Goal: Task Accomplishment & Management: Manage account settings

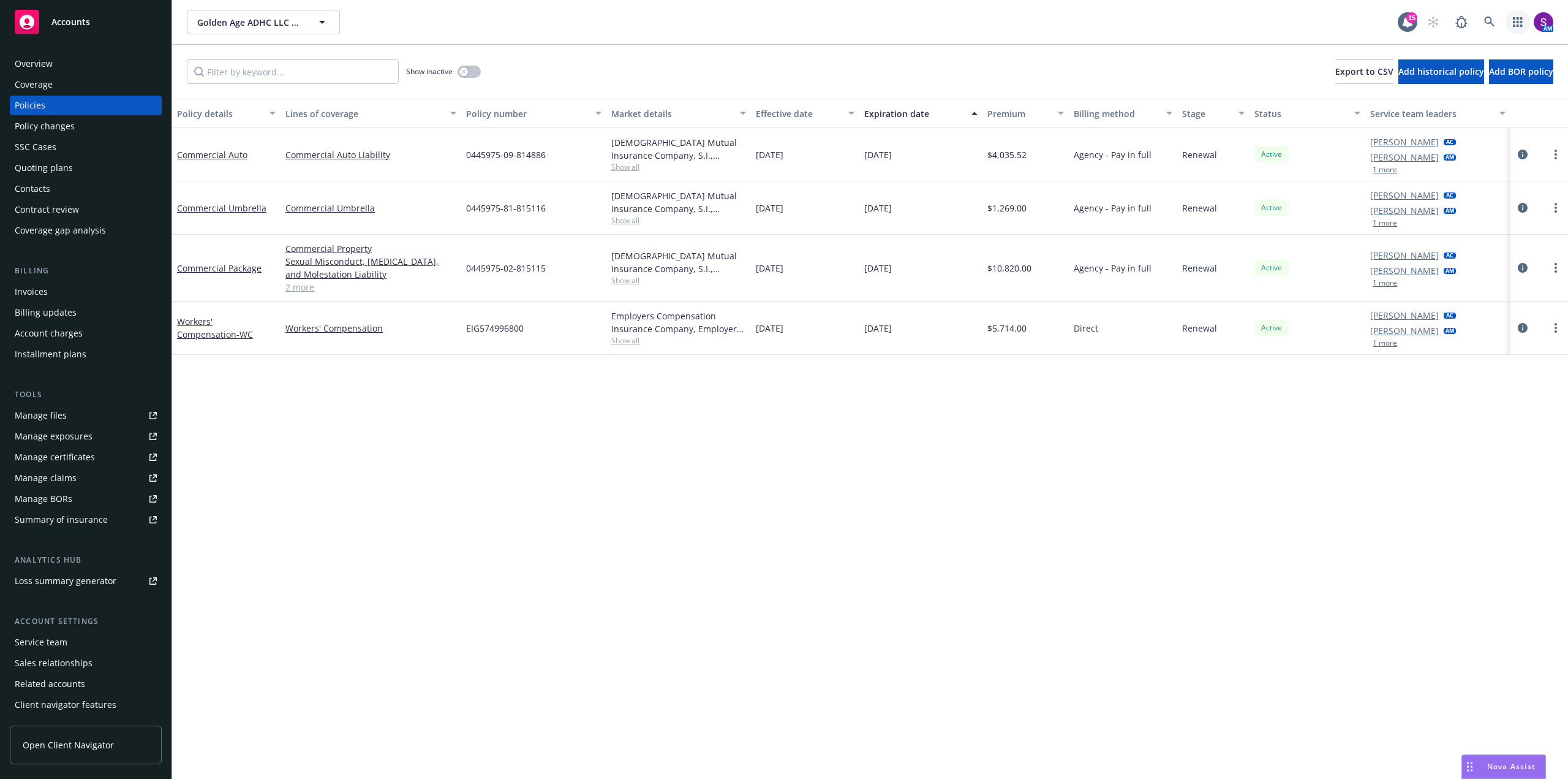
click at [1516, 18] on icon "button" at bounding box center [1518, 22] width 10 height 10
click at [1394, 115] on span "Trading partners" at bounding box center [1443, 119] width 151 height 10
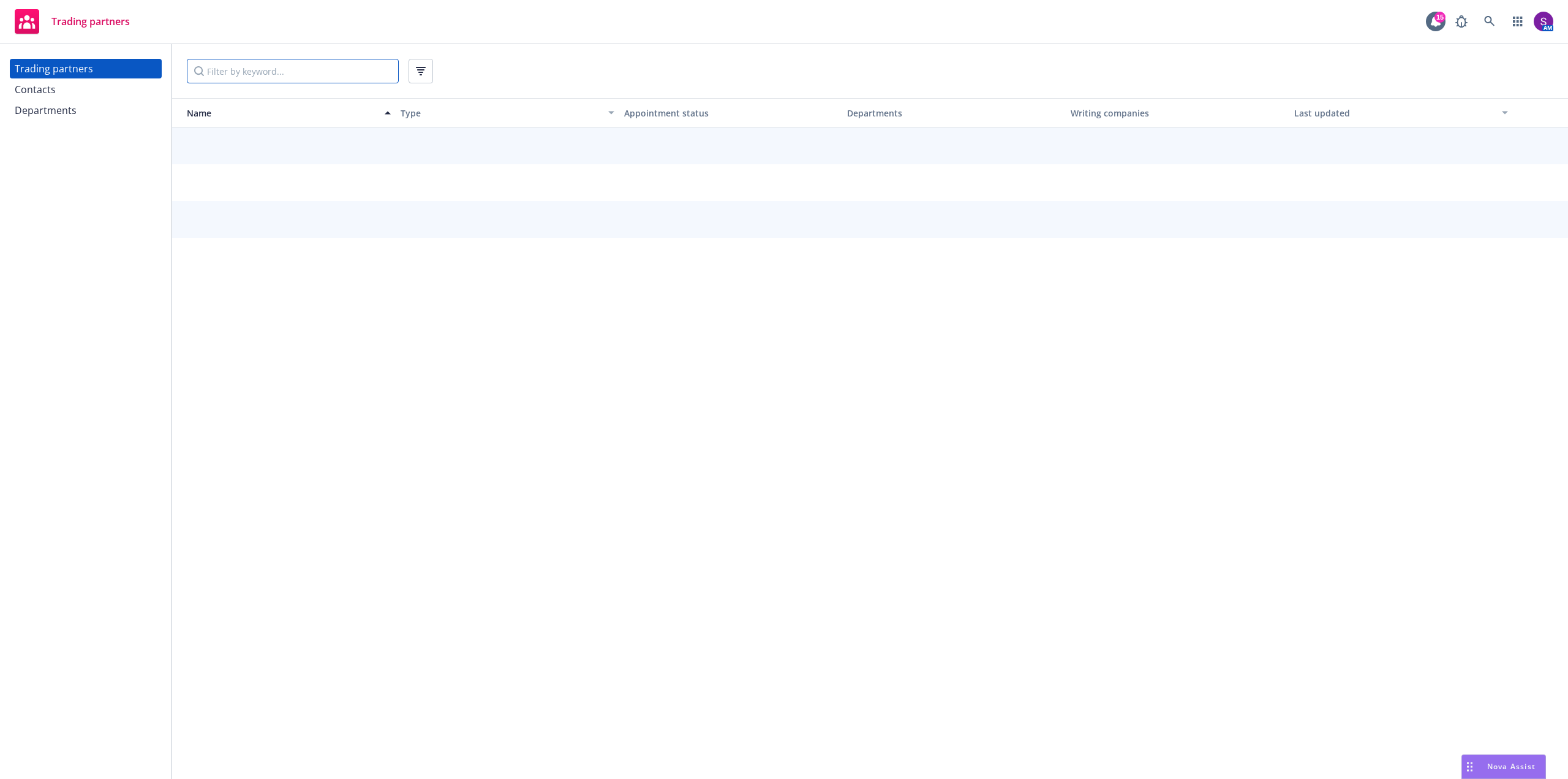
click at [244, 73] on input "Filter by keyword..." at bounding box center [293, 71] width 212 height 25
type input "chubb"
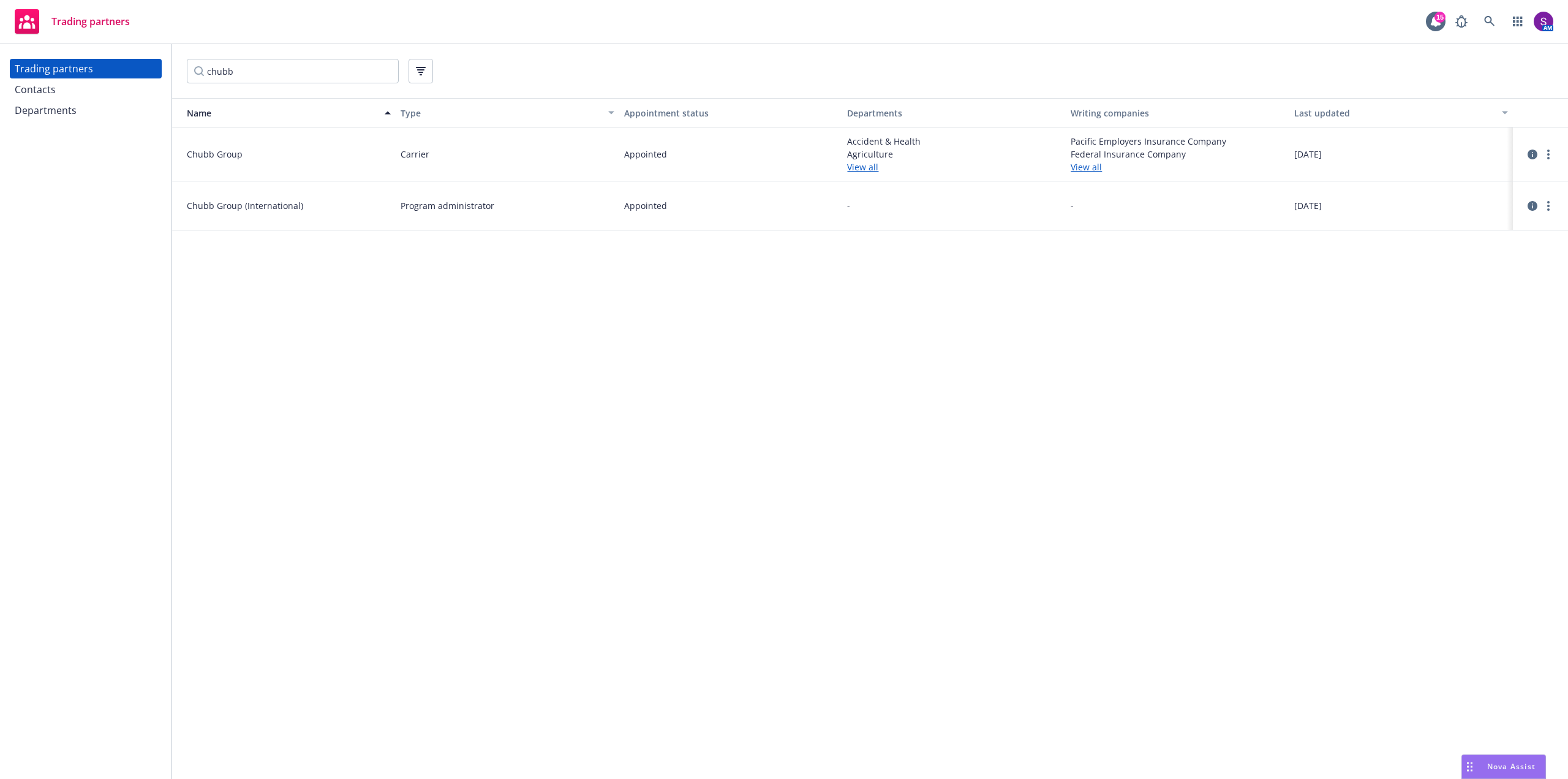
click at [1079, 166] on link "View all" at bounding box center [1178, 166] width 214 height 13
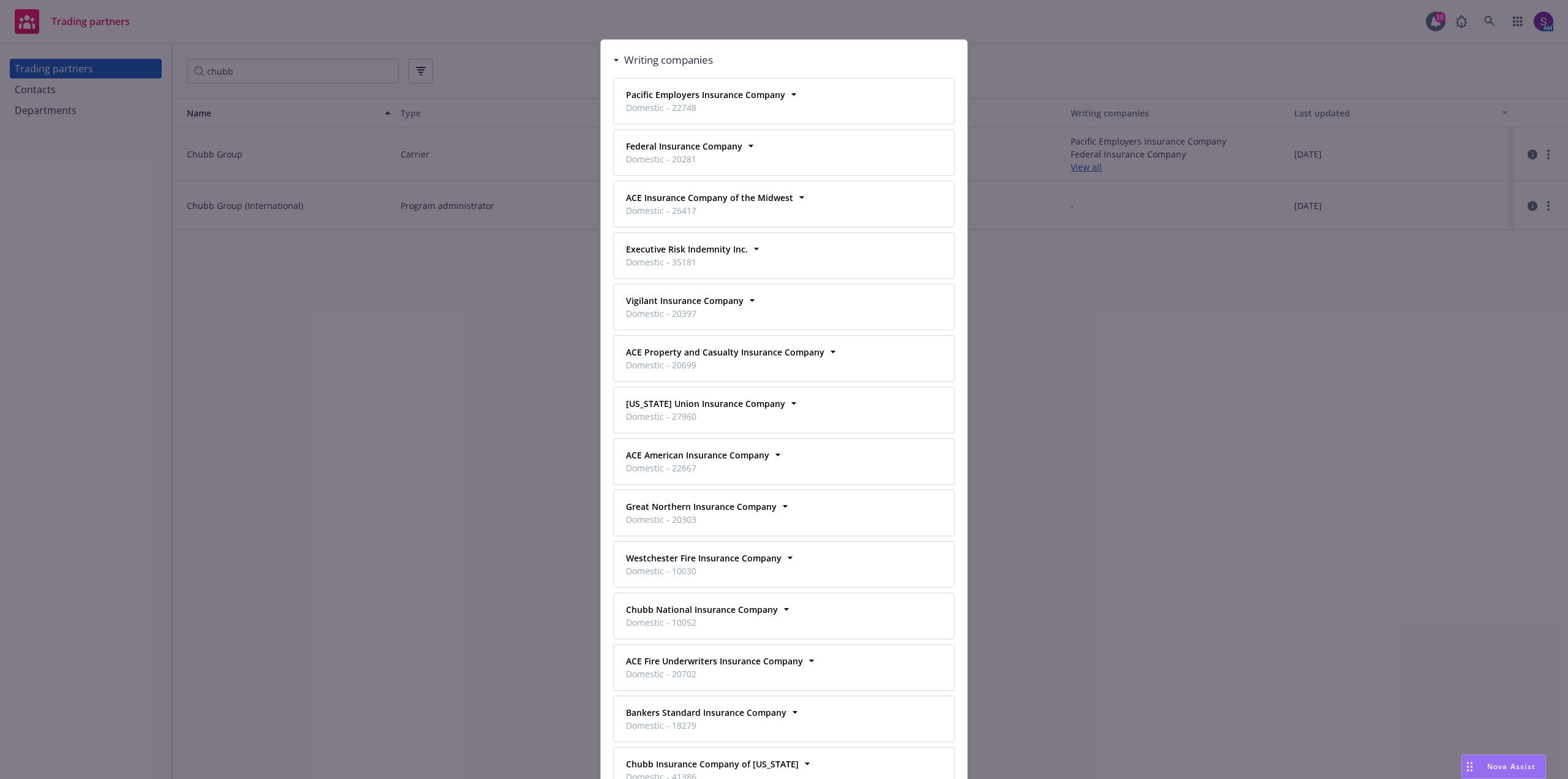
click at [442, 194] on div "Writing companies Pacific Employers Insurance Company Domestic - 22748 Business…" at bounding box center [784, 390] width 1568 height 779
click at [390, 90] on div "Writing companies Pacific Employers Insurance Company Domestic - 22748 Business…" at bounding box center [784, 390] width 1568 height 779
click at [208, 150] on div "Writing companies Pacific Employers Insurance Company Domestic - 22748 Business…" at bounding box center [784, 390] width 1568 height 779
click at [36, 86] on div "Writing companies Pacific Employers Insurance Company Domestic - 22748 Business…" at bounding box center [784, 390] width 1568 height 779
click at [613, 54] on div "Writing companies" at bounding box center [663, 60] width 100 height 16
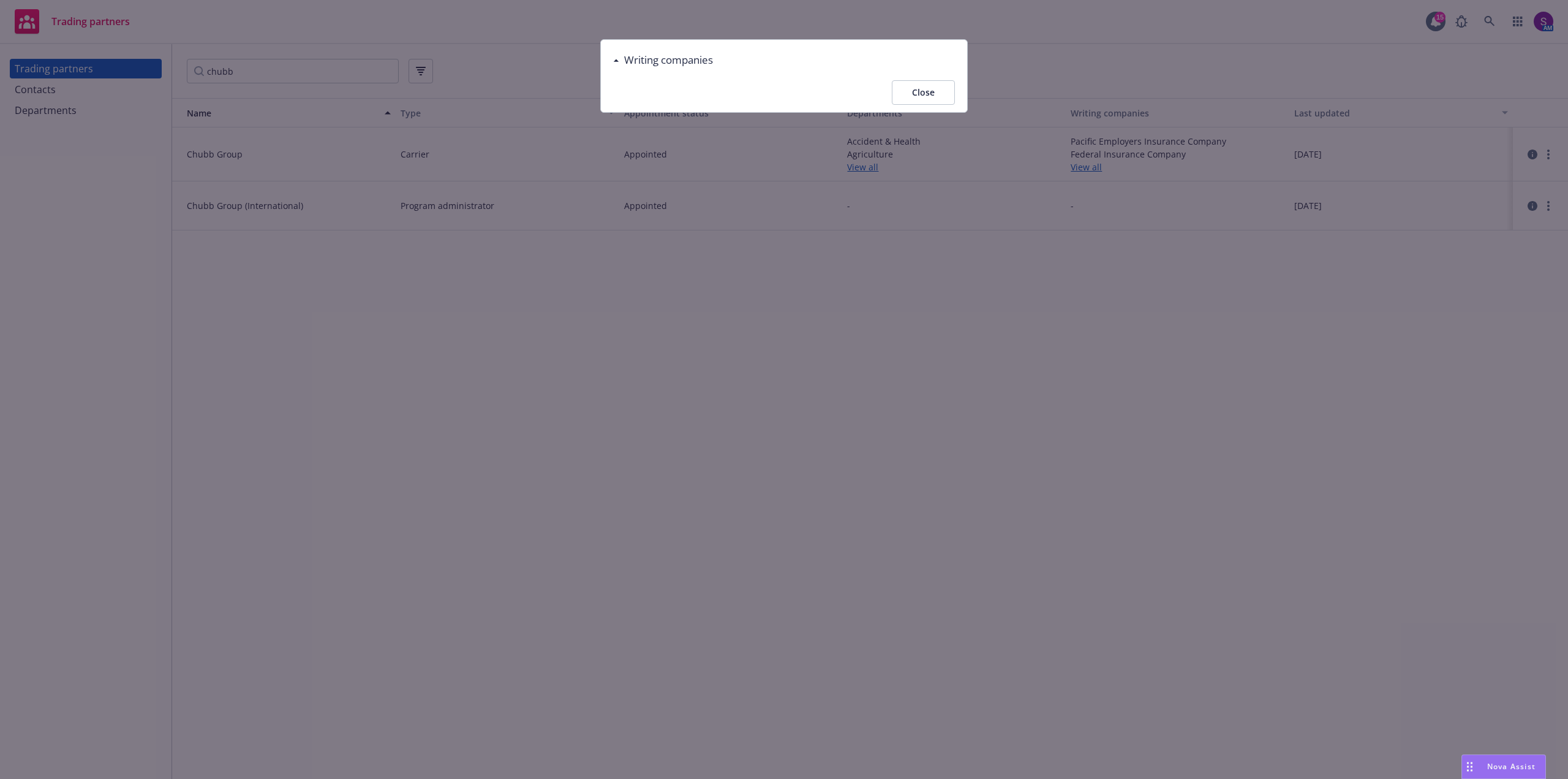
click at [919, 95] on button "Close" at bounding box center [923, 93] width 63 height 25
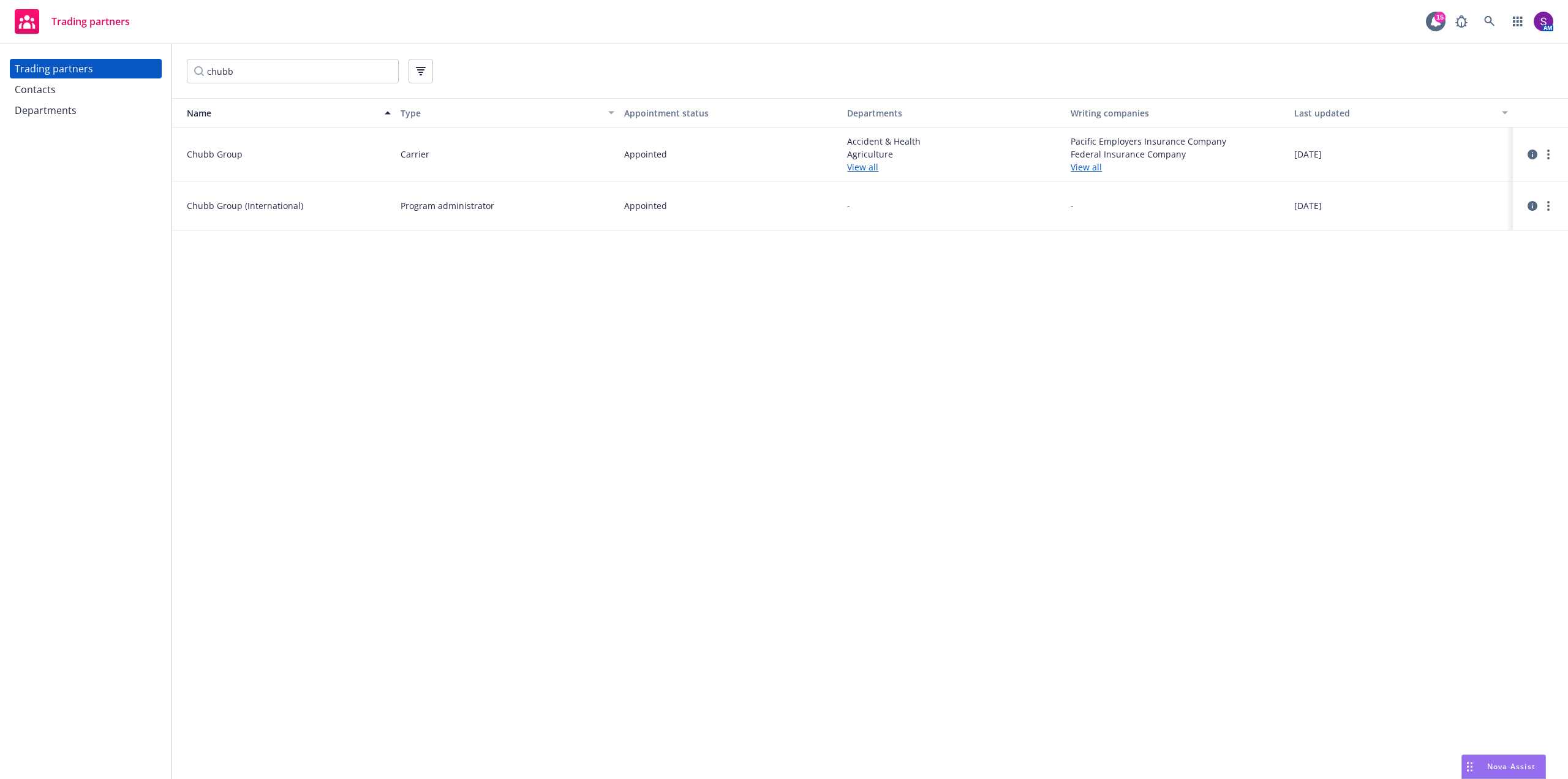
click at [30, 90] on div "Contacts" at bounding box center [35, 90] width 41 height 20
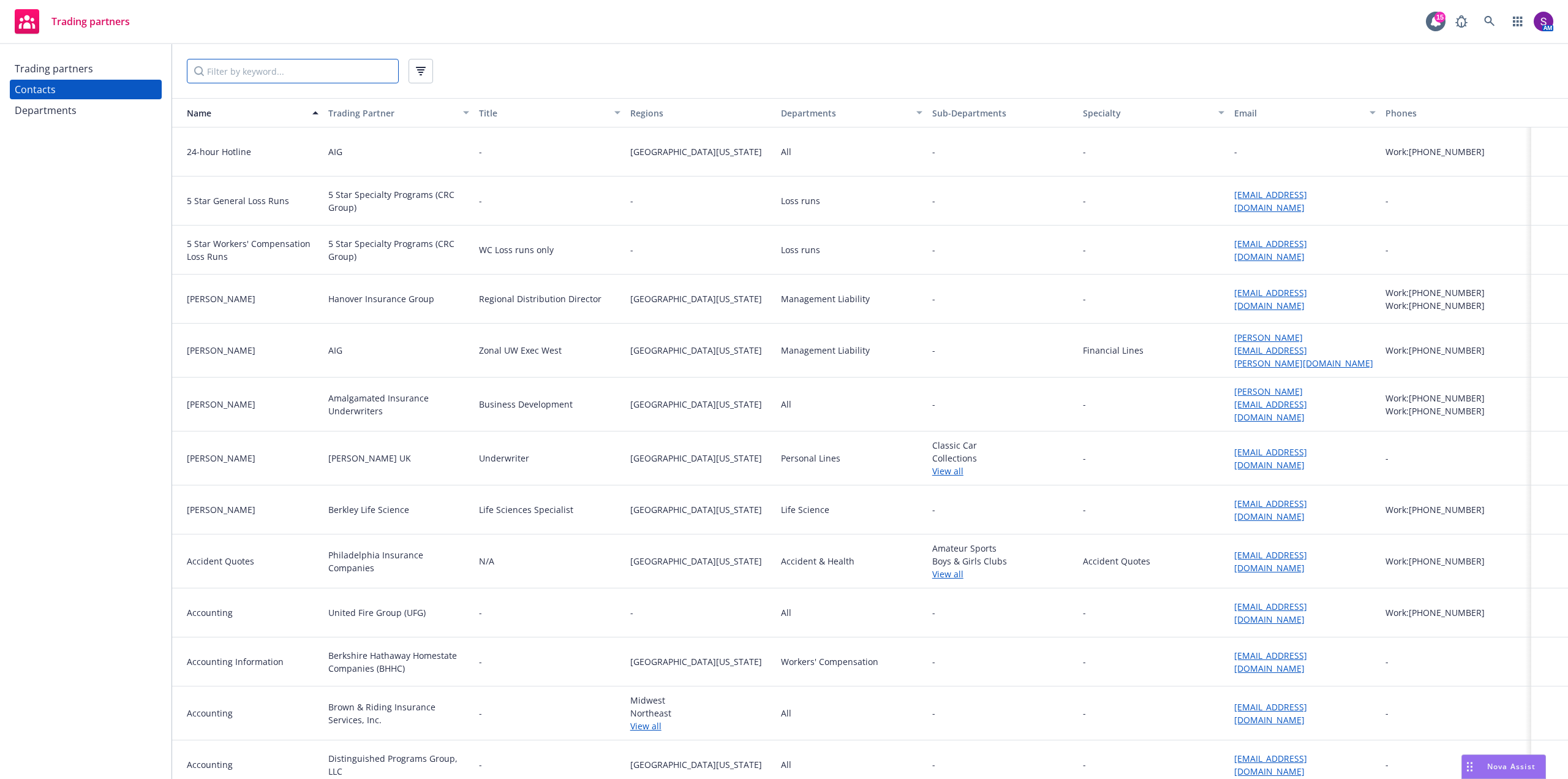
click at [266, 75] on input "Filter by keyword..." at bounding box center [293, 71] width 212 height 25
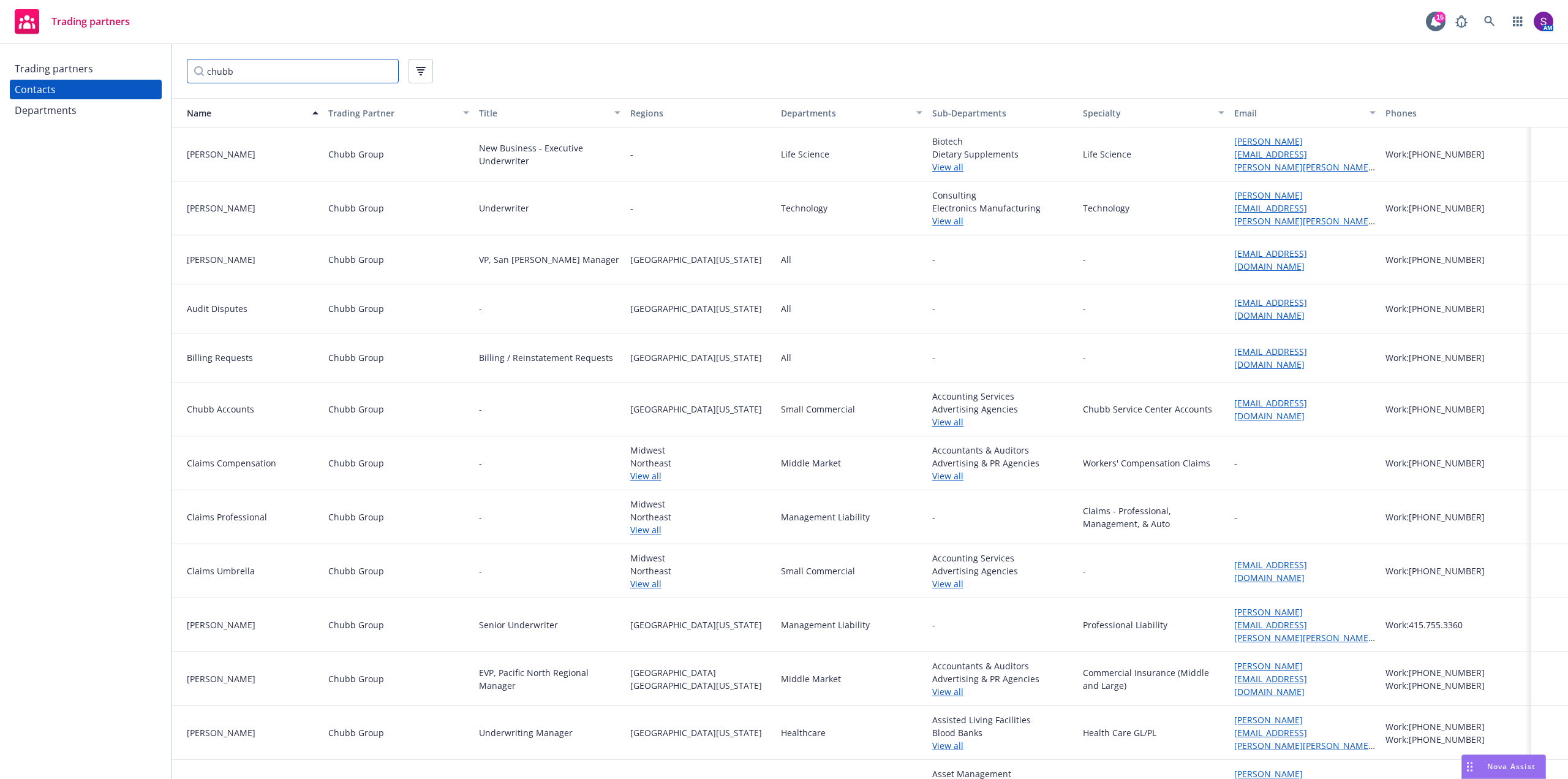
click at [245, 71] on input "chubb" at bounding box center [293, 71] width 212 height 25
type input "c"
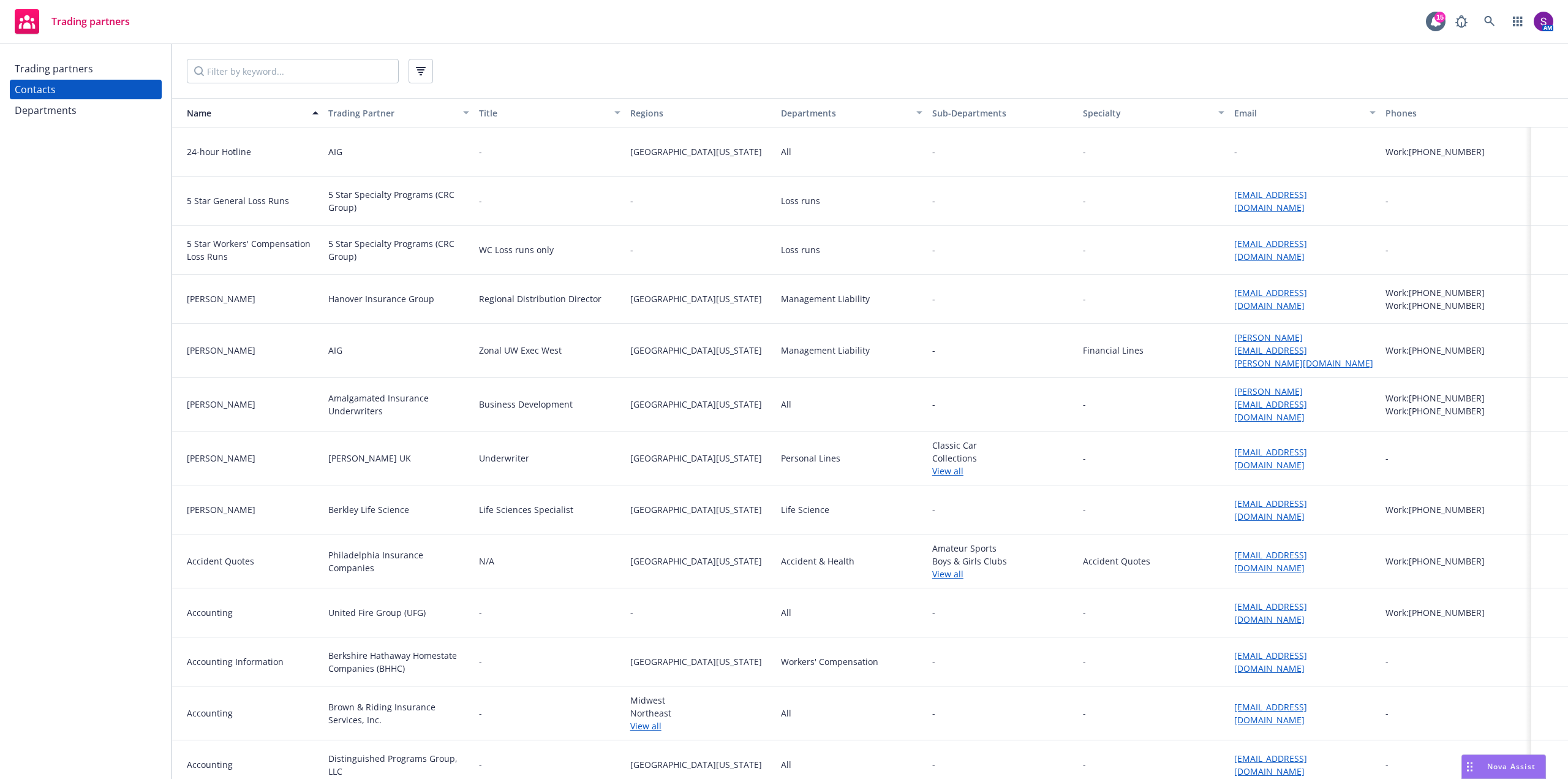
click at [54, 107] on div "Departments" at bounding box center [46, 111] width 62 height 20
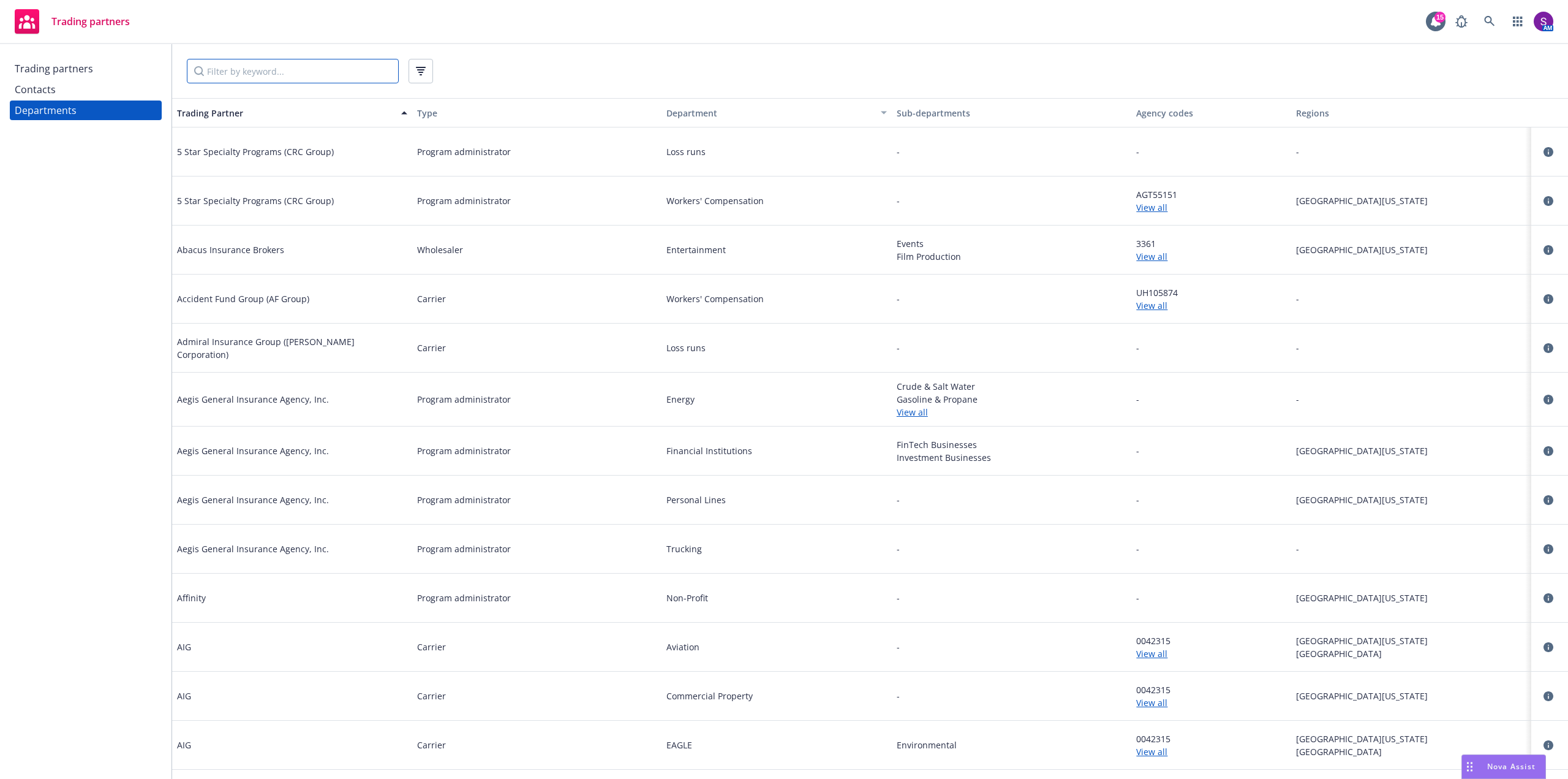
click at [270, 69] on input "Filter by keyword..." at bounding box center [293, 71] width 212 height 25
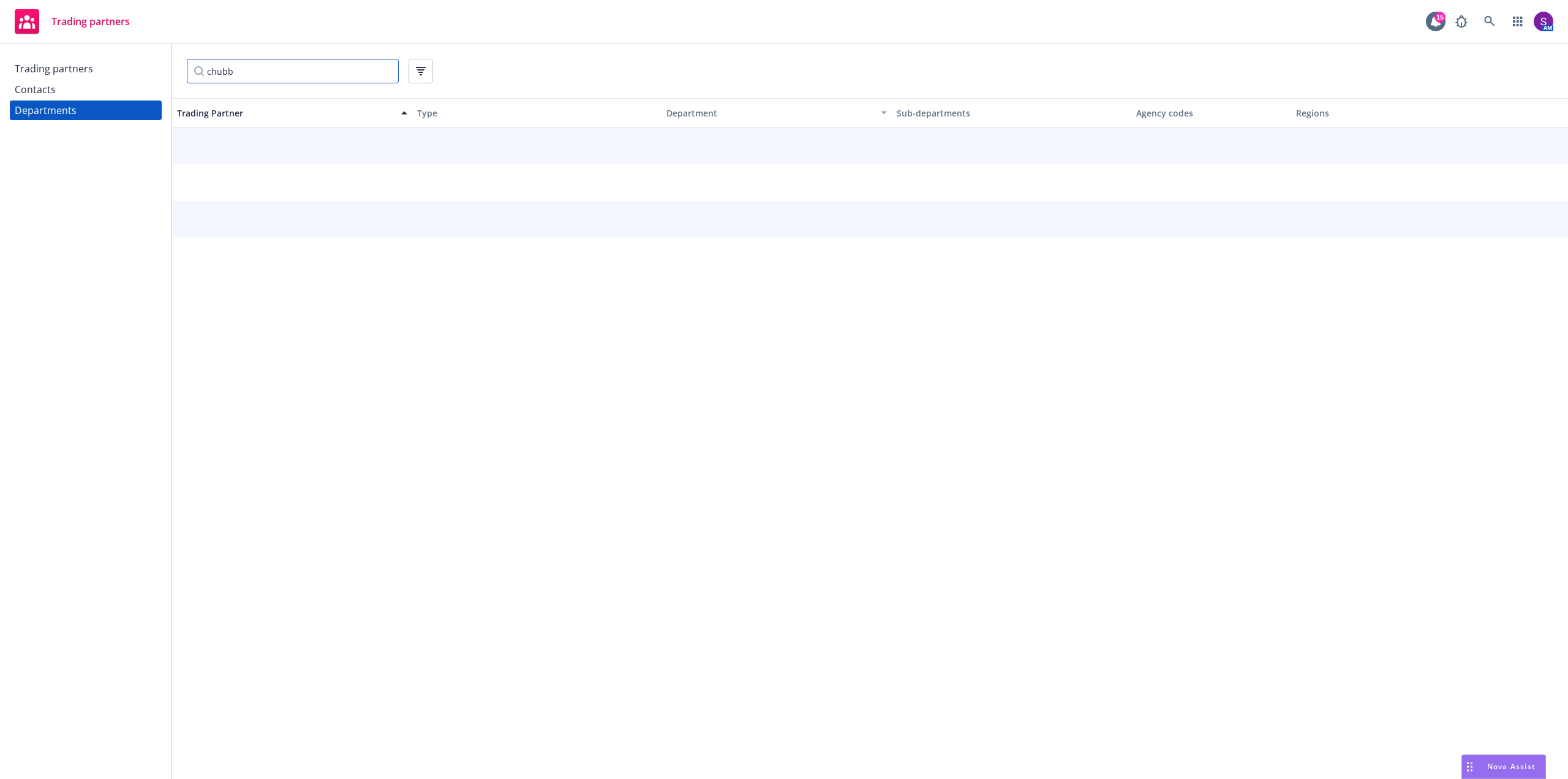
type input "chubb"
click at [271, 70] on input "chubb" at bounding box center [293, 71] width 212 height 25
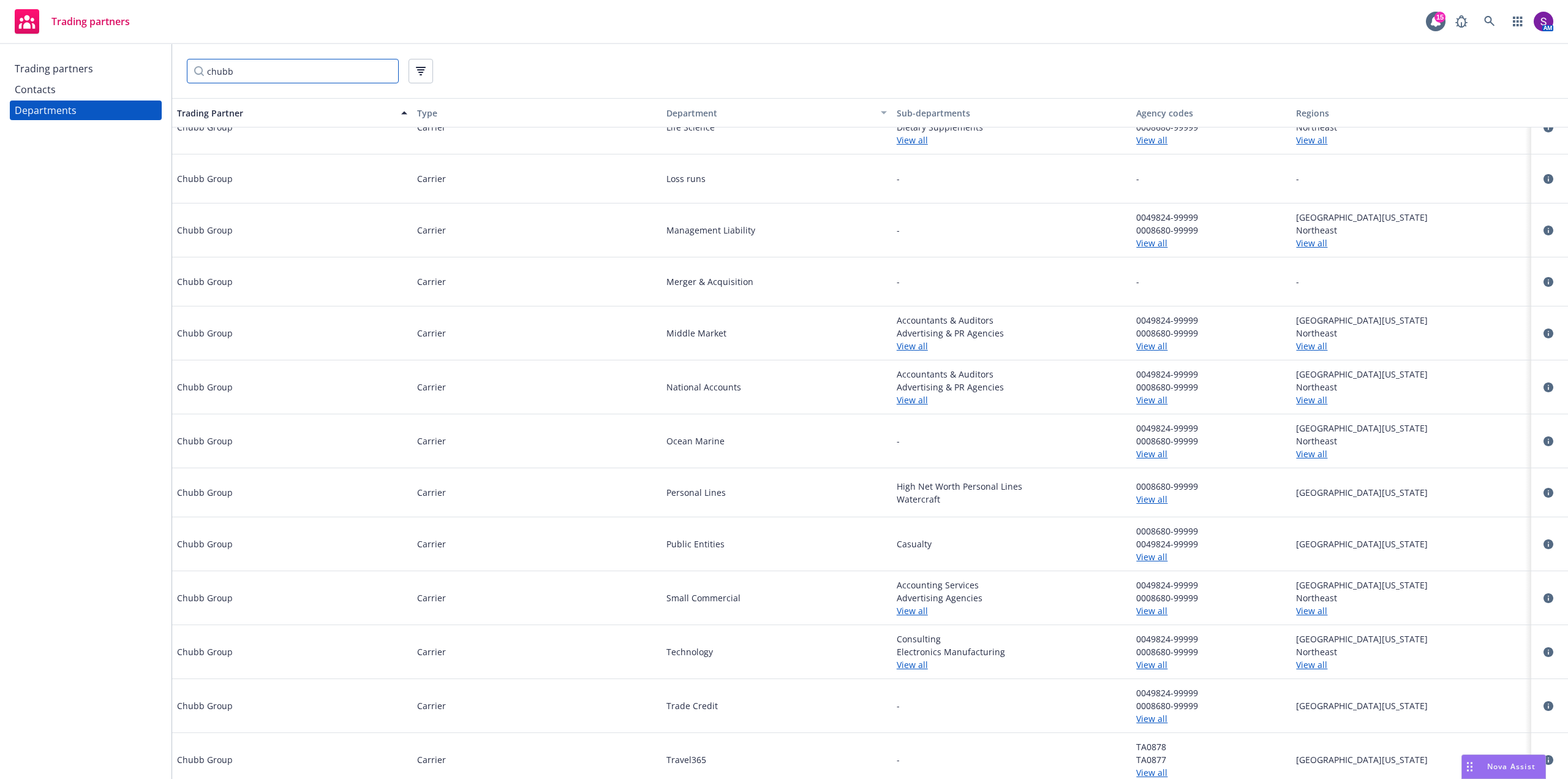
scroll to position [775, 0]
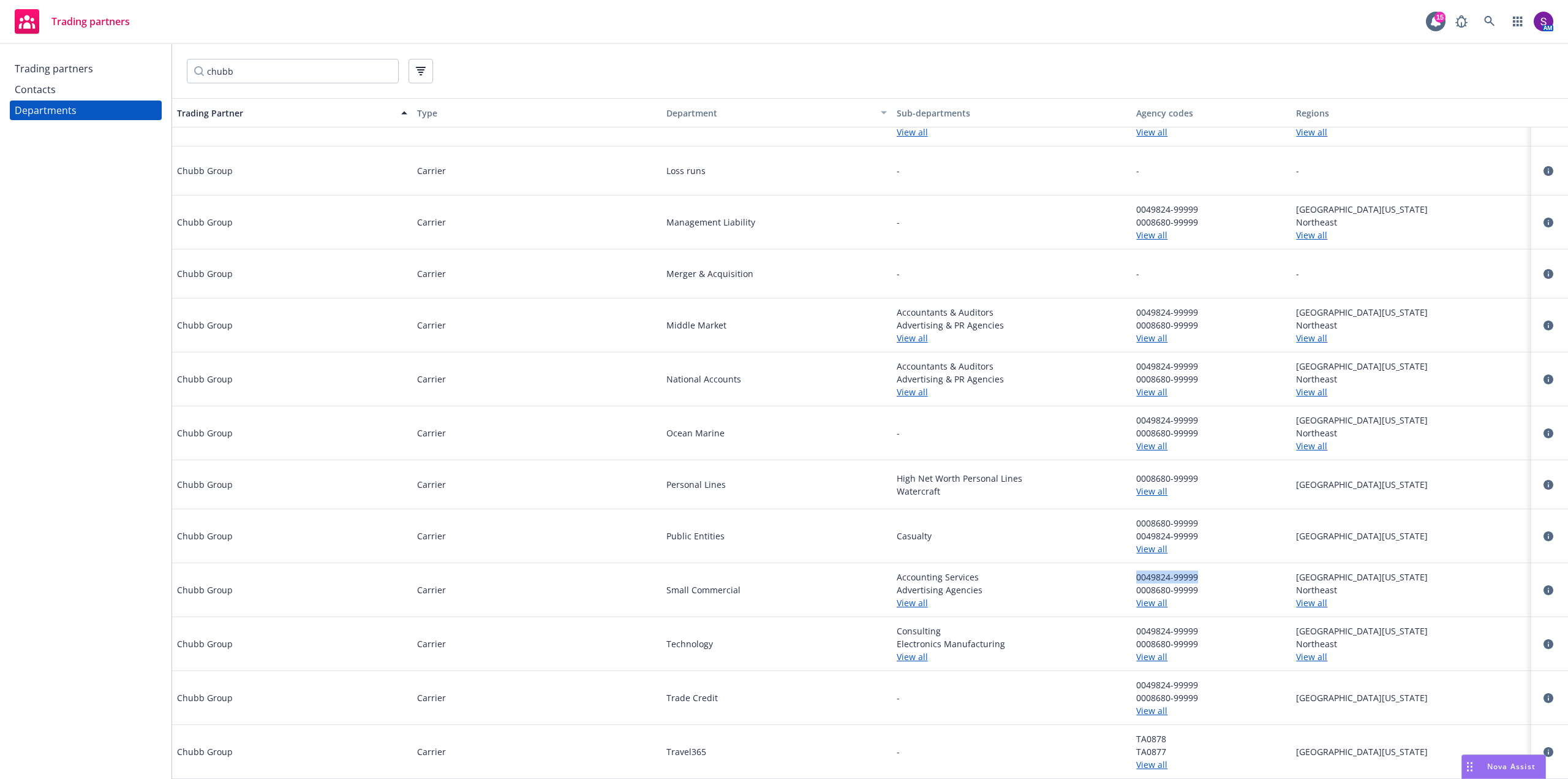
drag, startPoint x: 1192, startPoint y: 576, endPoint x: 1127, endPoint y: 578, distance: 65.0
click at [1132, 578] on div "0049824-99999 0008680-99999 View all" at bounding box center [1212, 590] width 160 height 54
drag, startPoint x: 1196, startPoint y: 576, endPoint x: 1128, endPoint y: 576, distance: 68.0
click at [1132, 576] on div "0049824-99999 0008680-99999 View all" at bounding box center [1212, 590] width 160 height 54
copy span "0049824-99999"
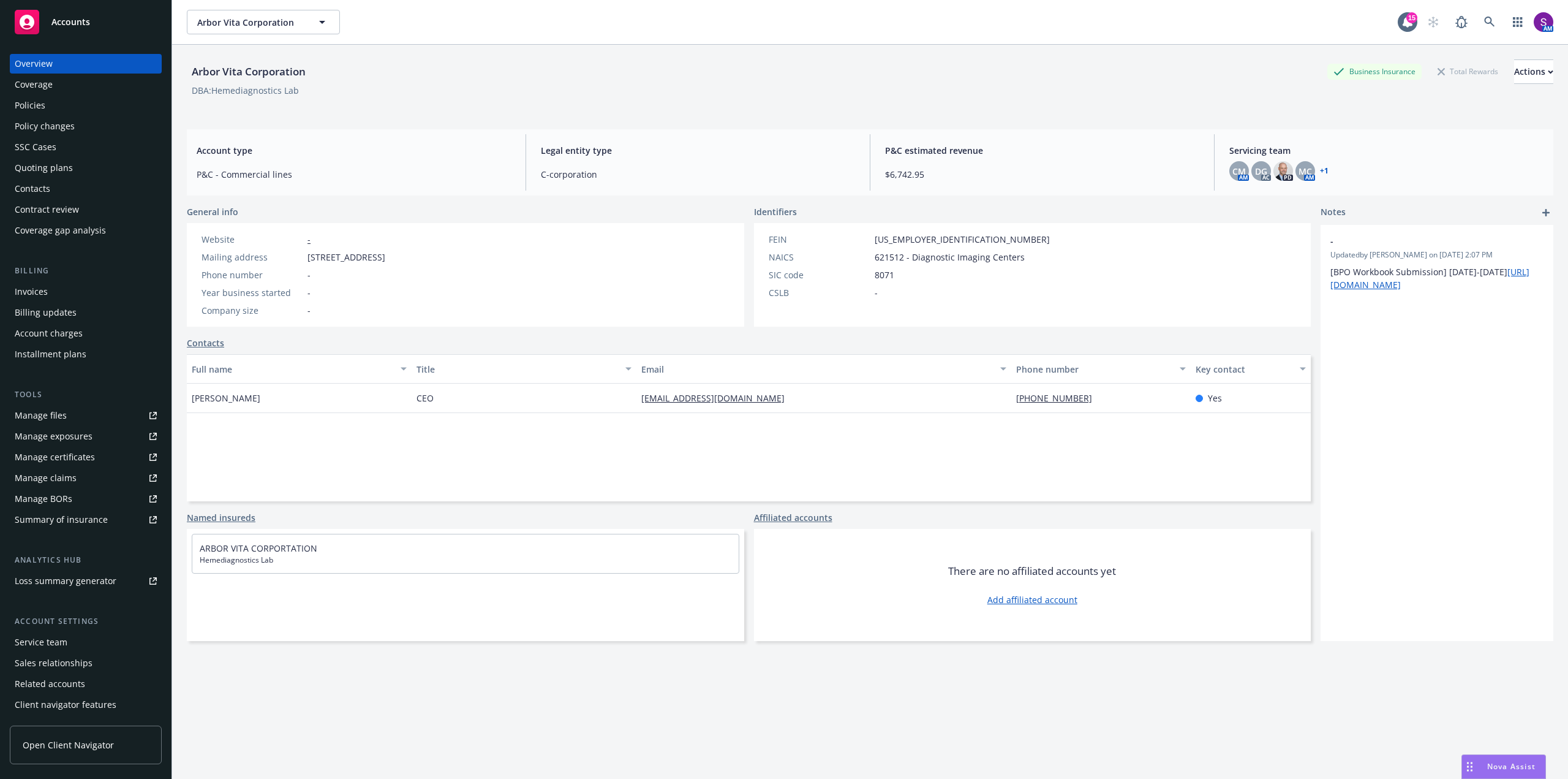
scroll to position [20, 0]
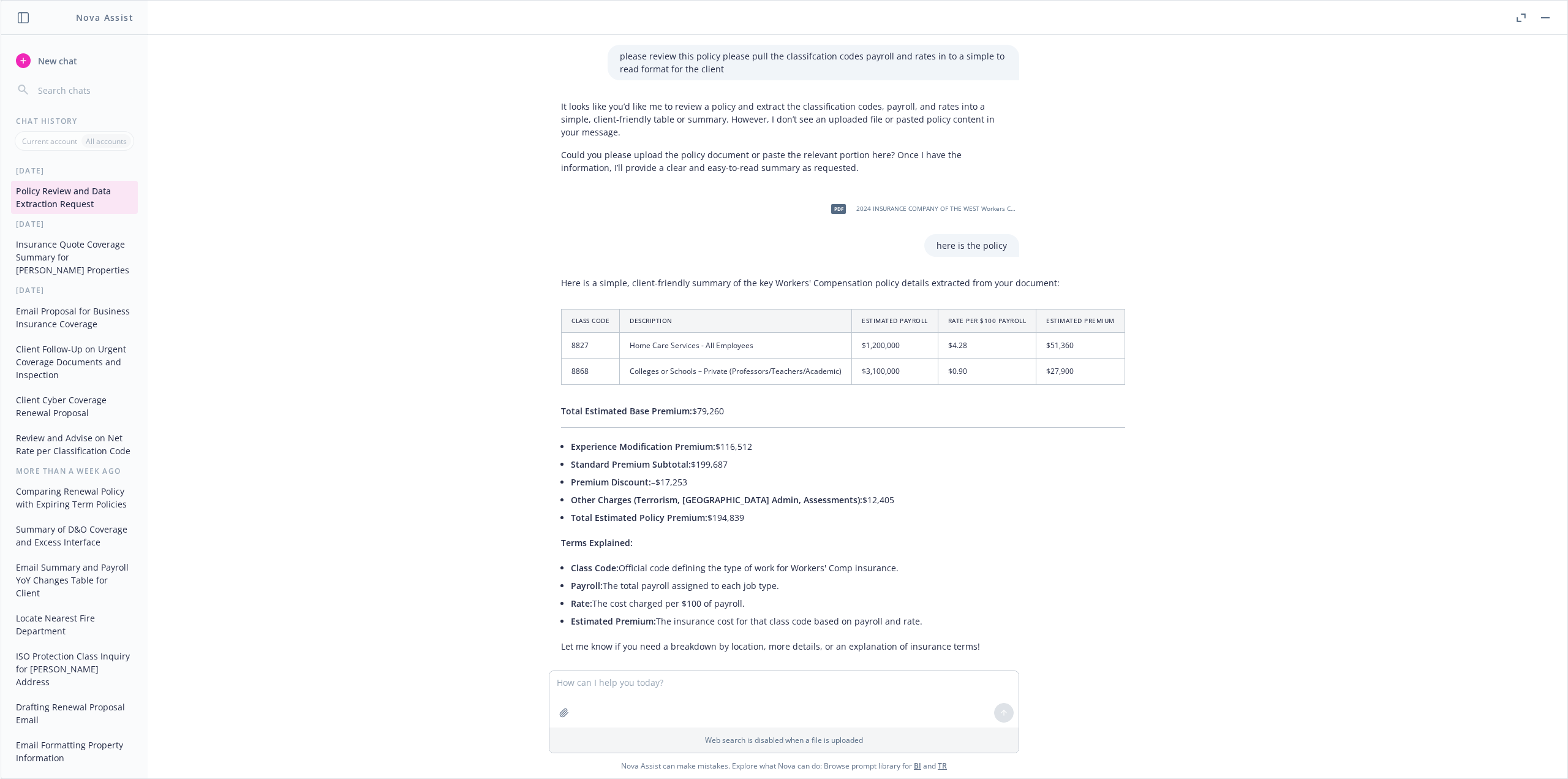
scroll to position [10400, 0]
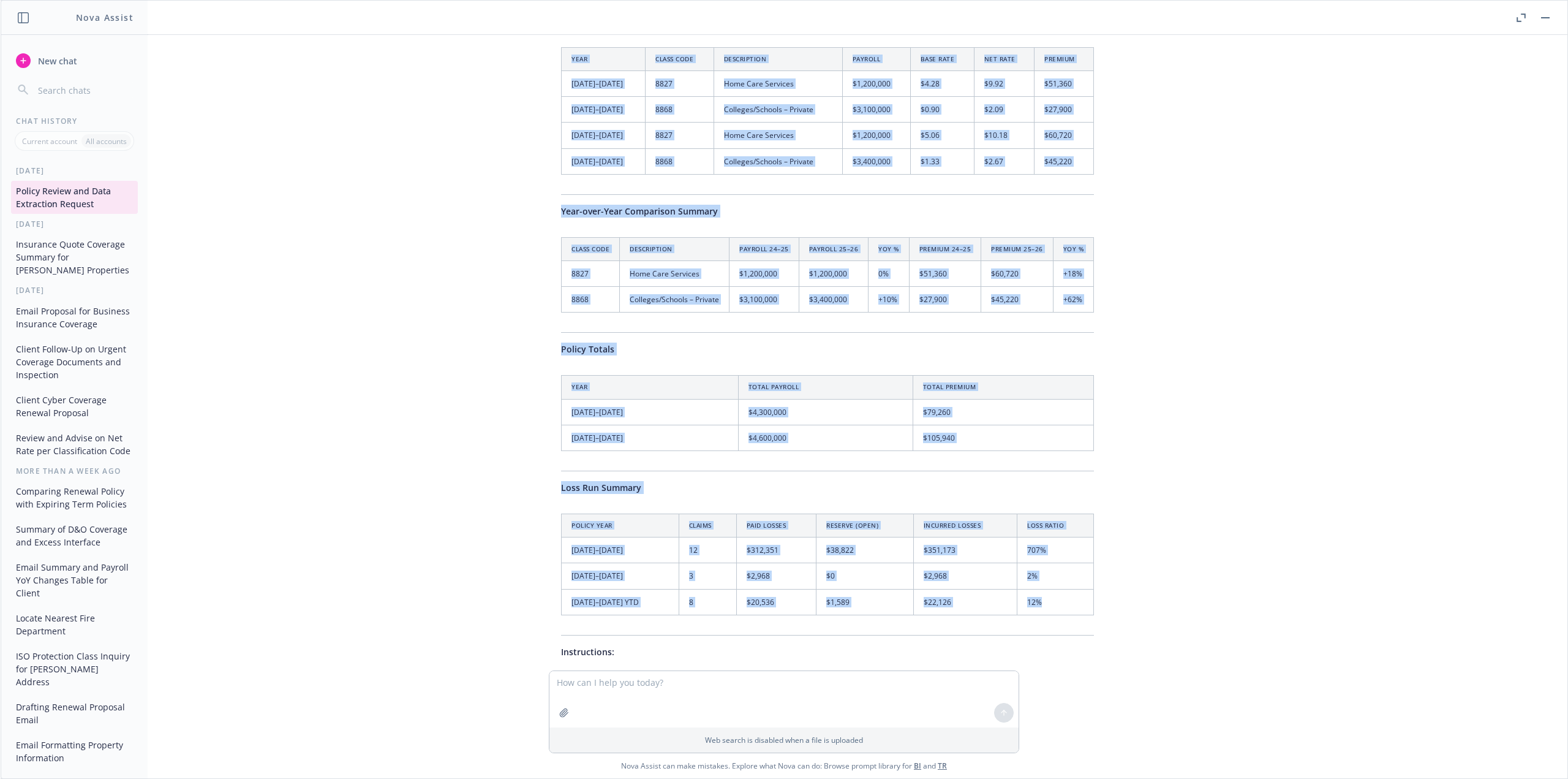
click at [1518, 22] on icon "button" at bounding box center [1519, 19] width 4 height 4
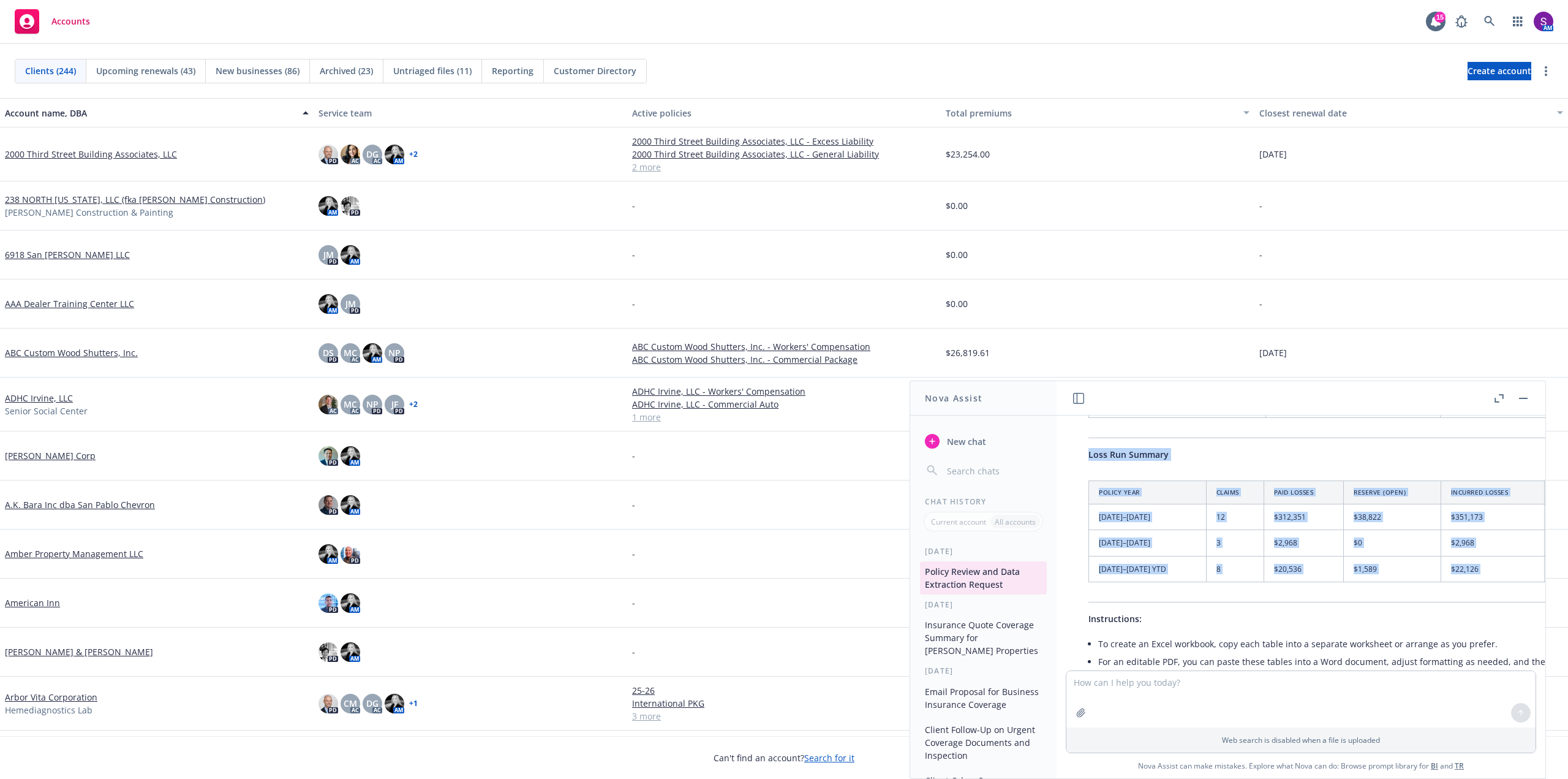
scroll to position [10854, 0]
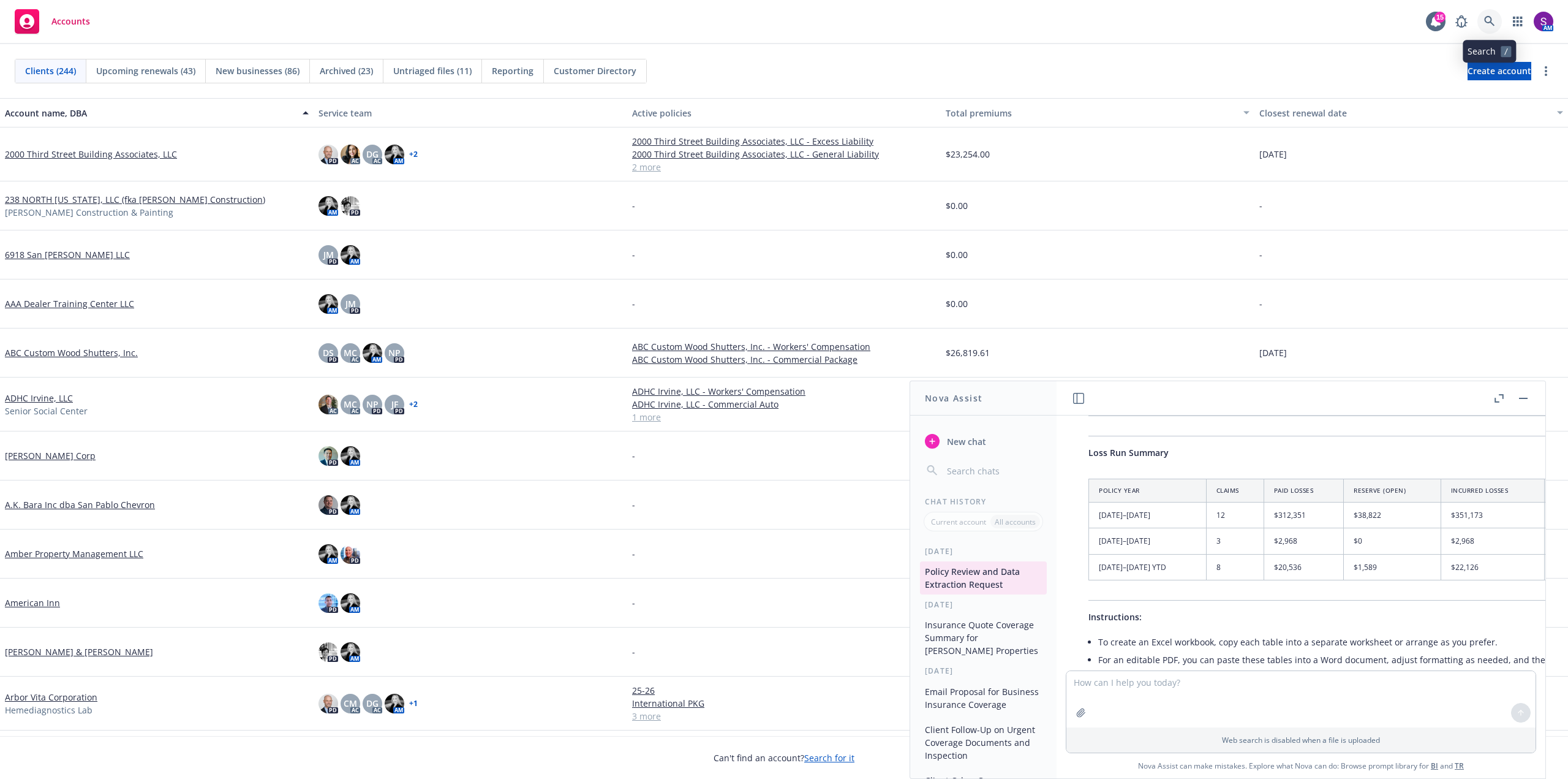
click at [1491, 23] on icon at bounding box center [1489, 21] width 11 height 11
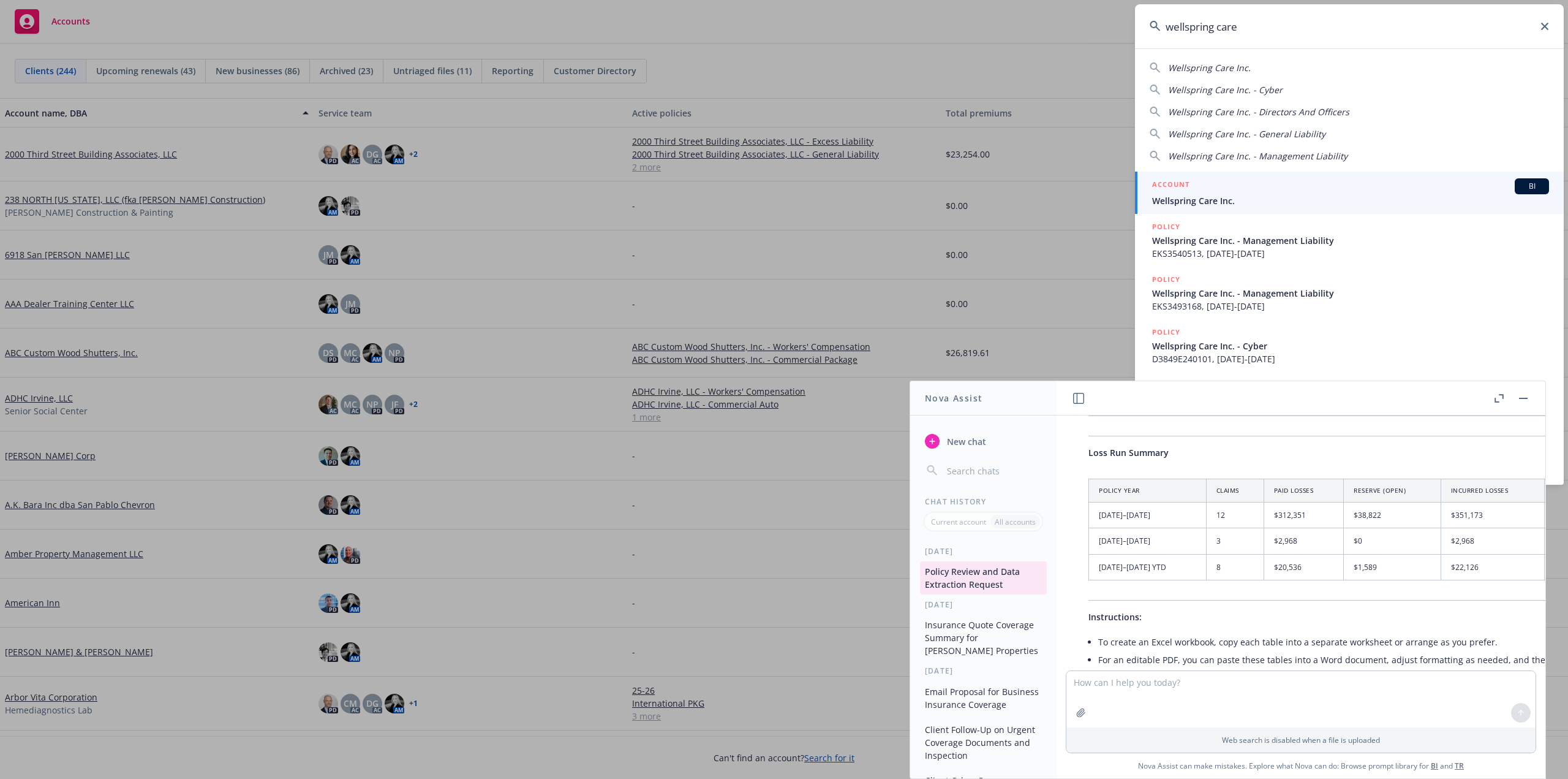
type input "wellspring care"
click at [1227, 198] on span "Wellspring Care Inc." at bounding box center [1350, 200] width 397 height 13
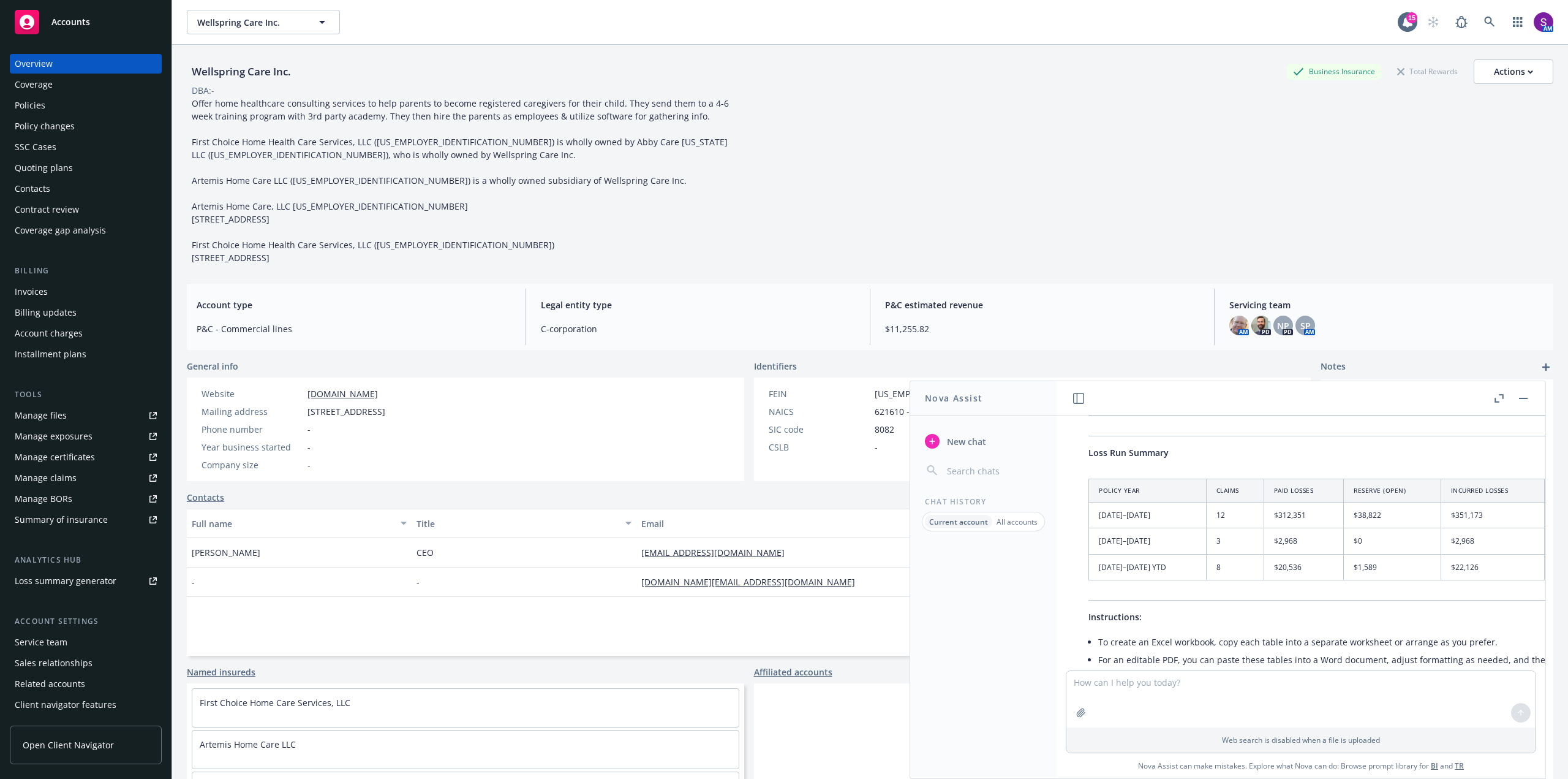
click at [1415, 203] on div "Wellspring Care Inc. Business Insurance Total Rewards Actions DBA: - Offer home…" at bounding box center [870, 162] width 1367 height 205
click at [48, 105] on div "Policies" at bounding box center [86, 106] width 142 height 20
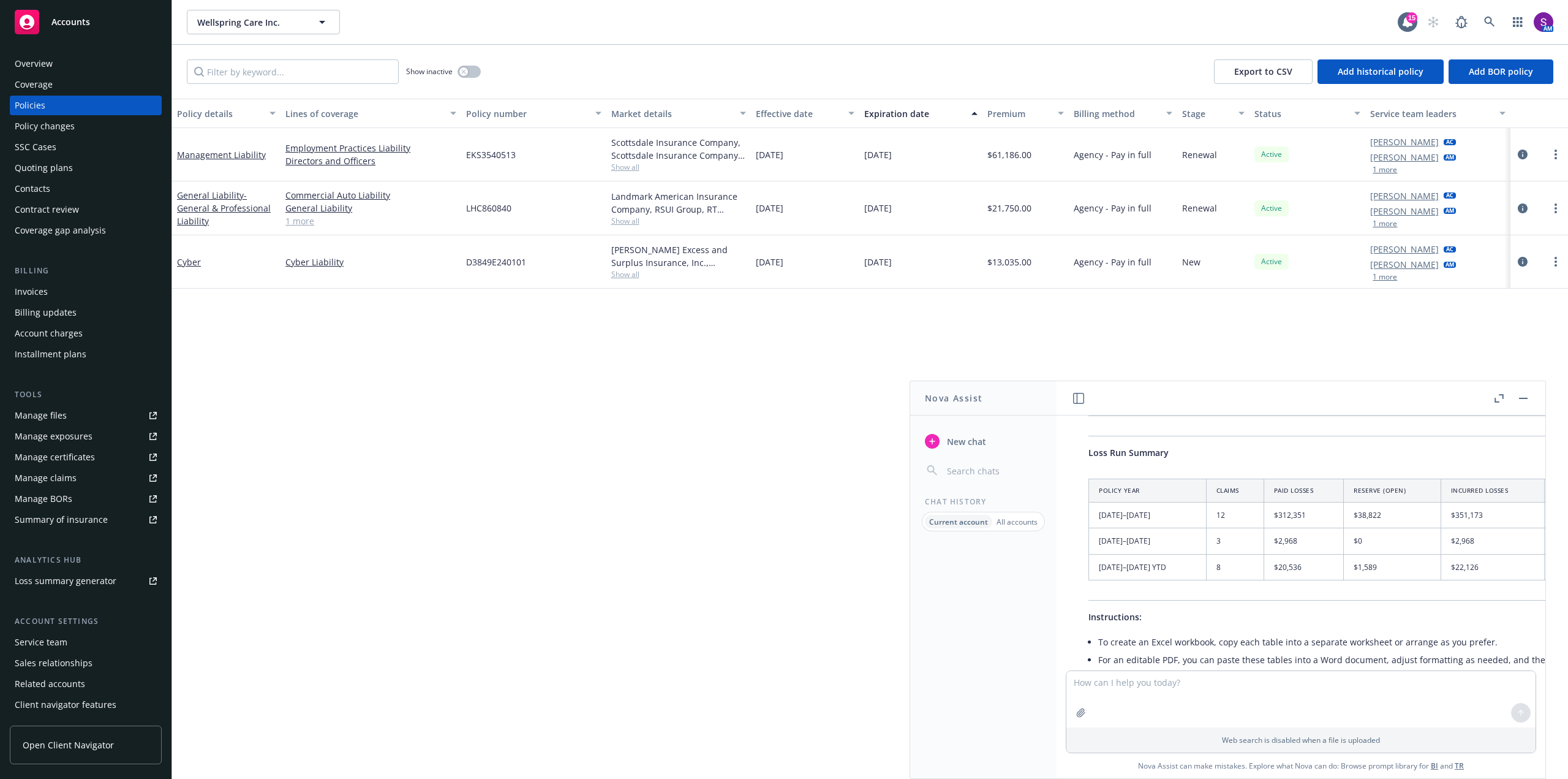
click at [1527, 400] on button "button" at bounding box center [1523, 398] width 15 height 15
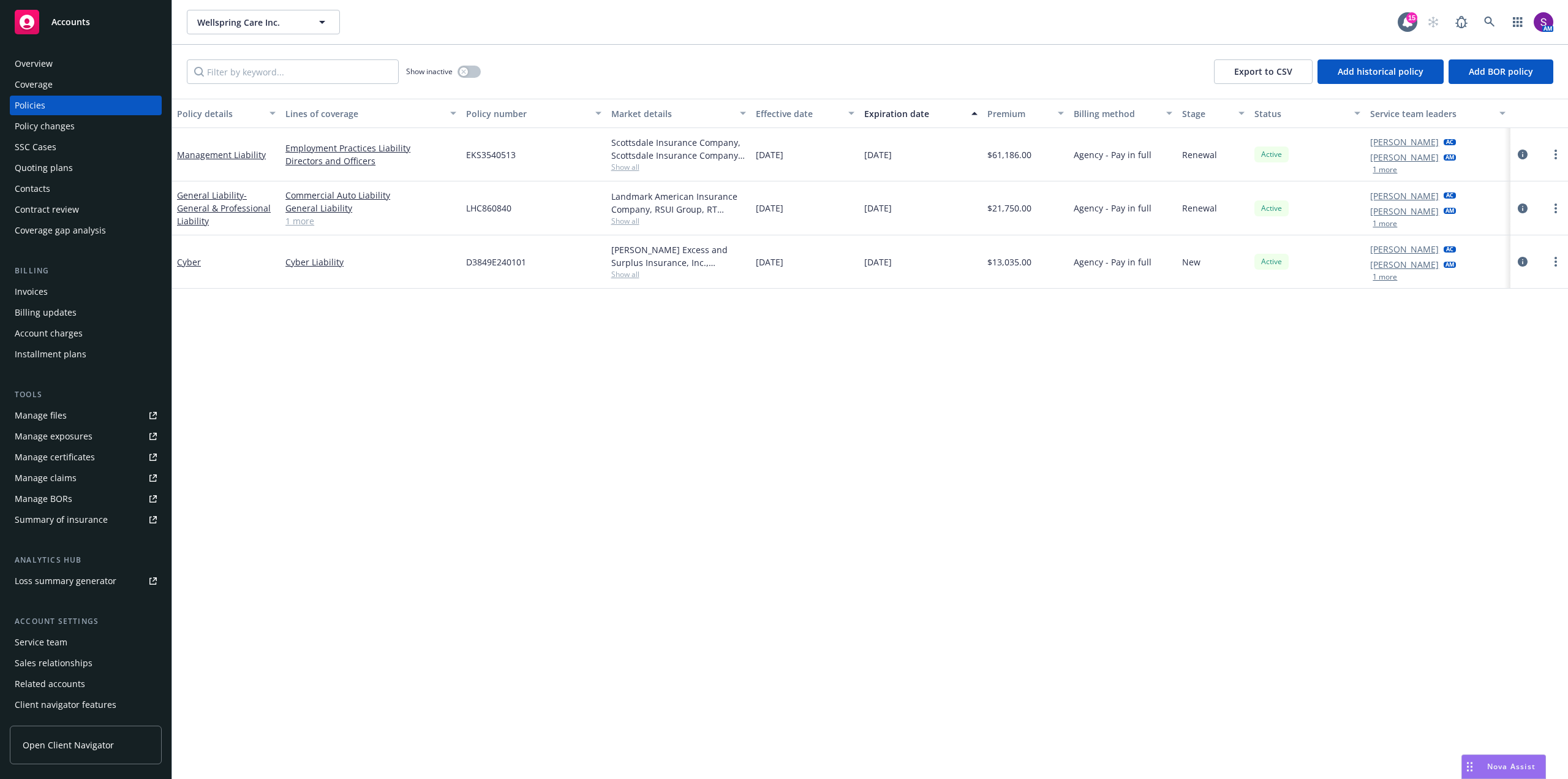
click at [51, 68] on div "Overview" at bounding box center [34, 64] width 38 height 20
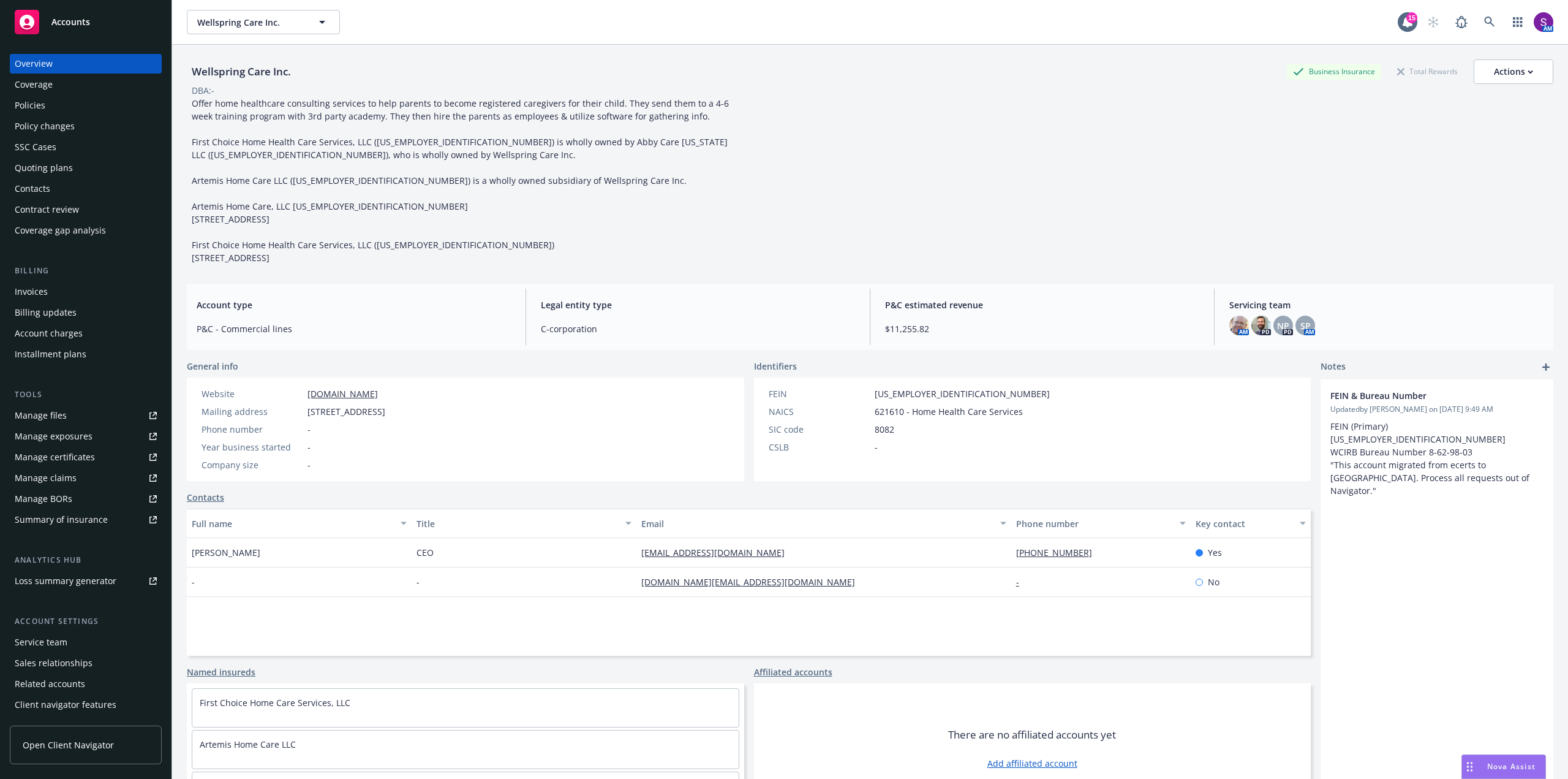
click at [34, 110] on div "Policies" at bounding box center [30, 106] width 31 height 20
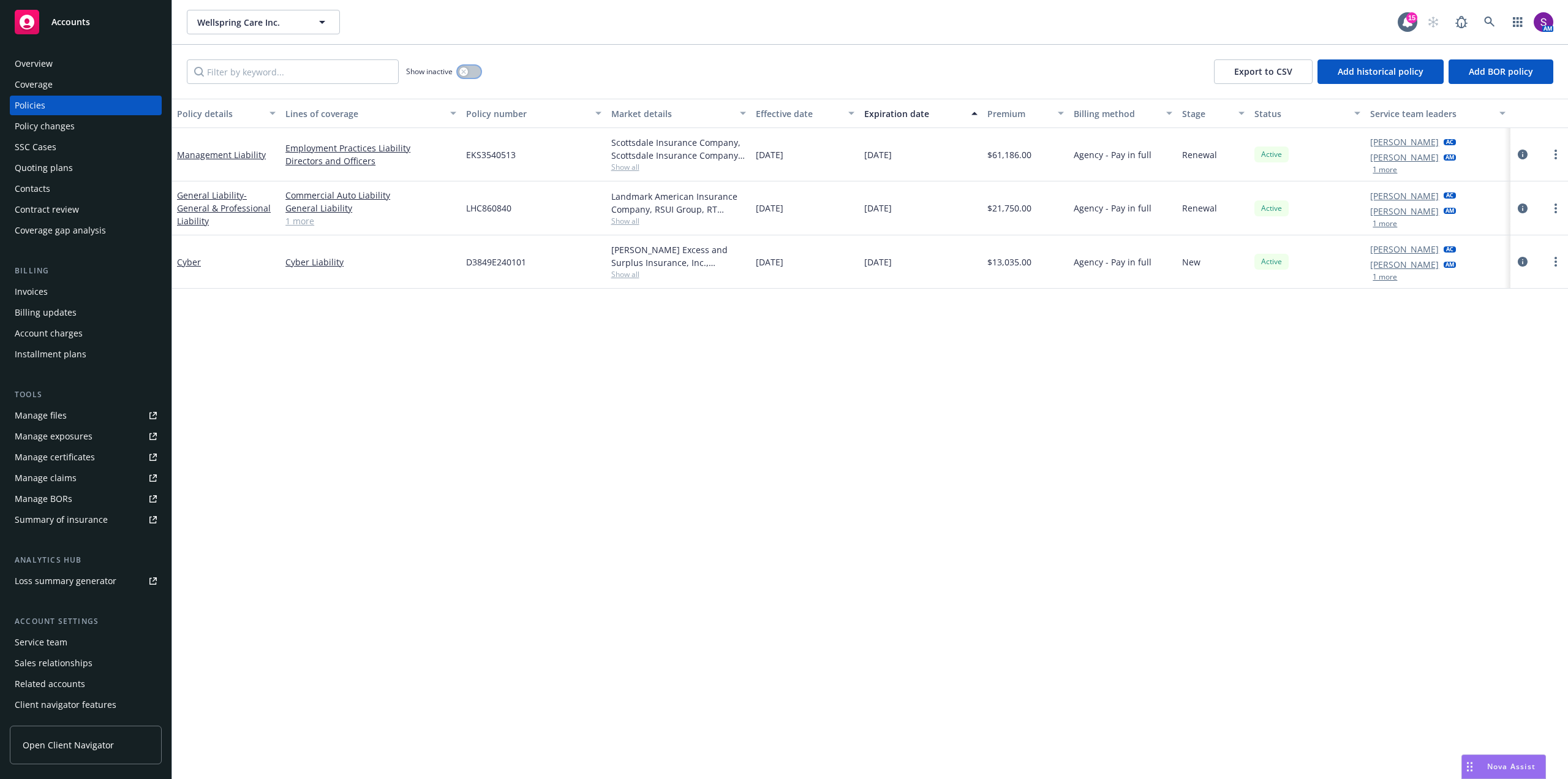
click at [463, 70] on icon "button" at bounding box center [463, 72] width 4 height 4
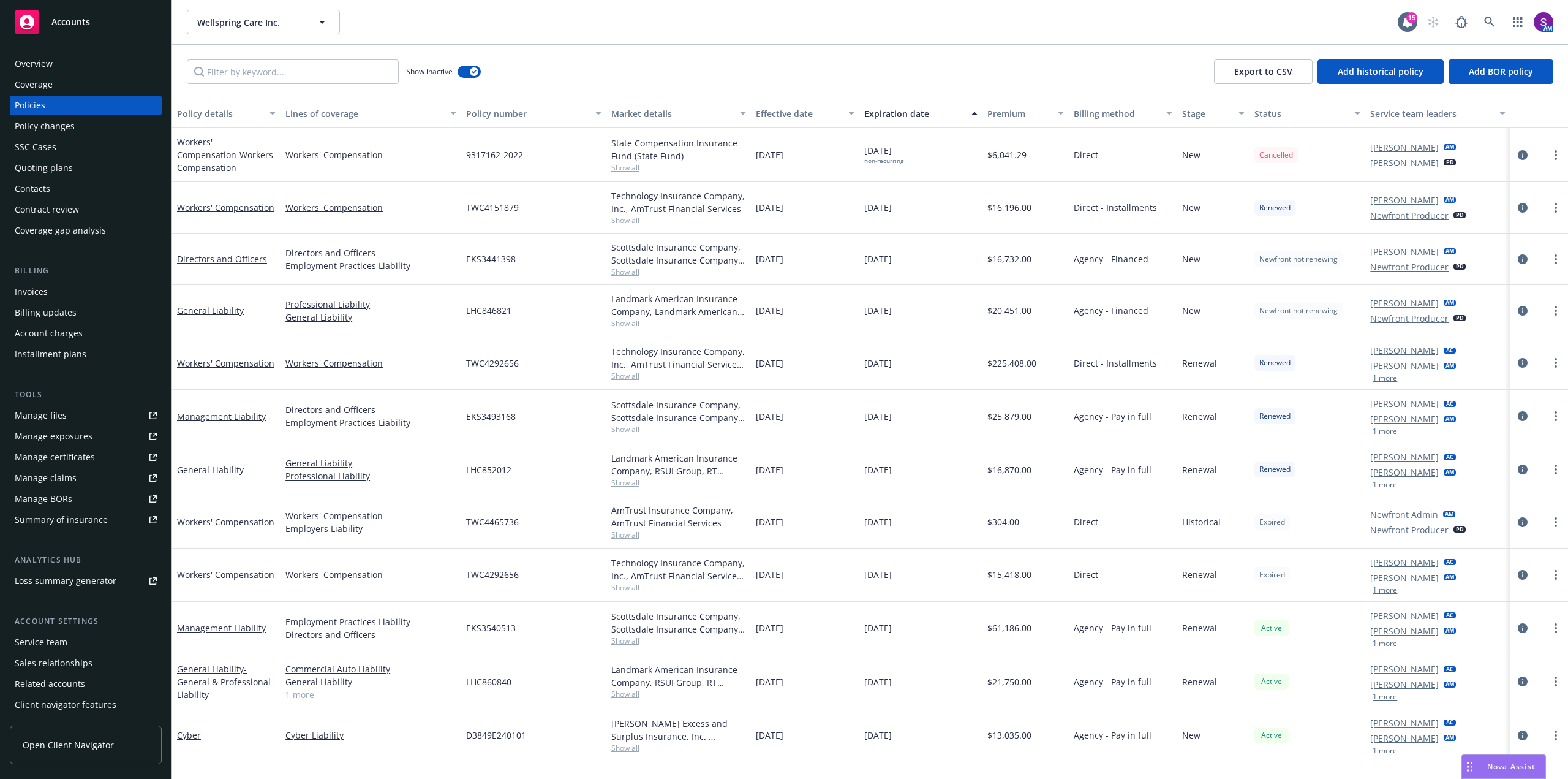
click at [24, 64] on div "Overview" at bounding box center [34, 64] width 38 height 20
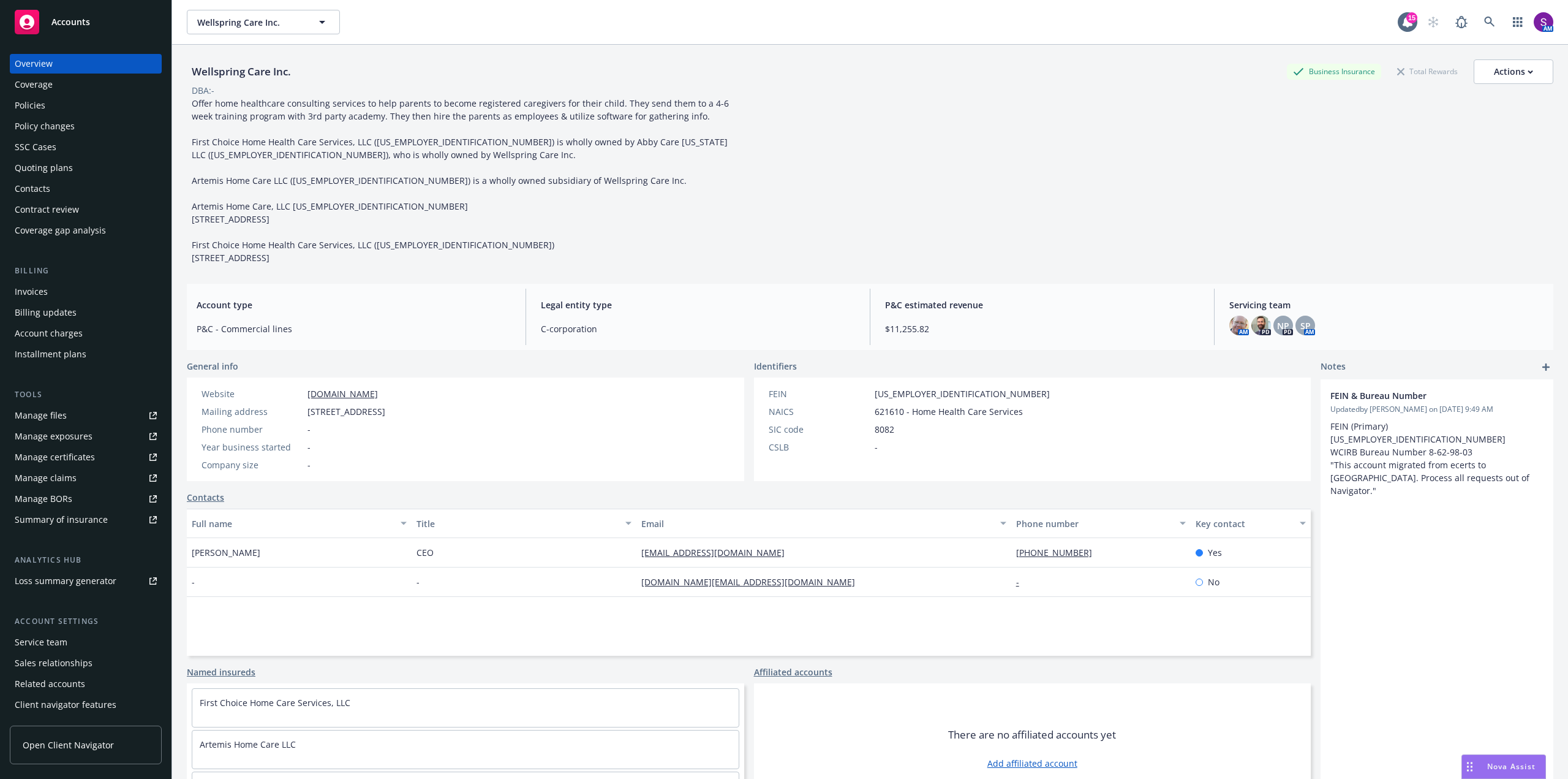
click at [58, 108] on div "Policies" at bounding box center [86, 106] width 142 height 20
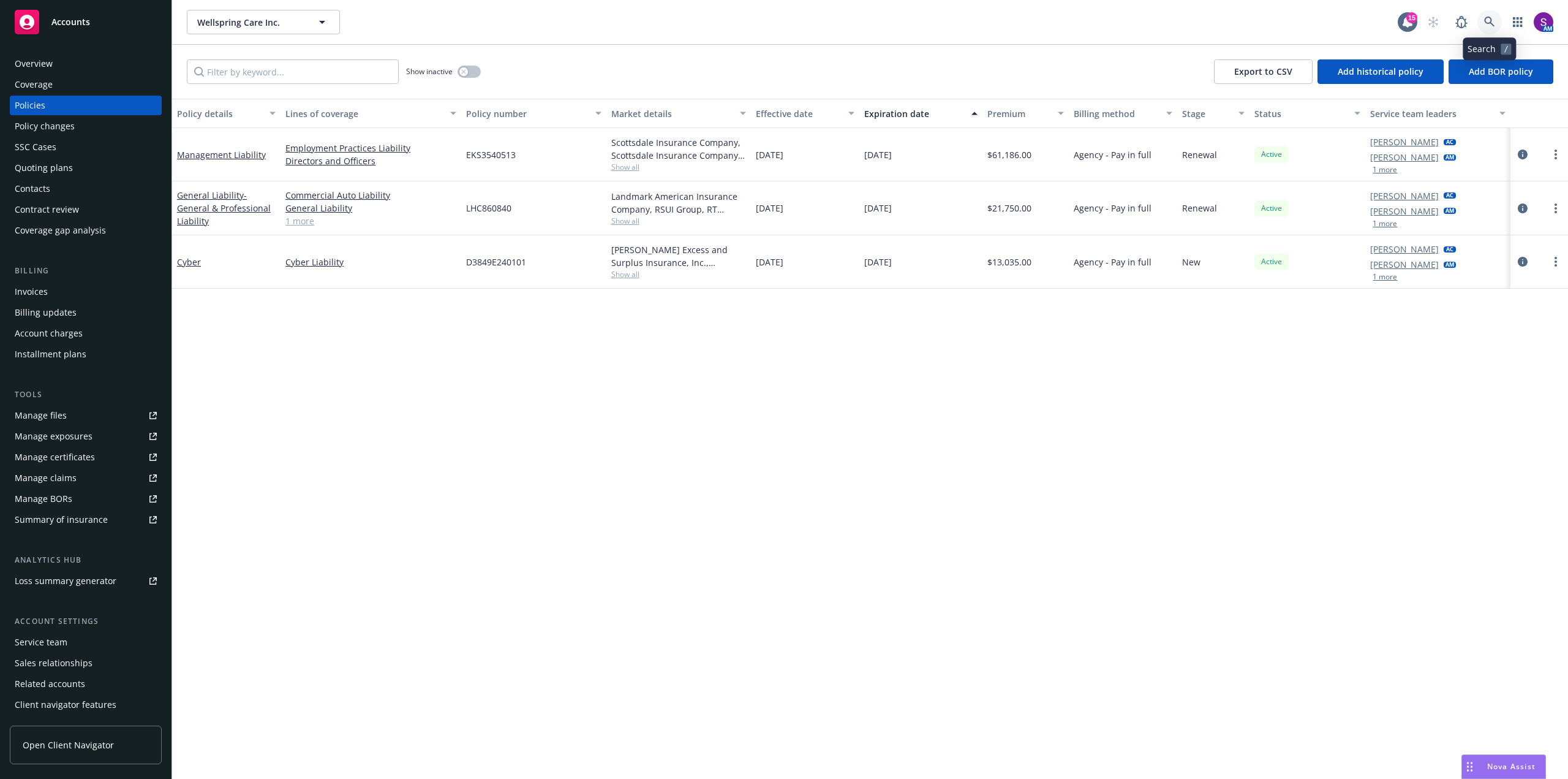
click at [1493, 25] on icon at bounding box center [1489, 22] width 10 height 10
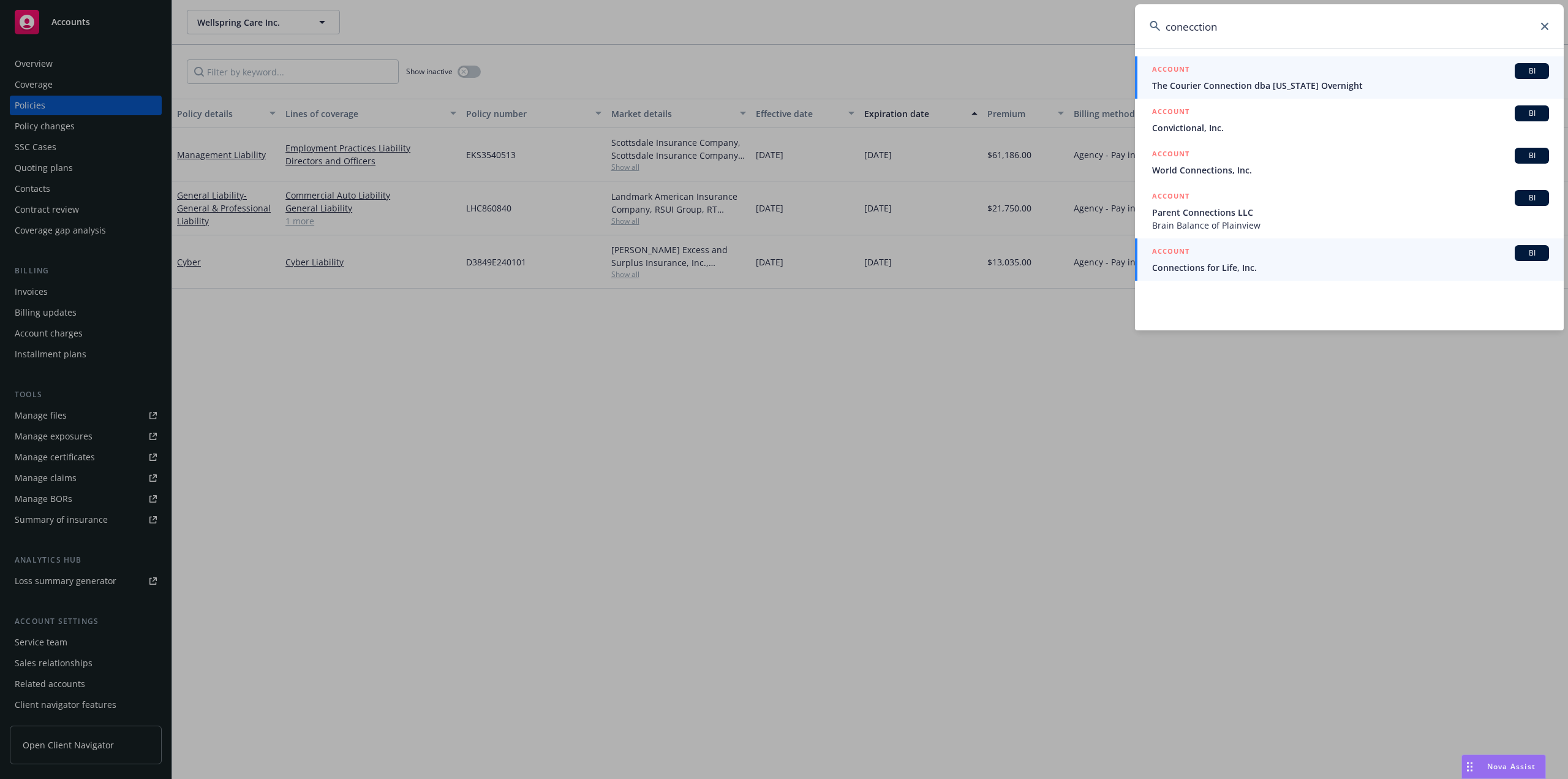
type input "conecction"
click at [1210, 268] on span "Connections for Life, Inc." at bounding box center [1350, 267] width 397 height 13
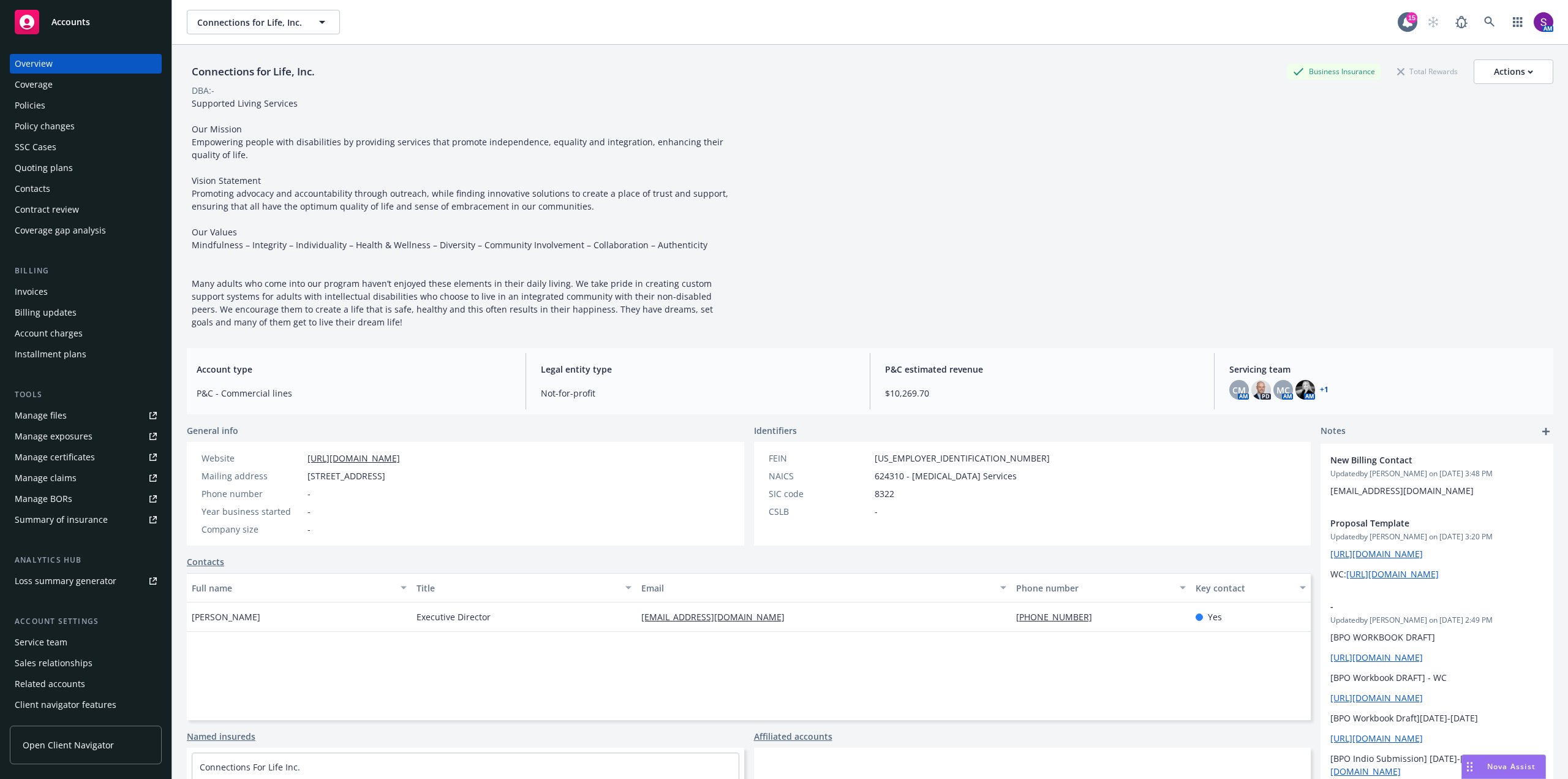
click at [57, 170] on div "Quoting plans" at bounding box center [44, 168] width 58 height 20
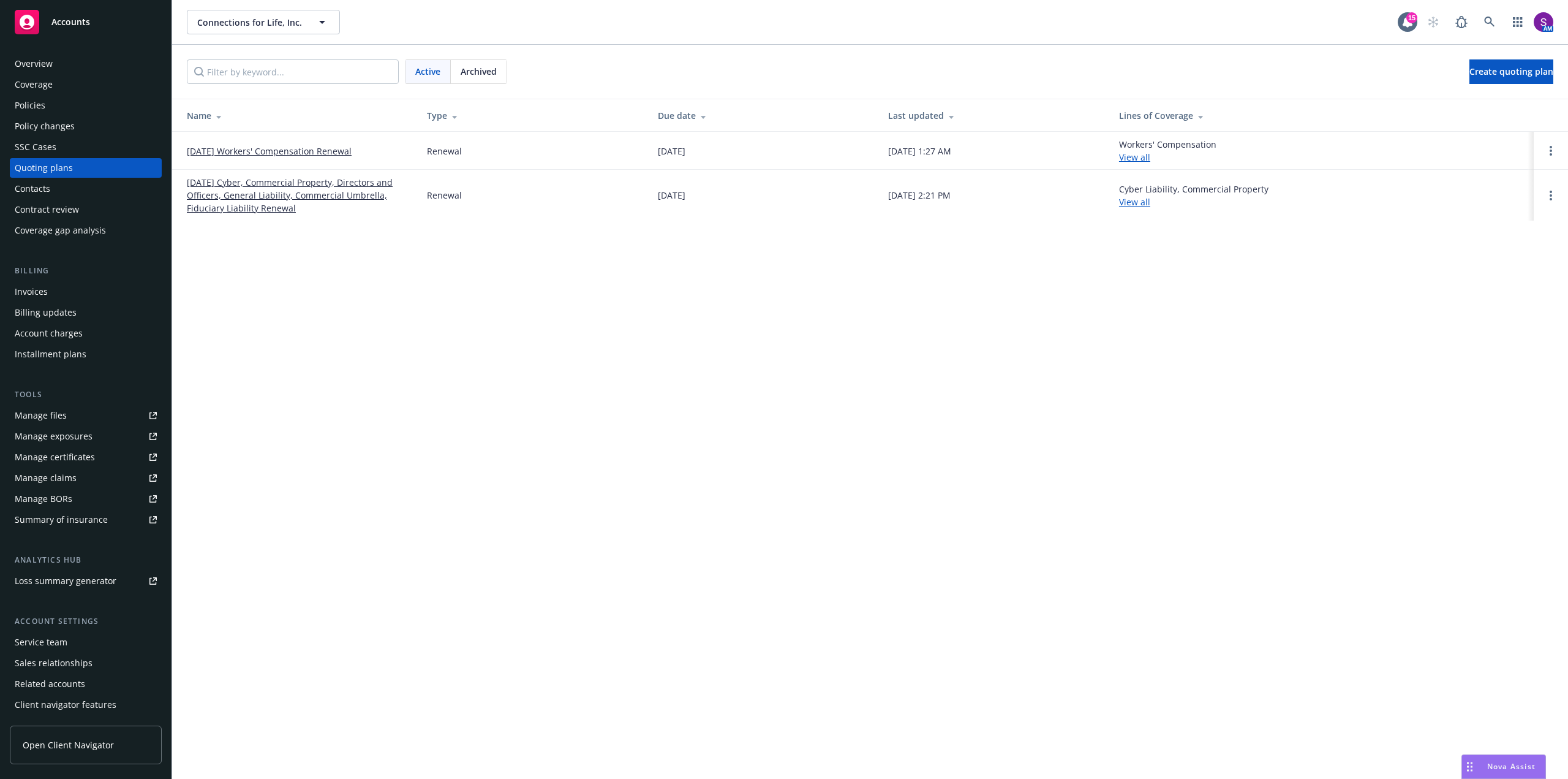
click at [41, 106] on div "Policies" at bounding box center [30, 106] width 31 height 20
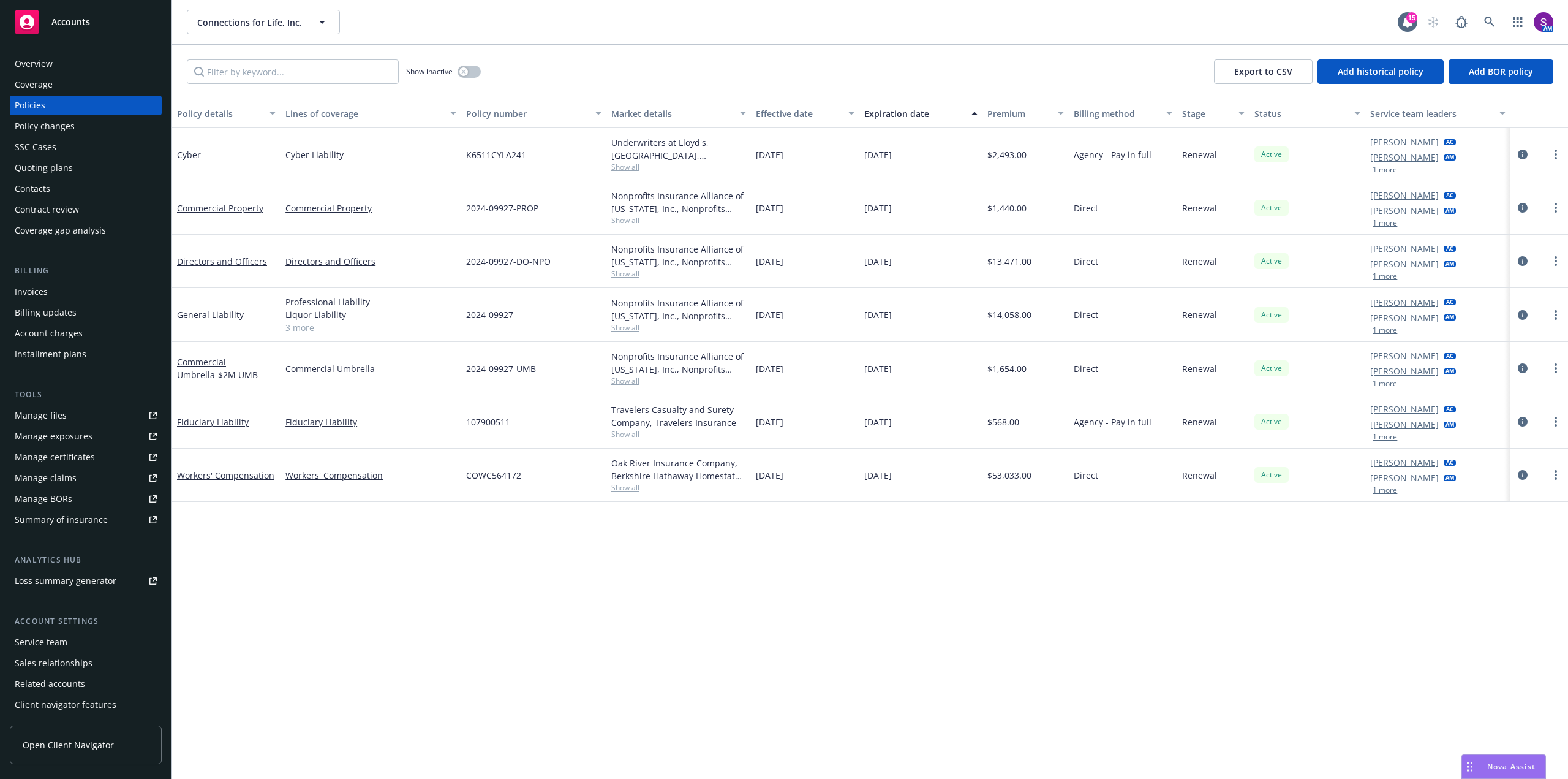
click at [62, 174] on div "Quoting plans" at bounding box center [44, 168] width 58 height 20
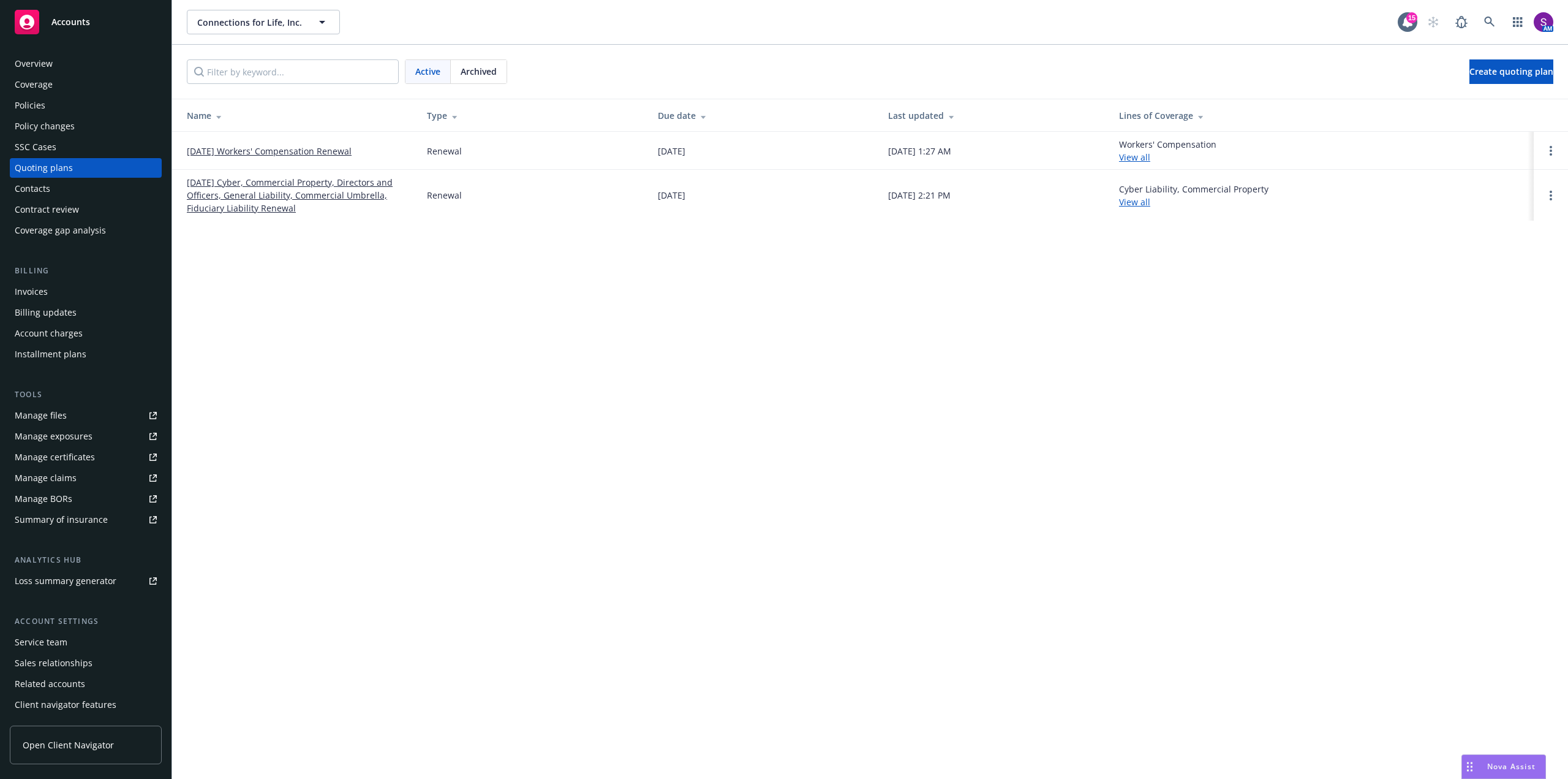
click at [265, 183] on link "08/27/25 Cyber, Commercial Property, Directors and Officers, General Liability,…" at bounding box center [298, 195] width 221 height 39
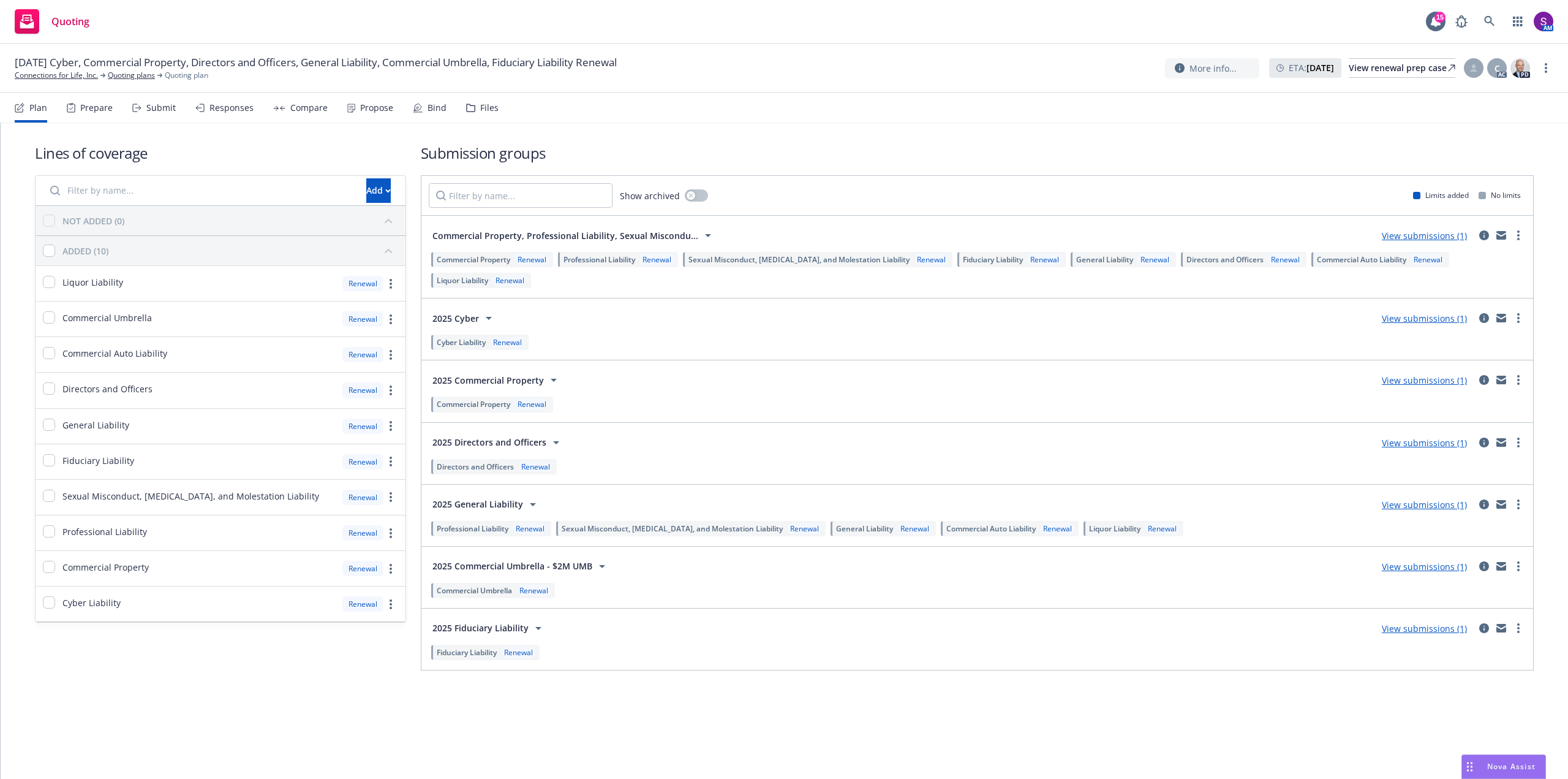
click at [432, 106] on div "Bind" at bounding box center [436, 108] width 19 height 10
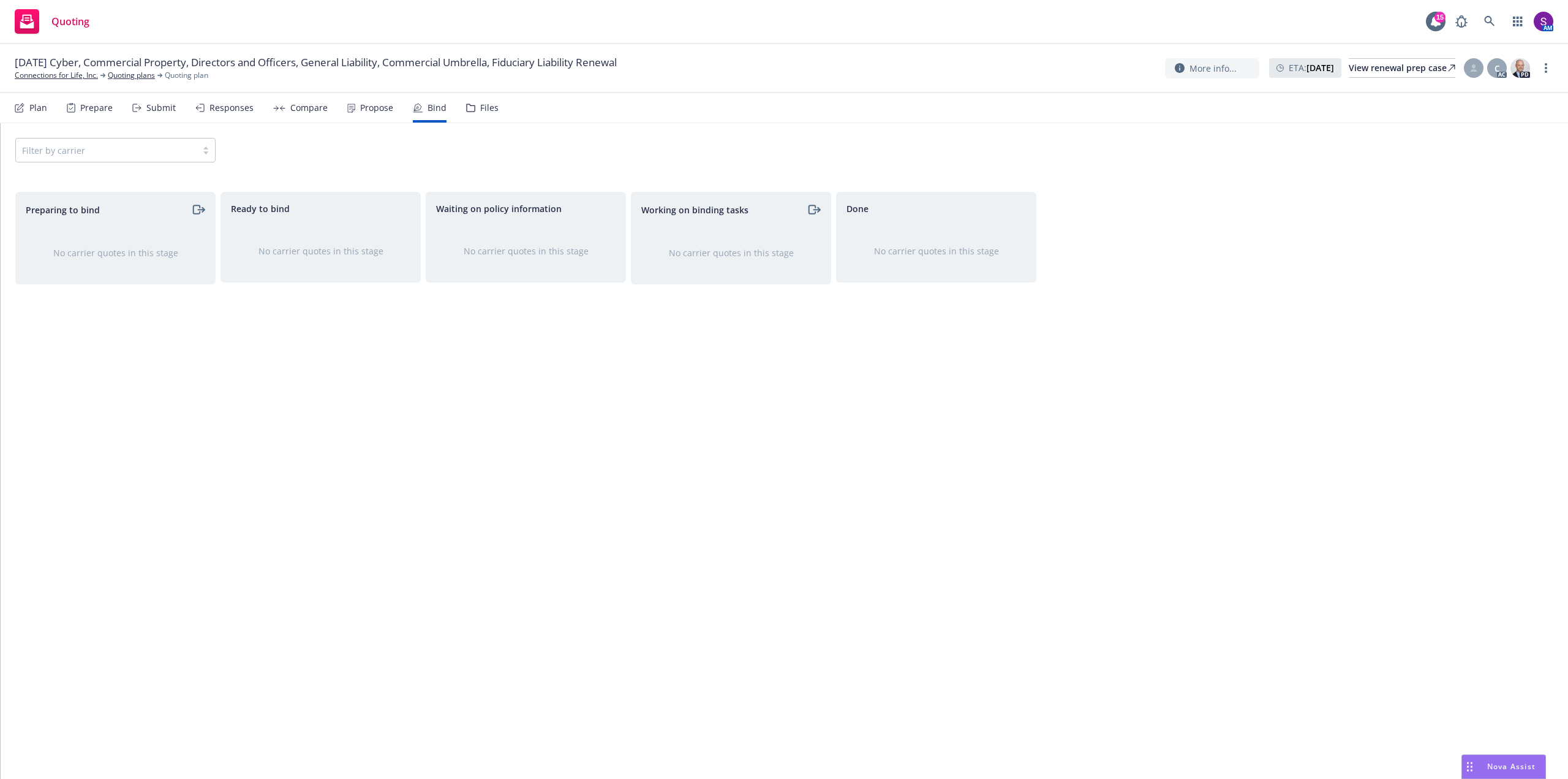
click at [376, 111] on div "Propose" at bounding box center [376, 108] width 33 height 10
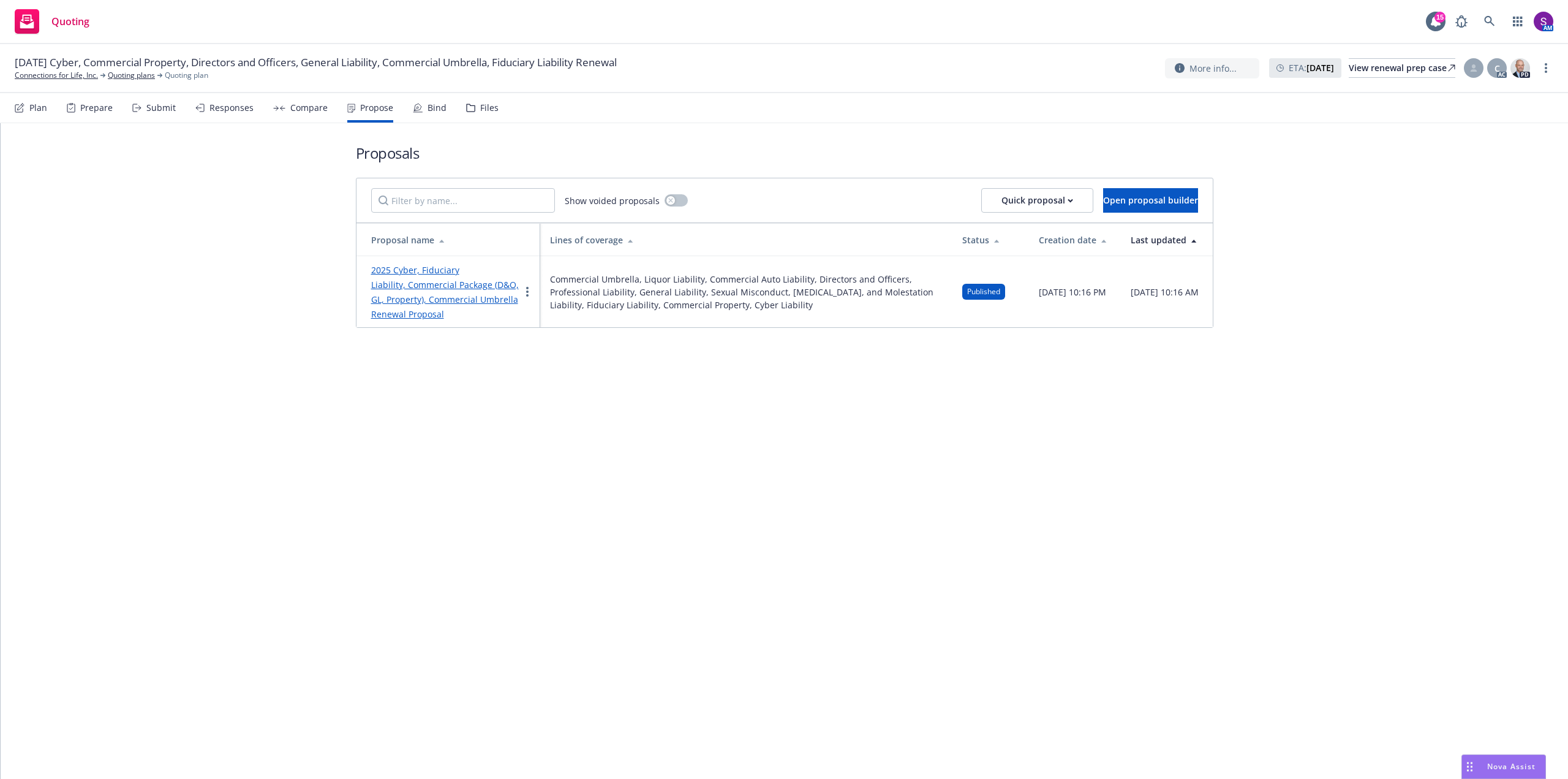
click at [454, 283] on link "2025 Cyber, Fiduciary Liability, Commercial Package (D&O, GL, Property), Commer…" at bounding box center [445, 292] width 147 height 56
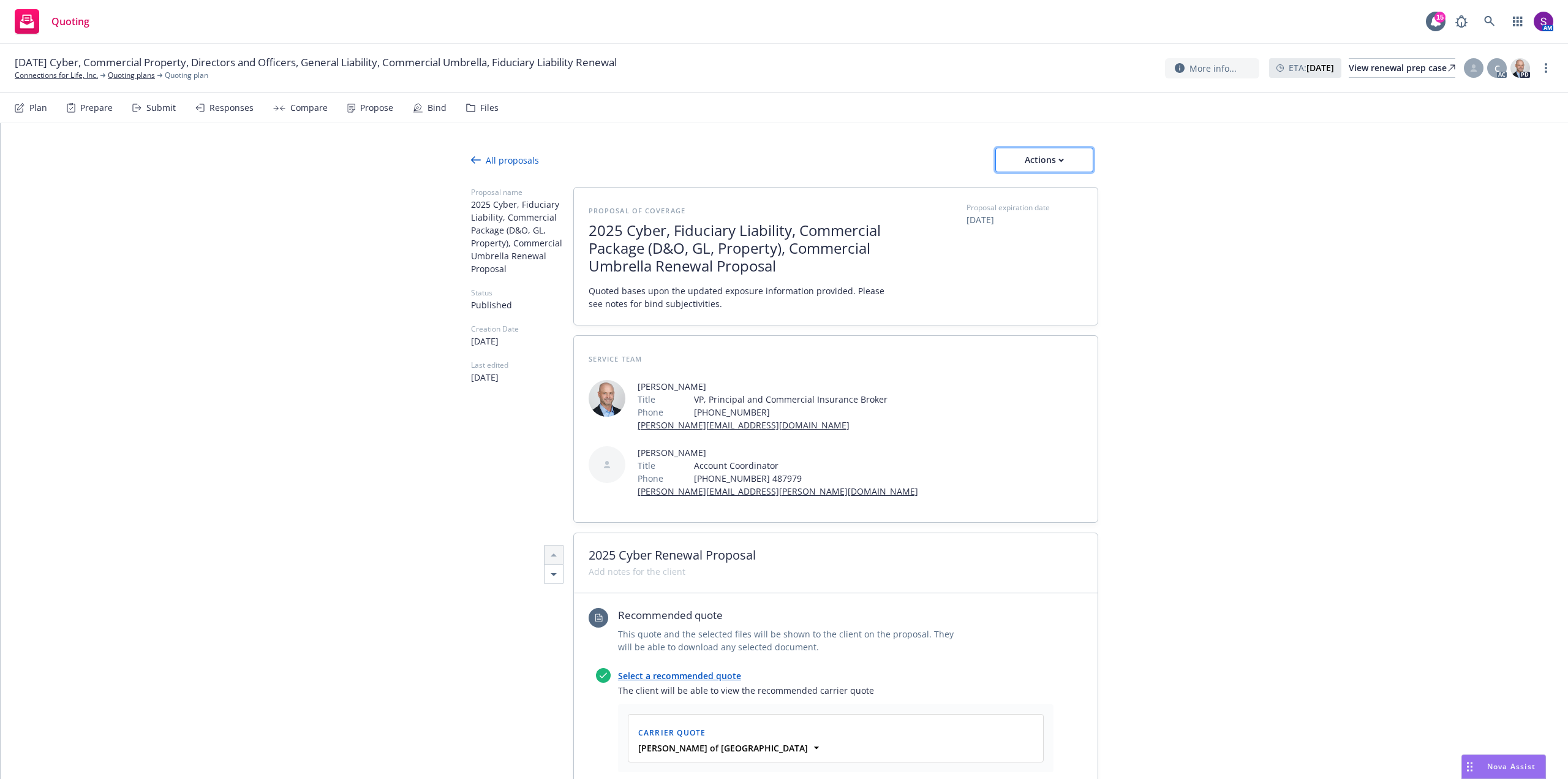
click at [1024, 163] on div "Actions" at bounding box center [1044, 159] width 58 height 23
click at [1031, 214] on span "See client view" at bounding box center [1036, 216] width 90 height 12
type textarea "x"
click at [1483, 15] on link at bounding box center [1489, 21] width 25 height 25
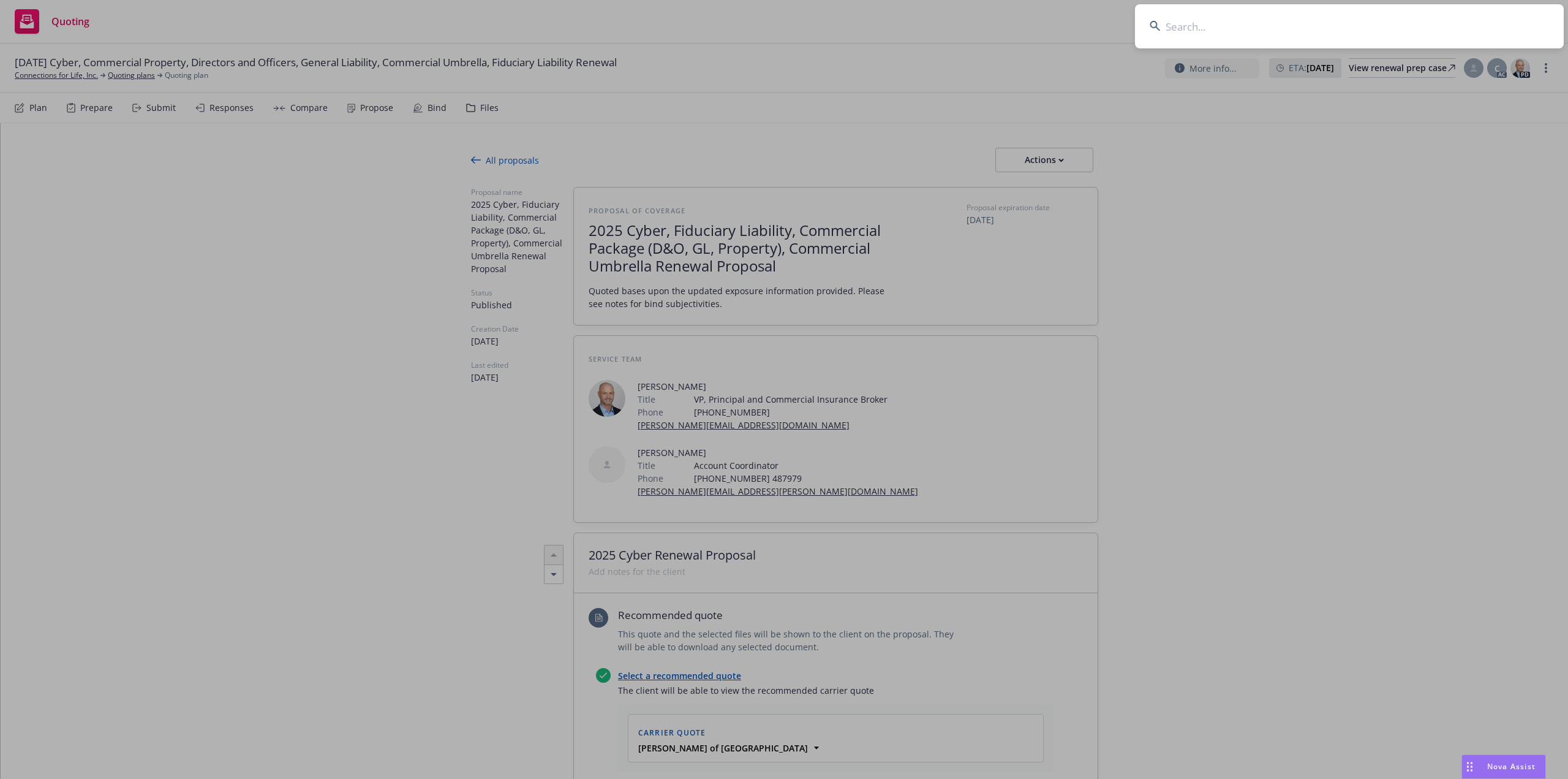
click at [1204, 26] on input at bounding box center [1349, 26] width 429 height 44
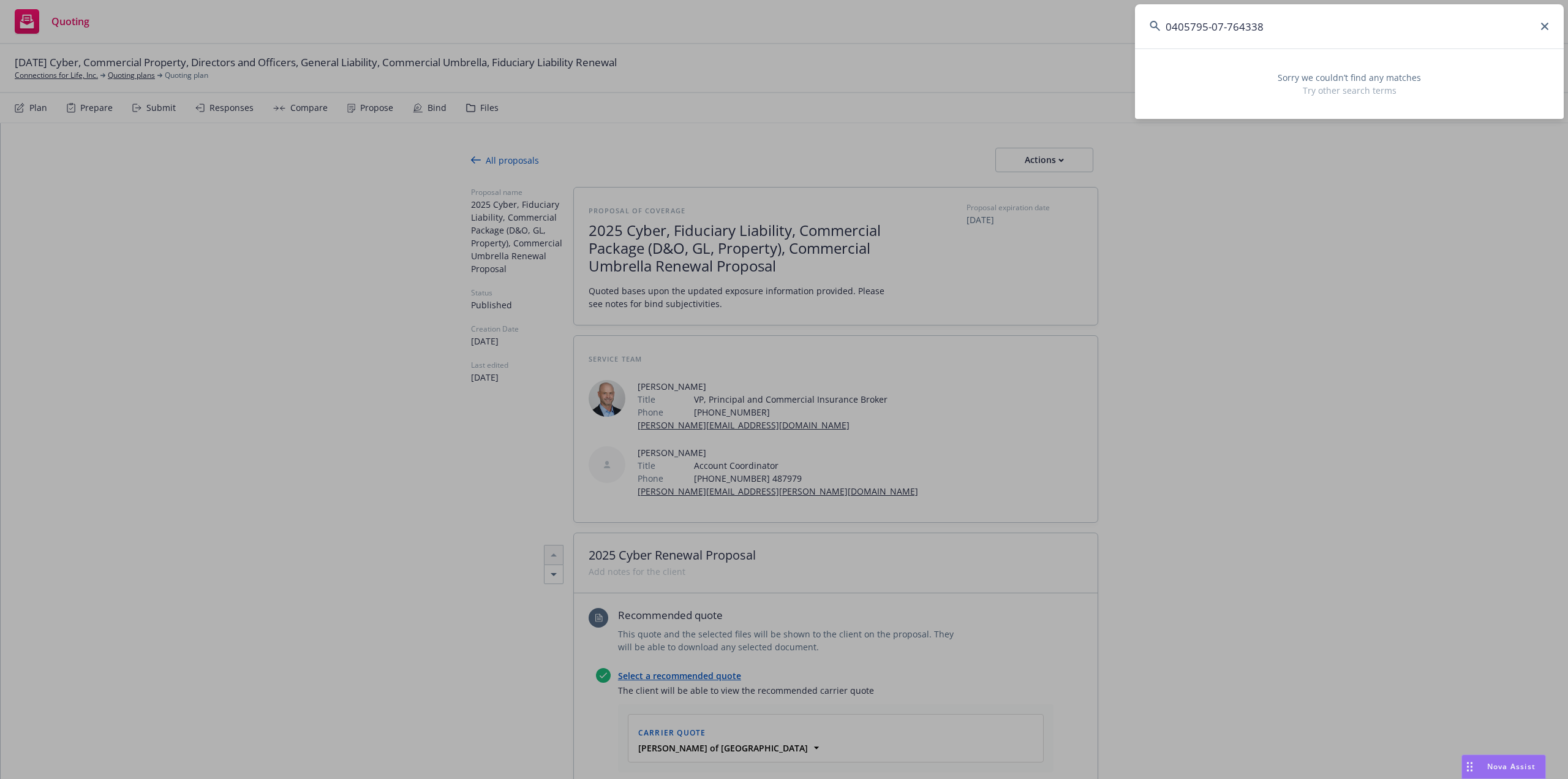
click at [1290, 23] on input "0405795-07-764338" at bounding box center [1349, 26] width 429 height 44
click at [1232, 23] on input "0405795-07-764338" at bounding box center [1349, 26] width 429 height 44
click at [1212, 29] on input "0405795-07764338" at bounding box center [1349, 26] width 429 height 44
click at [1263, 10] on input "040579507764338" at bounding box center [1349, 26] width 429 height 44
drag, startPoint x: 1273, startPoint y: 39, endPoint x: 1124, endPoint y: 47, distance: 149.2
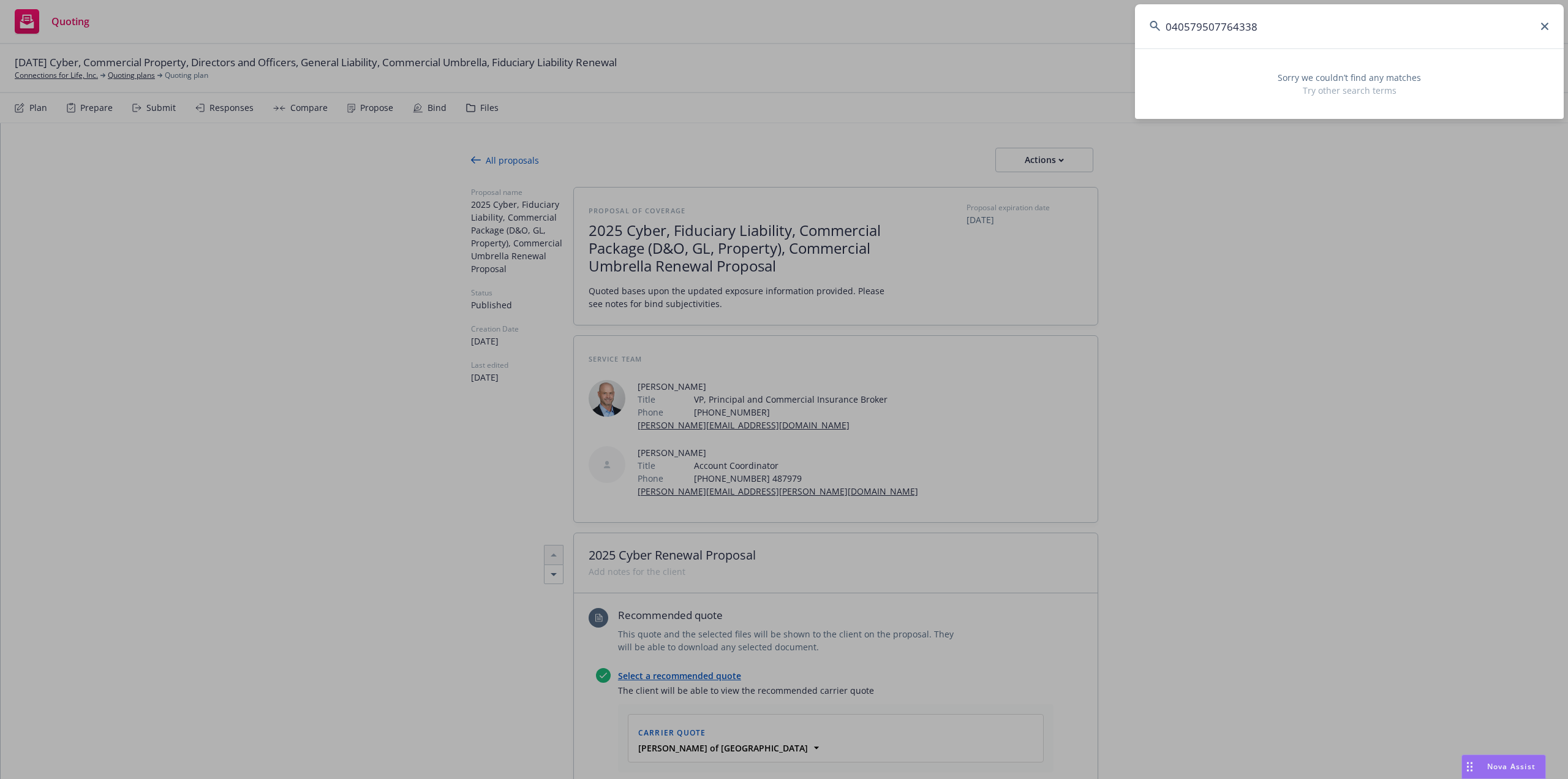
click at [1124, 47] on div "040579507764338 Sorry we couldn’t find any matches Try other search terms" at bounding box center [784, 390] width 1568 height 779
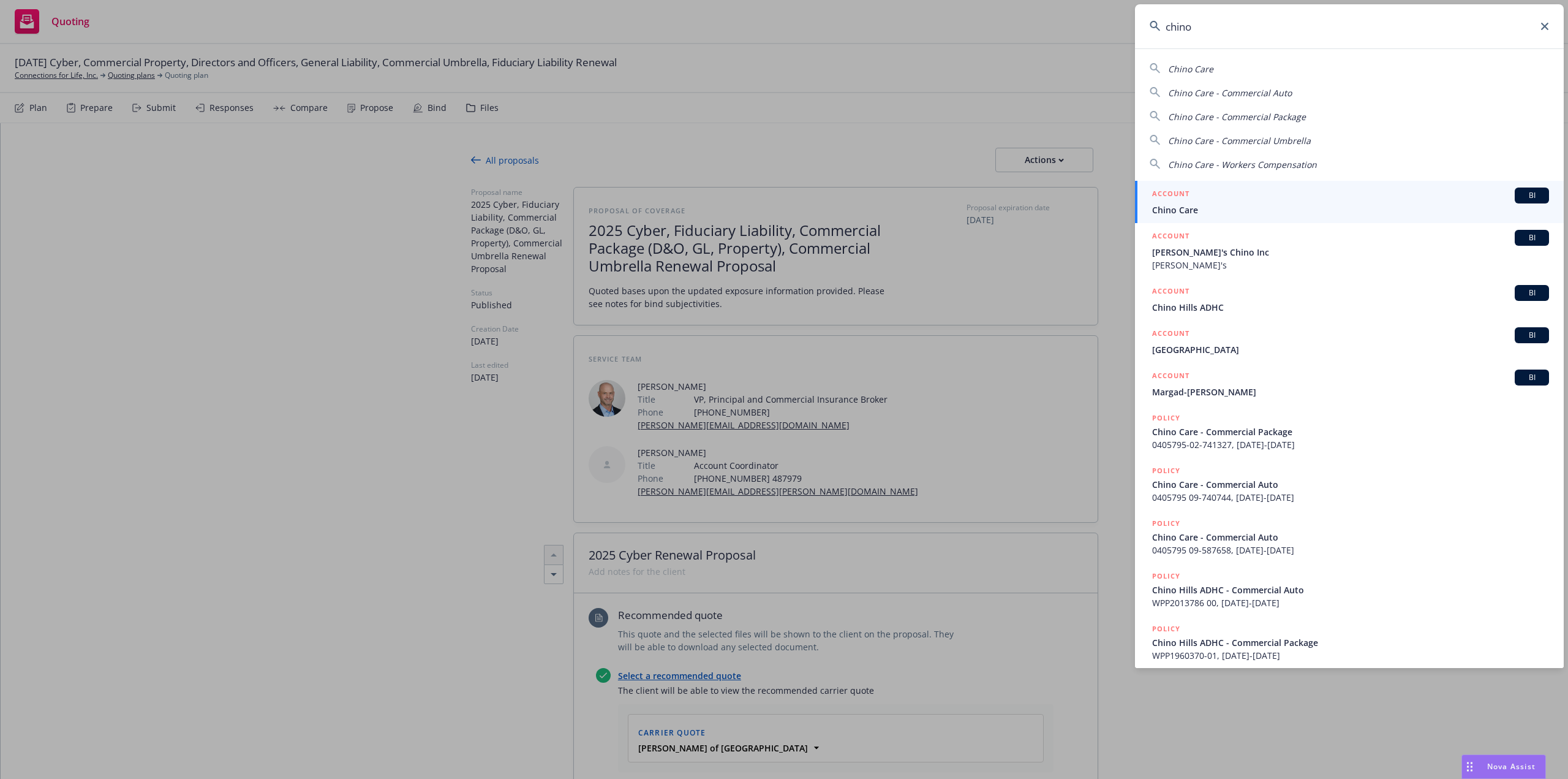
type input "chino"
click at [1210, 200] on div "ACCOUNT BI" at bounding box center [1350, 195] width 397 height 16
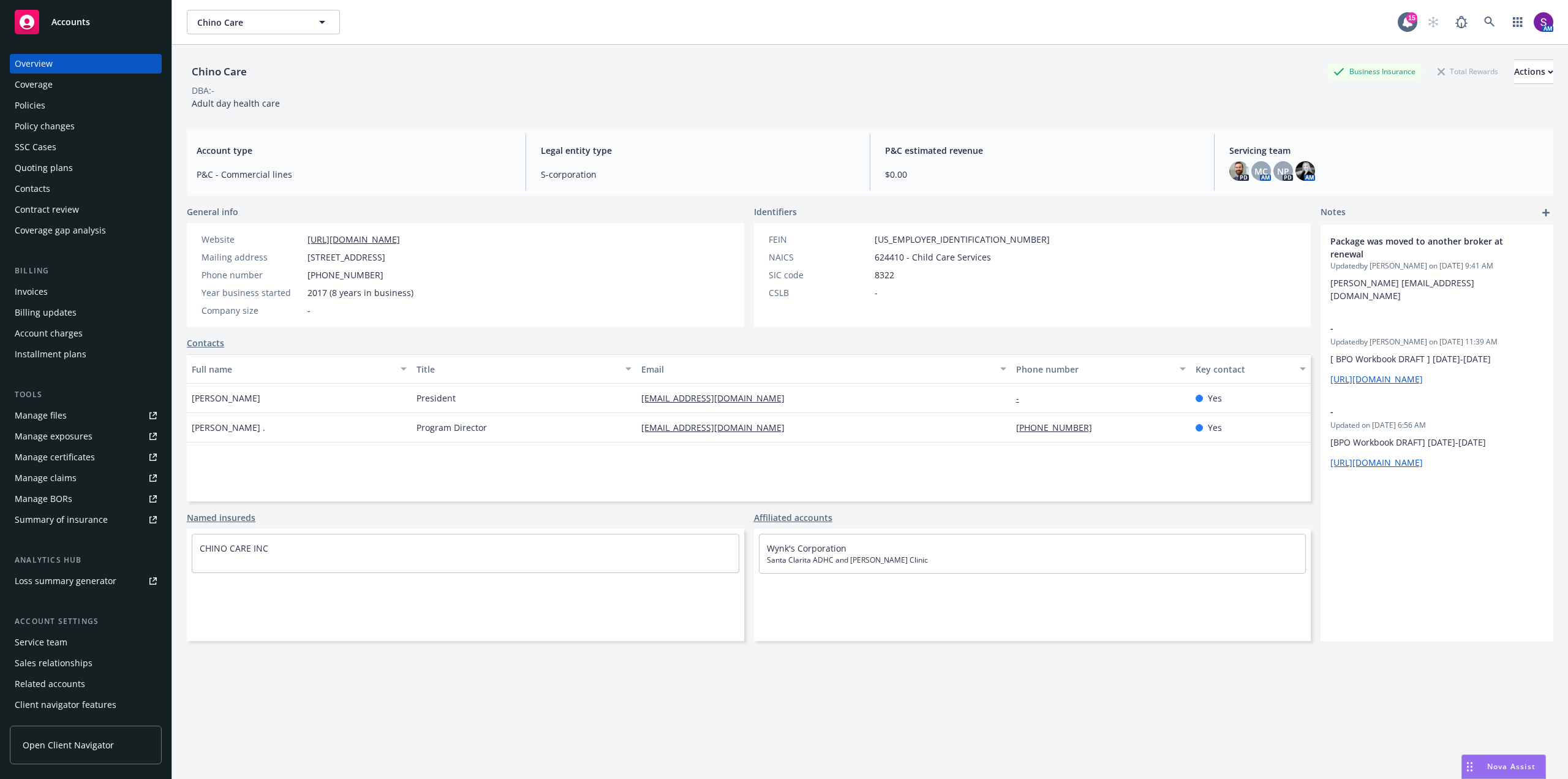
click at [47, 110] on div "Policies" at bounding box center [86, 106] width 142 height 20
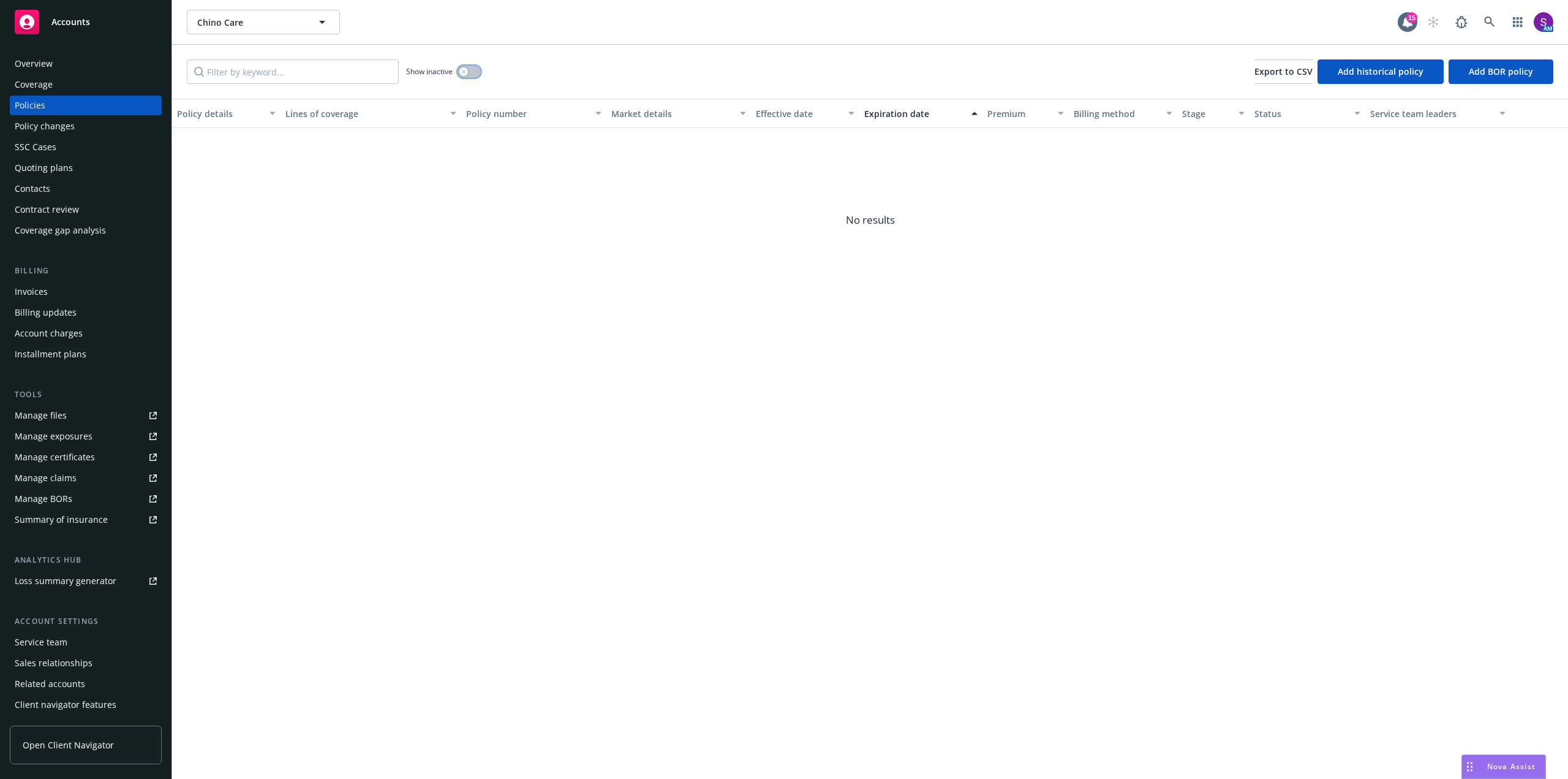
click at [468, 74] on button "button" at bounding box center [469, 72] width 23 height 12
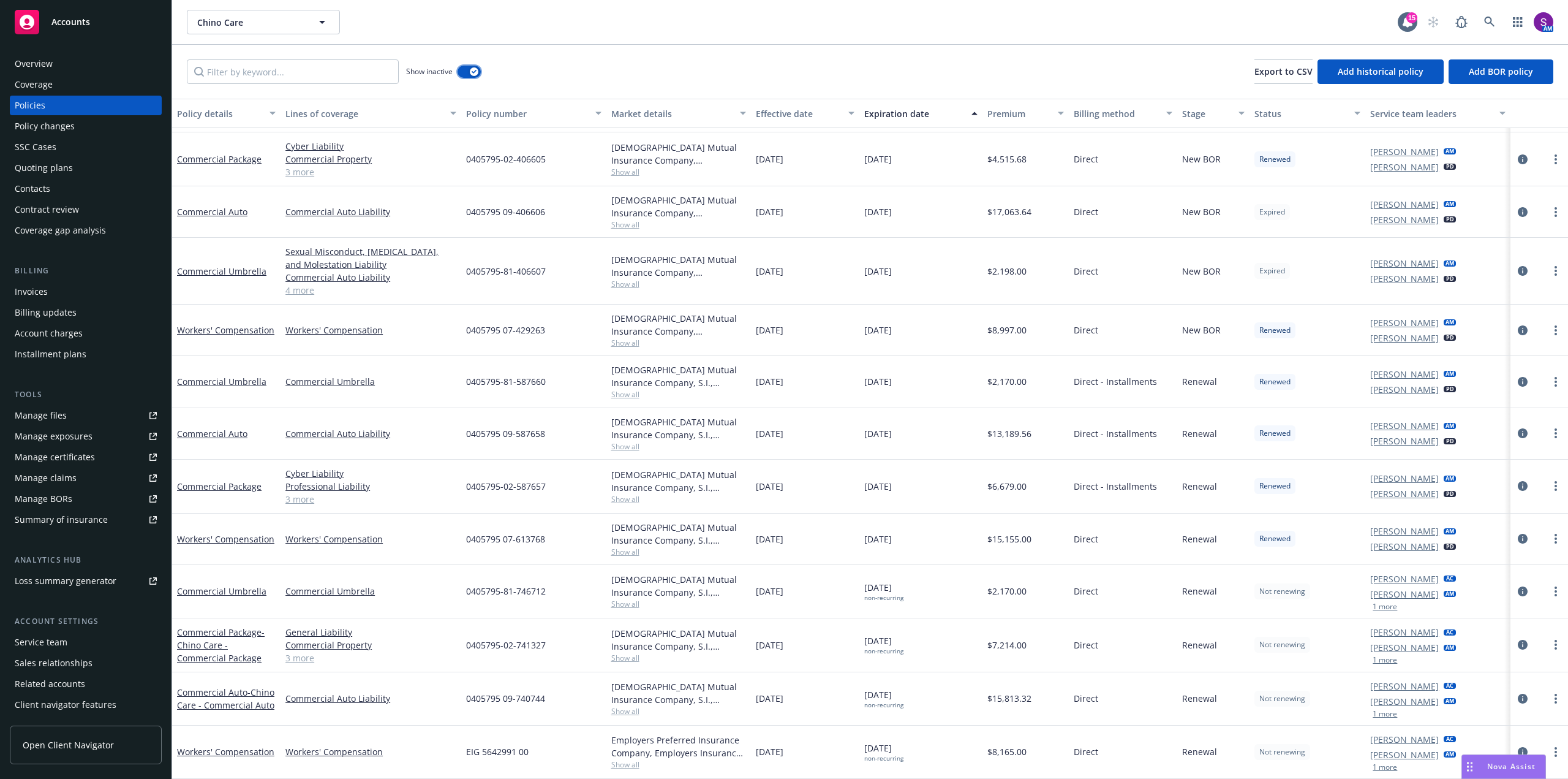
scroll to position [195, 0]
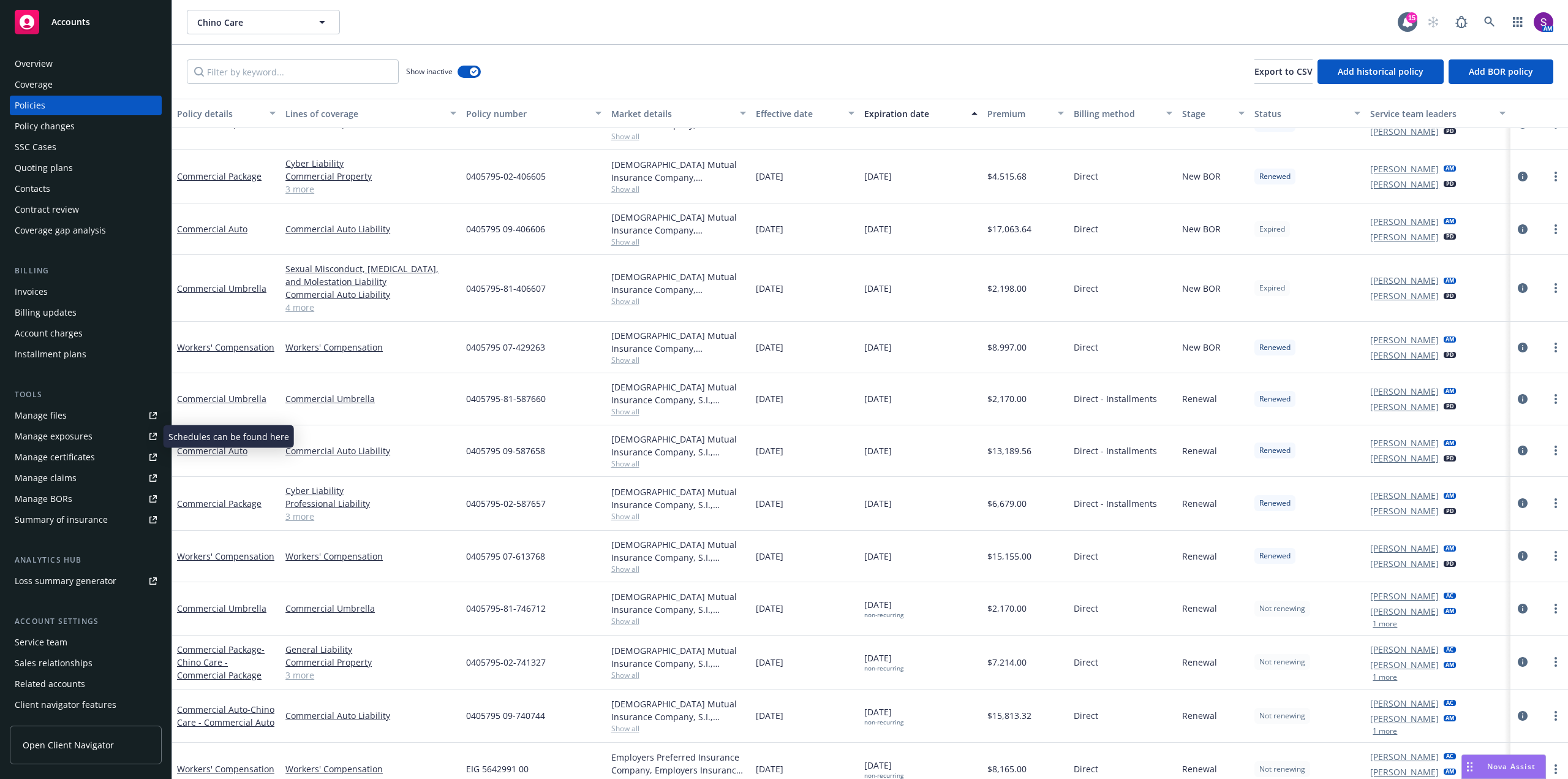
click at [72, 409] on link "Manage files" at bounding box center [86, 415] width 152 height 20
click at [1480, 18] on link at bounding box center [1489, 22] width 25 height 25
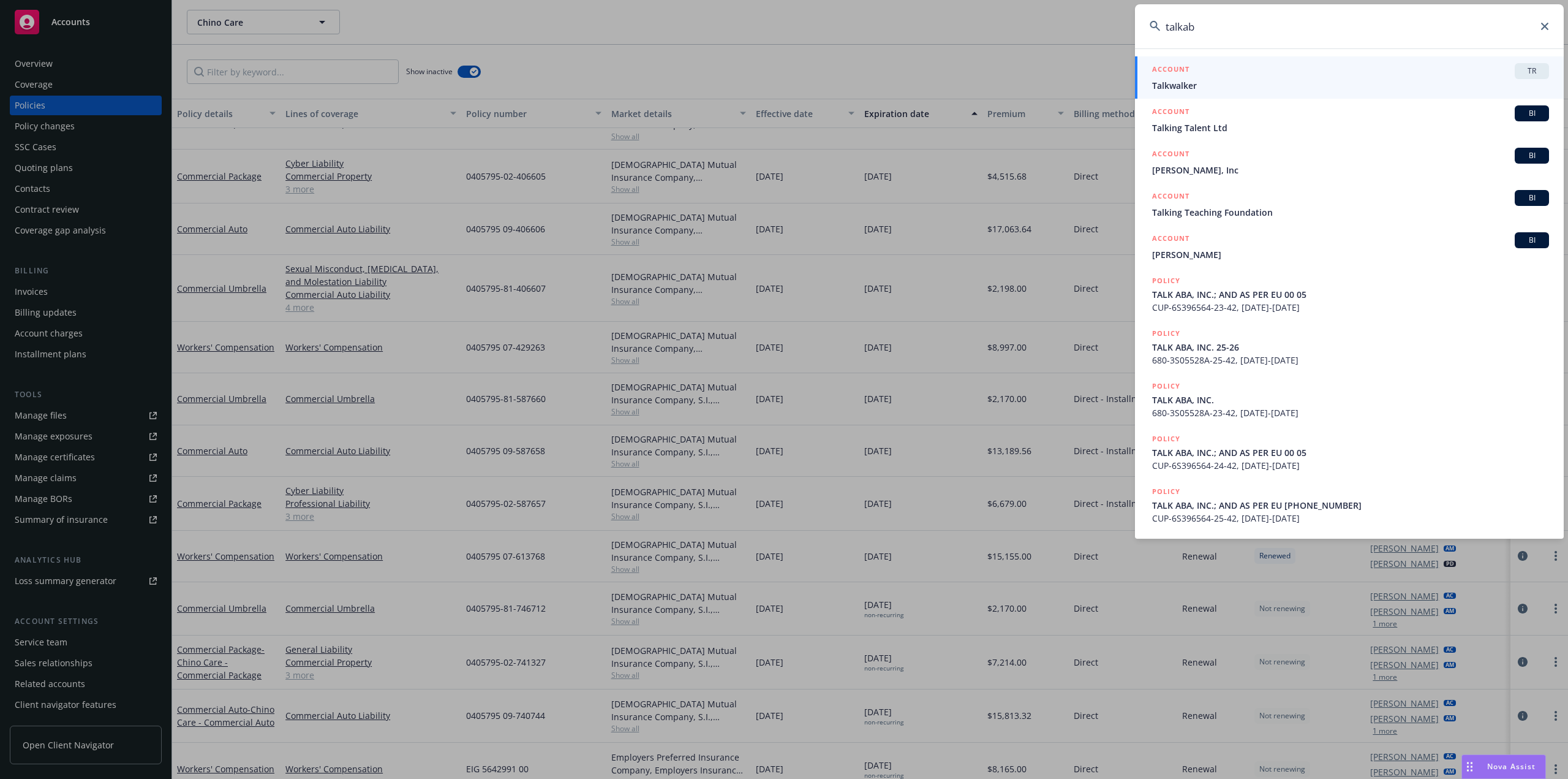
type input "talkab"
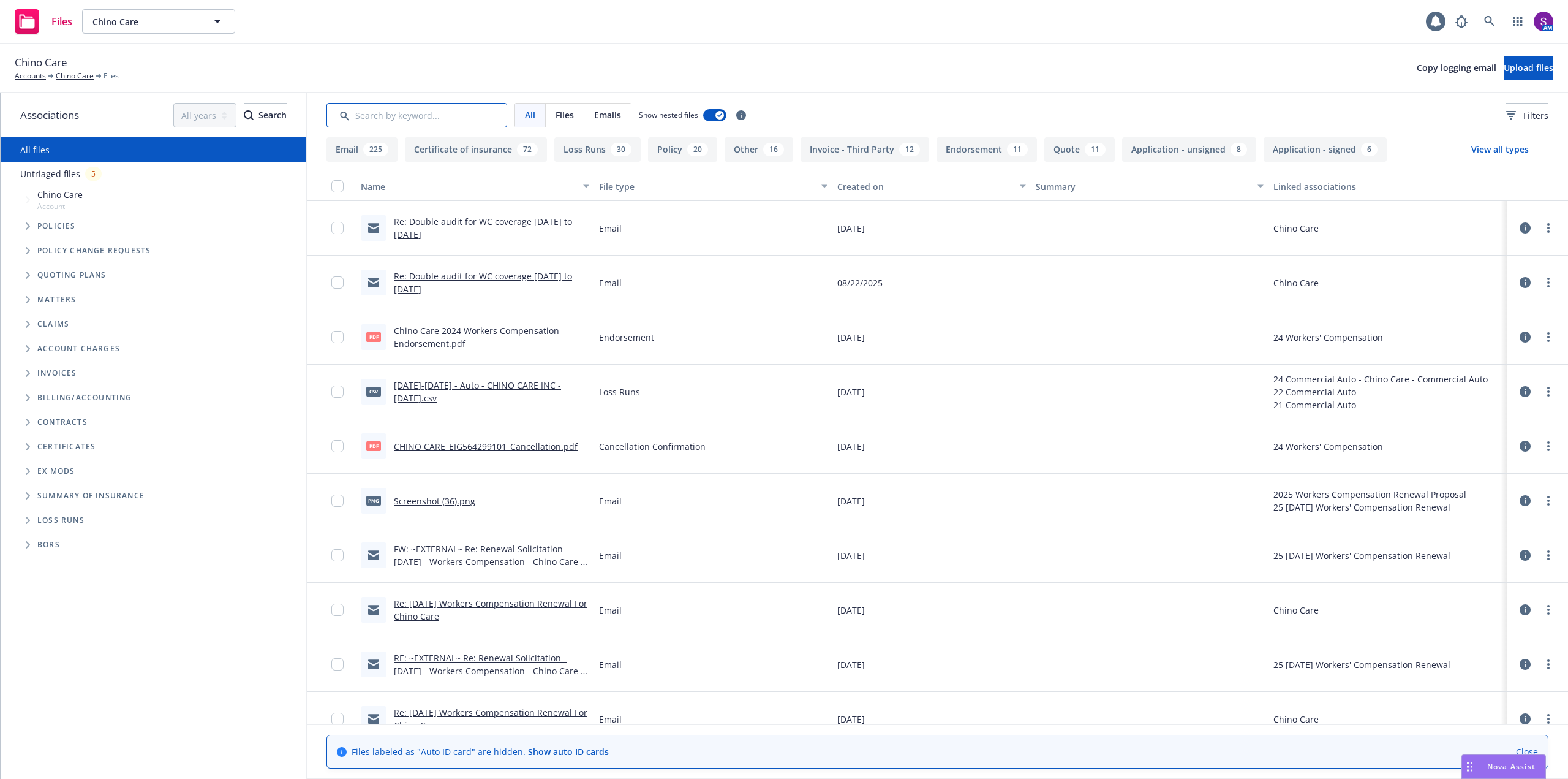
click at [392, 114] on input "Search by keyword..." at bounding box center [417, 115] width 181 height 25
type input "l"
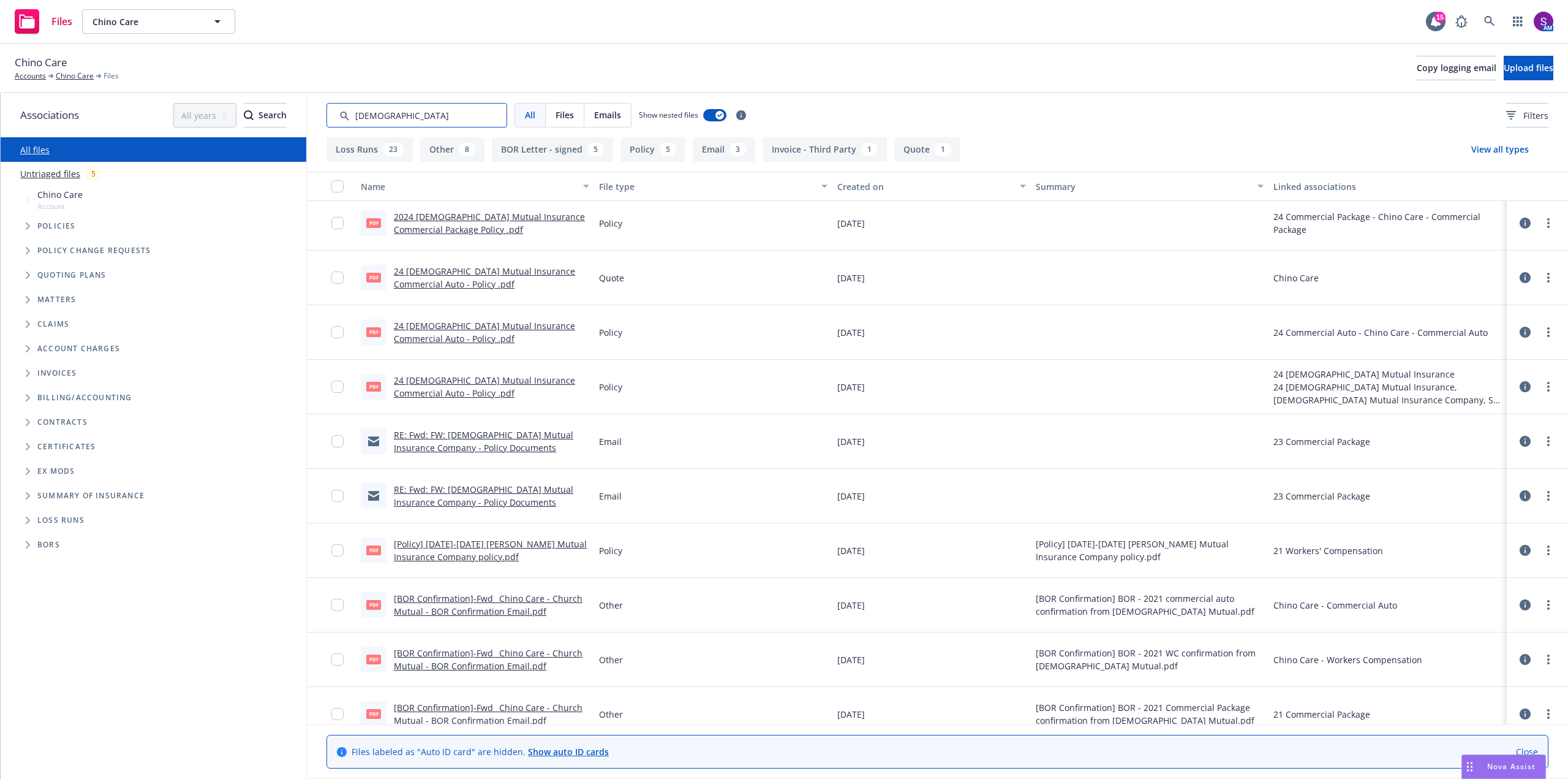
scroll to position [490, 0]
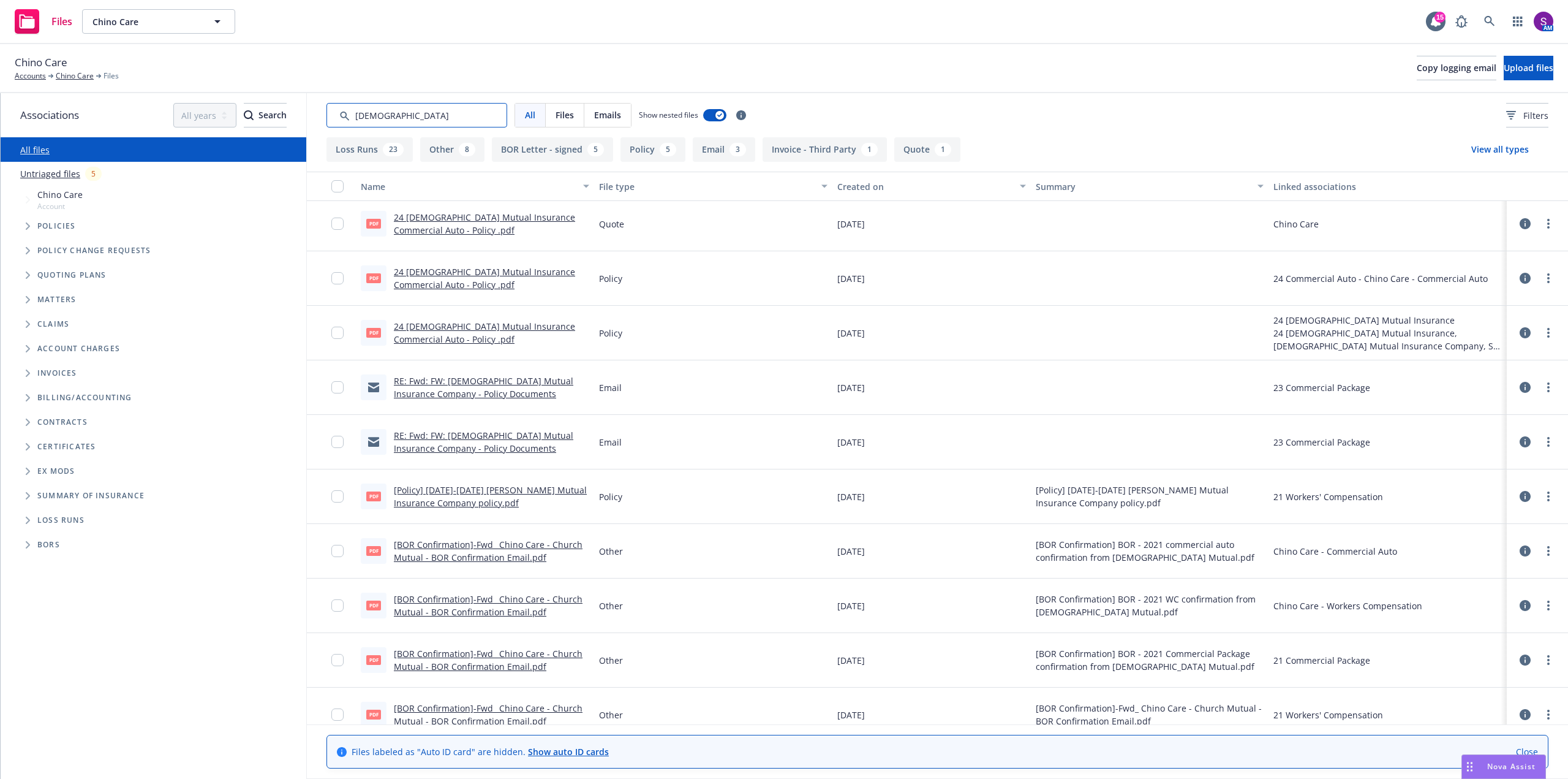
type input "church"
click at [1486, 22] on icon at bounding box center [1489, 21] width 11 height 11
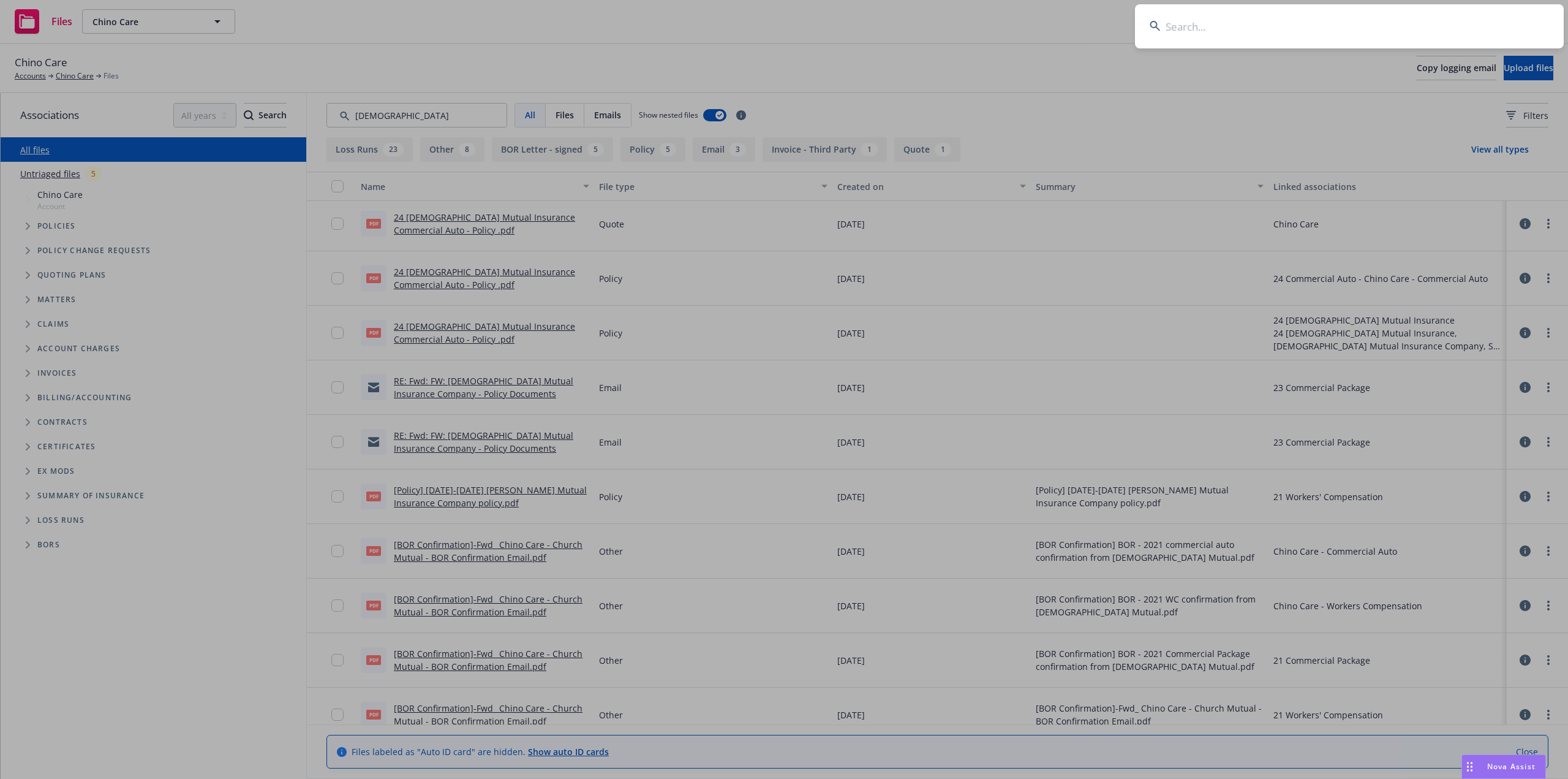
click at [1278, 33] on input at bounding box center [1349, 26] width 429 height 44
type input "Advanced Design Builders"
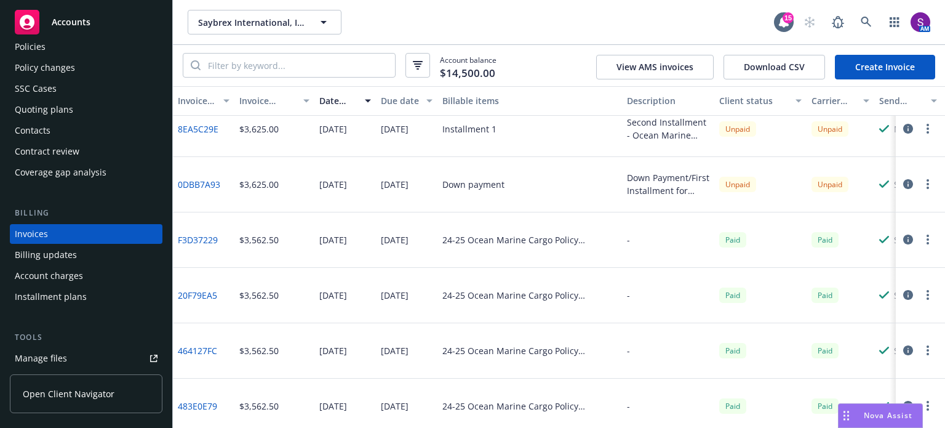
scroll to position [140, 0]
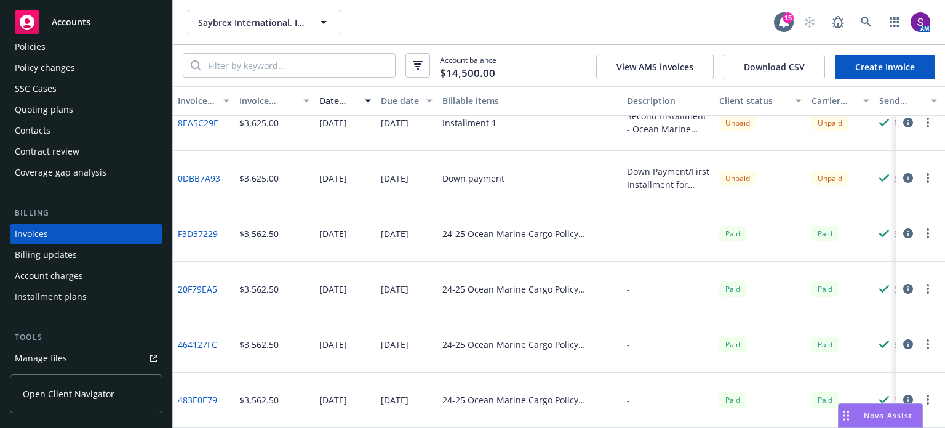
click at [734, 170] on div "Unpaid" at bounding box center [737, 177] width 37 height 15
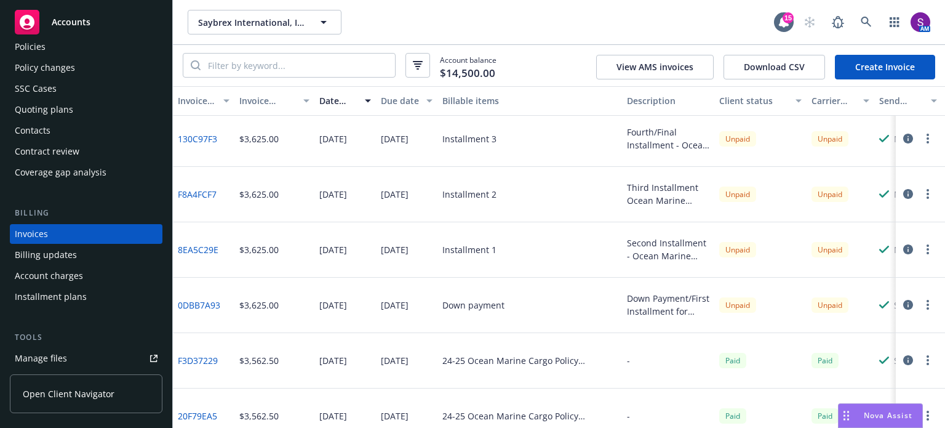
scroll to position [0, 0]
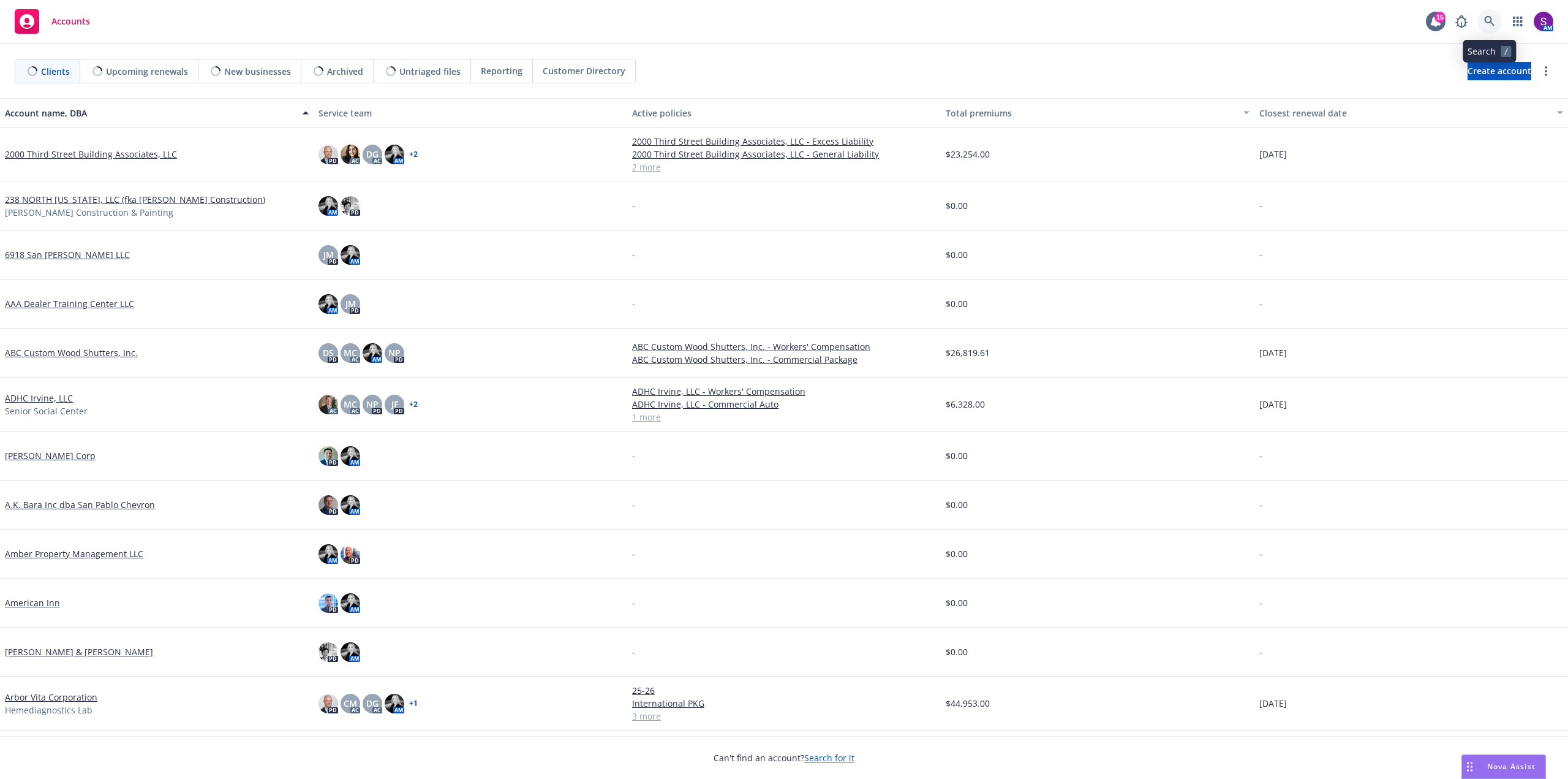
click at [1491, 20] on icon at bounding box center [1489, 21] width 10 height 10
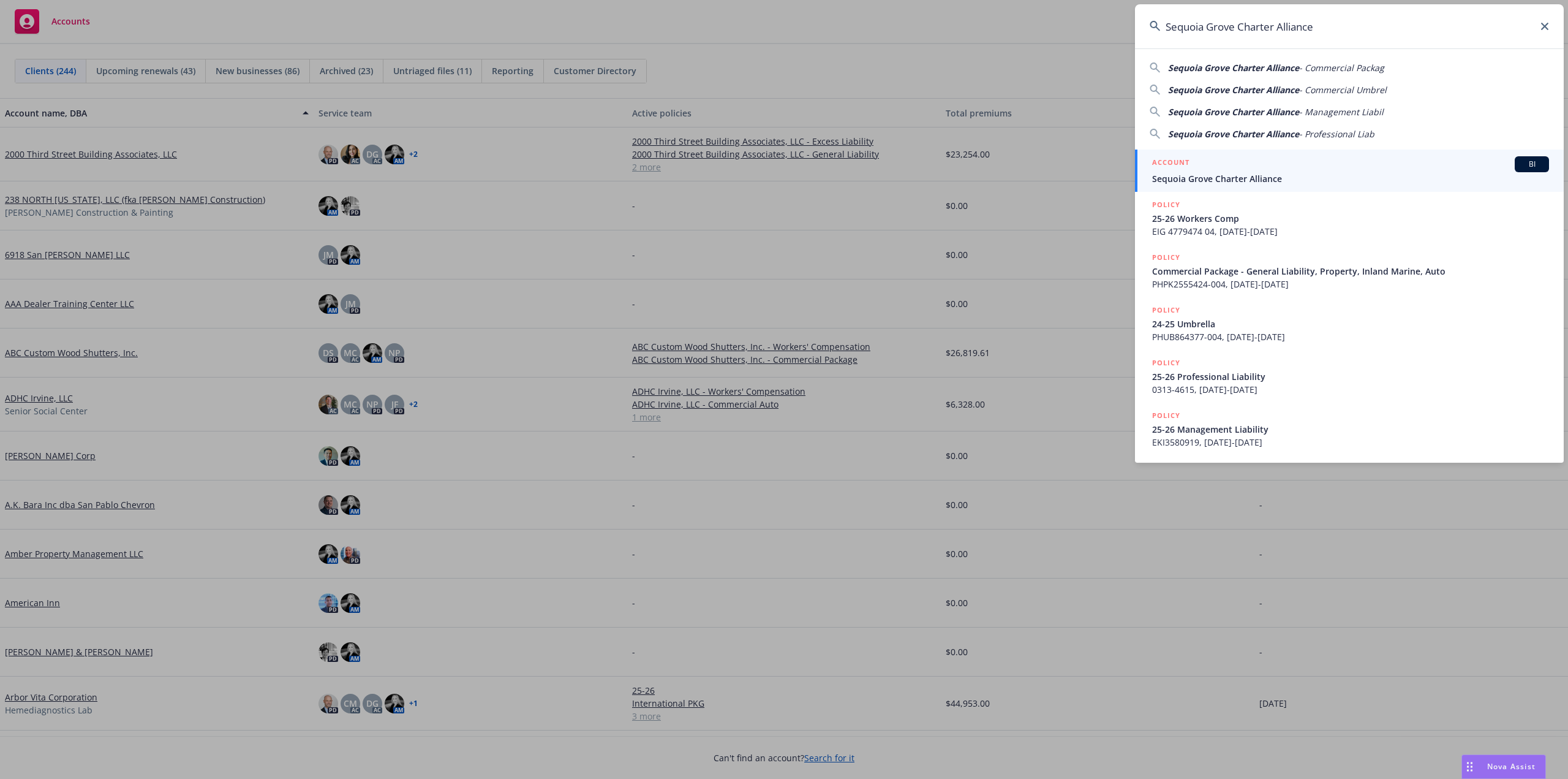
type input "Sequoia Grove Charter Alliance"
click at [1388, 176] on span "Sequoia Grove Charter Alliance" at bounding box center [1350, 178] width 397 height 13
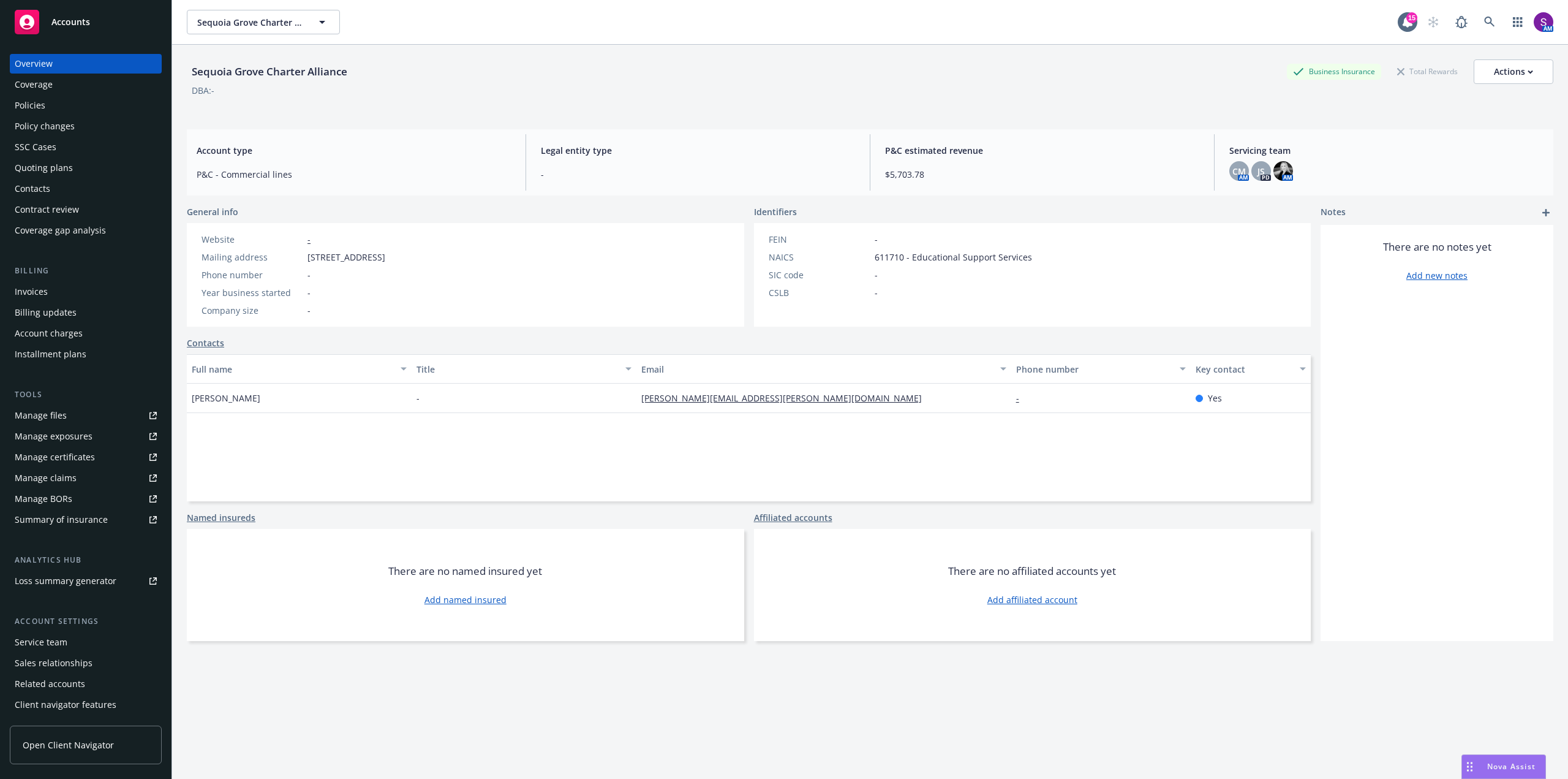
click at [22, 107] on div "Policies" at bounding box center [30, 106] width 31 height 20
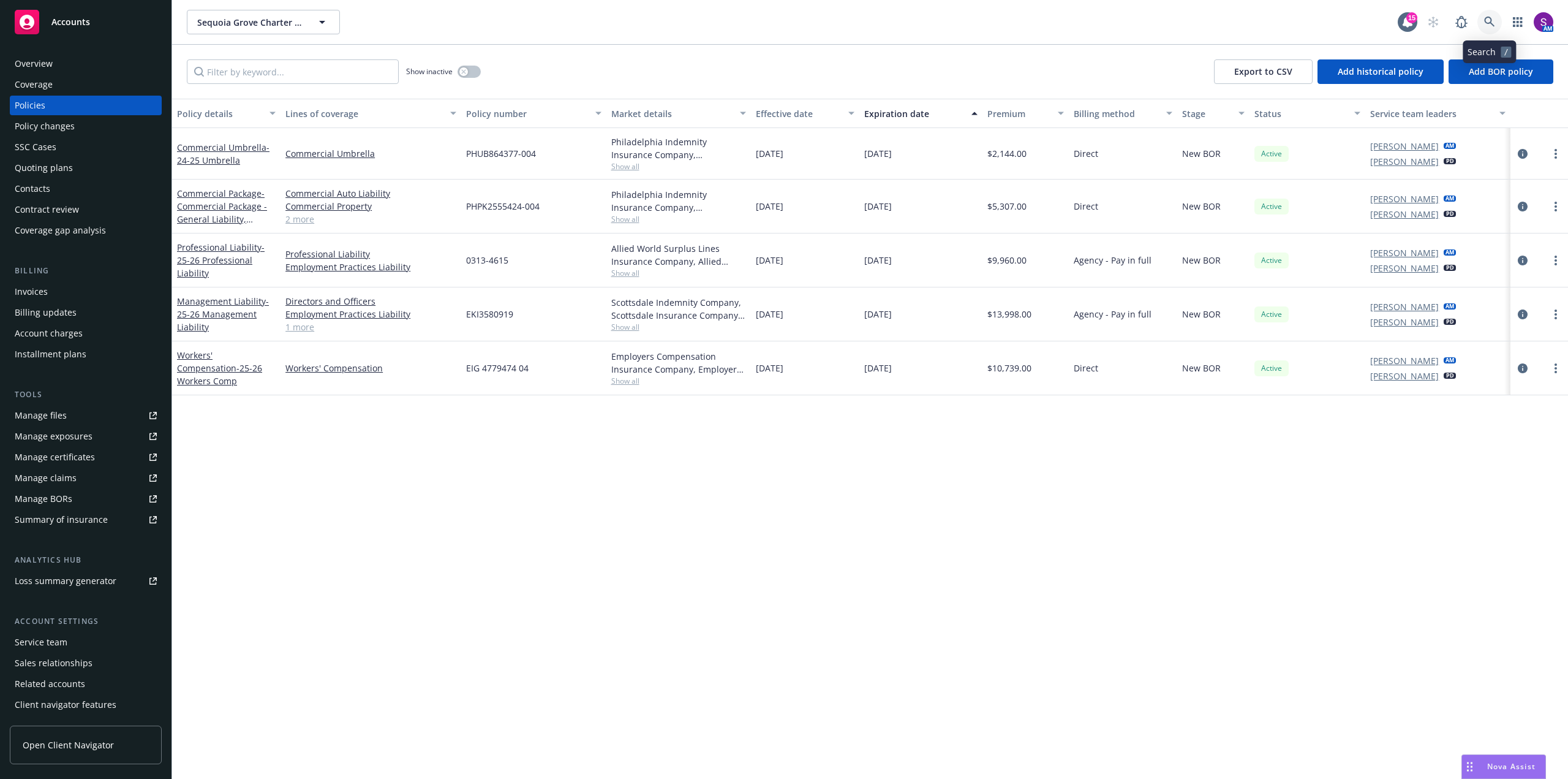
click at [1494, 20] on link at bounding box center [1489, 22] width 25 height 25
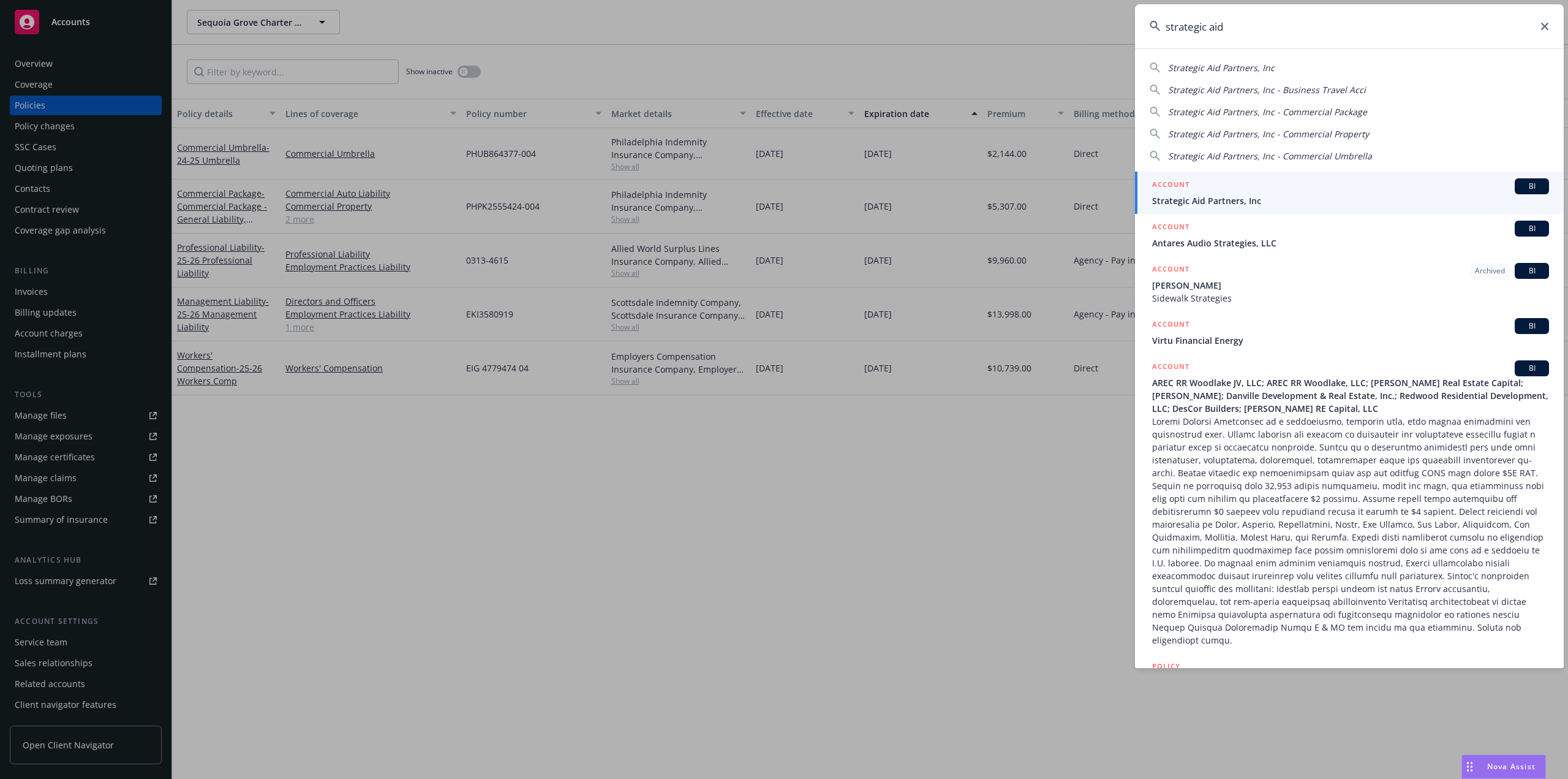
type input "strategic aid"
click at [1195, 203] on span "Strategic Aid Partners, Inc" at bounding box center [1350, 200] width 397 height 13
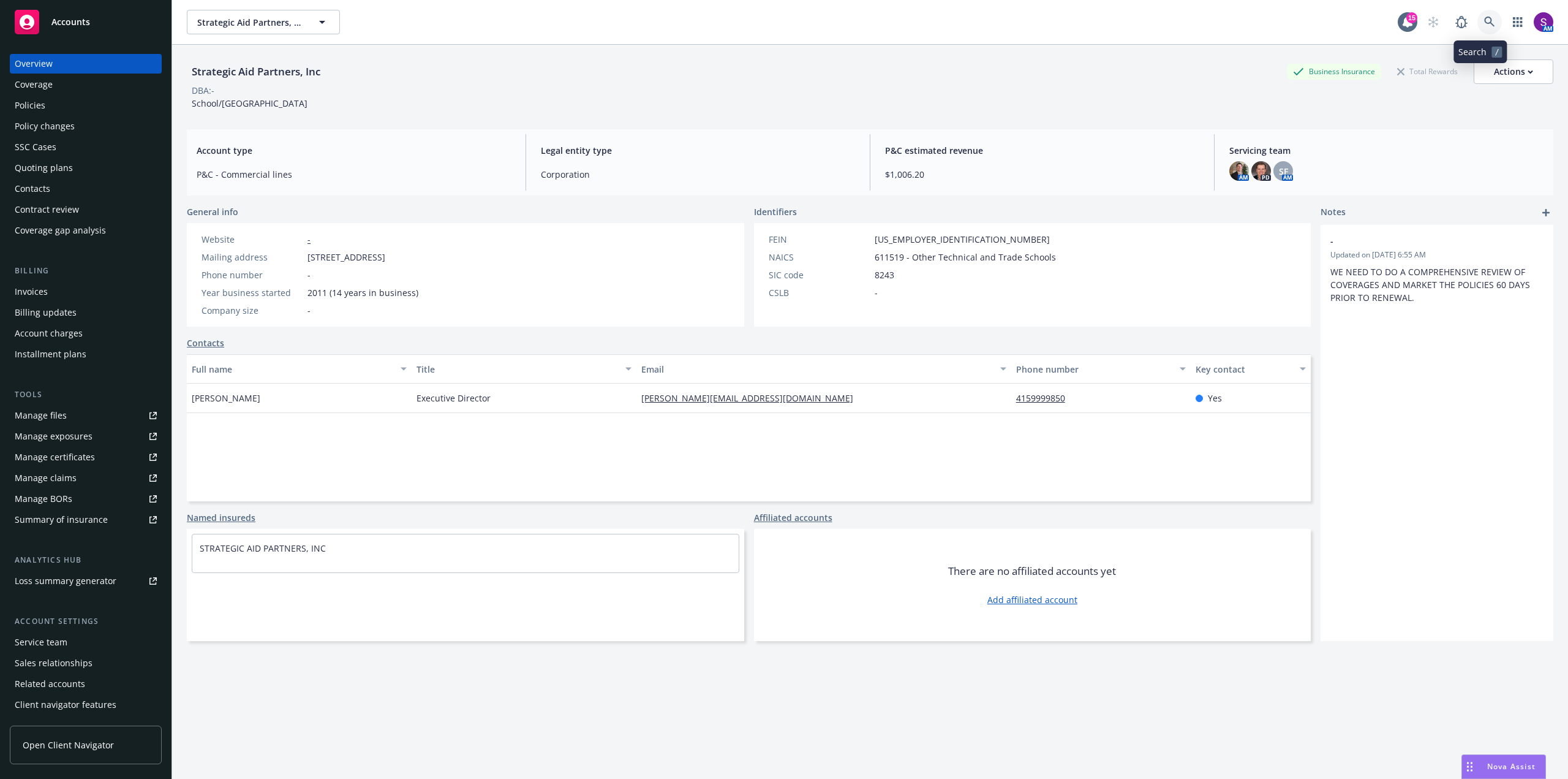
click at [1484, 20] on icon at bounding box center [1489, 22] width 11 height 11
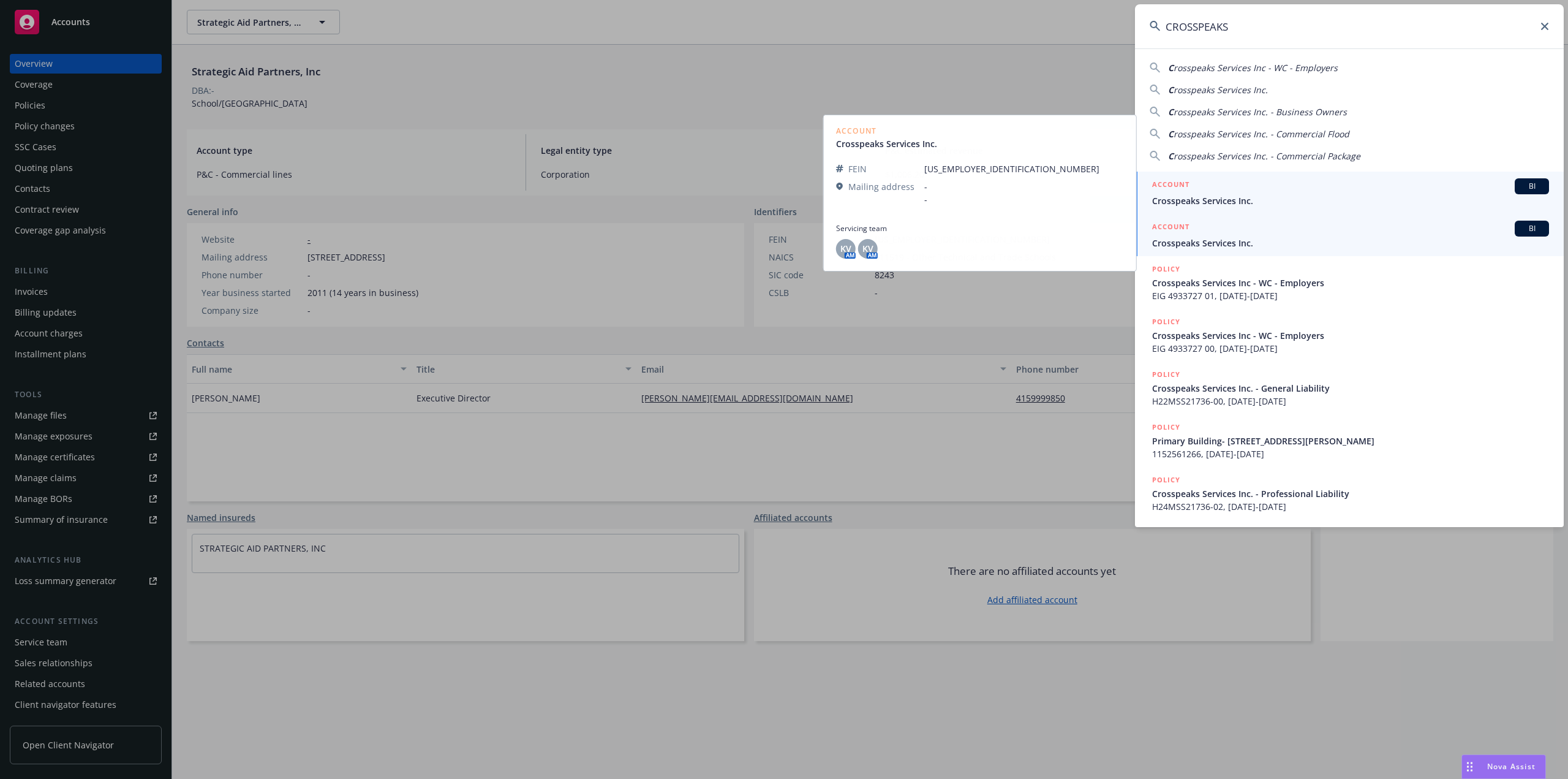
type input "CROSSPEAKS"
click at [1209, 236] on div "ACCOUNT BI" at bounding box center [1350, 229] width 397 height 16
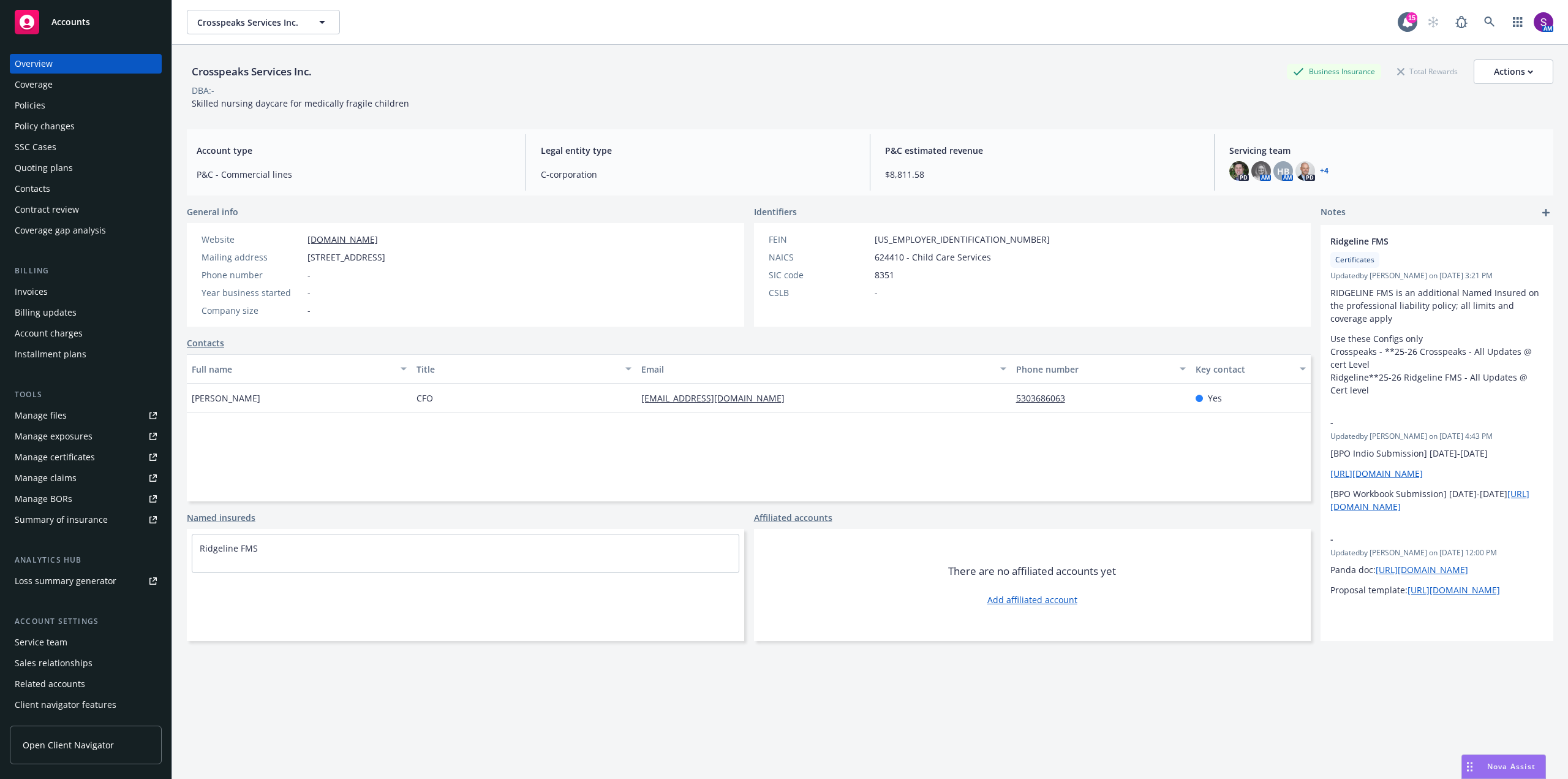
click at [50, 111] on div "Policies" at bounding box center [86, 106] width 142 height 20
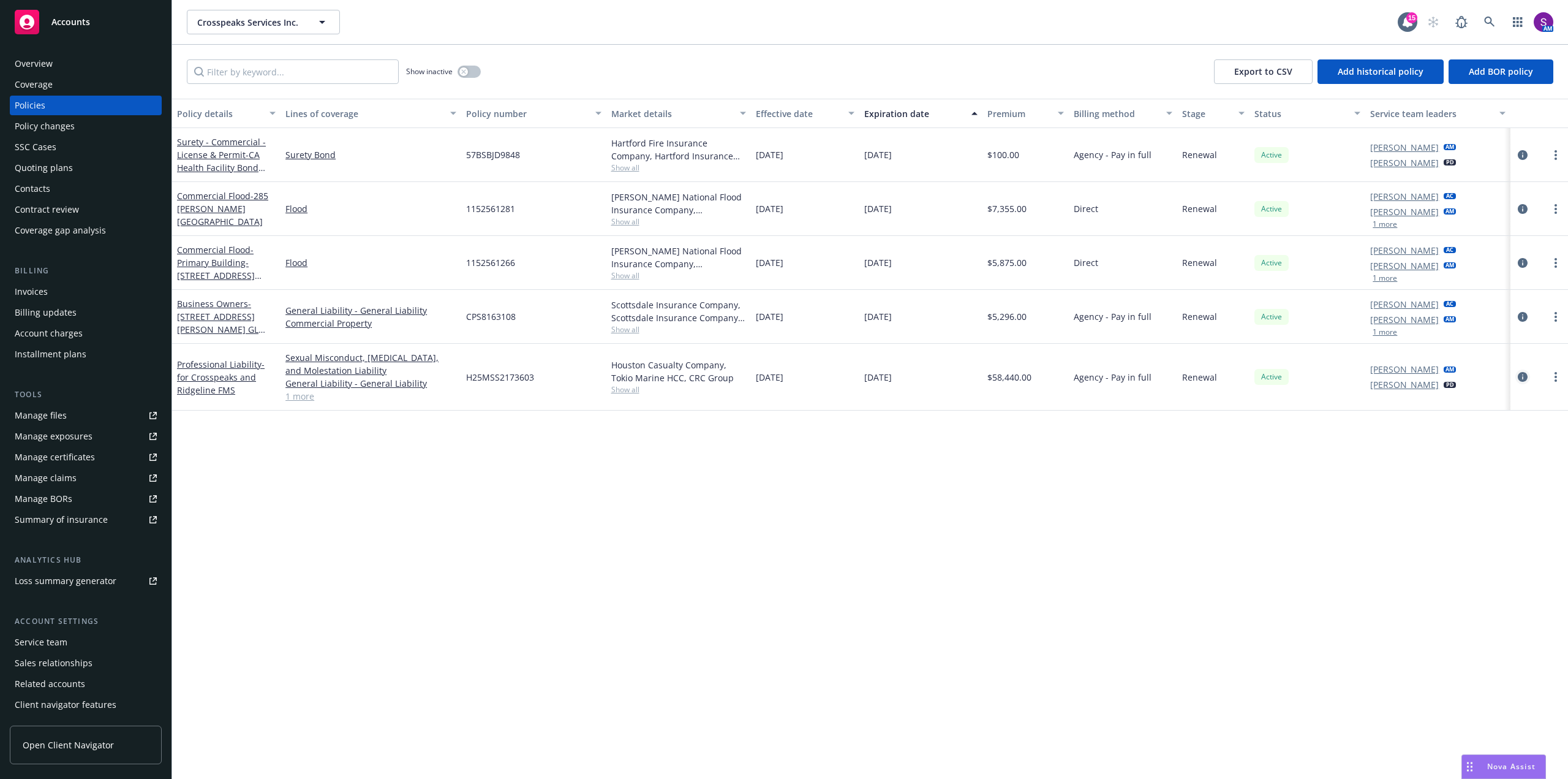
click at [1521, 379] on icon "circleInformation" at bounding box center [1523, 378] width 10 height 10
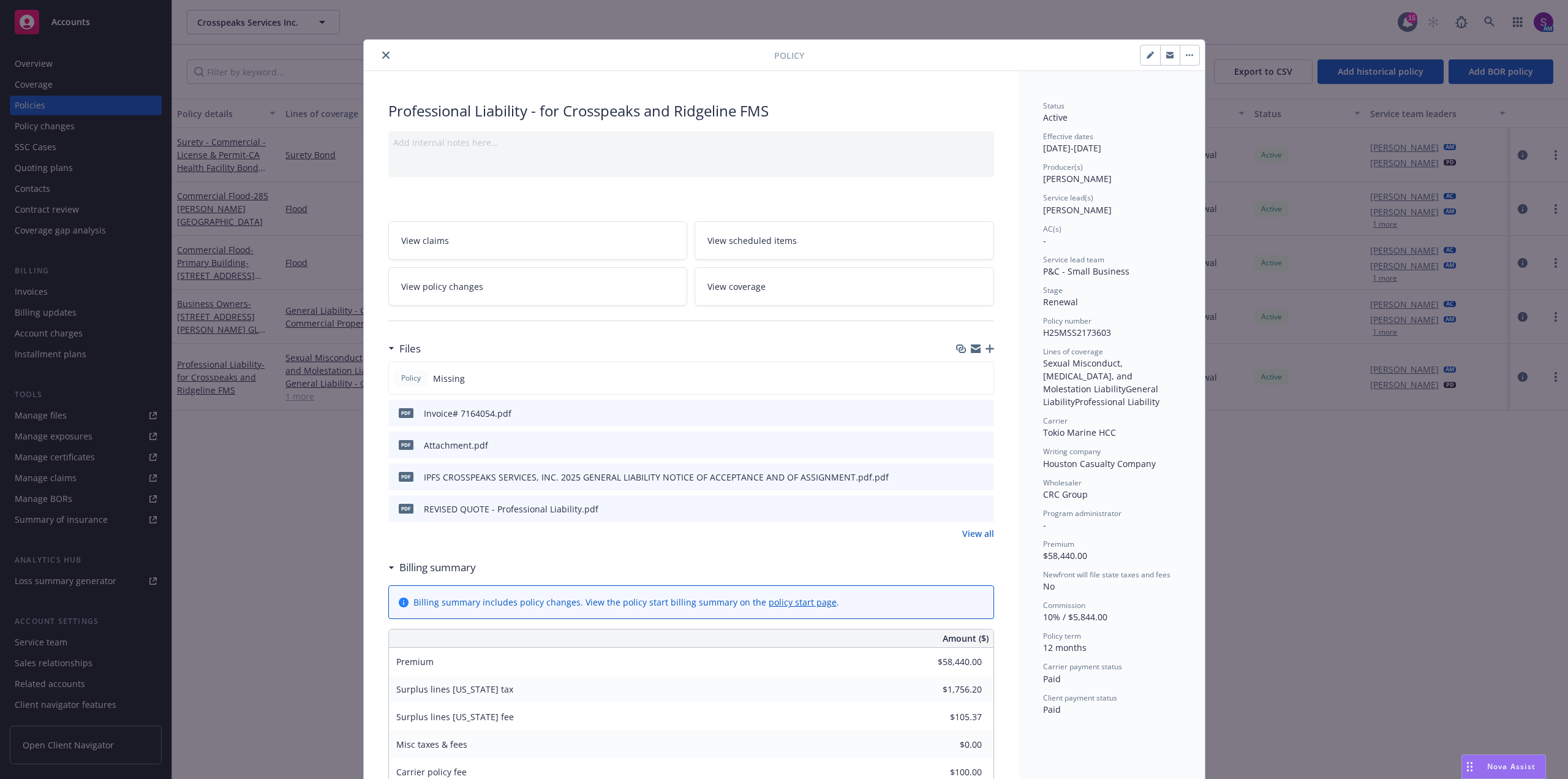
click at [986, 350] on icon "button" at bounding box center [990, 349] width 9 height 9
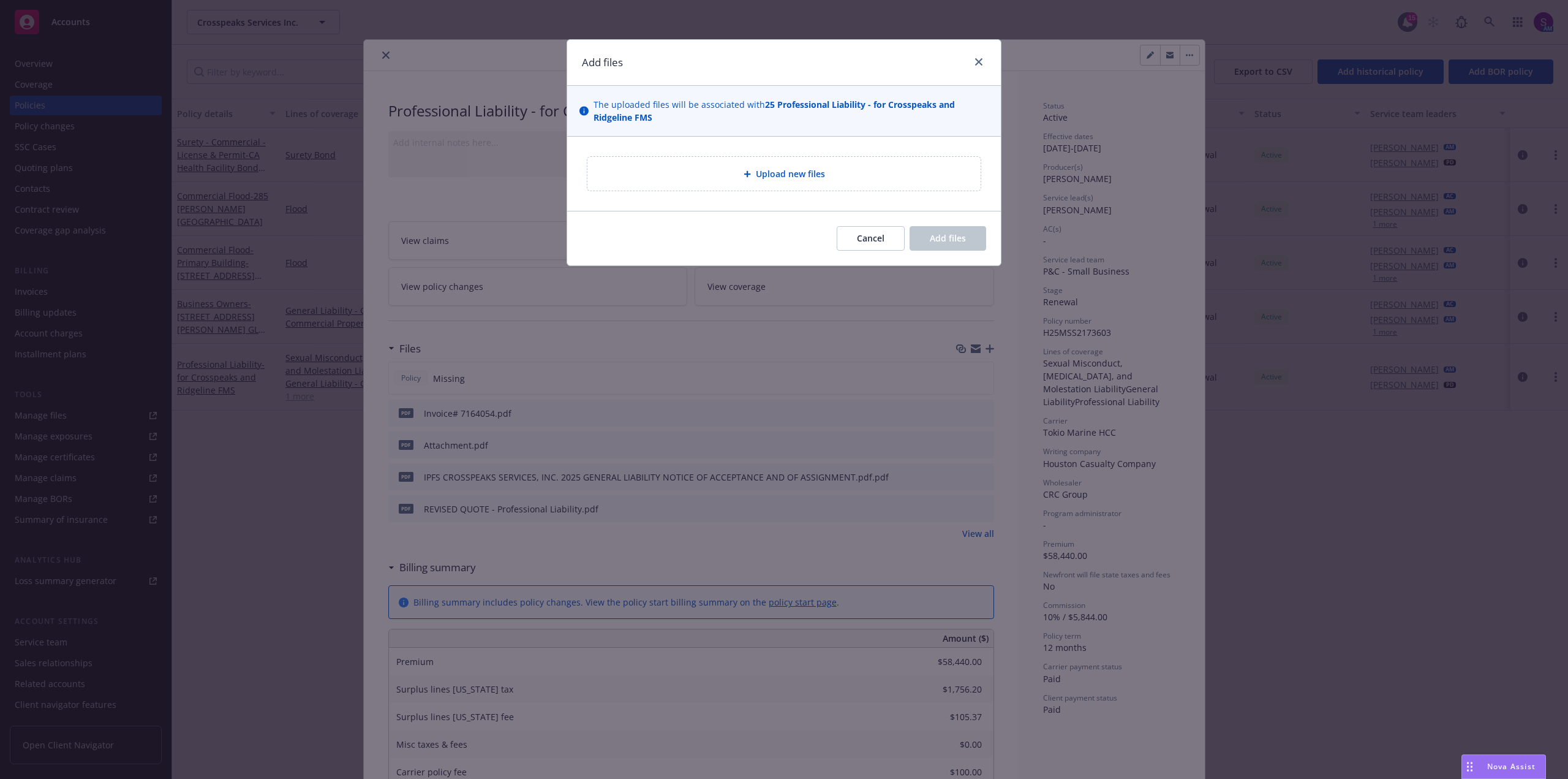
click at [806, 172] on span "Upload new files" at bounding box center [790, 173] width 70 height 13
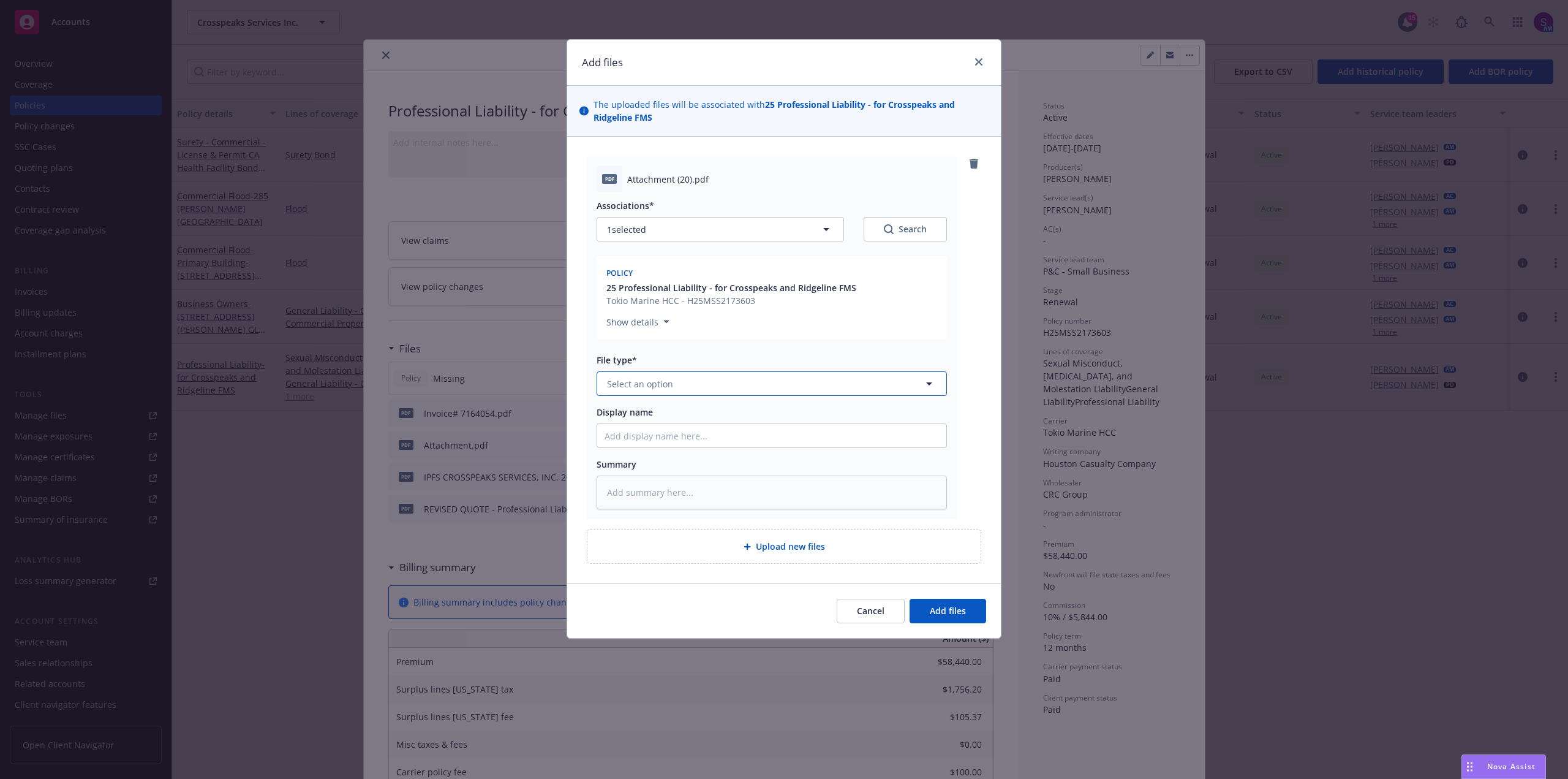
click at [692, 377] on button "Select an option" at bounding box center [772, 384] width 350 height 25
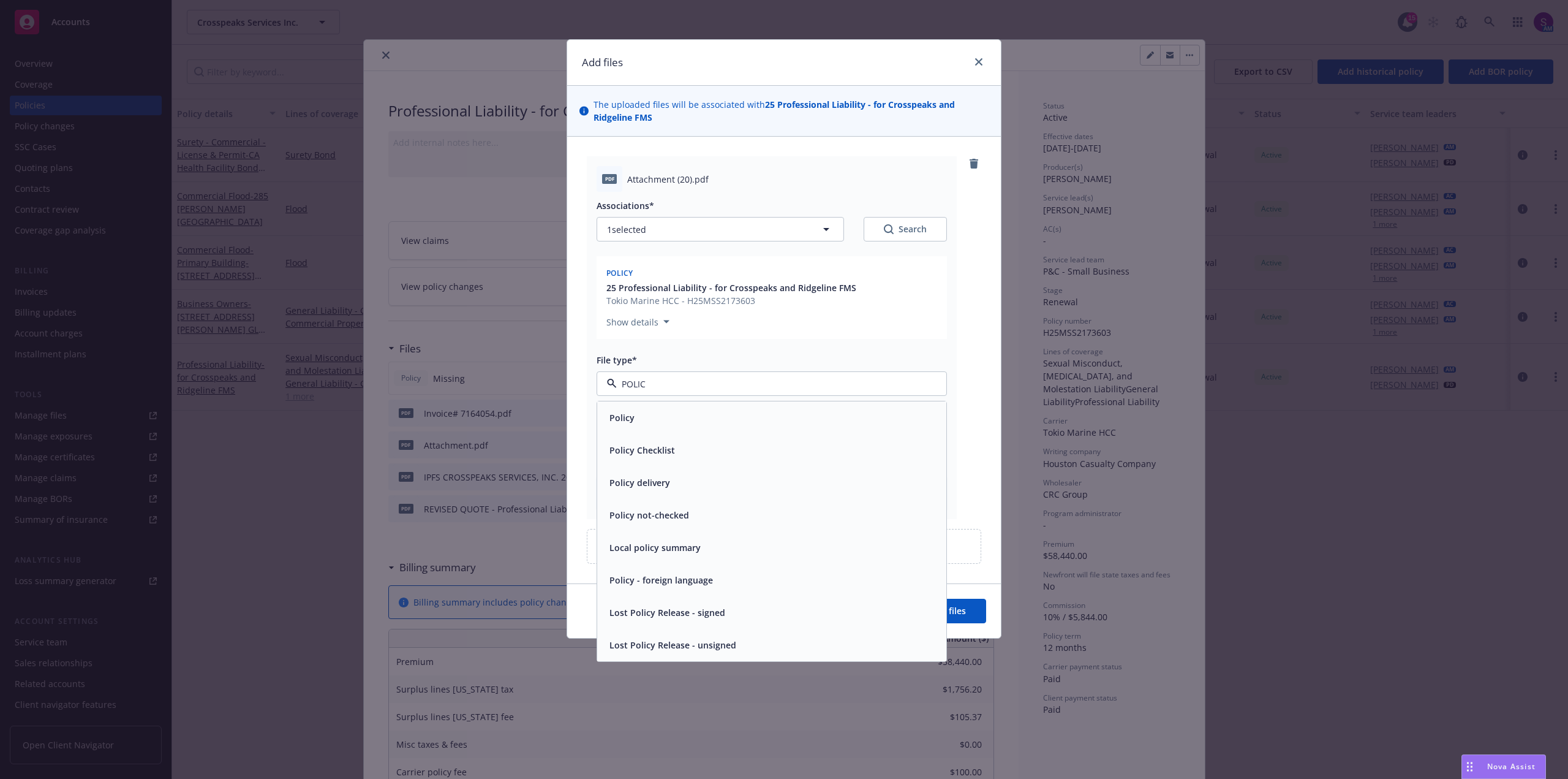
type input "POLICY"
click at [647, 421] on div "Policy" at bounding box center [772, 417] width 335 height 18
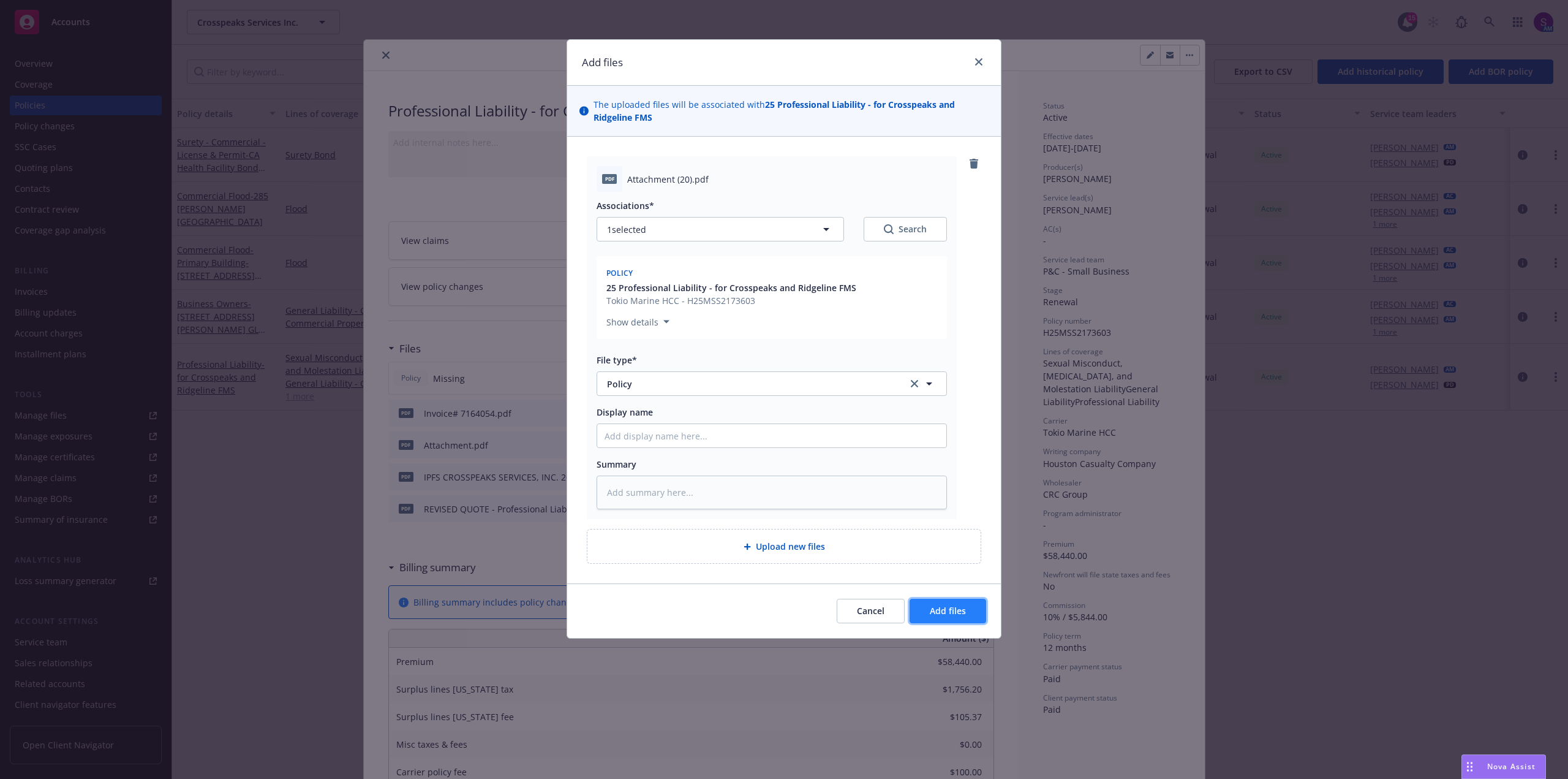
click at [955, 609] on span "Add files" at bounding box center [948, 611] width 36 height 12
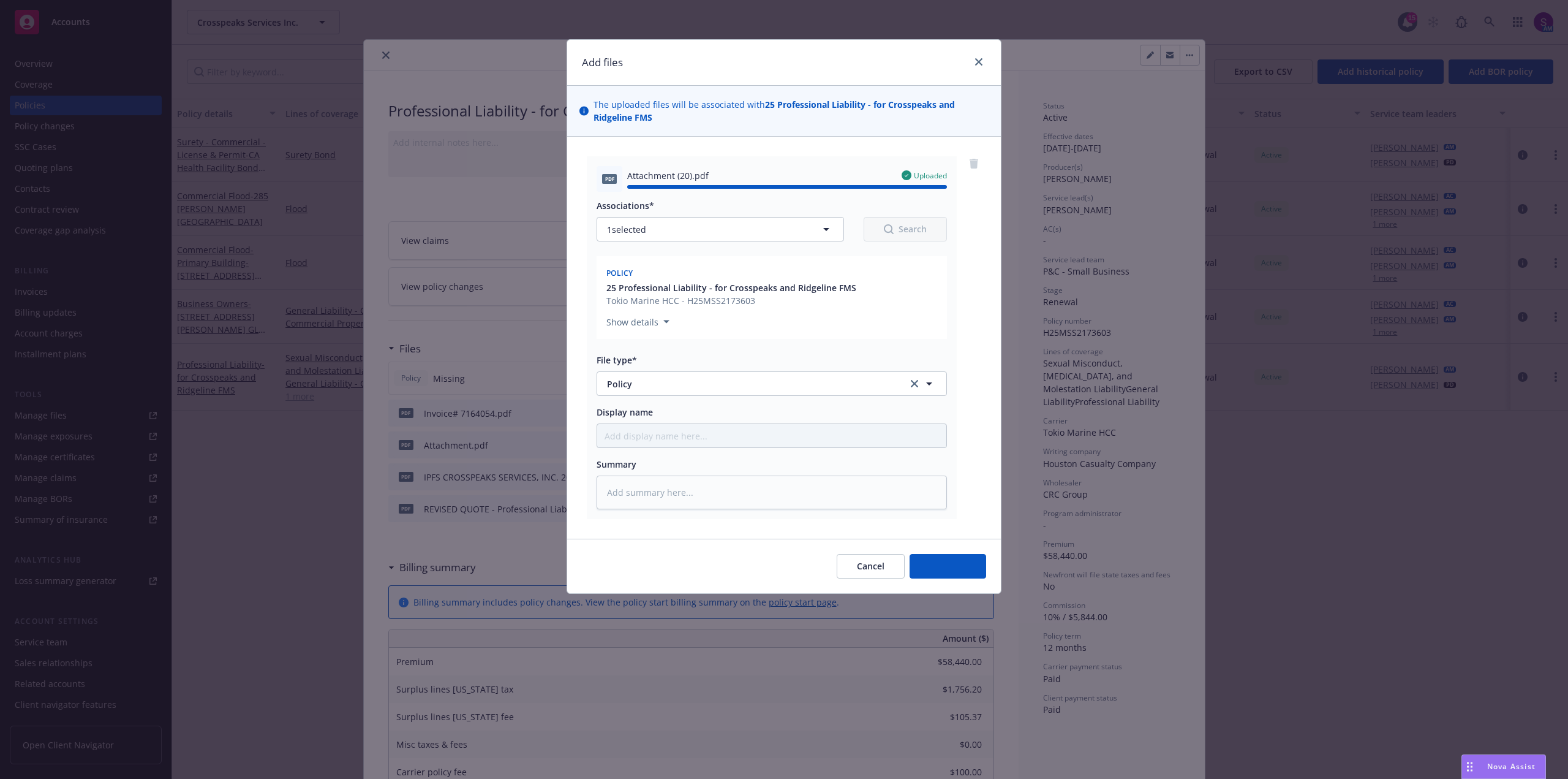
type textarea "x"
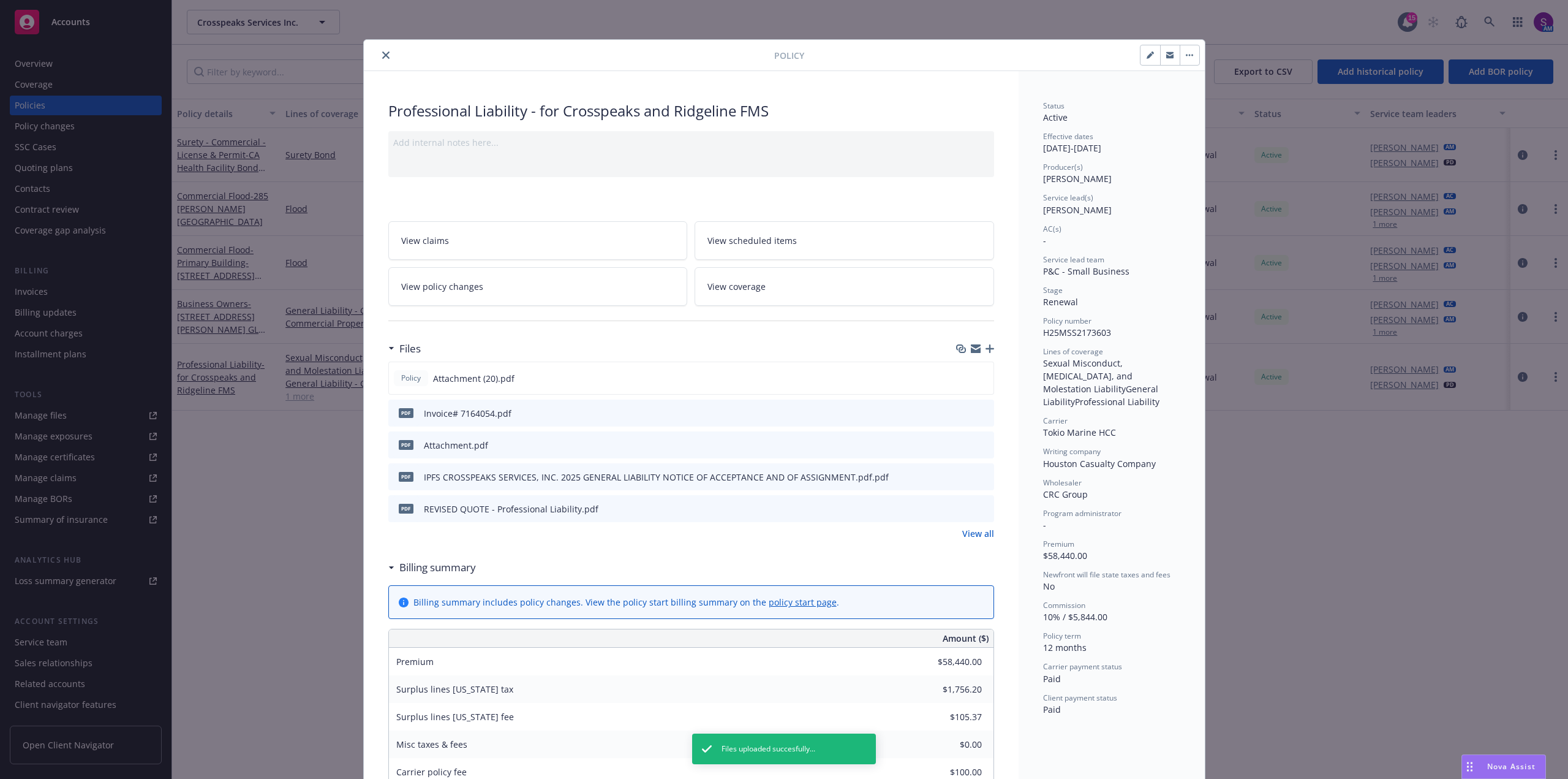
click at [383, 52] on icon "close" at bounding box center [385, 55] width 7 height 7
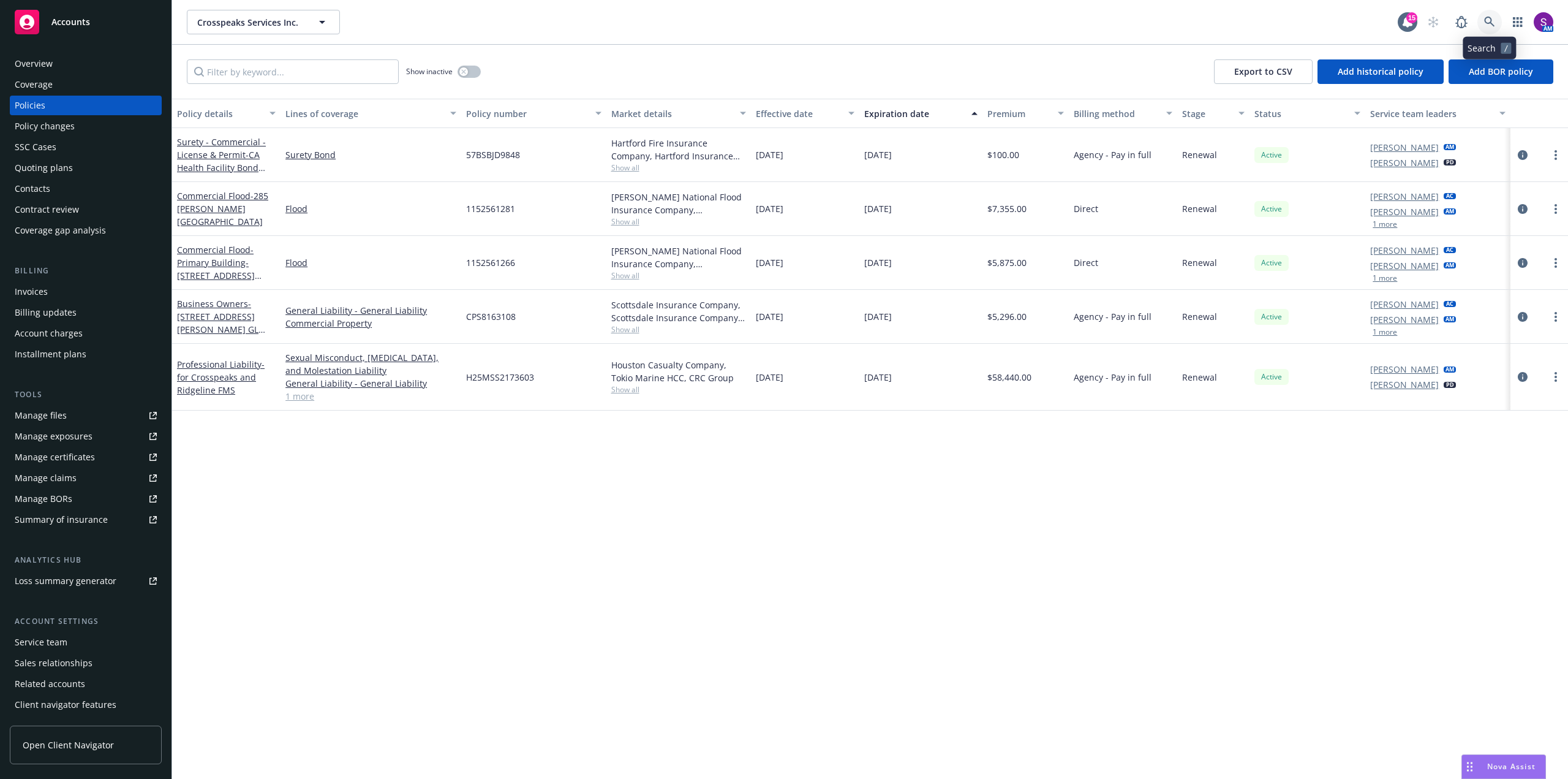
click at [1483, 20] on link at bounding box center [1489, 22] width 25 height 25
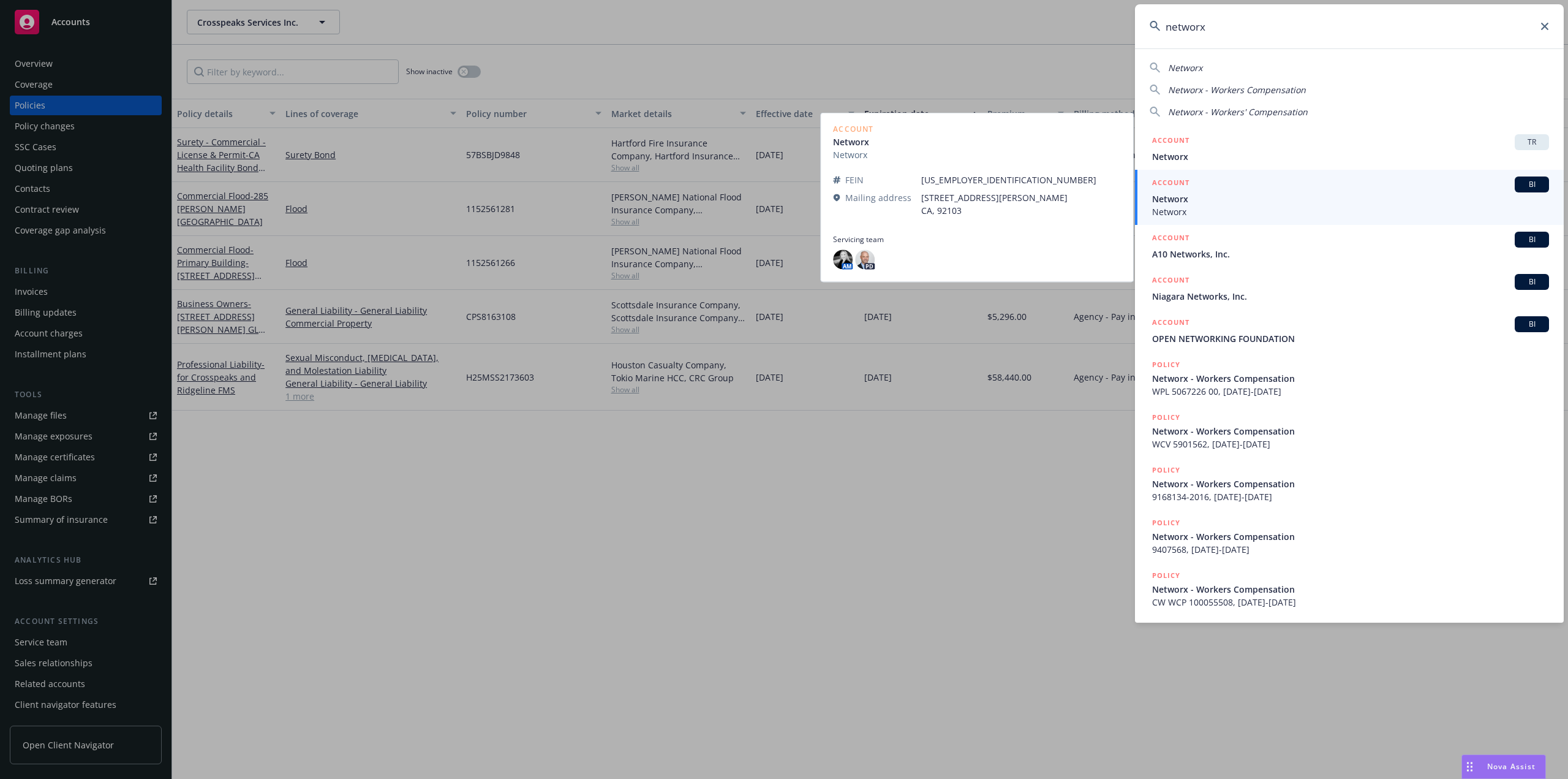
type input "networx"
click at [1192, 206] on span "Networx" at bounding box center [1350, 211] width 397 height 13
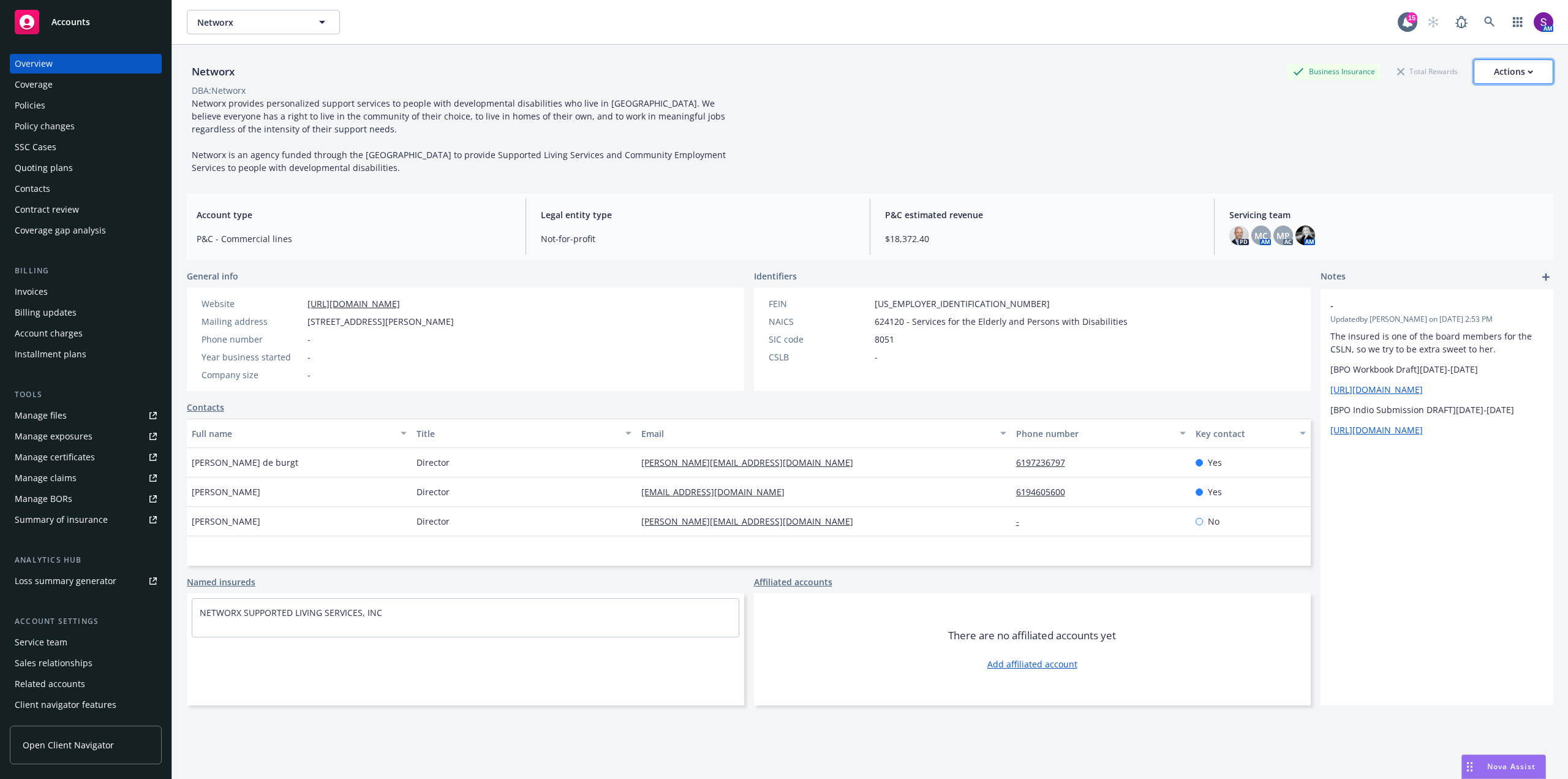
click at [1494, 73] on div "Actions" at bounding box center [1513, 71] width 39 height 23
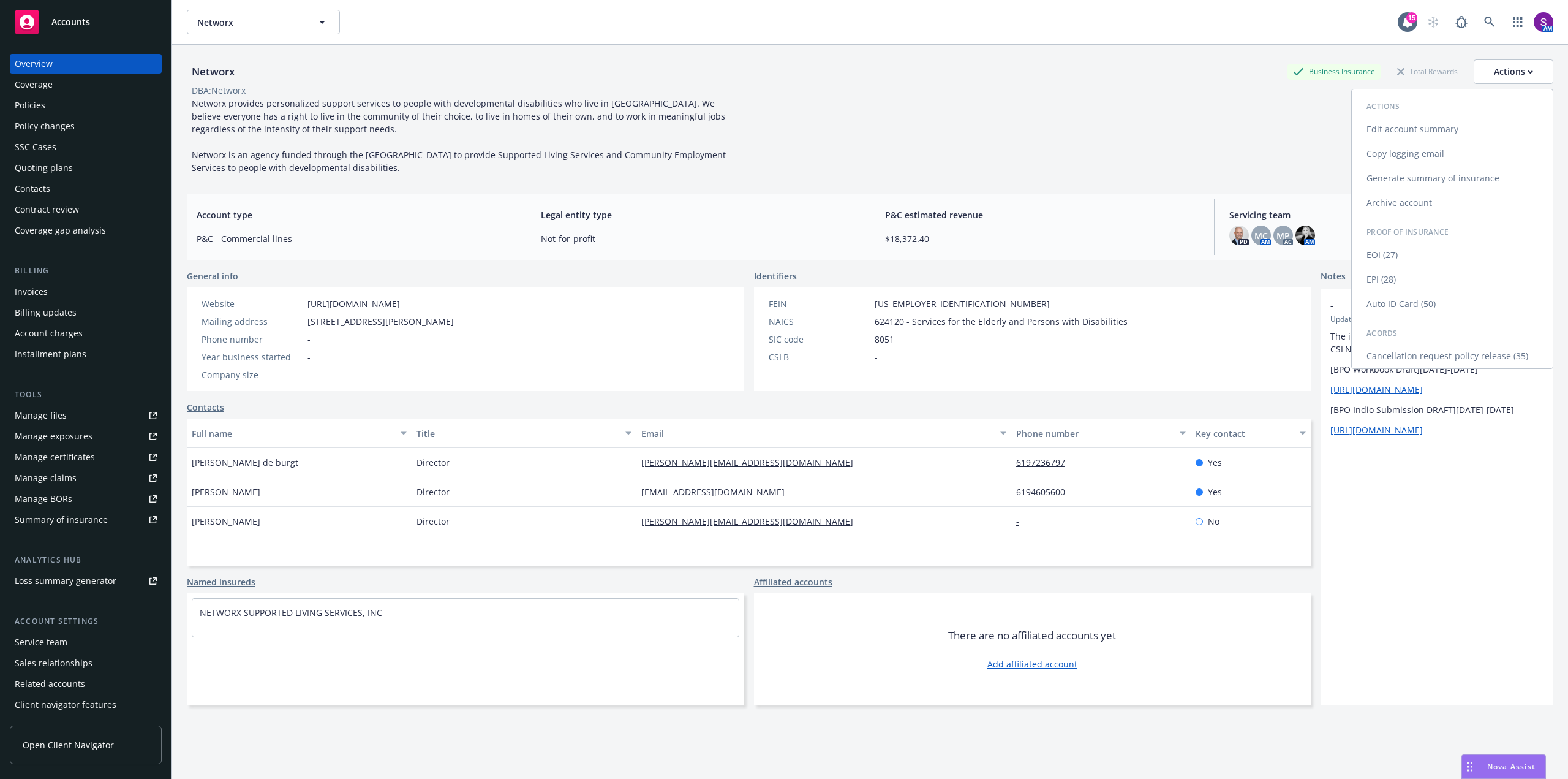
drag, startPoint x: 1408, startPoint y: 149, endPoint x: 1358, endPoint y: 154, distance: 50.2
click at [1408, 149] on link "Copy logging email" at bounding box center [1453, 153] width 201 height 25
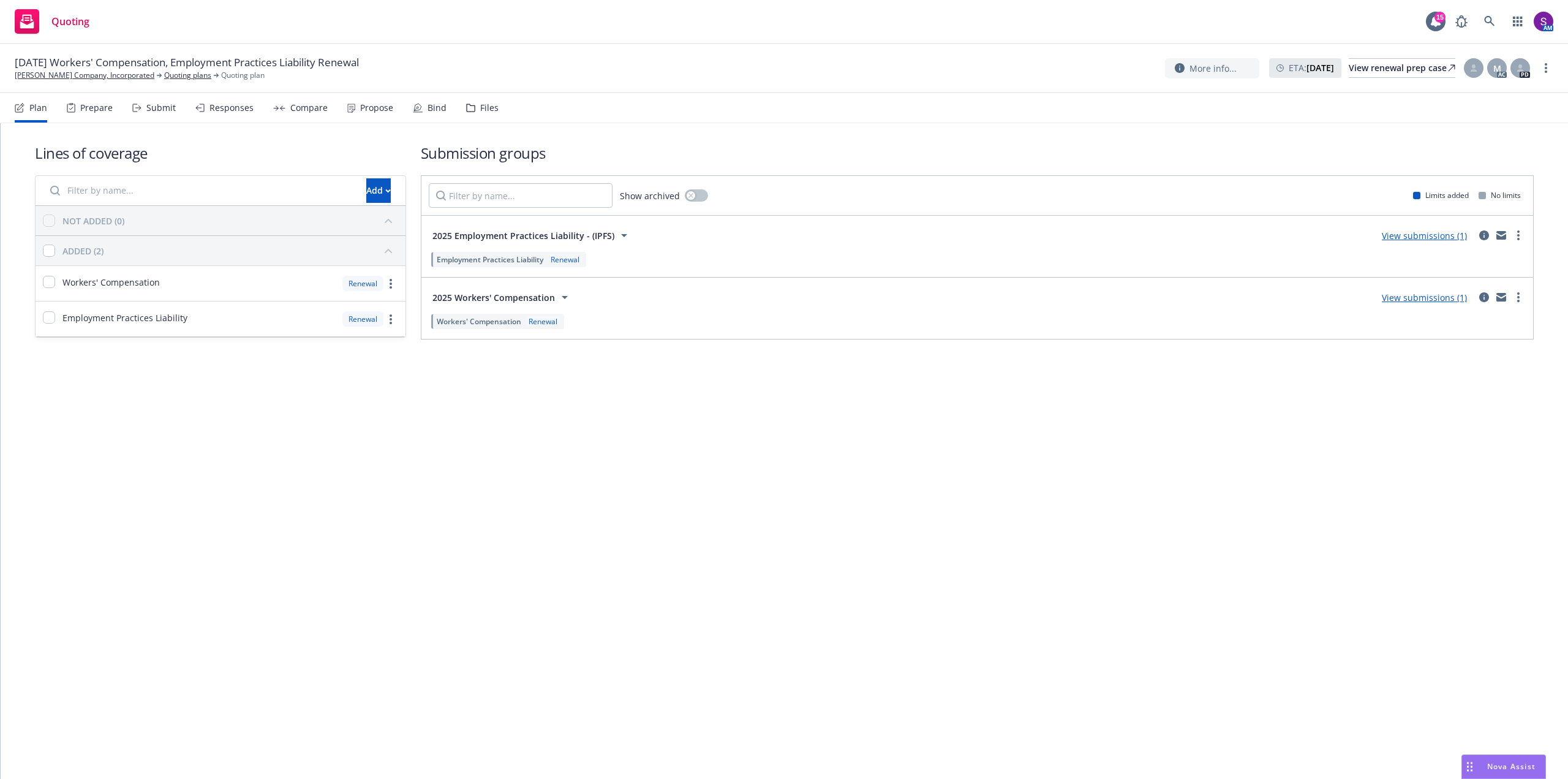
click at [360, 110] on div "Propose" at bounding box center [376, 108] width 33 height 10
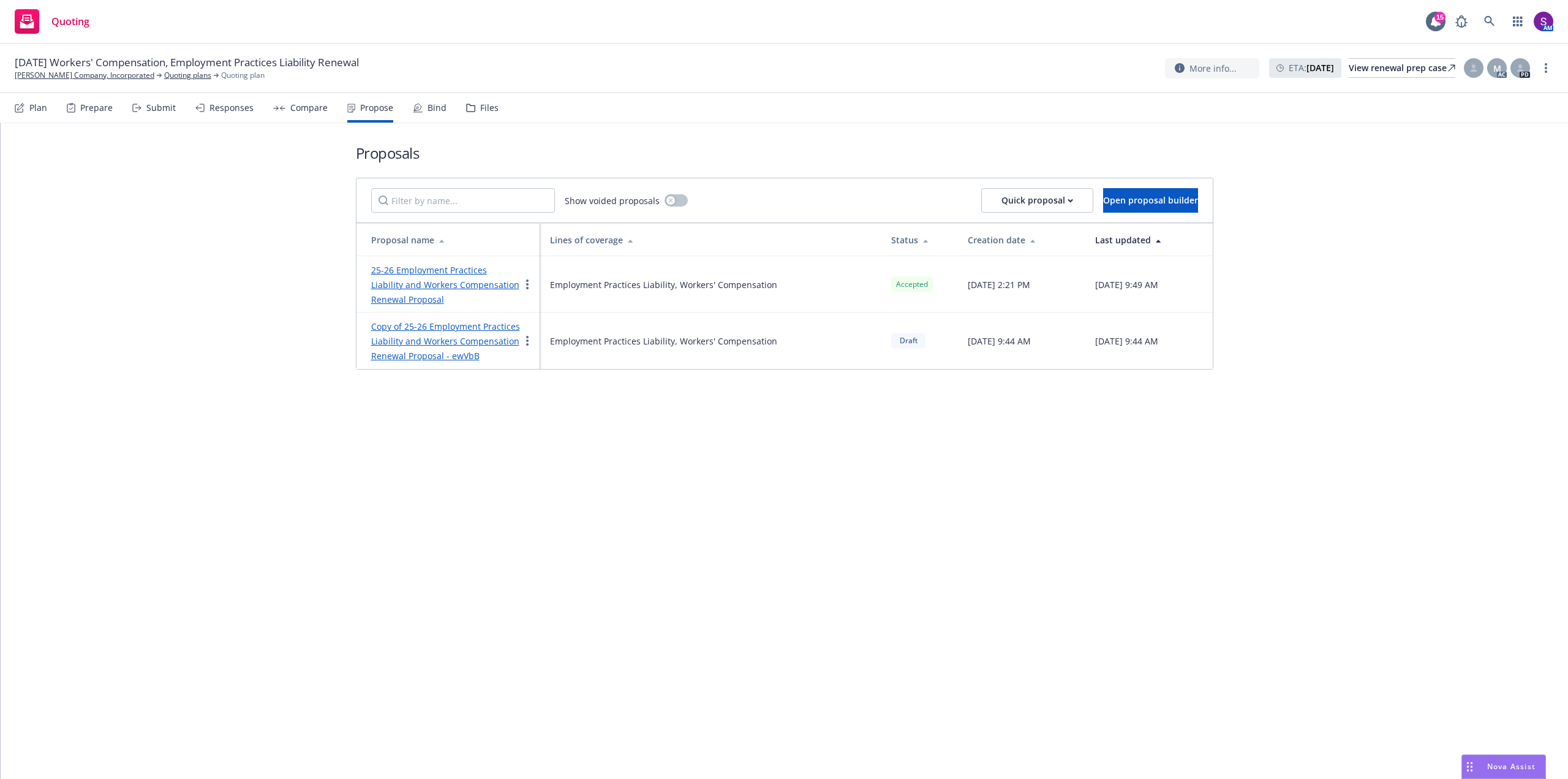
click at [427, 109] on div "Bind" at bounding box center [436, 108] width 19 height 10
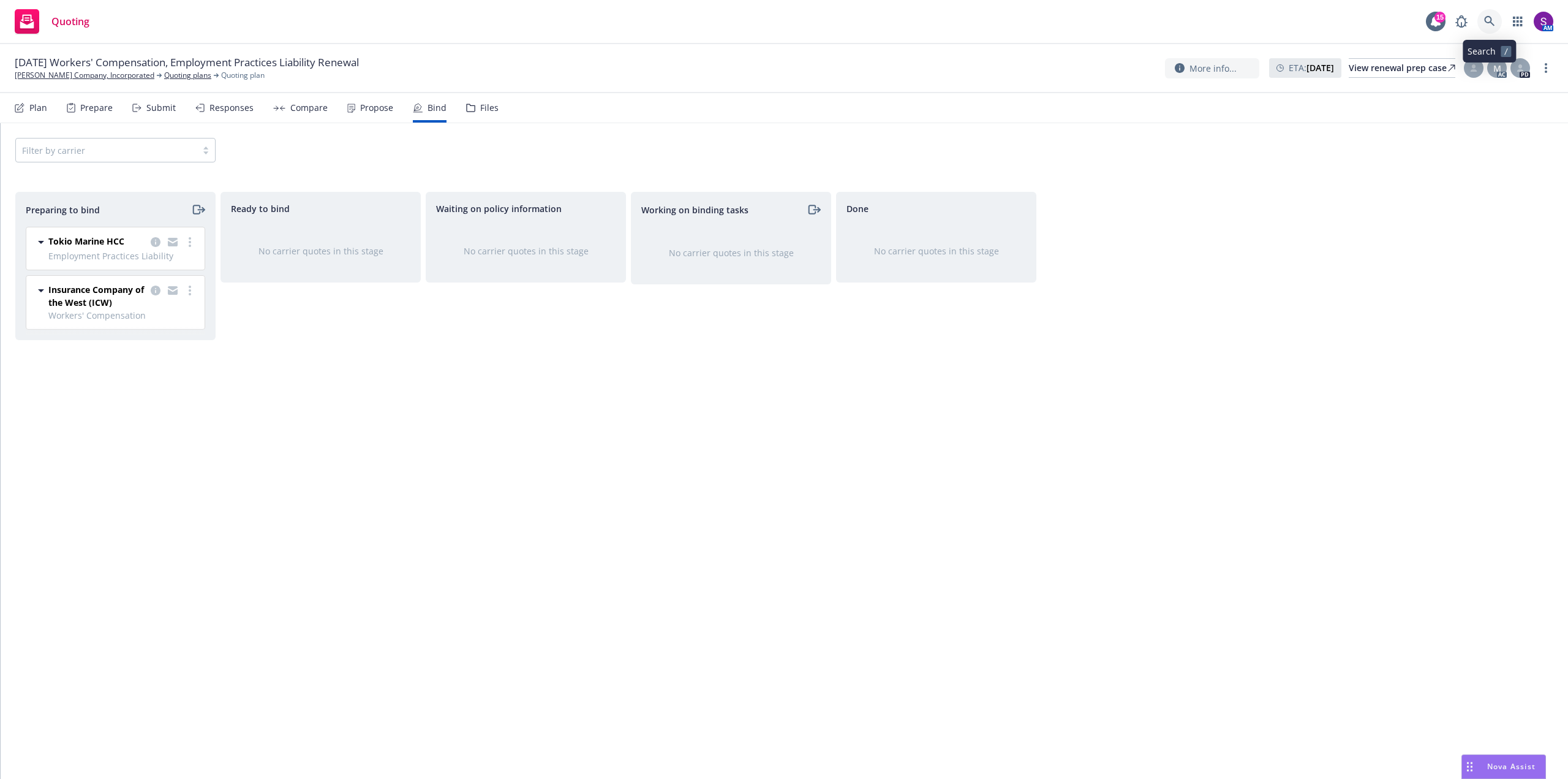
click at [1490, 14] on link at bounding box center [1489, 21] width 25 height 25
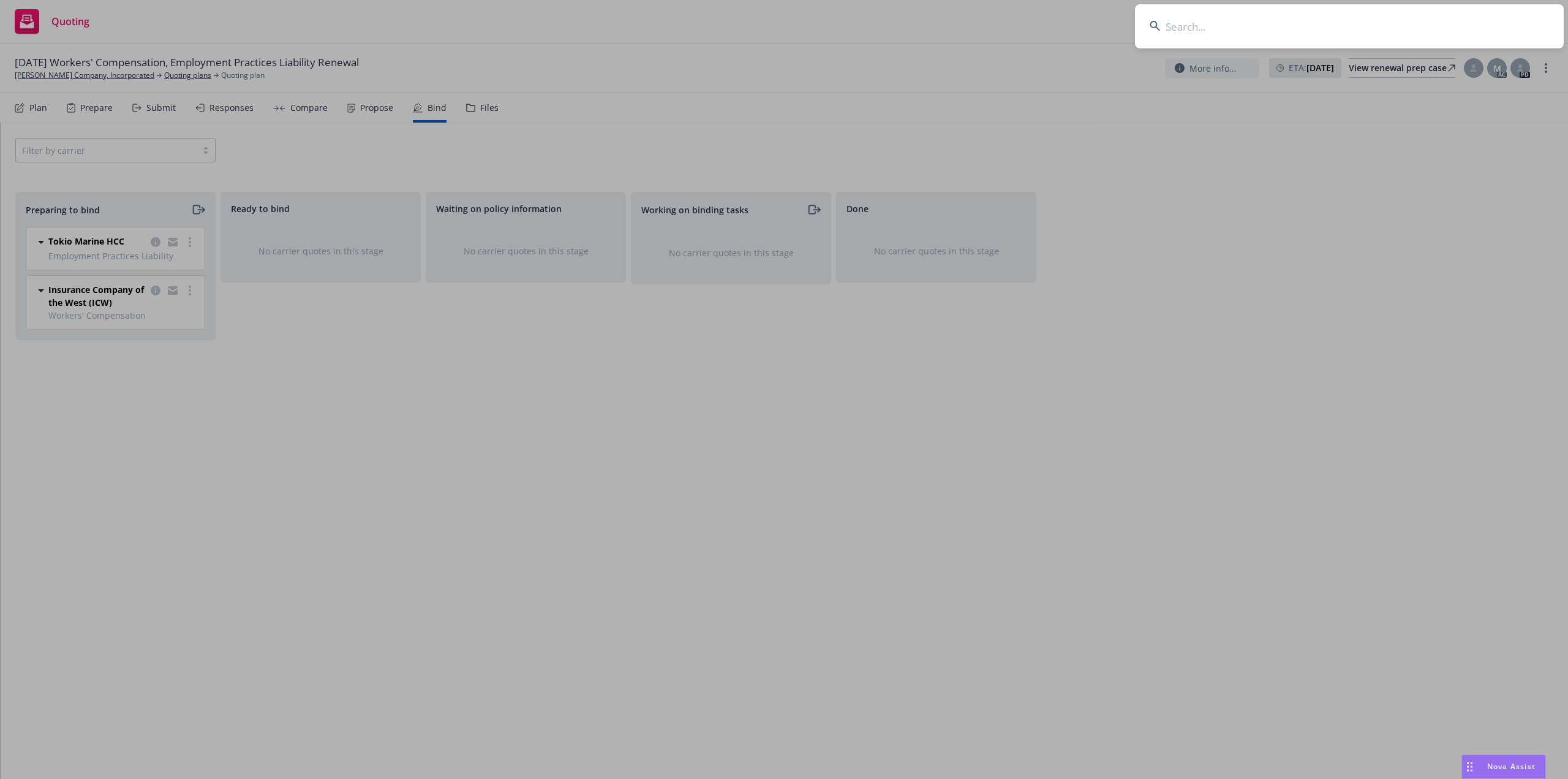
click at [1232, 23] on input at bounding box center [1349, 26] width 429 height 44
type input "Elektra Mobility Inc."
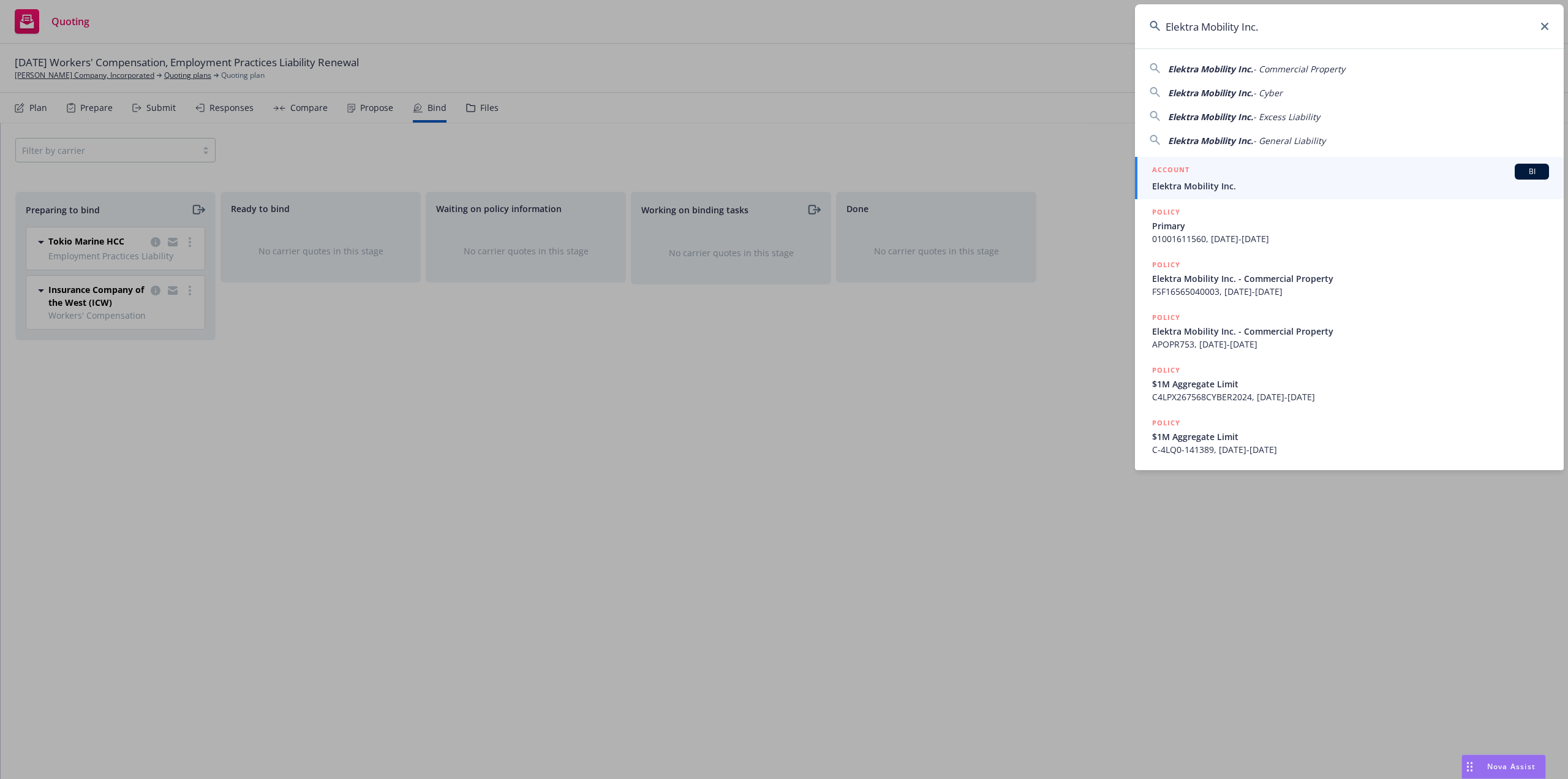
click at [1205, 179] on span "Elektra Mobility Inc." at bounding box center [1350, 185] width 397 height 13
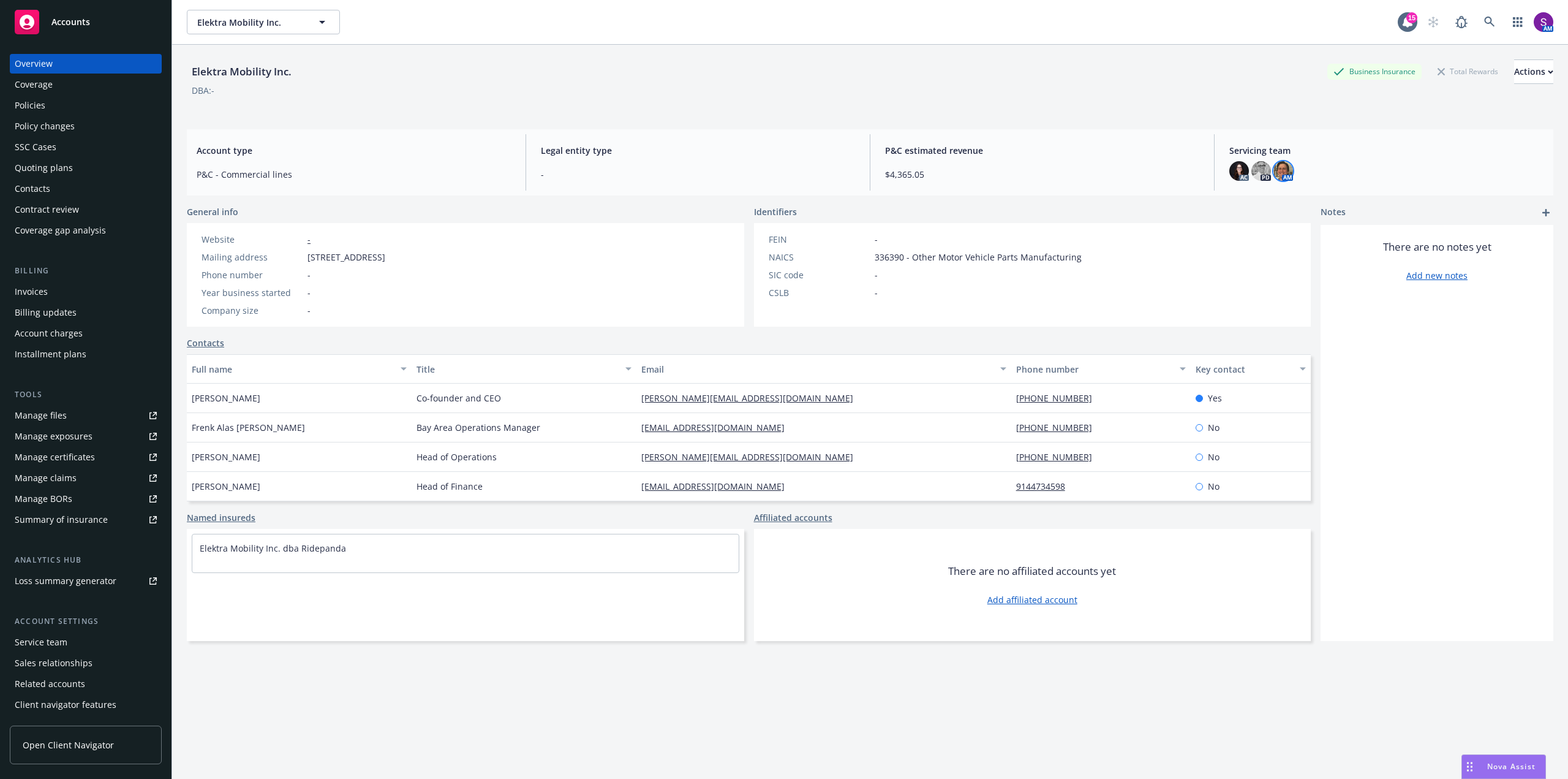
click at [1282, 170] on img at bounding box center [1283, 171] width 20 height 20
click at [1484, 22] on icon at bounding box center [1489, 22] width 11 height 11
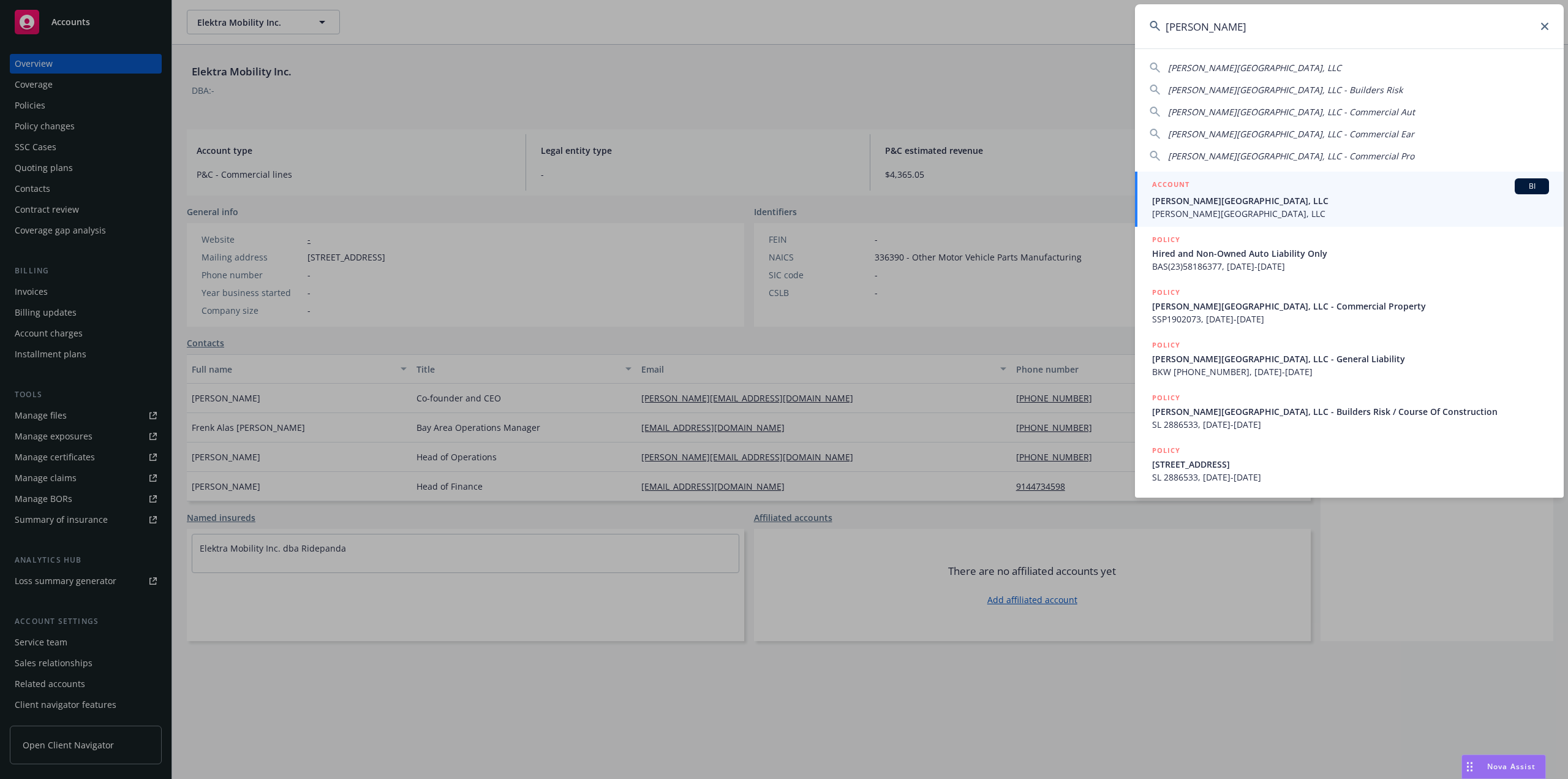
type input "ec palomar"
click at [1213, 200] on span "[PERSON_NAME][GEOGRAPHIC_DATA], LLC" at bounding box center [1350, 200] width 397 height 13
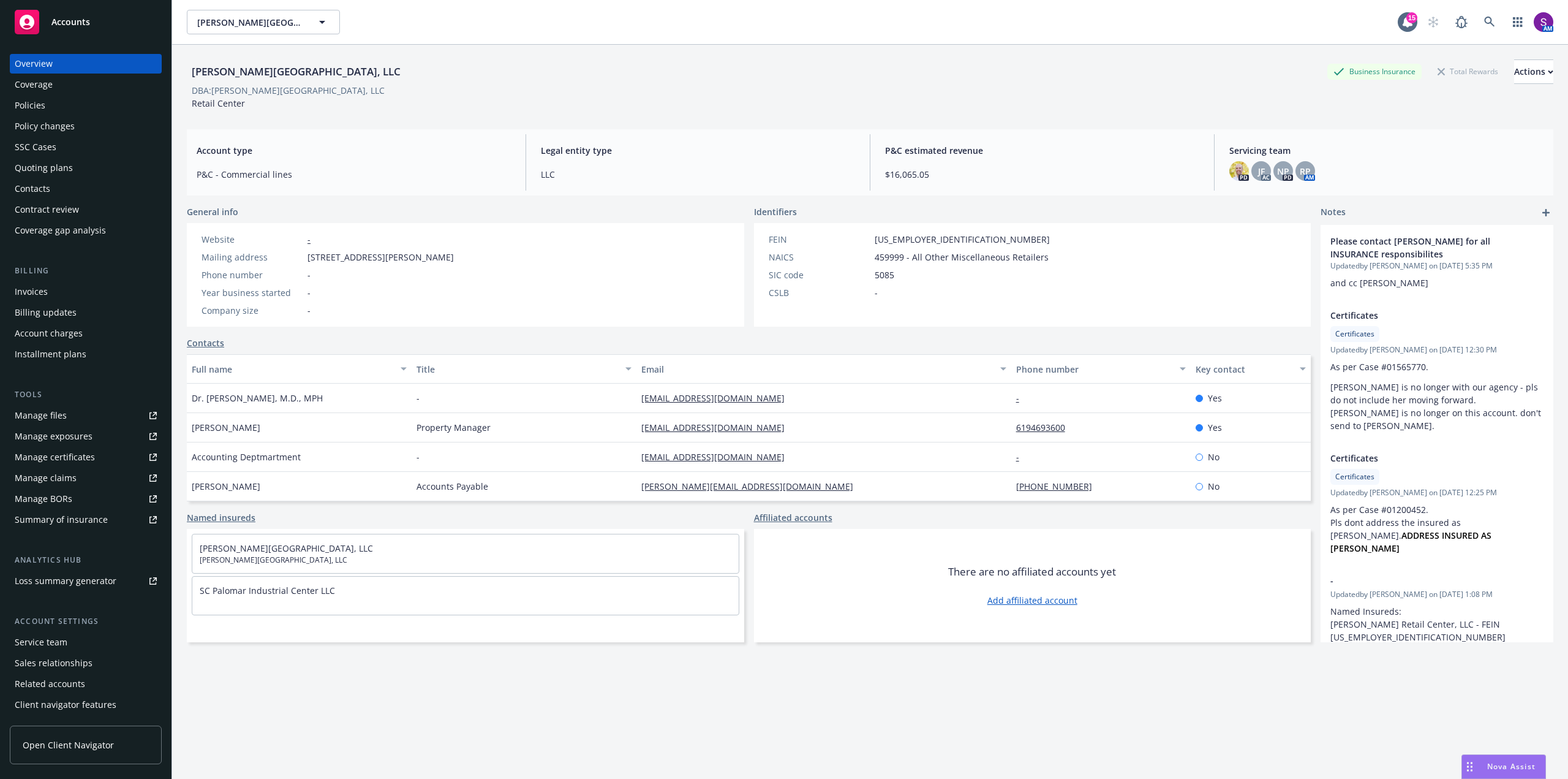
click at [40, 100] on div "Policies" at bounding box center [30, 106] width 31 height 20
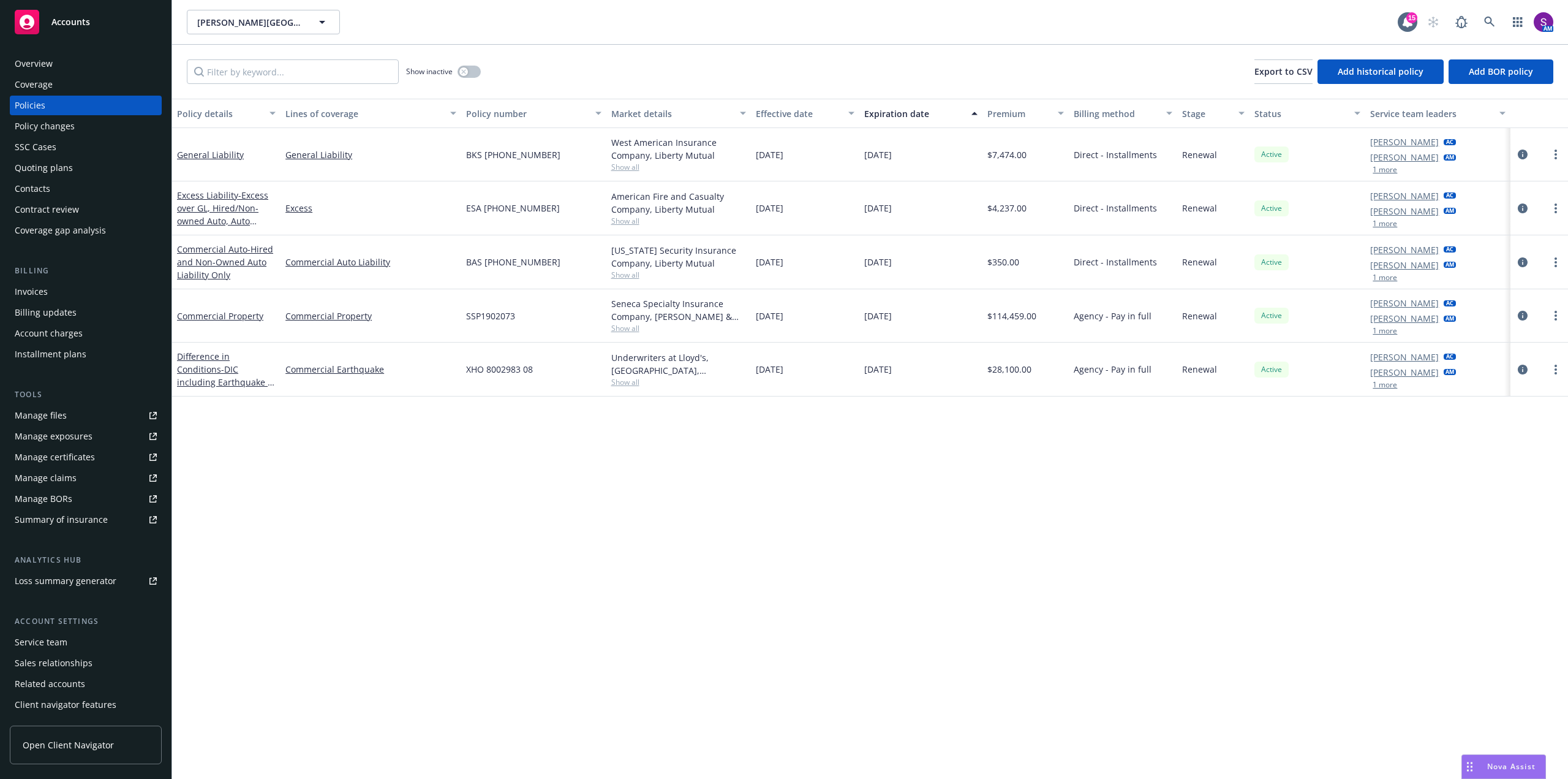
click at [70, 161] on div "Quoting plans" at bounding box center [44, 168] width 58 height 20
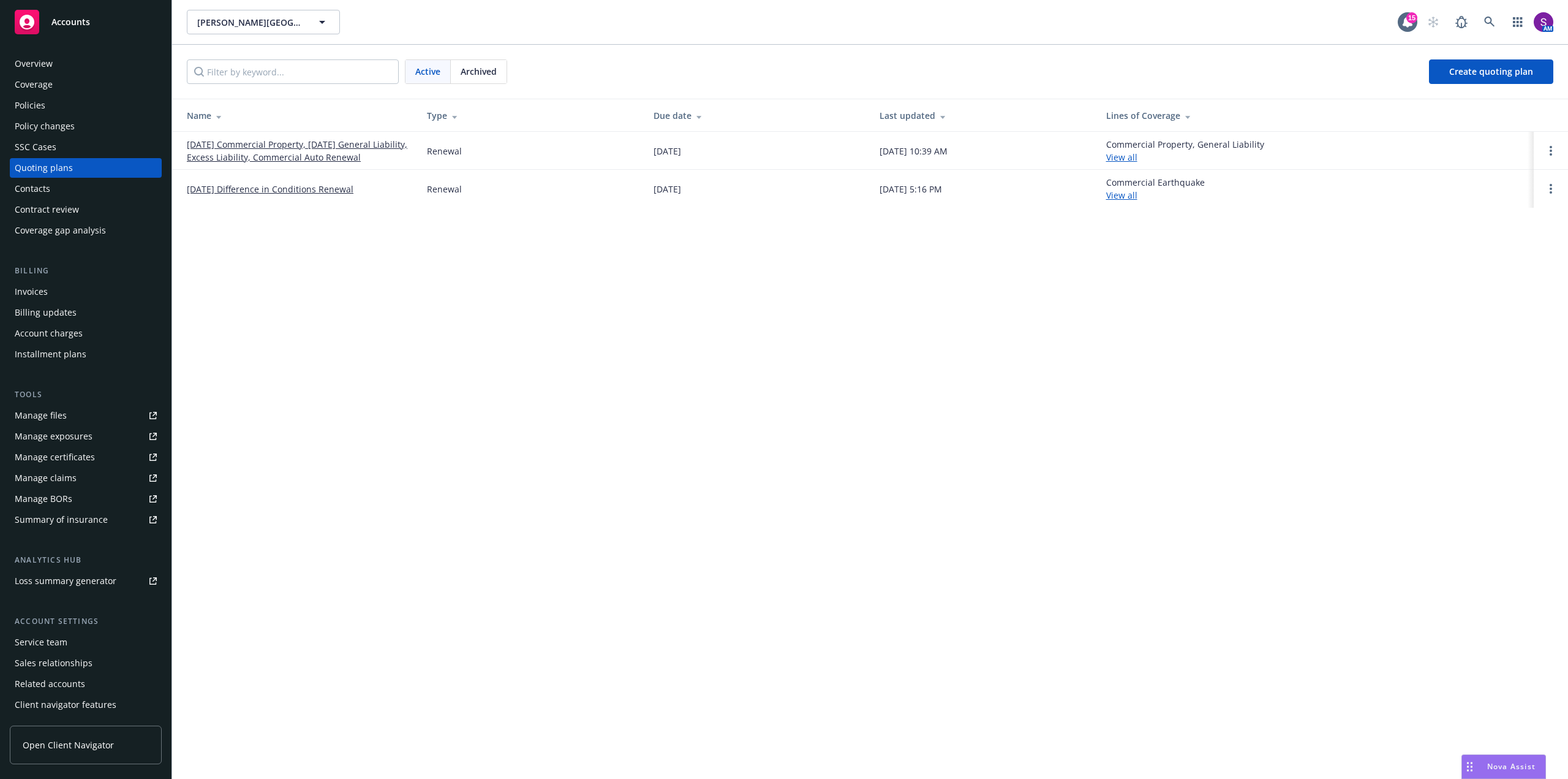
click at [341, 149] on link "09/18/25 Commercial Property, 09/04/25 General Liability, Excess Liability, Com…" at bounding box center [298, 150] width 221 height 26
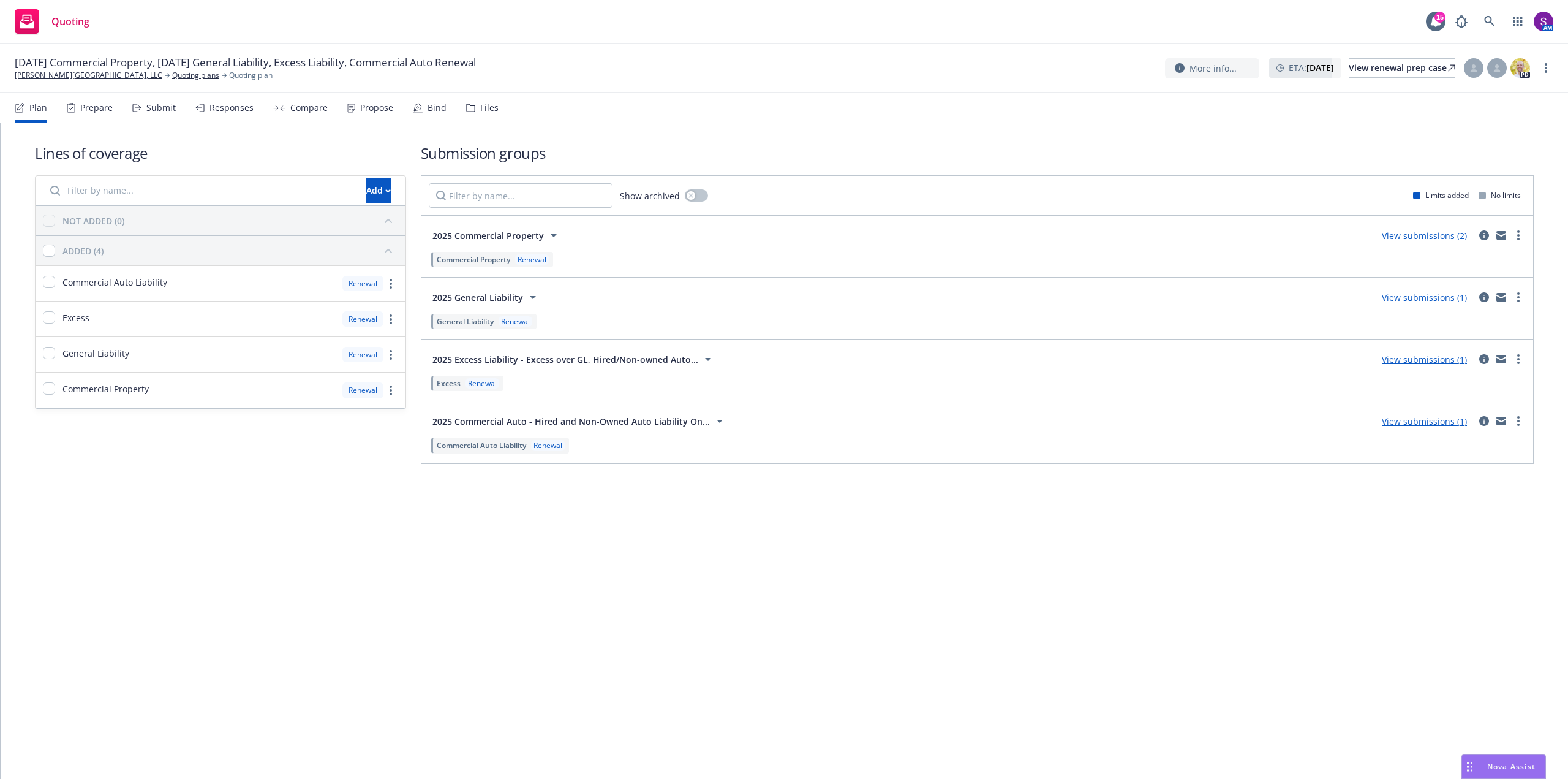
click at [432, 111] on div "Bind" at bounding box center [436, 108] width 19 height 10
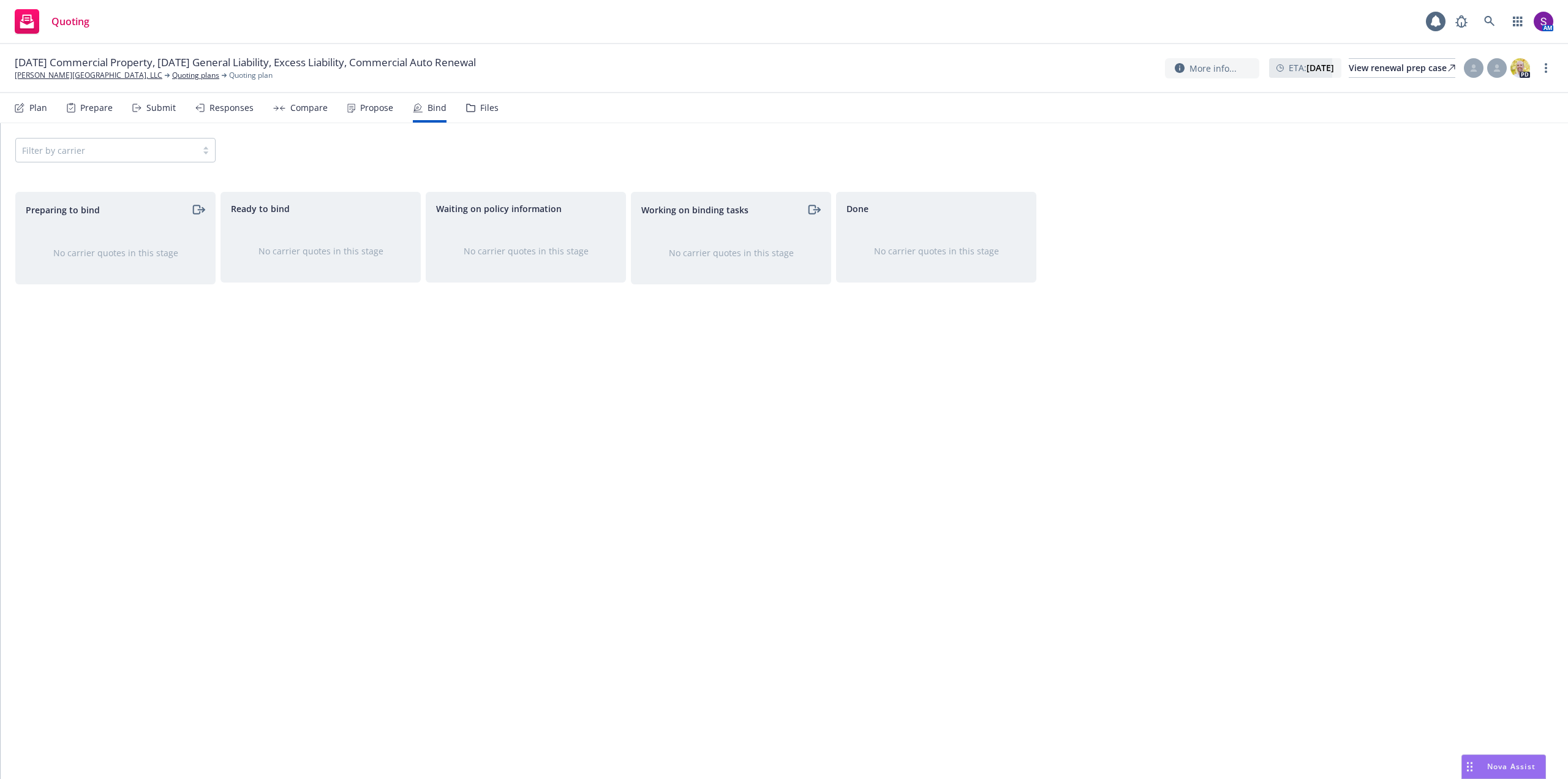
click at [363, 110] on div "Propose" at bounding box center [376, 108] width 33 height 10
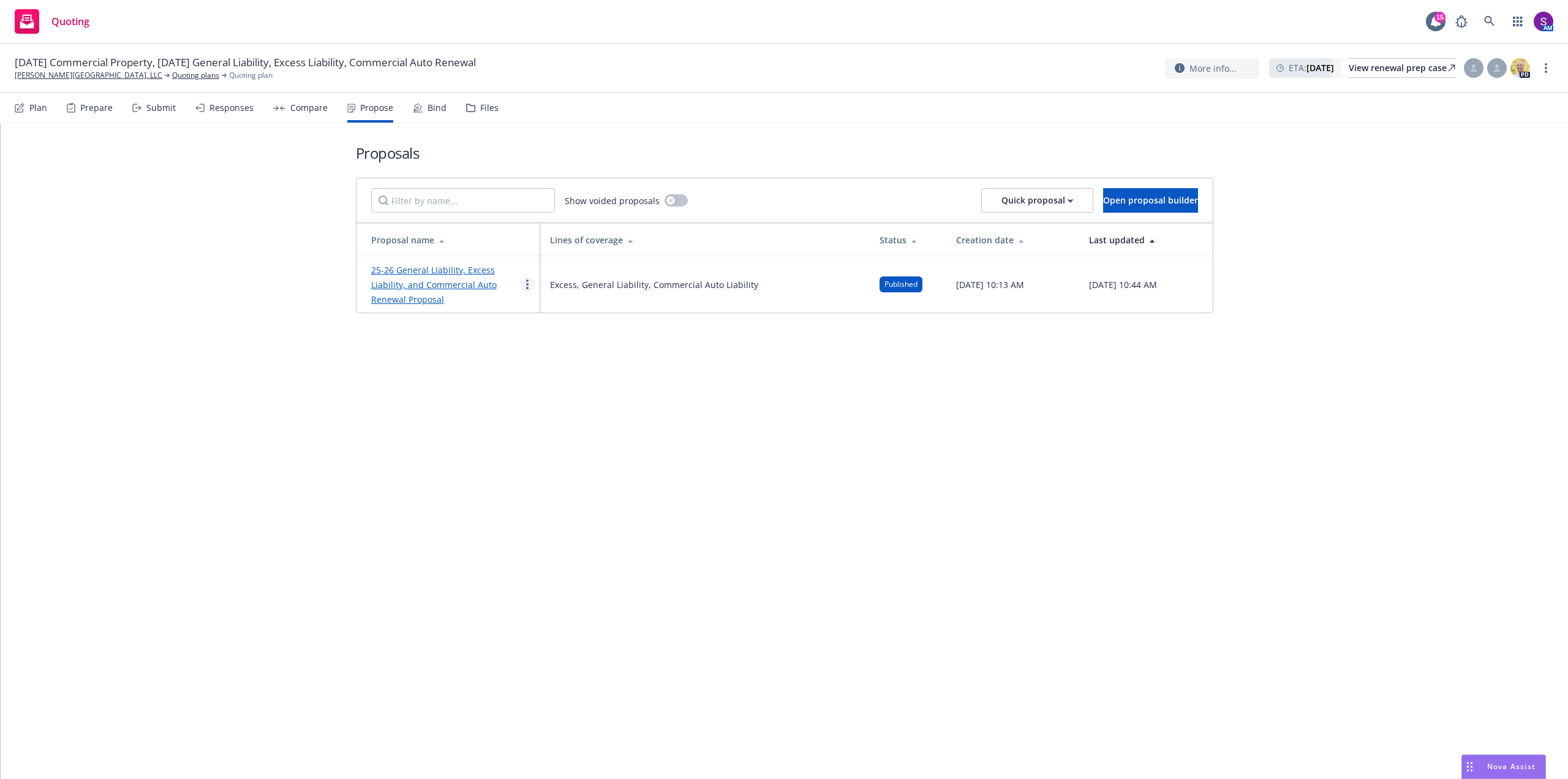
click at [531, 281] on link "more" at bounding box center [527, 284] width 15 height 15
click at [480, 108] on div "Files" at bounding box center [489, 108] width 18 height 10
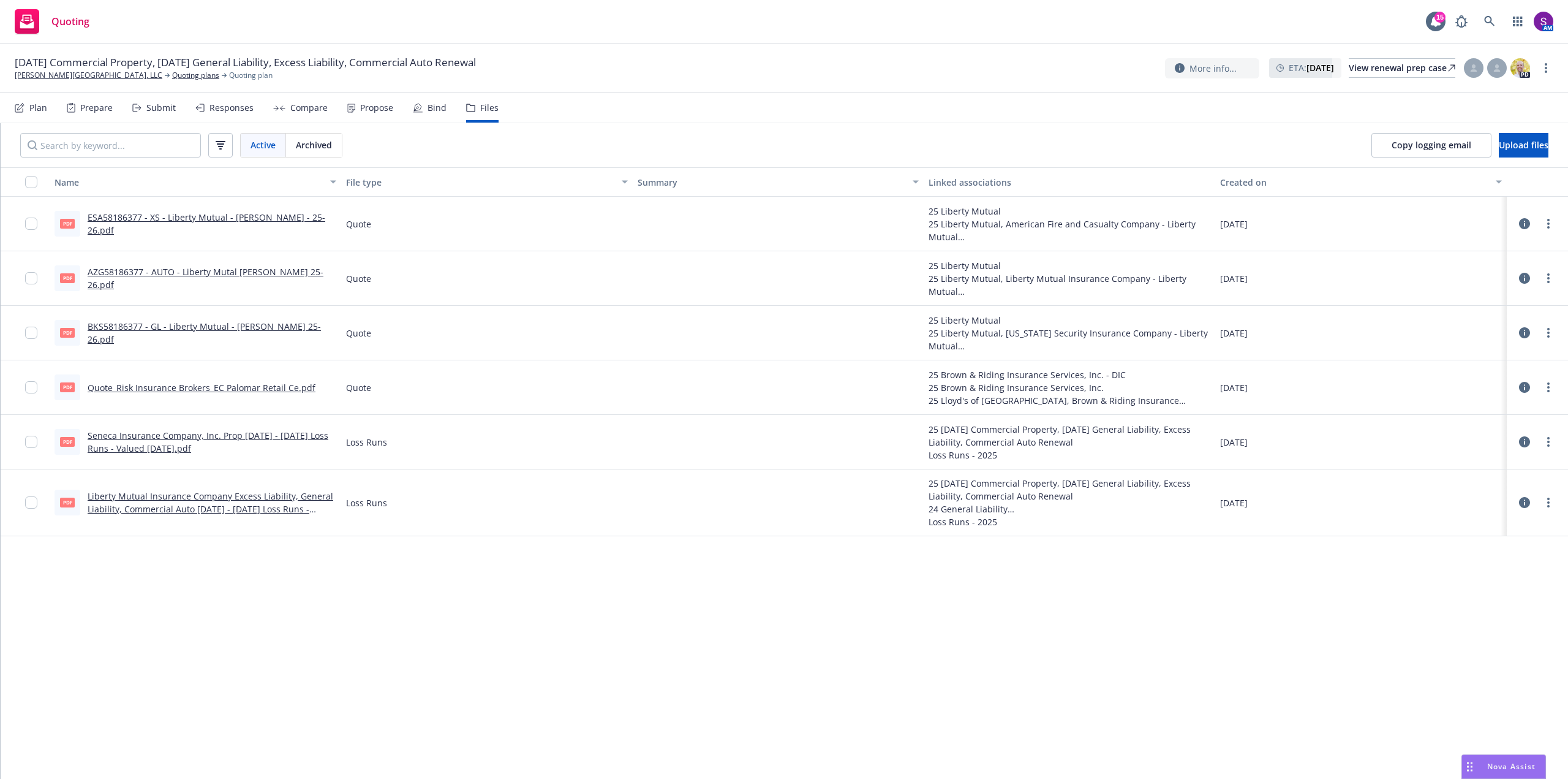
click at [203, 222] on link "ESA58186377 - XS - Liberty Mutual - [PERSON_NAME] - 25-26.pdf" at bounding box center [206, 223] width 238 height 25
click at [296, 280] on link "AZG58186377 - AUTO - Liberty Mutal [PERSON_NAME] 25-26.pdf" at bounding box center [205, 278] width 236 height 25
click at [176, 331] on link "BKS58186377 - GL - Liberty Mutual - [PERSON_NAME] 25-26.pdf" at bounding box center [204, 333] width 233 height 25
click at [154, 278] on link "AZG58186377 - AUTO - Liberty Mutal [PERSON_NAME] 25-26.pdf" at bounding box center [205, 278] width 236 height 25
click at [92, 73] on link "[PERSON_NAME][GEOGRAPHIC_DATA], LLC" at bounding box center [89, 75] width 147 height 11
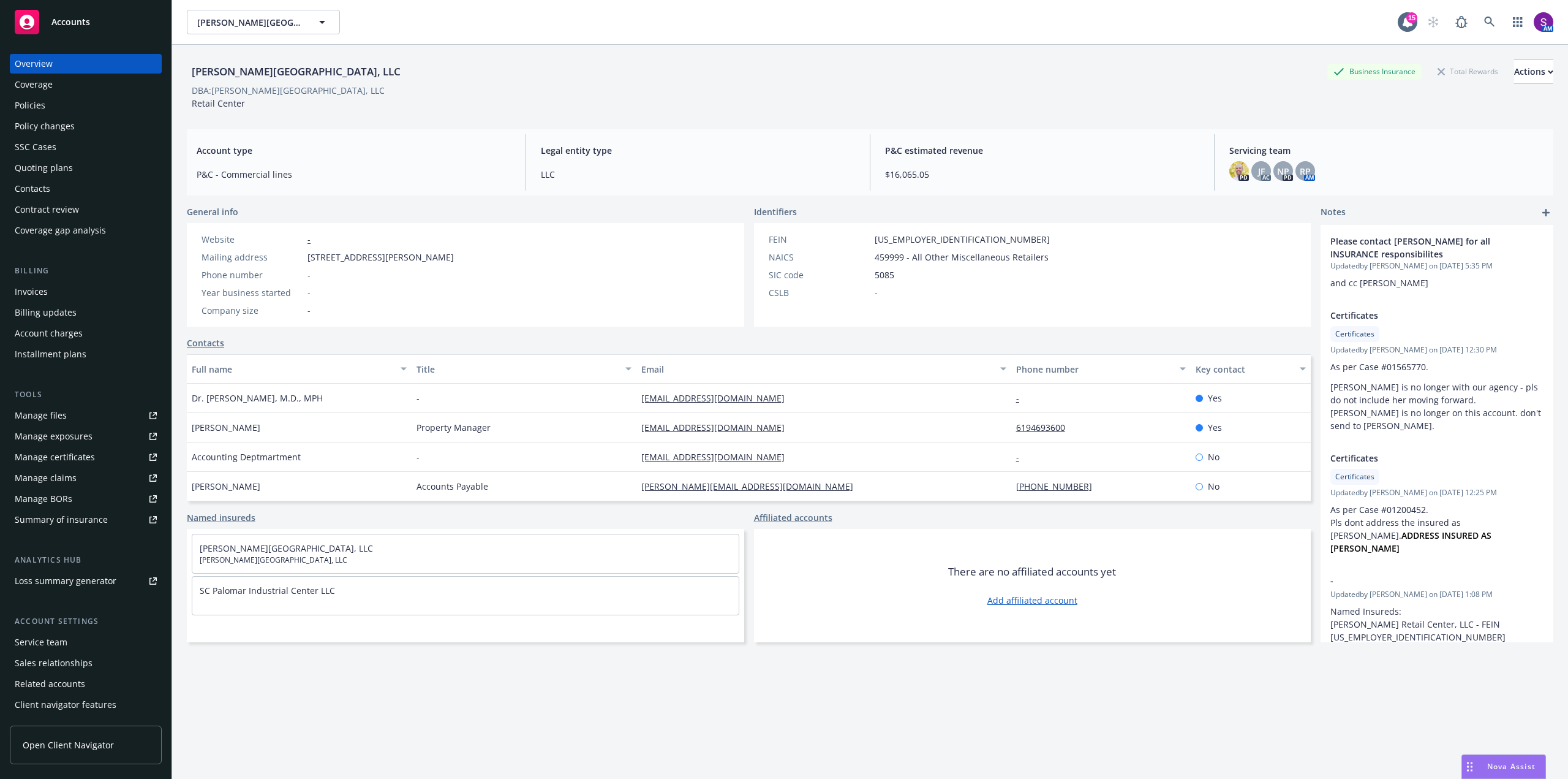
click at [44, 102] on div "Policies" at bounding box center [30, 106] width 31 height 20
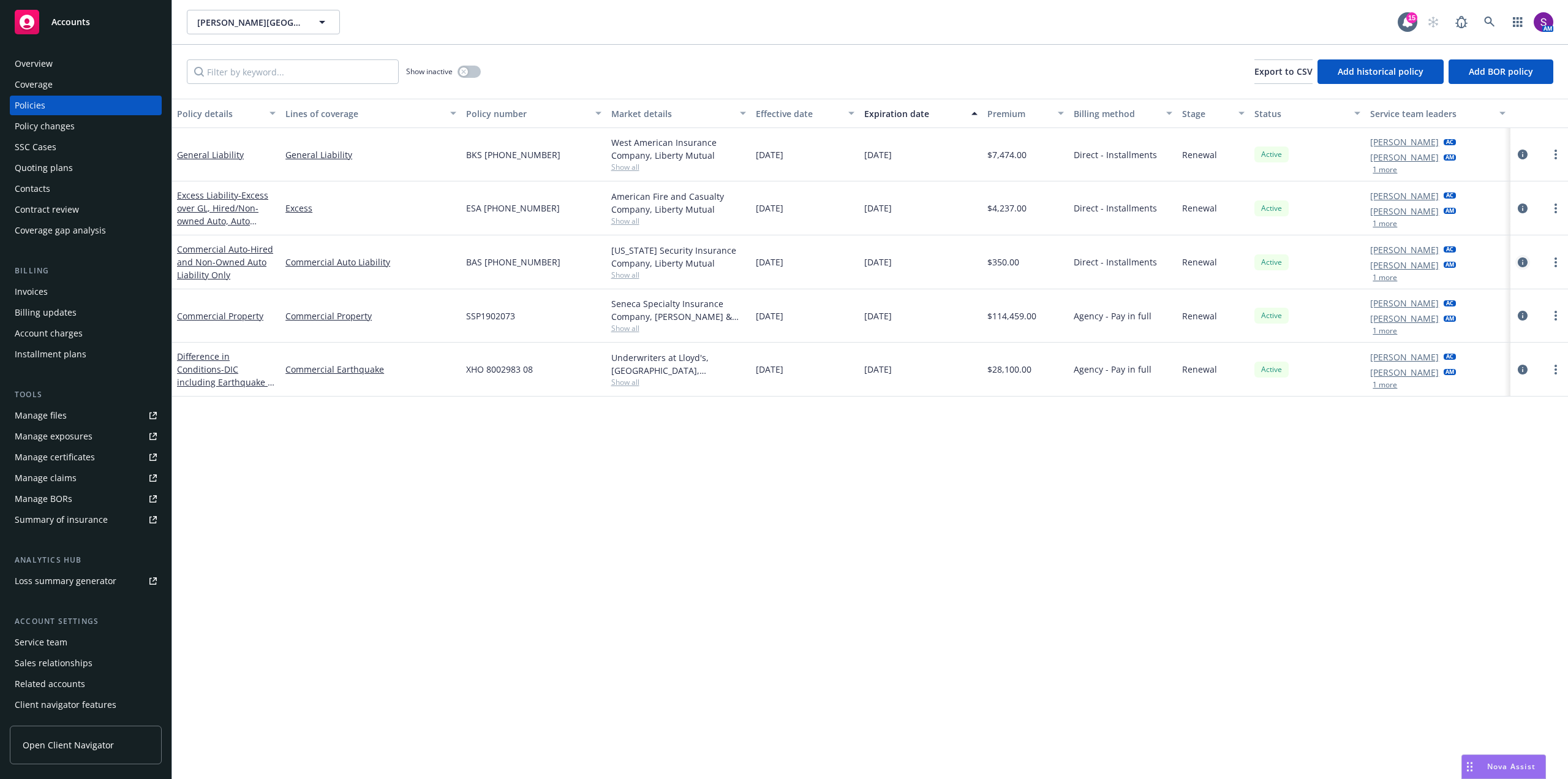
click at [1520, 261] on icon "circleInformation" at bounding box center [1523, 262] width 10 height 10
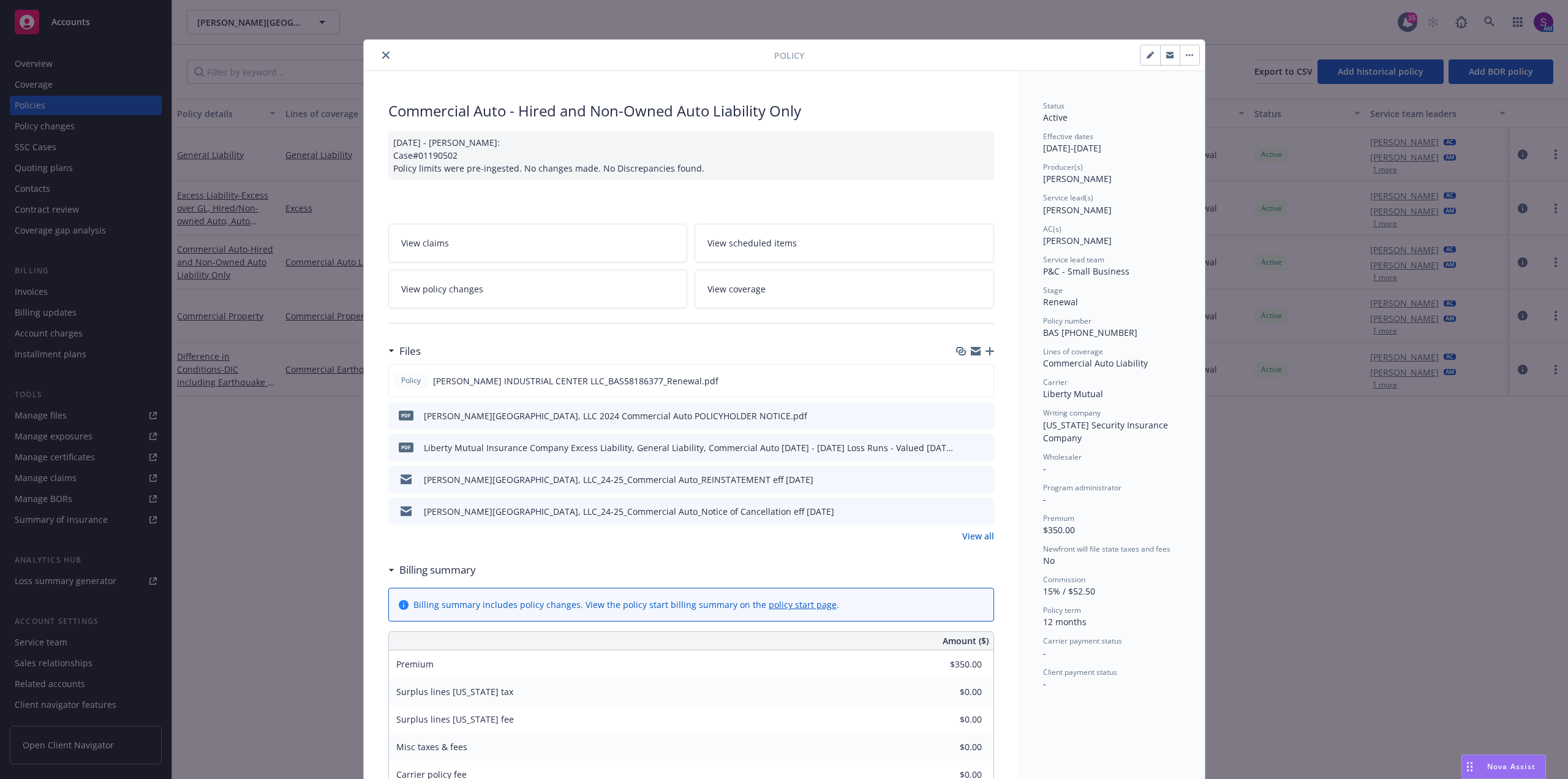
click at [1181, 56] on button "button" at bounding box center [1190, 56] width 20 height 20
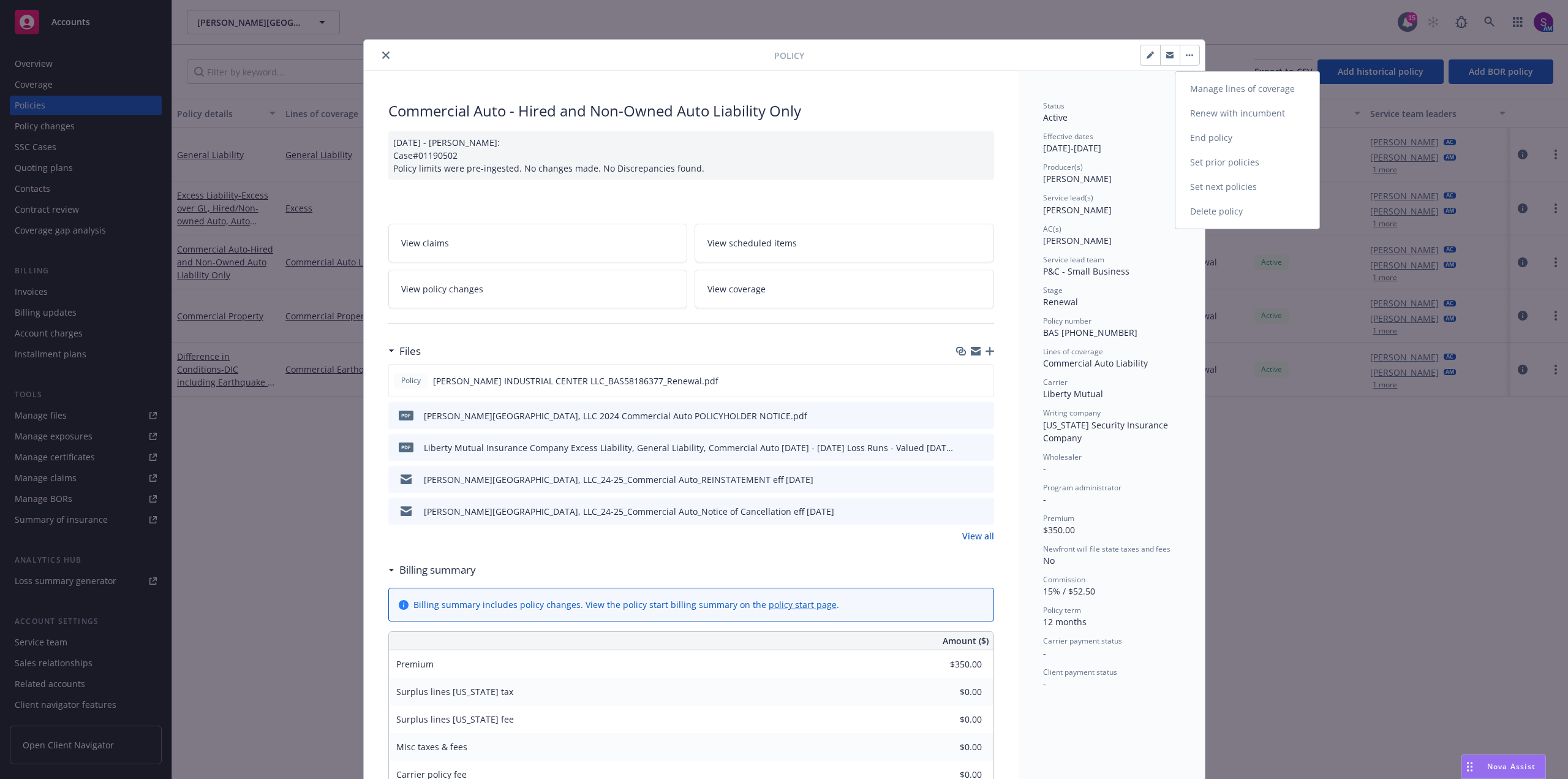
click at [1218, 119] on link "Renew with incumbent" at bounding box center [1247, 114] width 144 height 25
select select "12"
select select "CA"
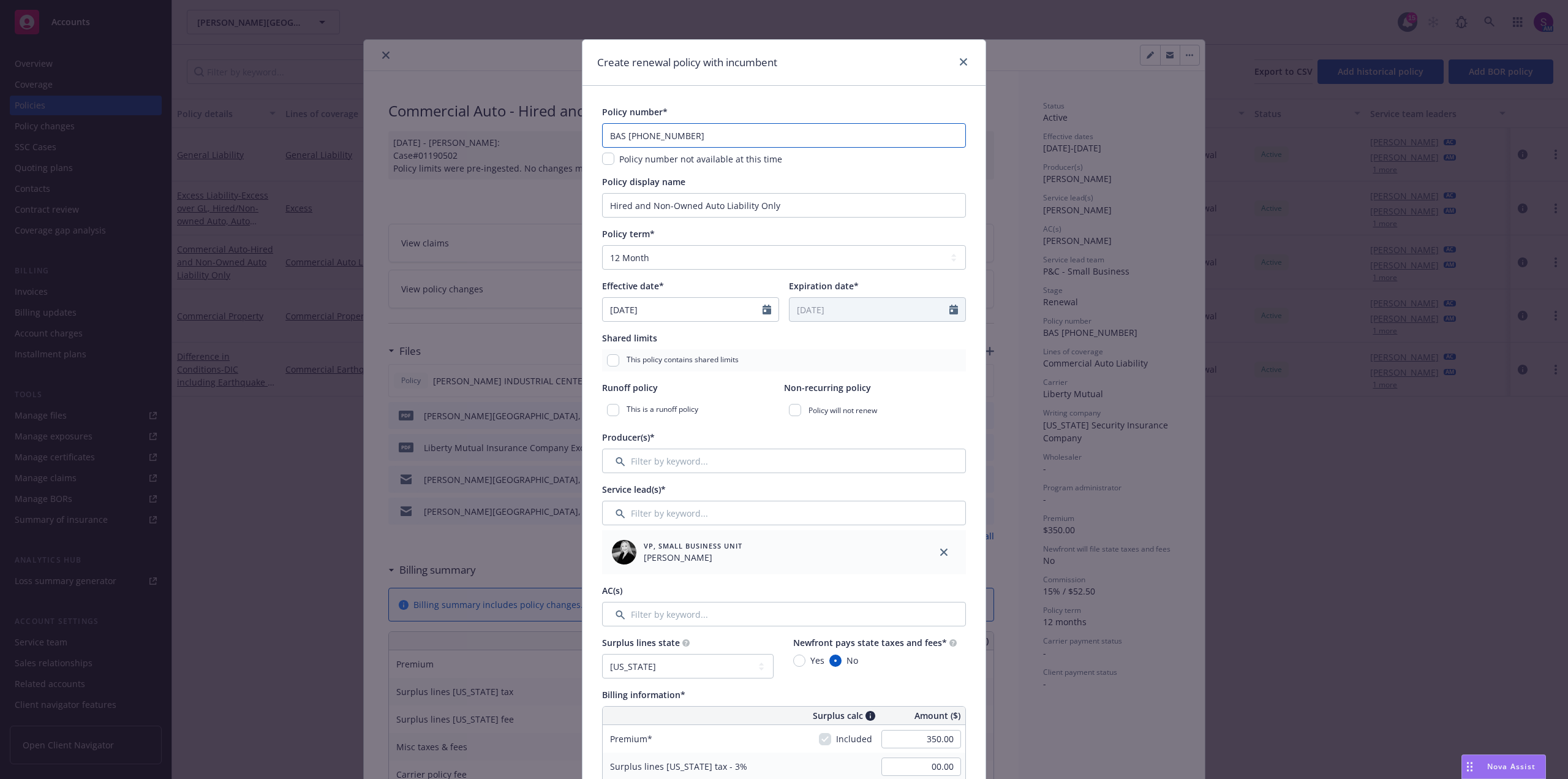
drag, startPoint x: 724, startPoint y: 127, endPoint x: 497, endPoint y: 141, distance: 227.4
click at [497, 141] on div "Create renewal policy with incumbent Policy number* BAS [PHONE_NUMBER] Policy n…" at bounding box center [784, 390] width 1568 height 779
paste input "AZG [PHONE_NUMBER]"
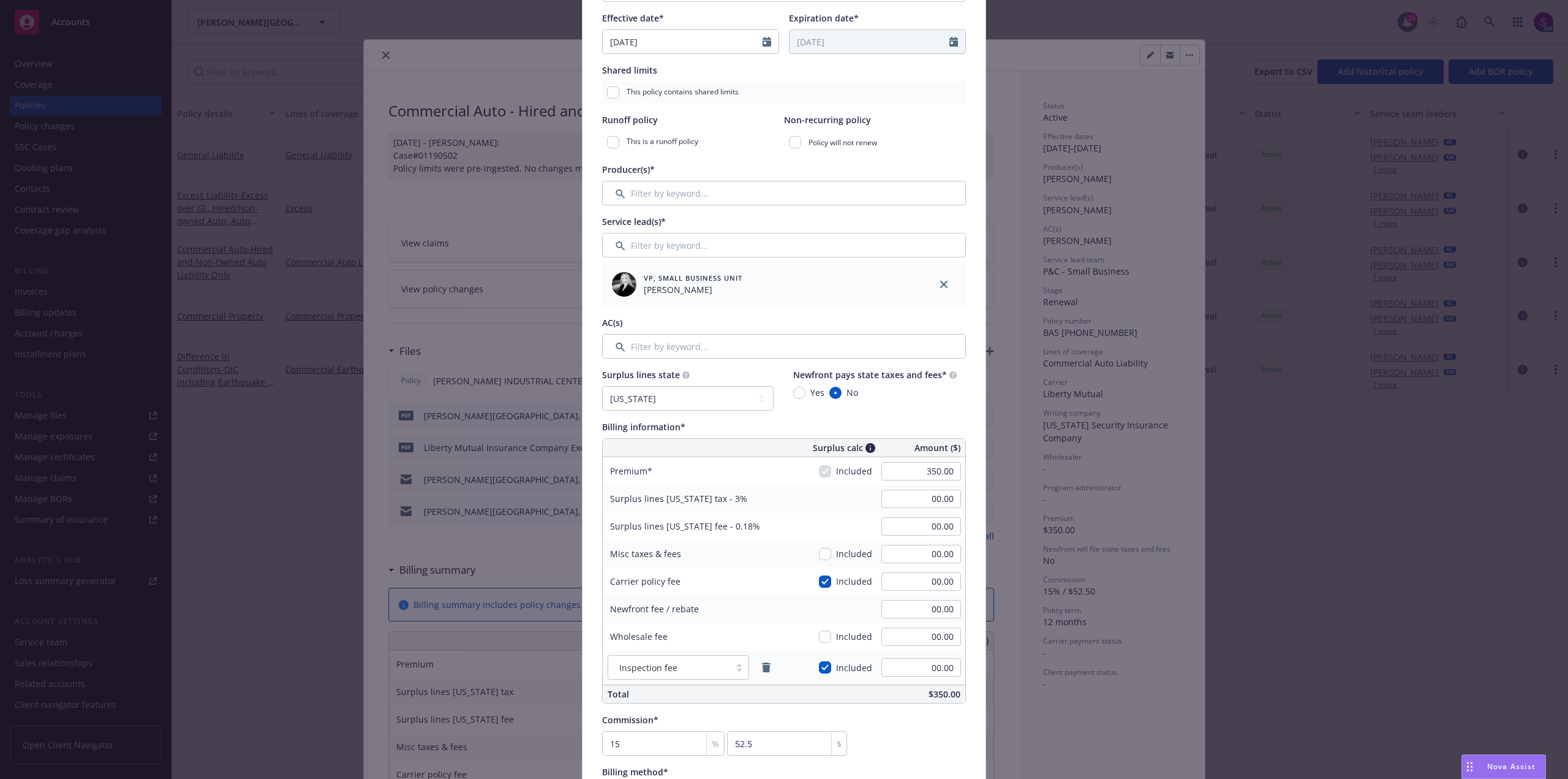
scroll to position [307, 0]
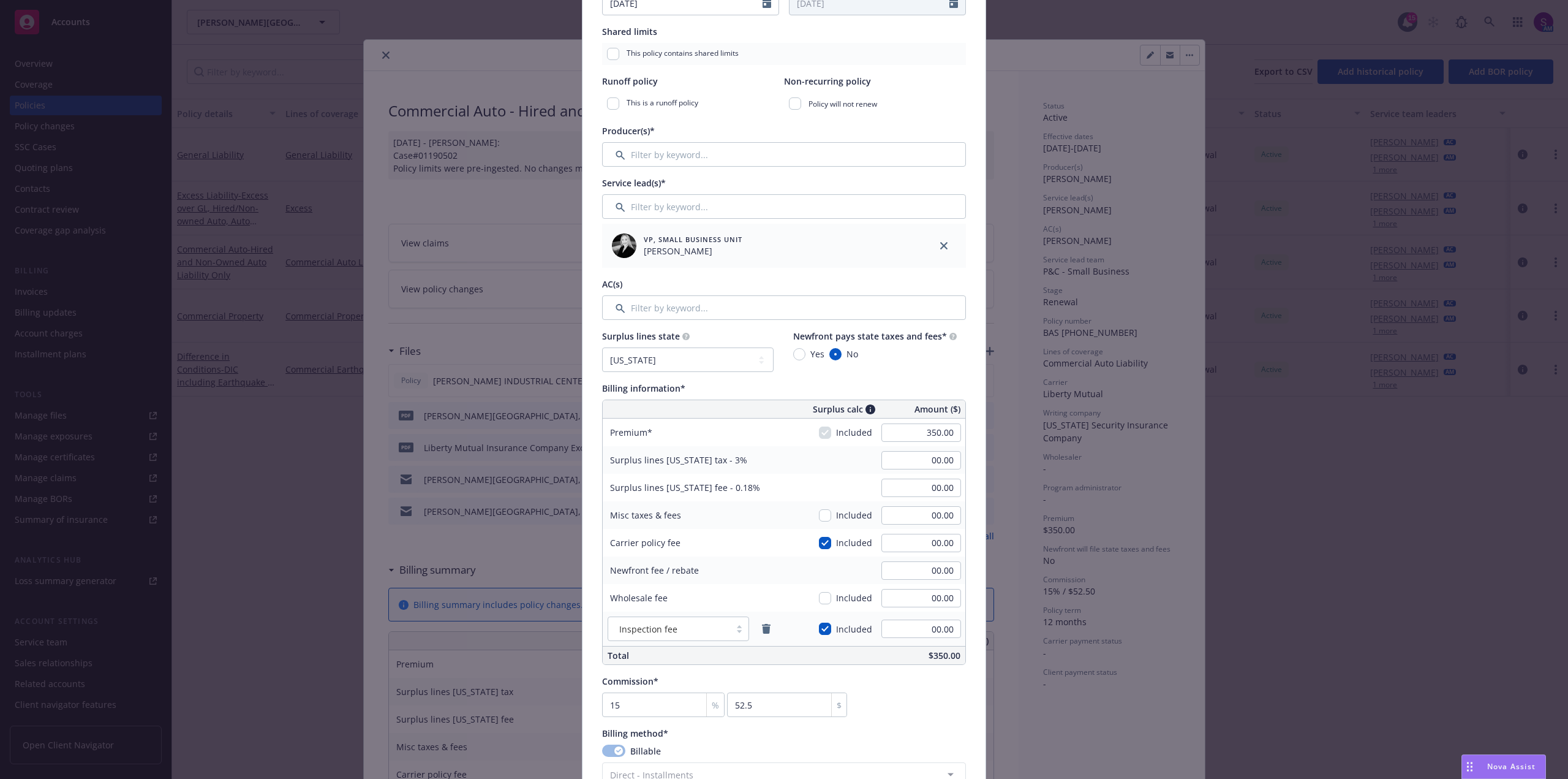
type input "AZG [PHONE_NUMBER]"
click at [940, 432] on input "350.00" at bounding box center [921, 432] width 80 height 18
type input "254.00"
type input "7.62"
type input "0.46"
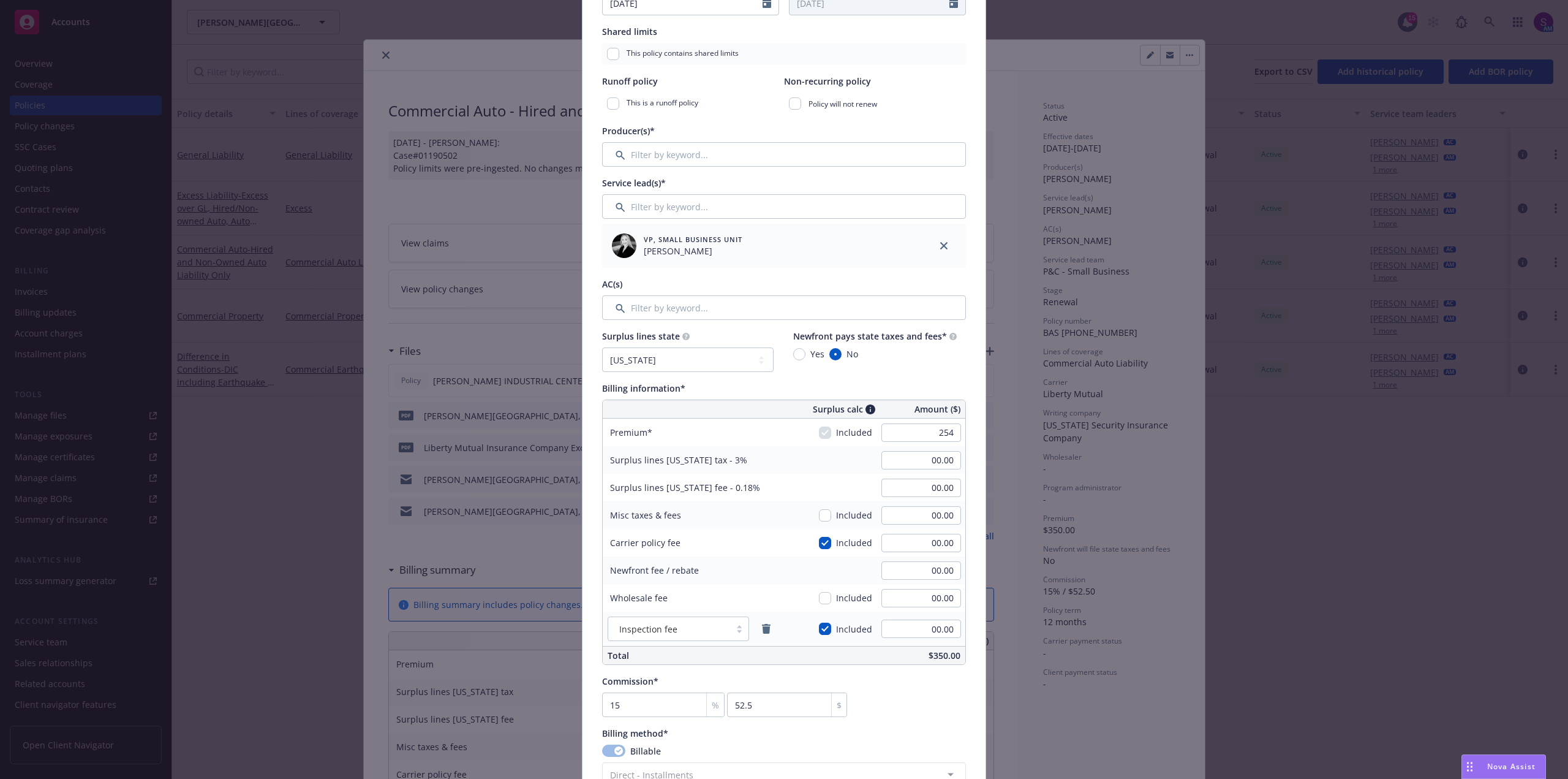
type input "38.1"
click at [744, 394] on div "Billing information*" at bounding box center [784, 388] width 364 height 13
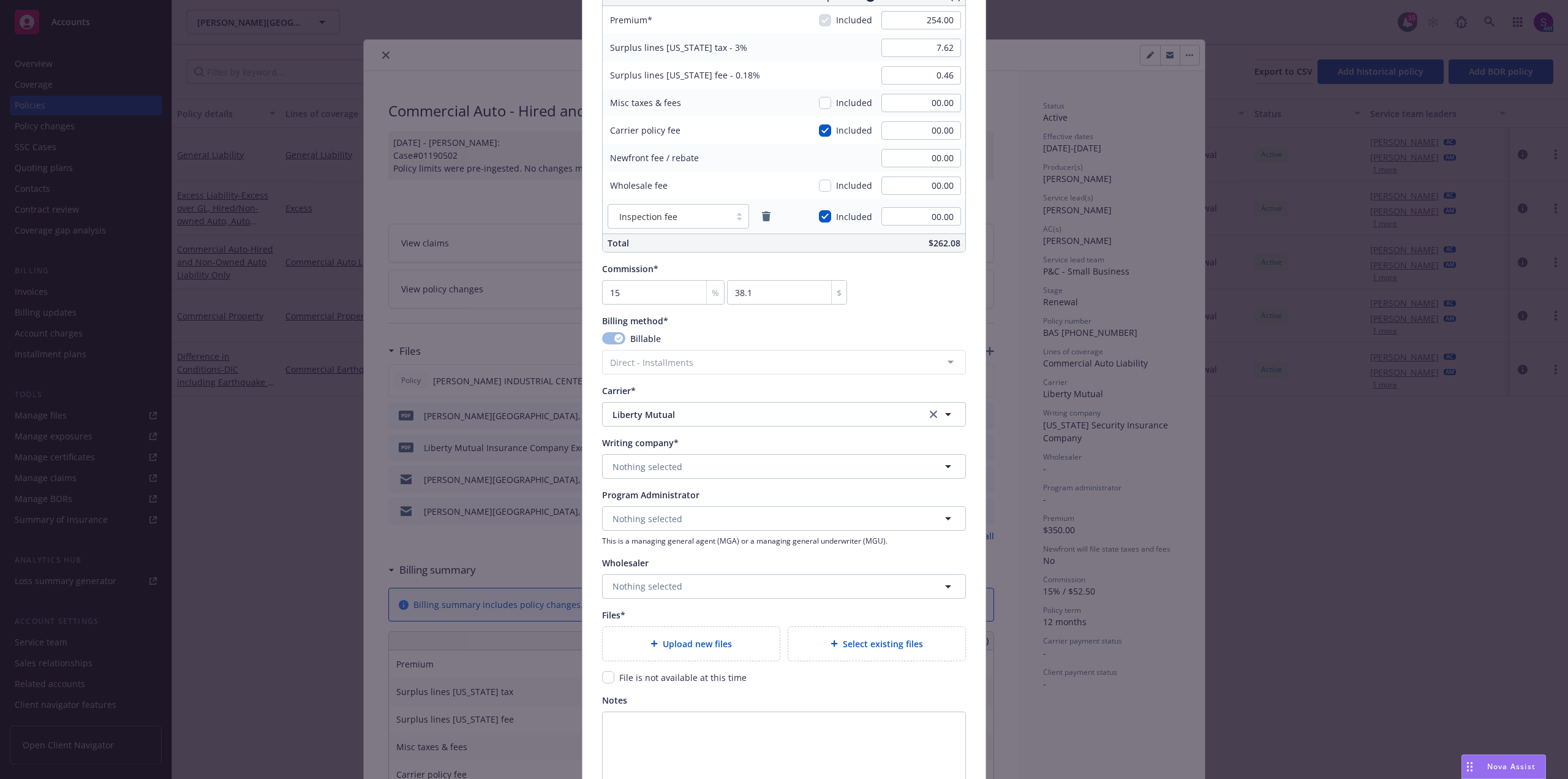
scroll to position [735, 0]
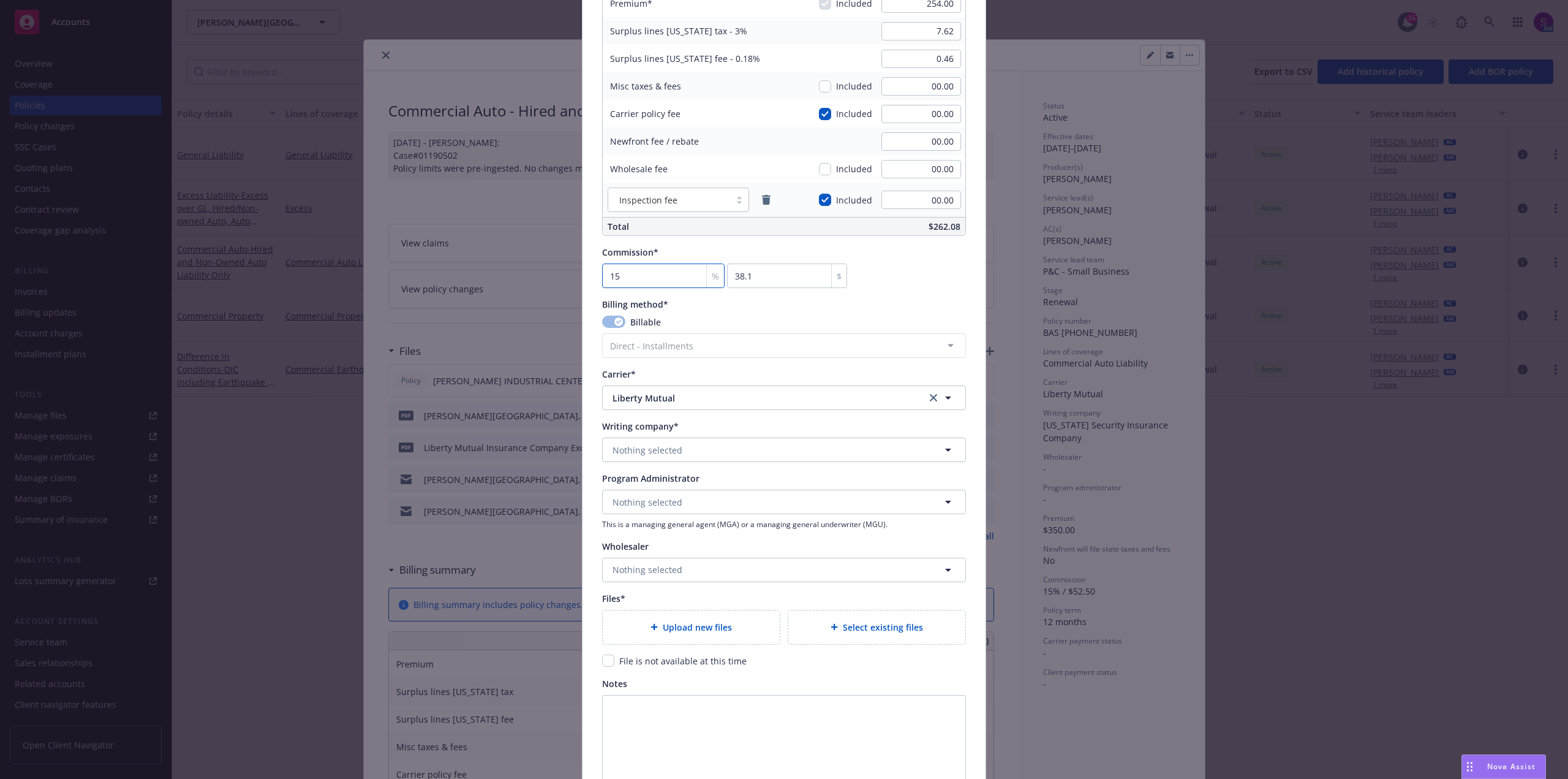
type input "1"
type input "2.54"
type input "10"
type input "25.4"
type input "10"
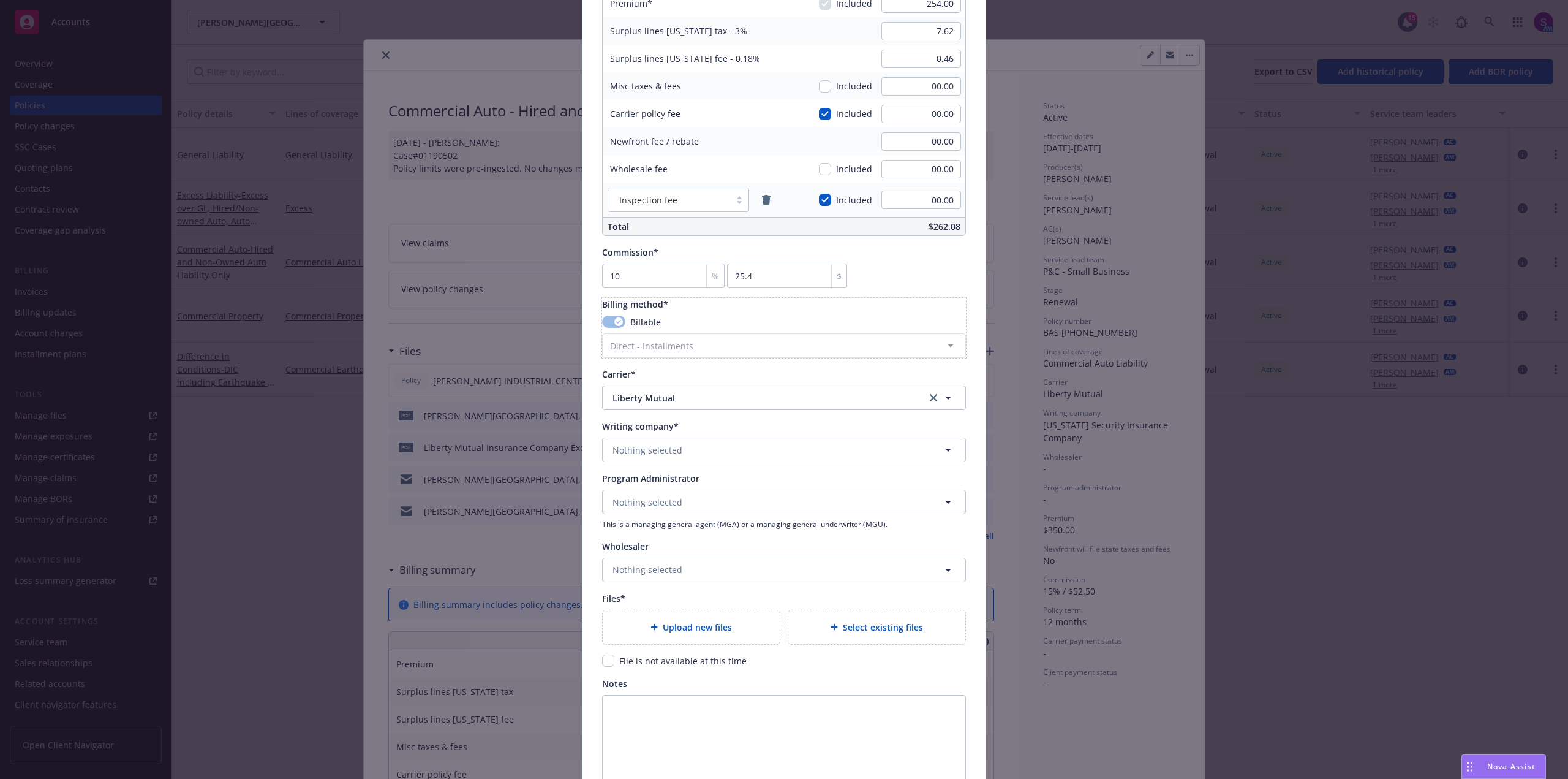
click at [767, 325] on div "Billable" at bounding box center [784, 322] width 364 height 13
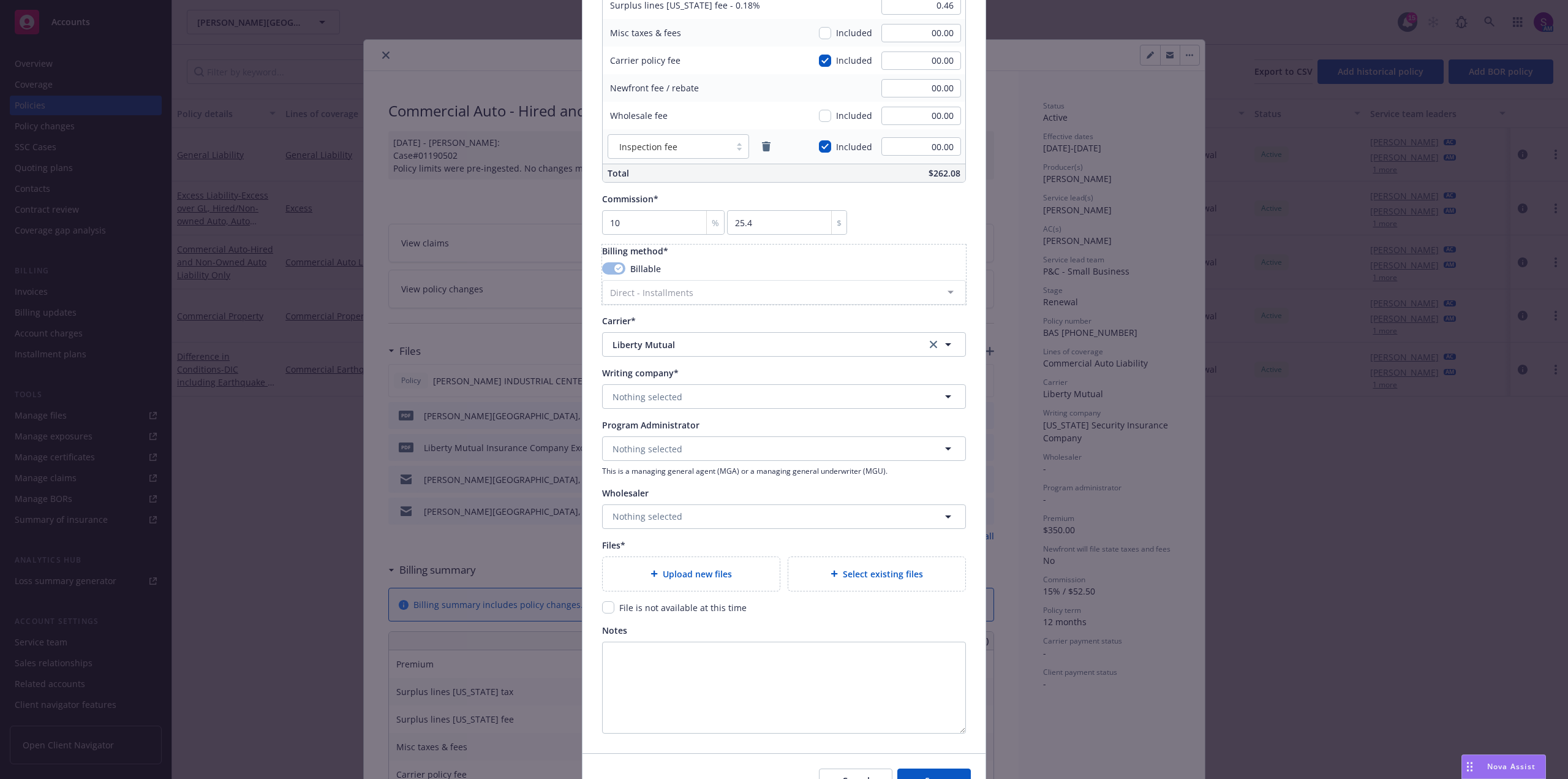
scroll to position [858, 0]
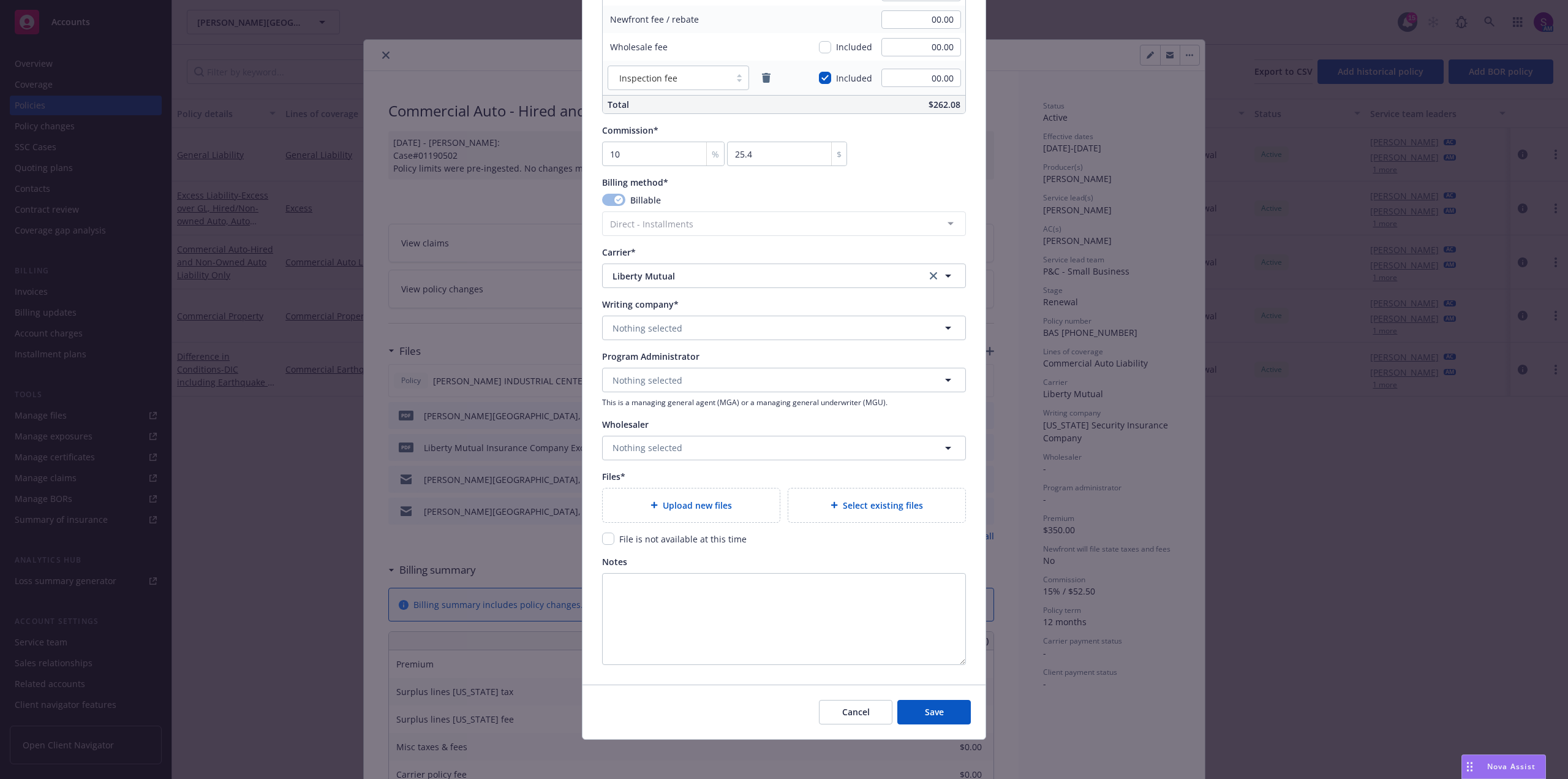
click at [692, 508] on span "Upload new files" at bounding box center [698, 505] width 70 height 13
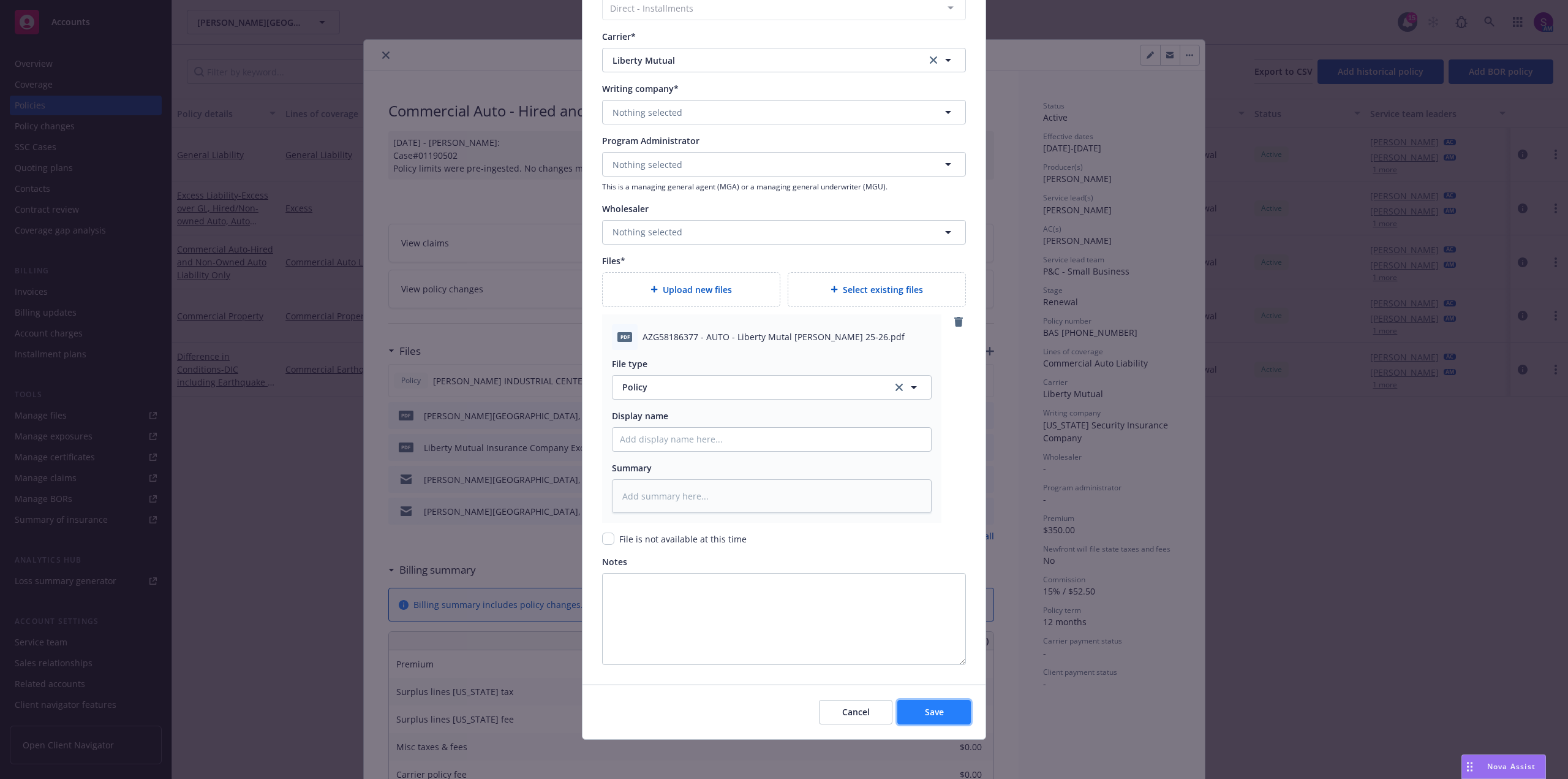
click at [932, 709] on span "Save" at bounding box center [934, 712] width 19 height 12
type textarea "x"
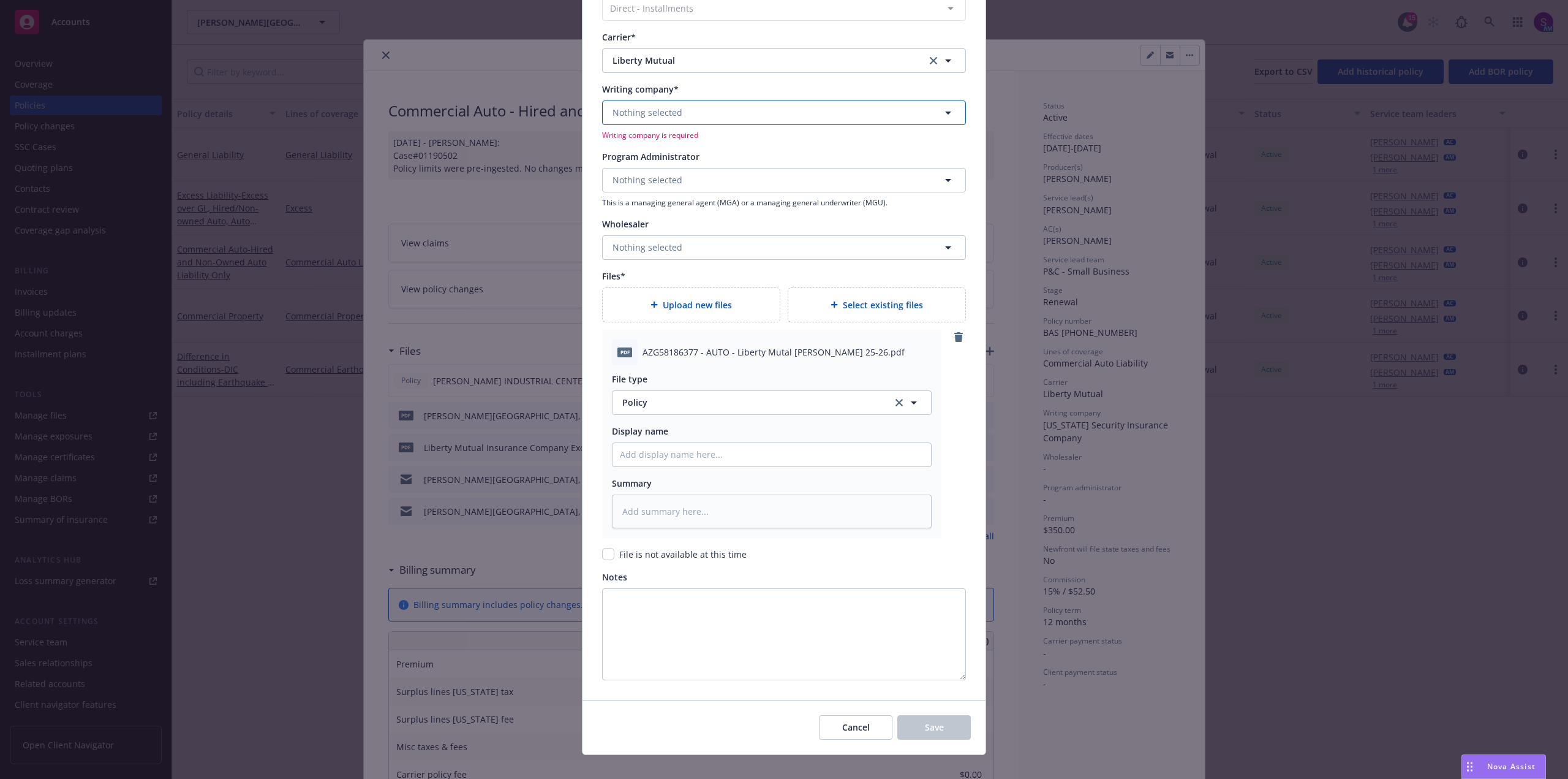
click at [627, 103] on button "Nothing selected" at bounding box center [784, 113] width 364 height 25
type input "general isnurance"
drag, startPoint x: 666, startPoint y: 114, endPoint x: 572, endPoint y: 114, distance: 94.0
click at [572, 114] on div "Create renewal policy with incumbent Policy number* AZG [PHONE_NUMBER] Policy n…" at bounding box center [784, 390] width 1568 height 779
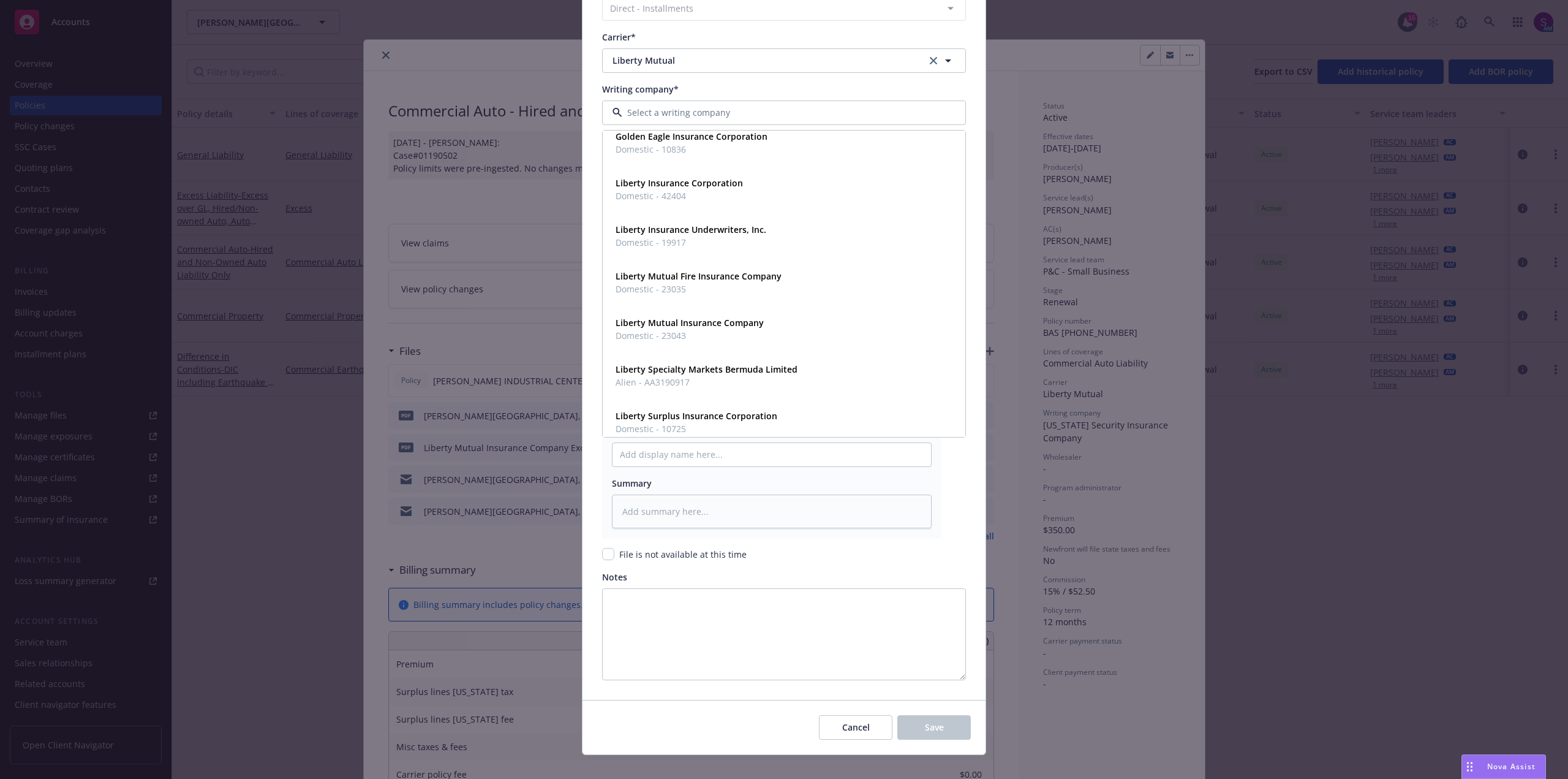
scroll to position [91, 0]
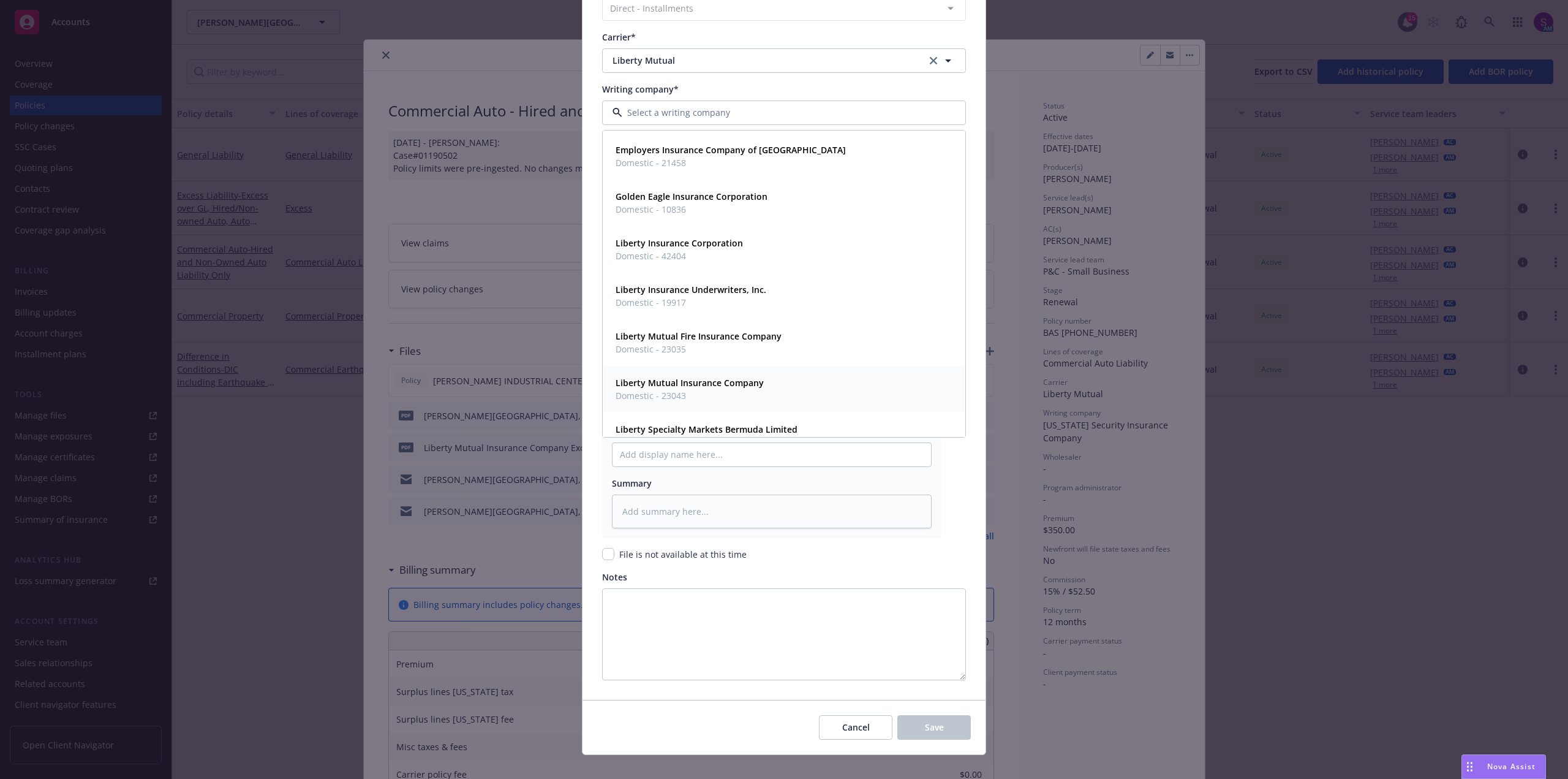
click at [655, 377] on strong "Liberty Mutual Insurance Company" at bounding box center [689, 383] width 148 height 12
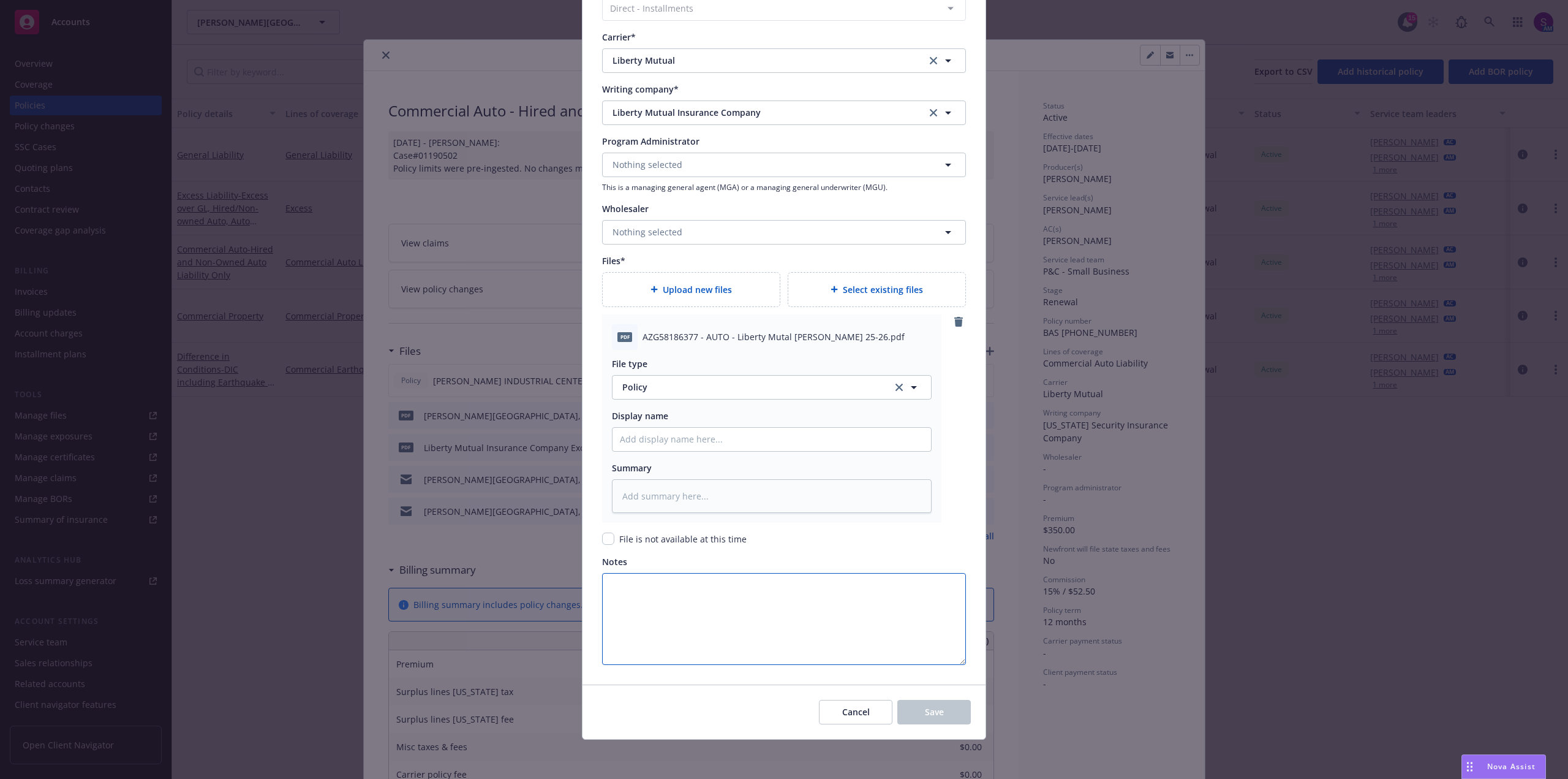
click at [720, 600] on textarea "Notes" at bounding box center [784, 619] width 364 height 92
type textarea "x"
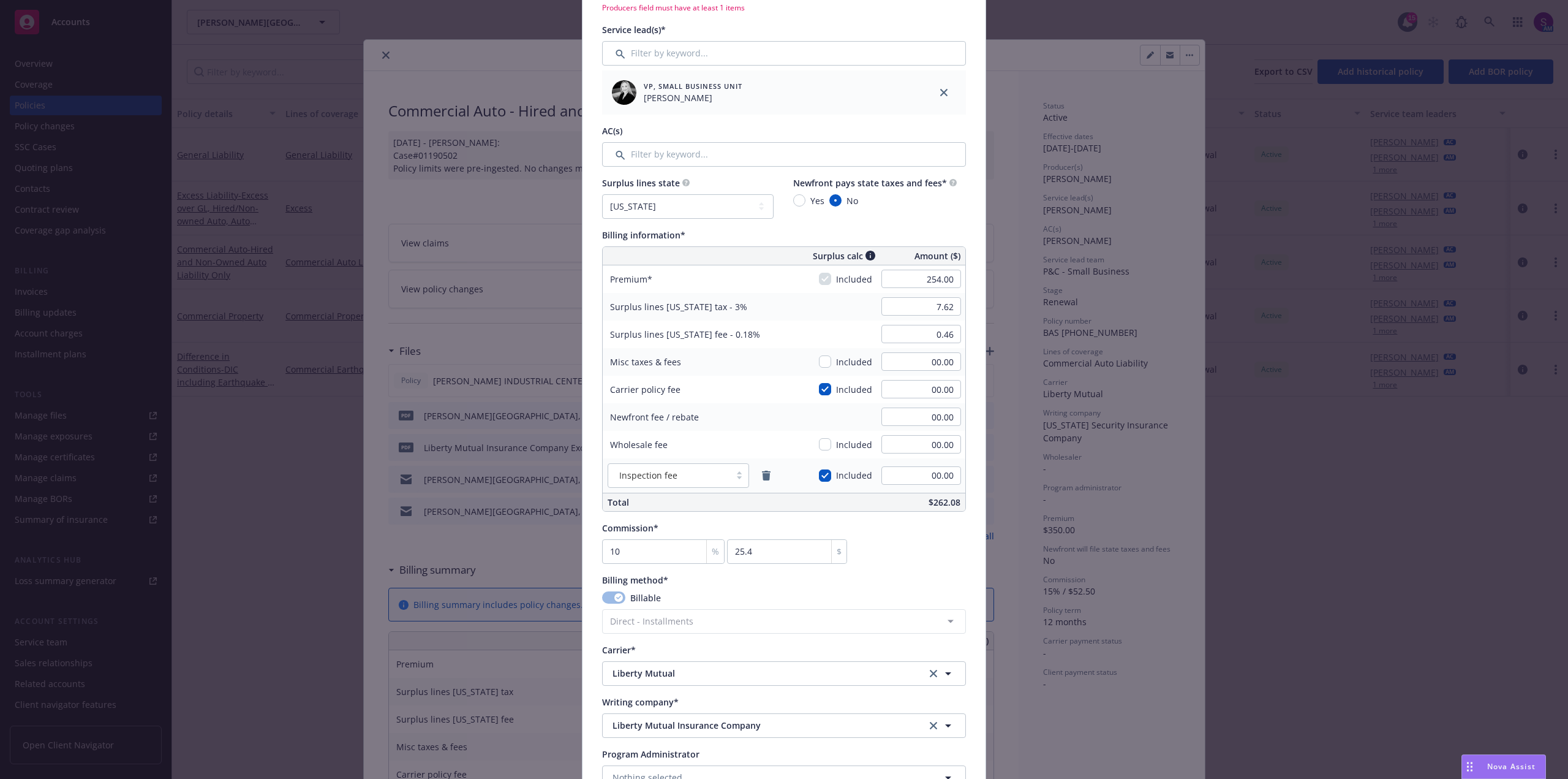
scroll to position [414, 0]
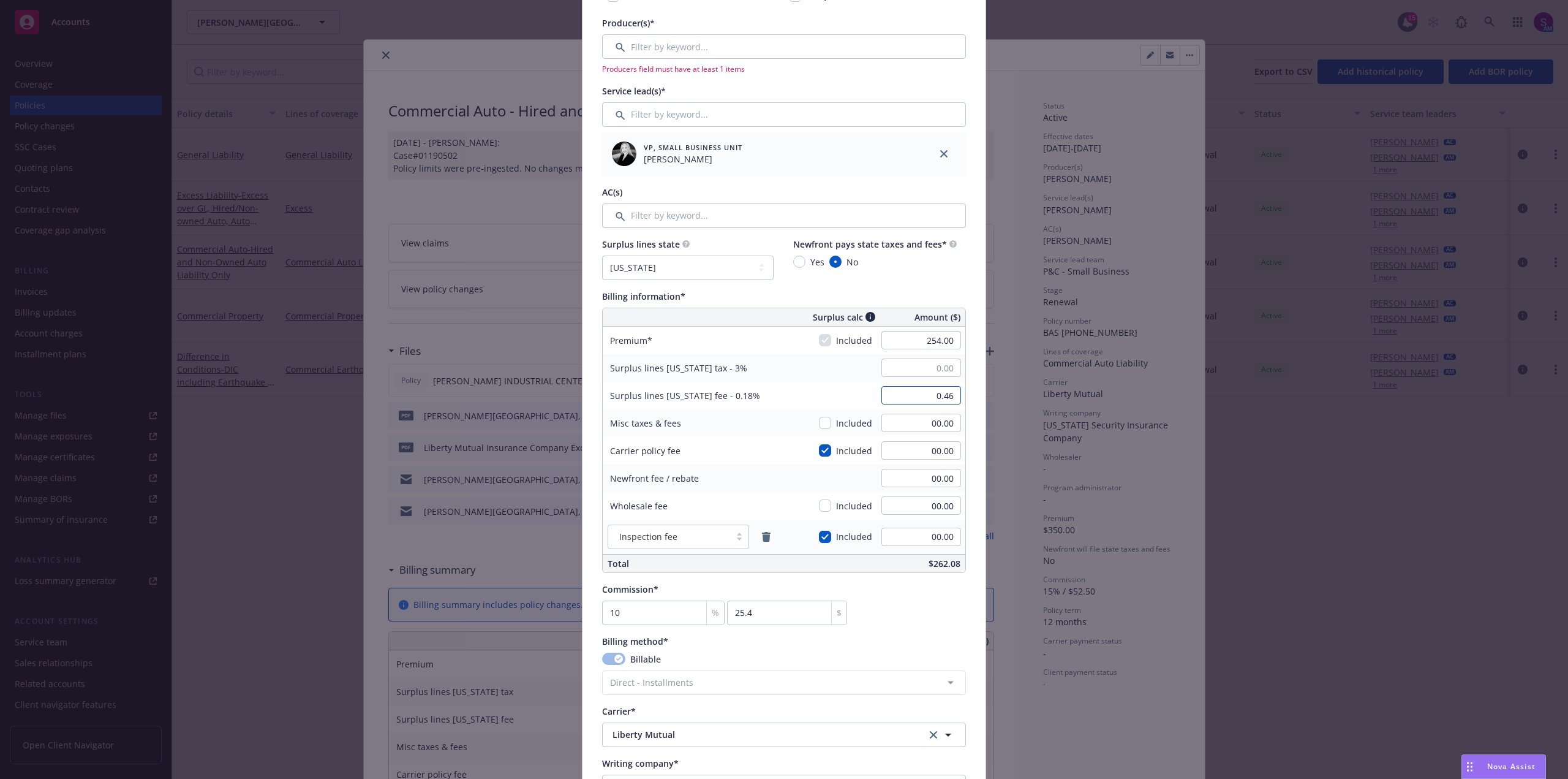
type input "00.00"
type textarea "x"
type input "00.00"
type textarea "x"
click at [689, 374] on span "Surplus lines [US_STATE] tax - 3%" at bounding box center [679, 368] width 137 height 13
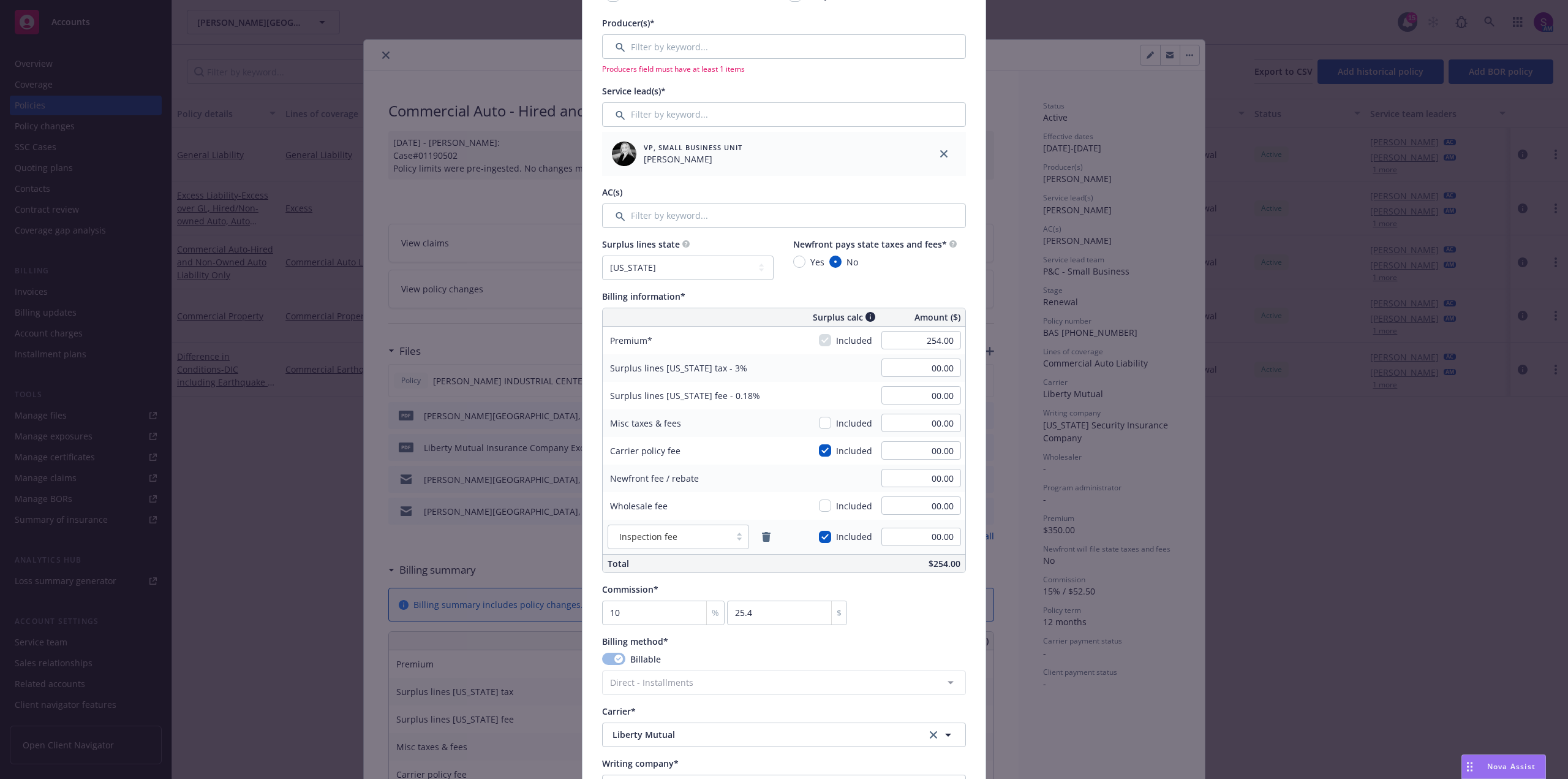
scroll to position [230, 0]
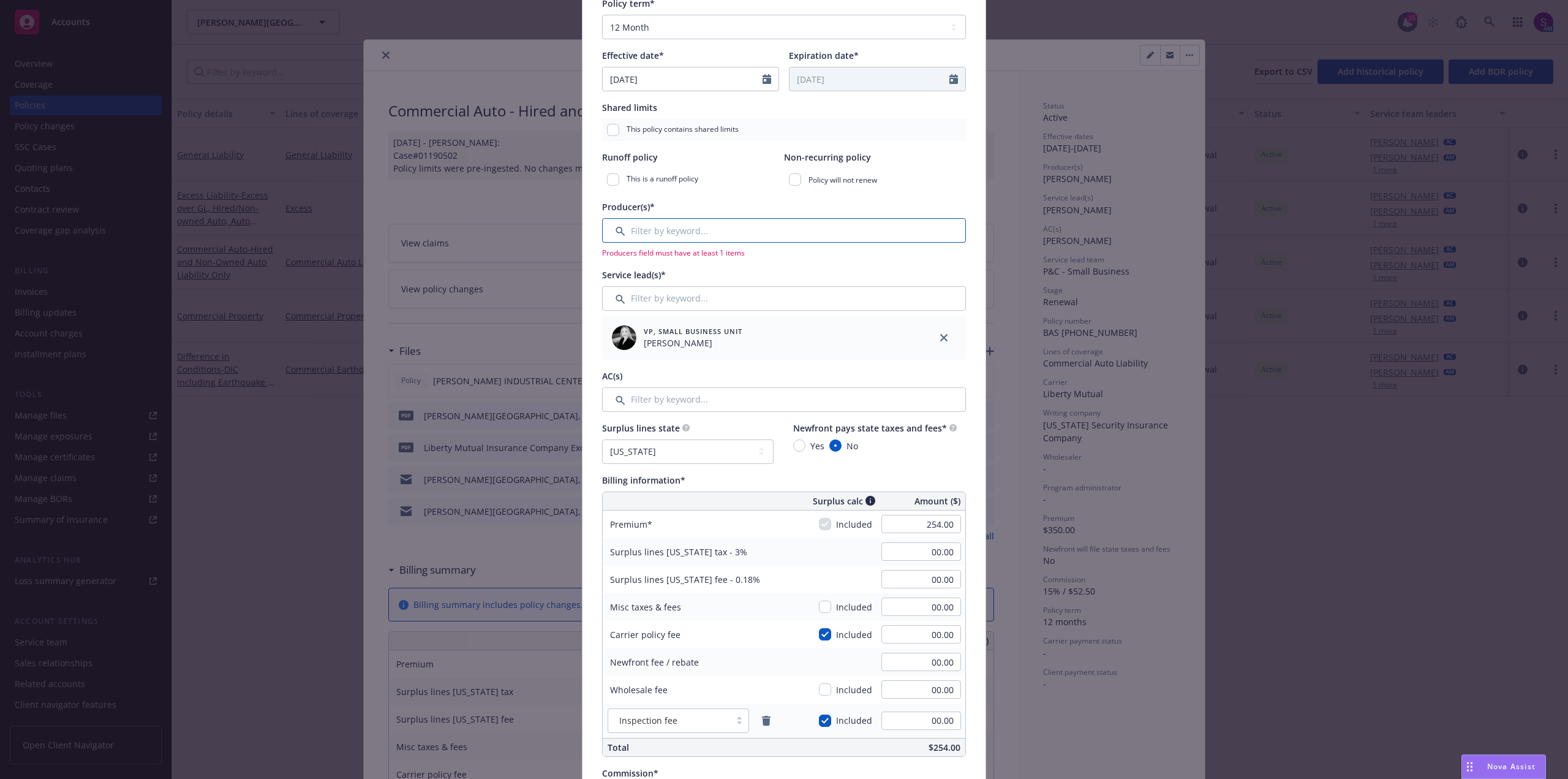
click at [671, 232] on input "Filter by keyword..." at bounding box center [784, 230] width 364 height 25
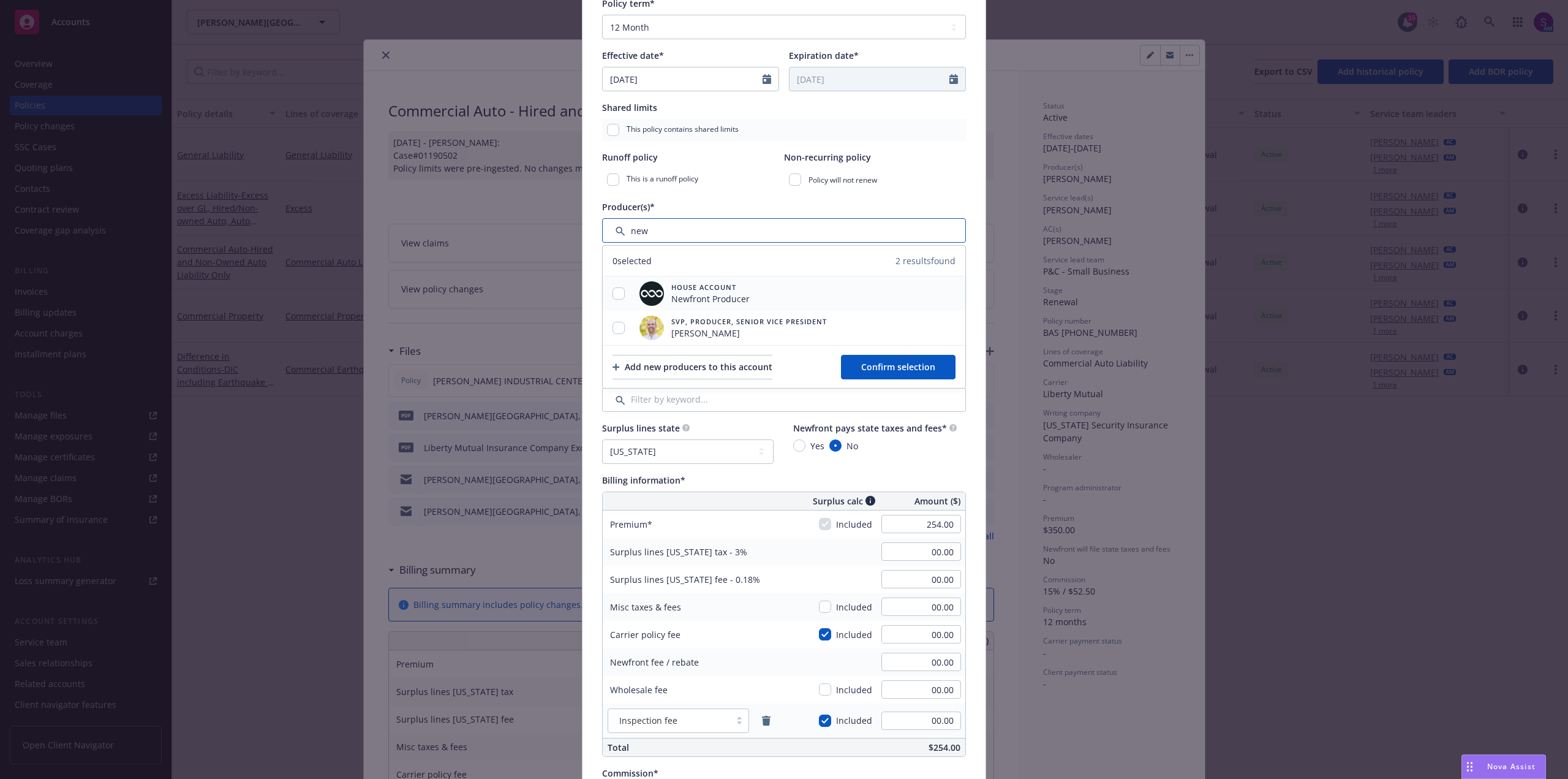
type input "new"
click at [614, 289] on input "checkbox" at bounding box center [618, 294] width 12 height 12
checkbox input "true"
click at [893, 369] on span "Confirm selection" at bounding box center [898, 367] width 74 height 12
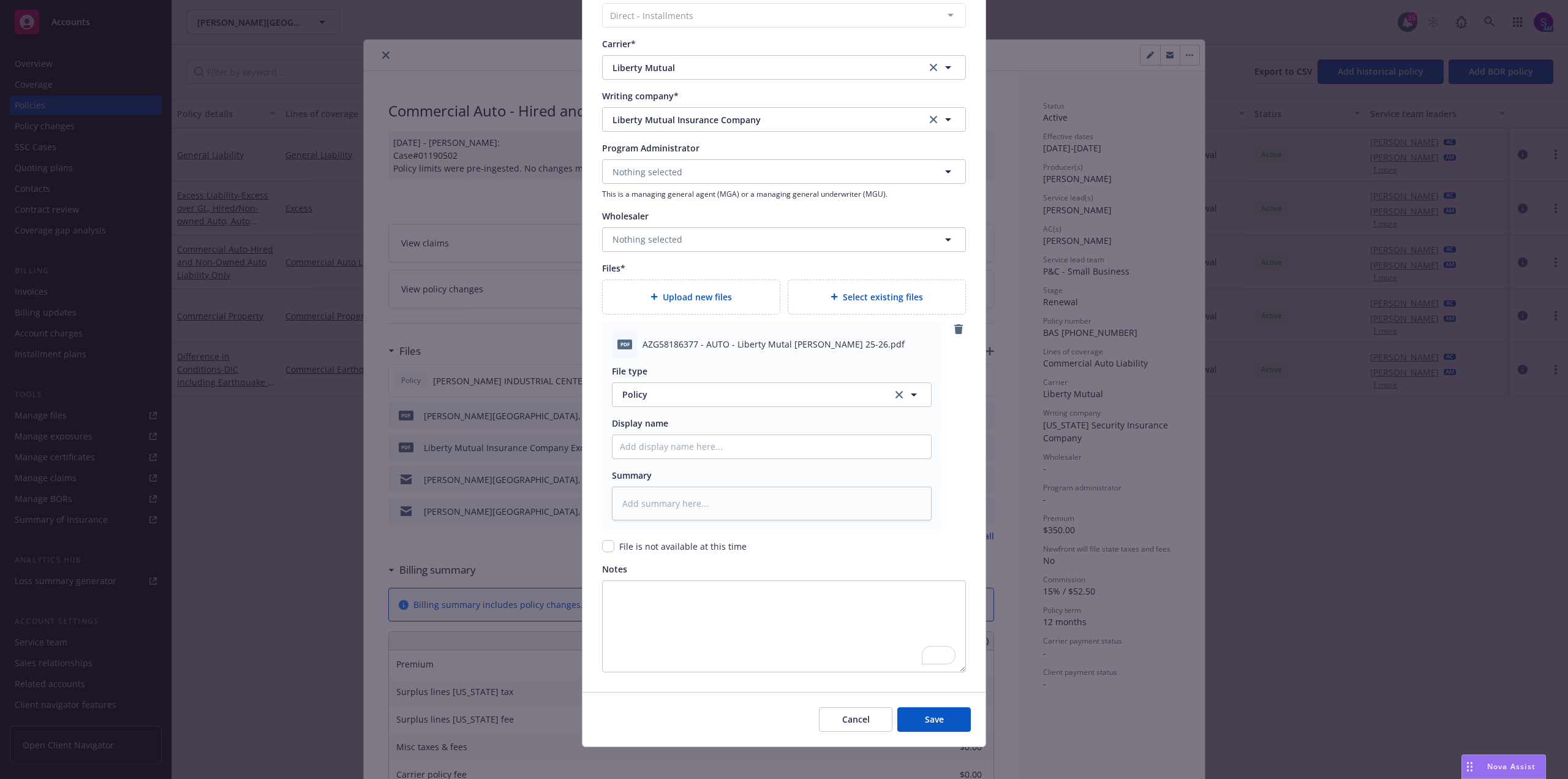
scroll to position [1123, 0]
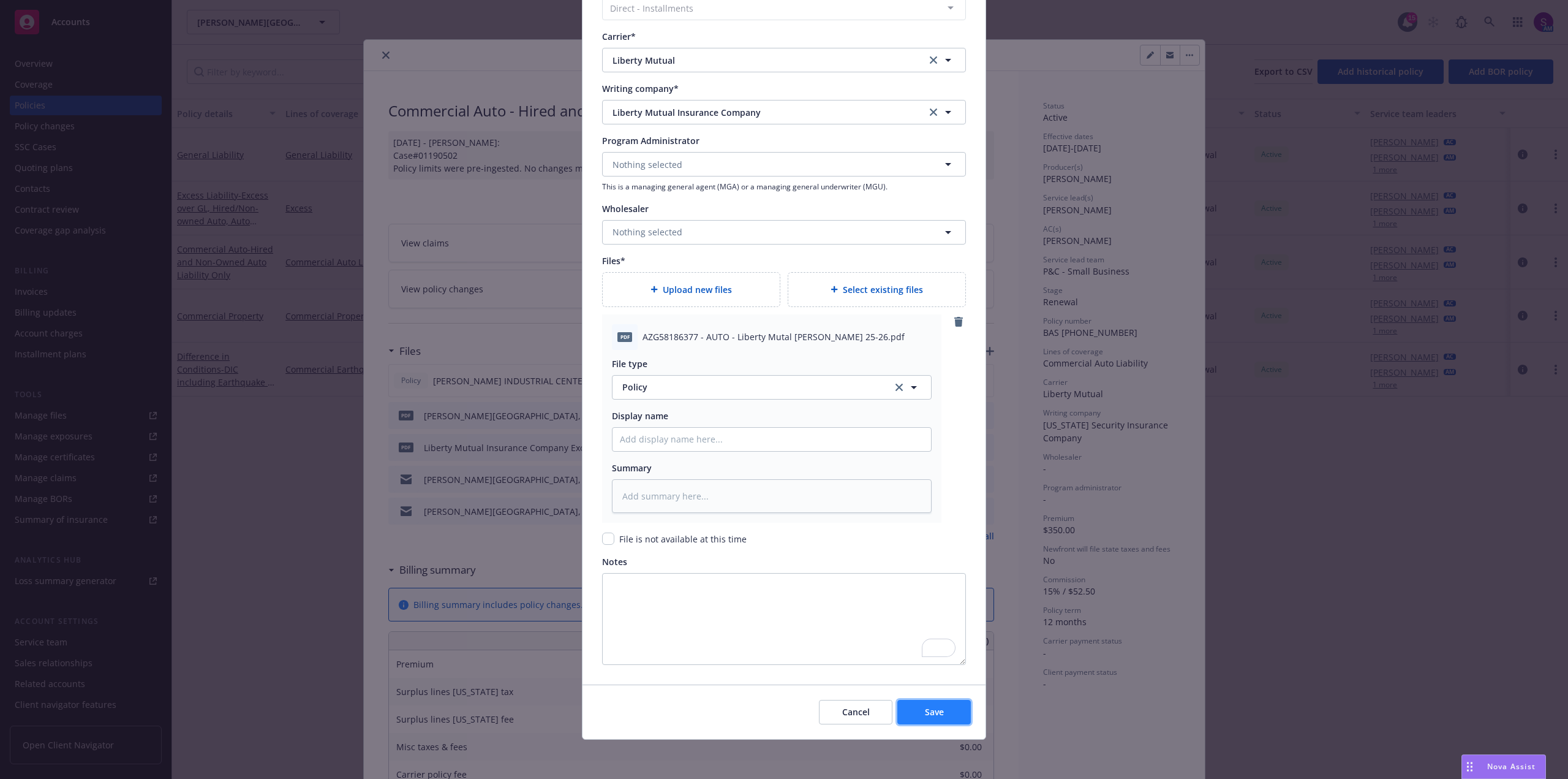
click at [954, 711] on button "Save" at bounding box center [934, 712] width 74 height 25
type textarea "x"
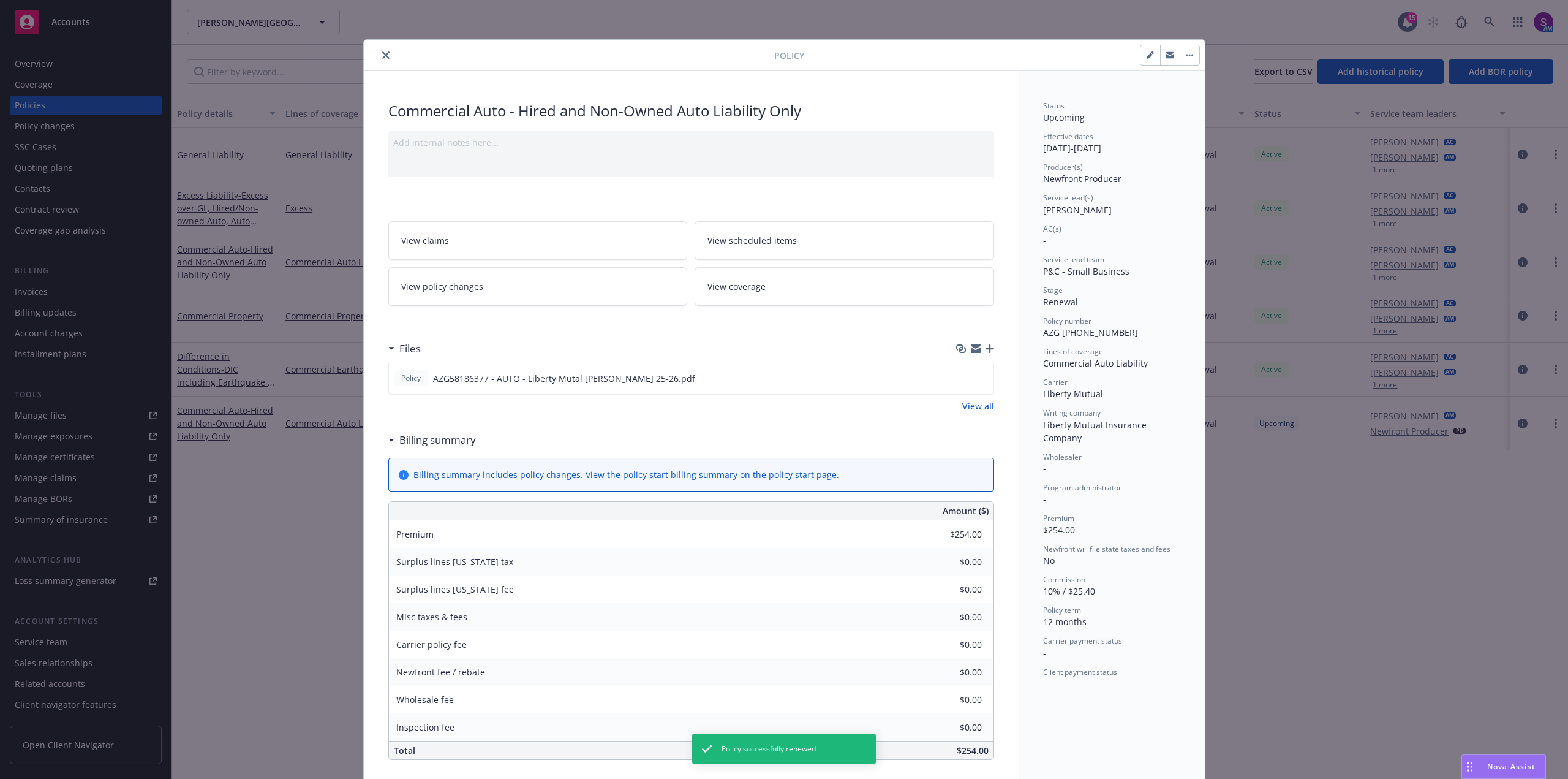
click at [383, 56] on icon "close" at bounding box center [385, 55] width 7 height 7
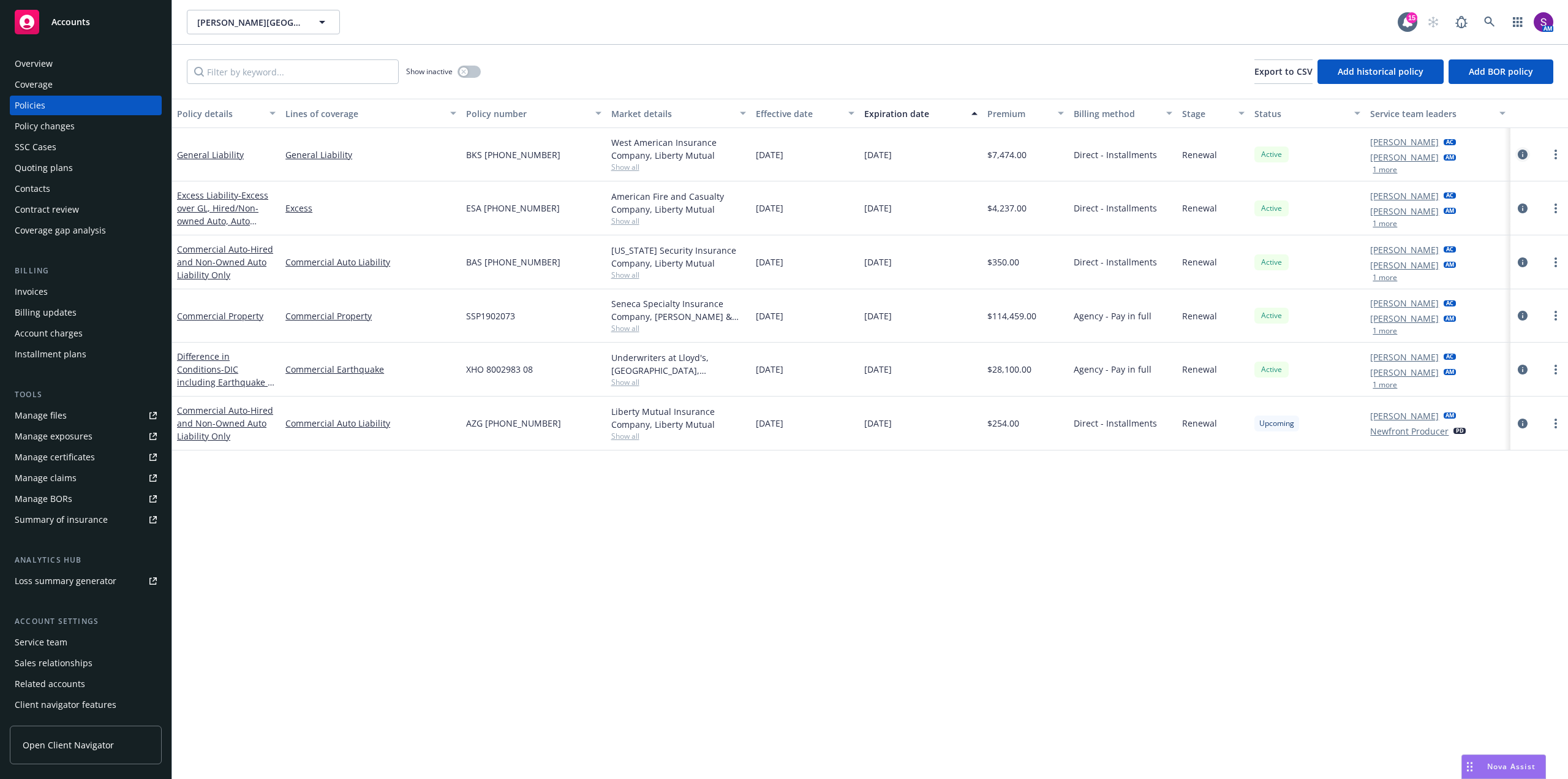
click at [1521, 151] on icon "circleInformation" at bounding box center [1523, 154] width 10 height 10
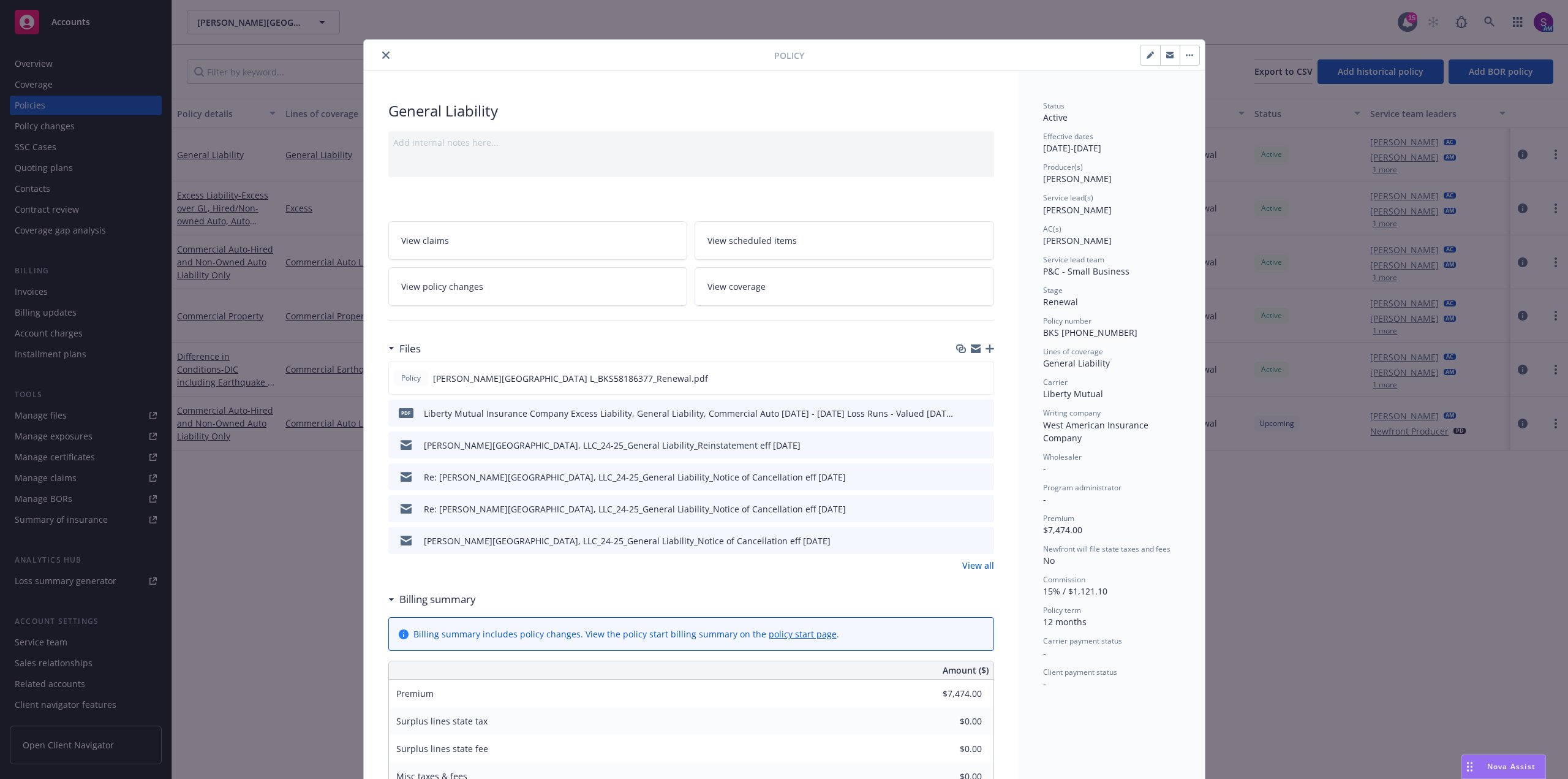
click at [1186, 56] on icon "button" at bounding box center [1189, 55] width 7 height 2
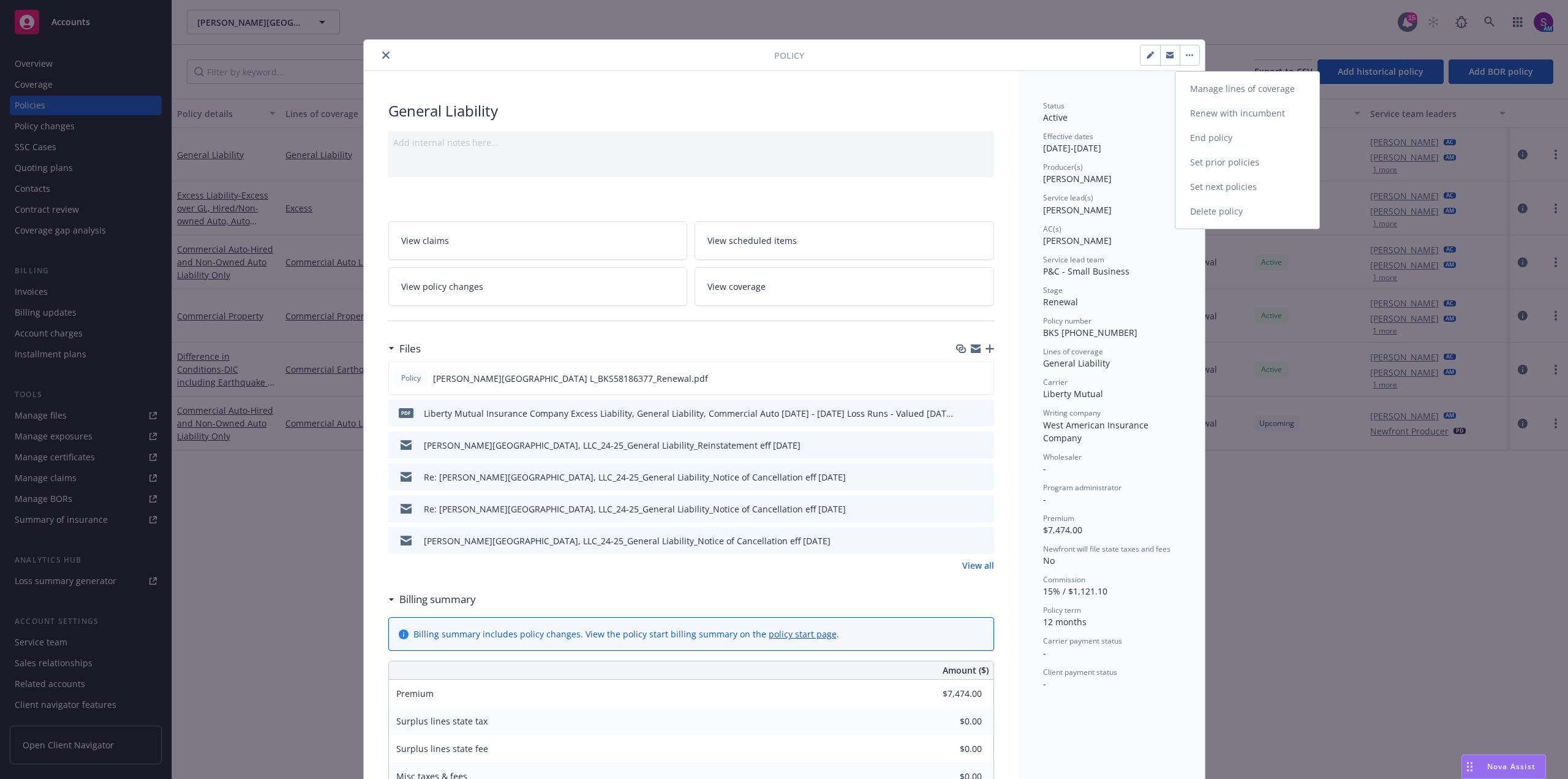
click at [1218, 117] on link "Renew with incumbent" at bounding box center [1247, 114] width 144 height 25
select select "12"
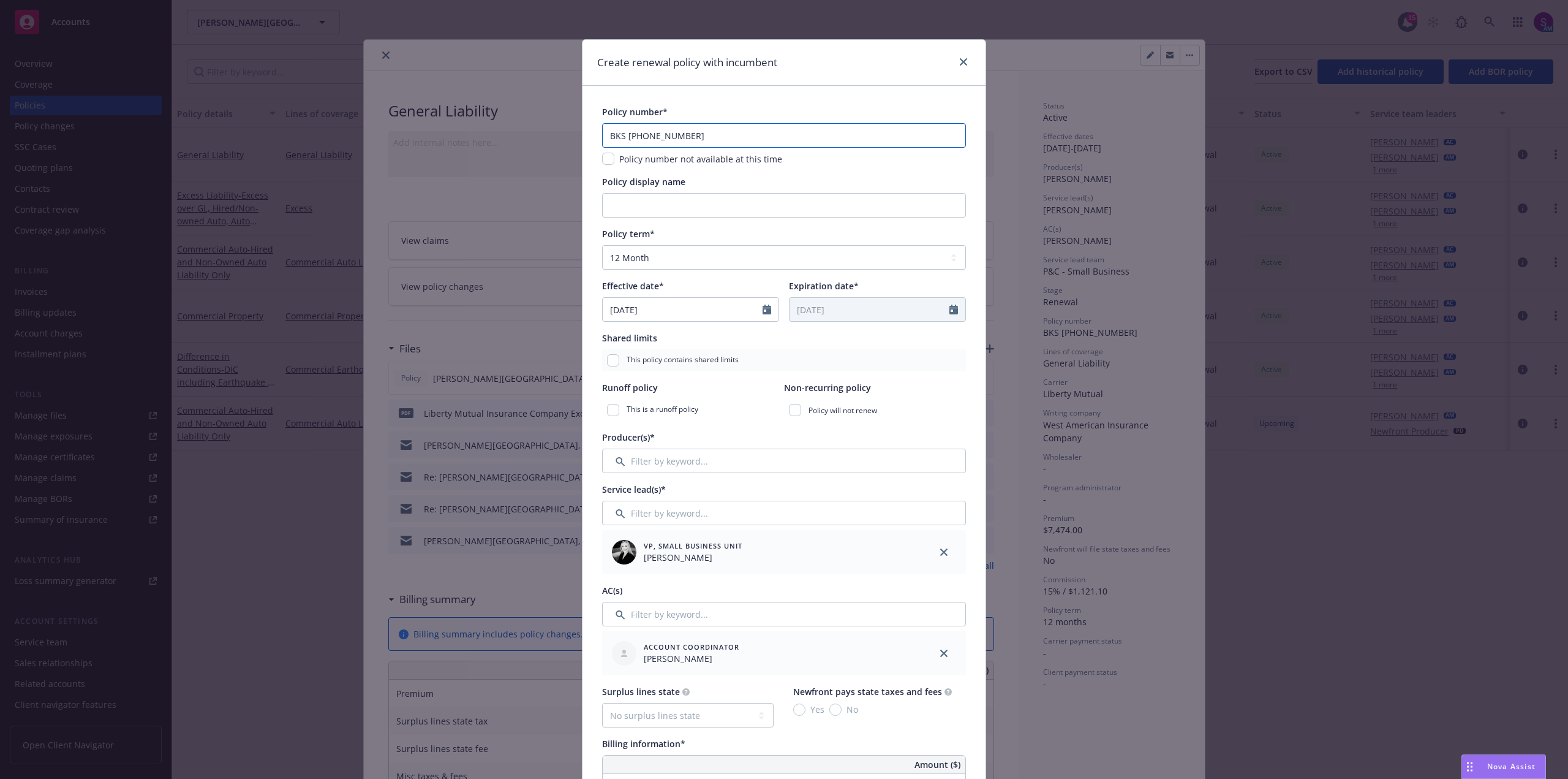
drag, startPoint x: 704, startPoint y: 137, endPoint x: 563, endPoint y: 138, distance: 141.0
click at [563, 138] on div "Create renewal policy with incumbent Policy number* BKS [PHONE_NUMBER] Policy n…" at bounding box center [784, 390] width 1568 height 779
paste input "BKS [PHONE_NUMBER]"
type input "BKS [PHONE_NUMBER]"
click at [686, 309] on input "[DATE]" at bounding box center [682, 309] width 160 height 23
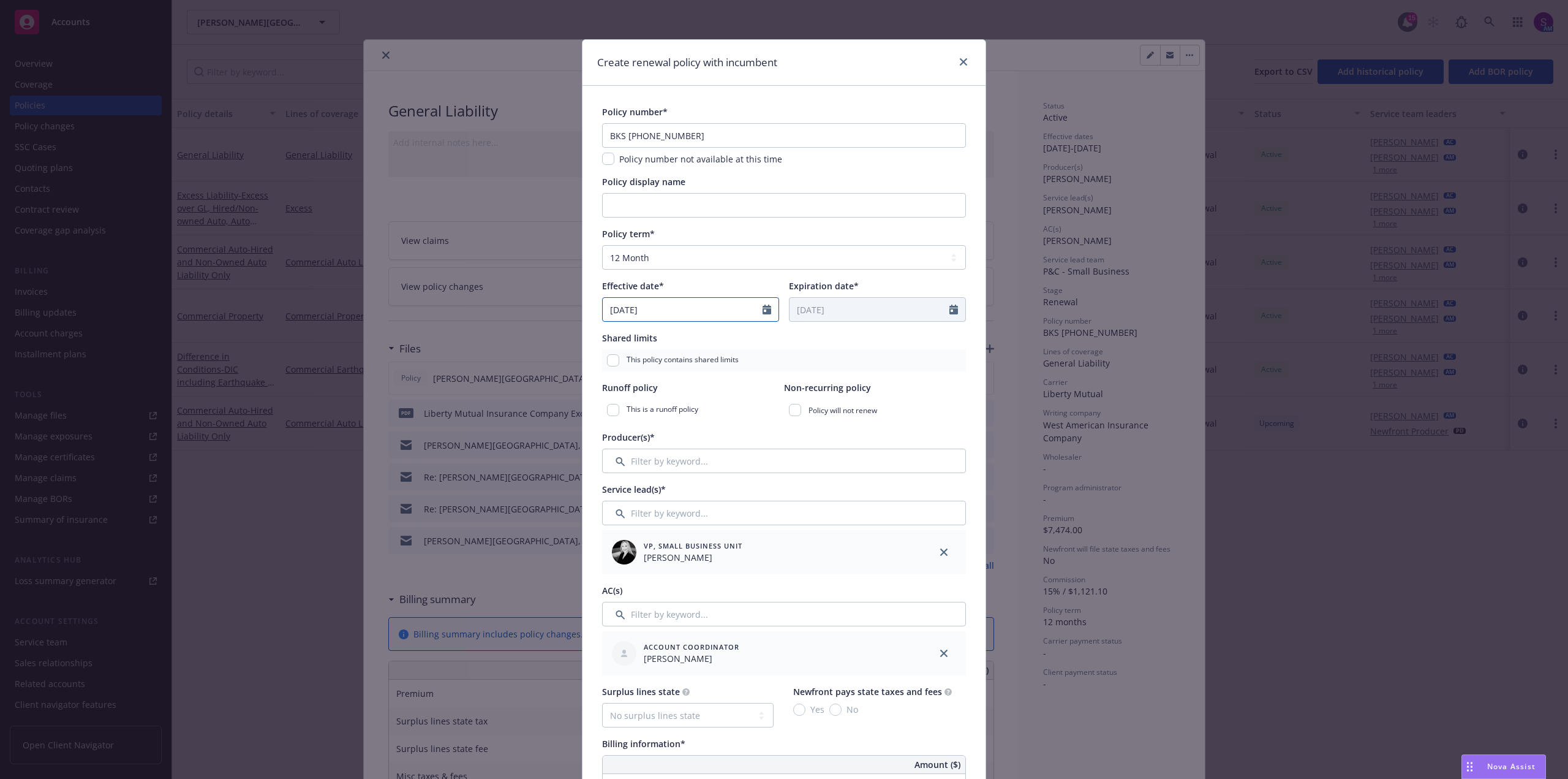
select select "9"
click at [868, 363] on div "This policy contains shared limits" at bounding box center [784, 361] width 364 height 22
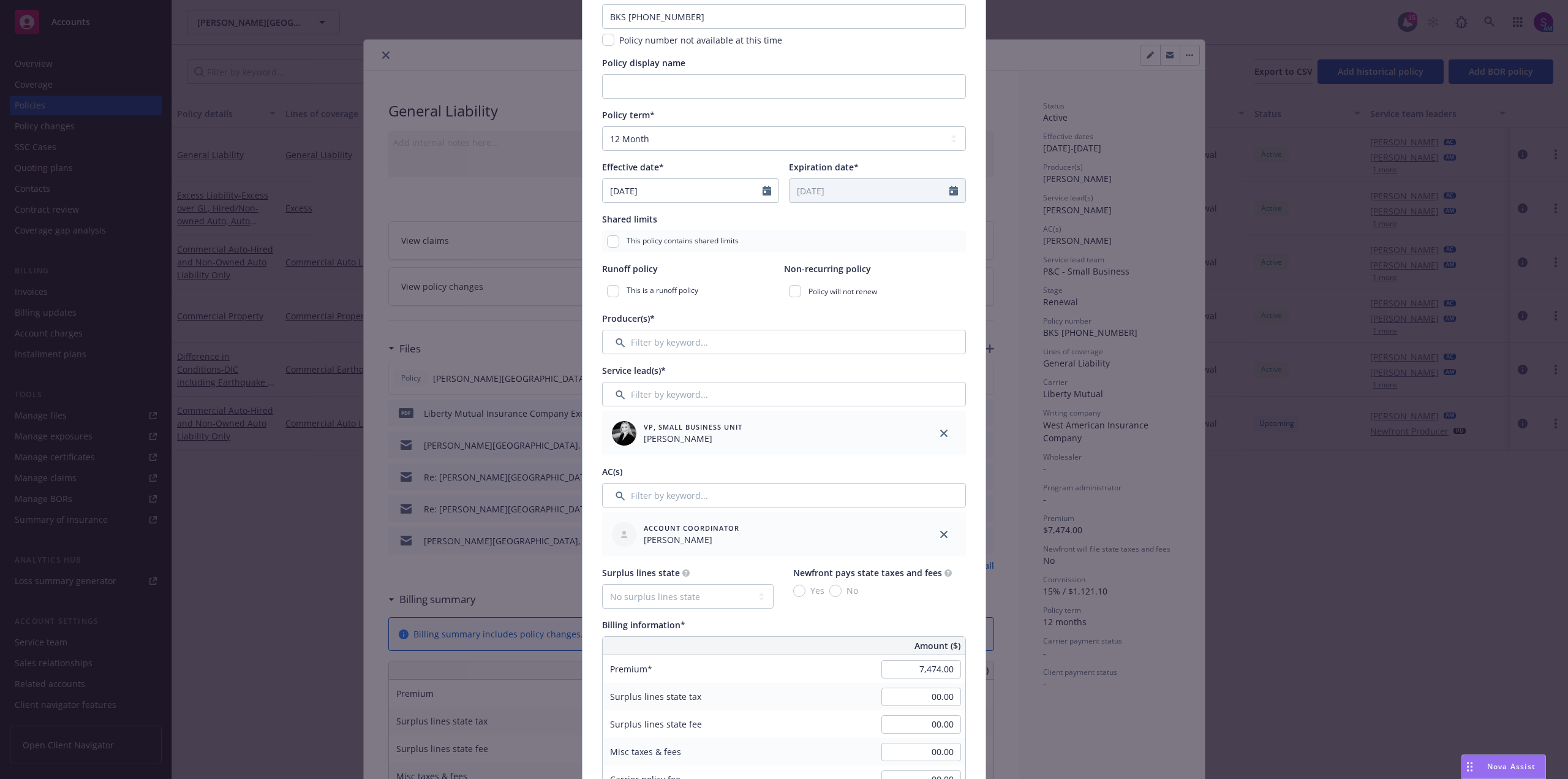
scroll to position [123, 0]
click at [658, 340] on input "Filter by keyword..." at bounding box center [784, 338] width 364 height 25
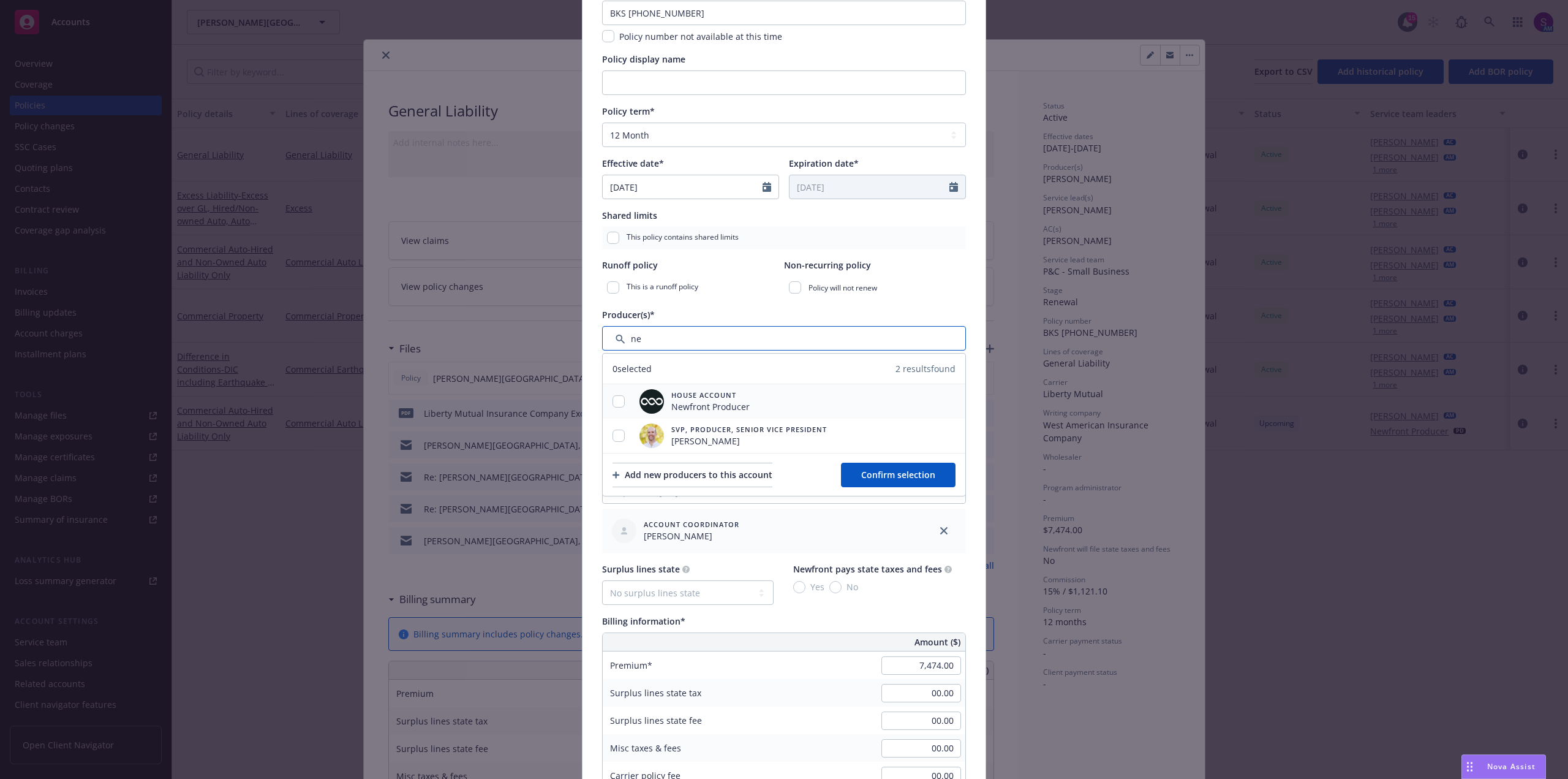
type input "ne"
click at [612, 399] on input "checkbox" at bounding box center [618, 401] width 12 height 12
checkbox input "true"
click at [900, 472] on span "Confirm selection" at bounding box center [898, 475] width 74 height 12
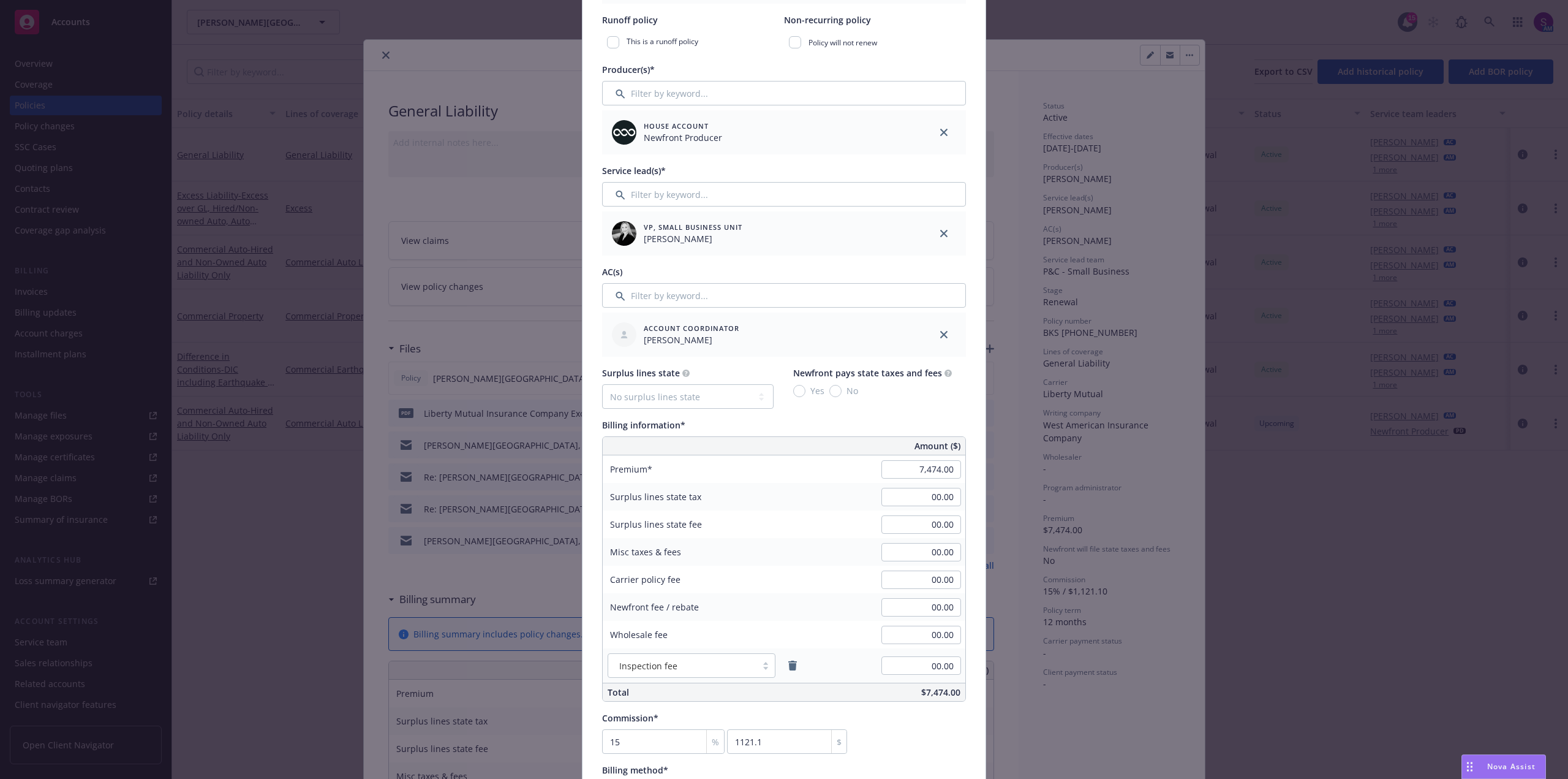
scroll to position [429, 0]
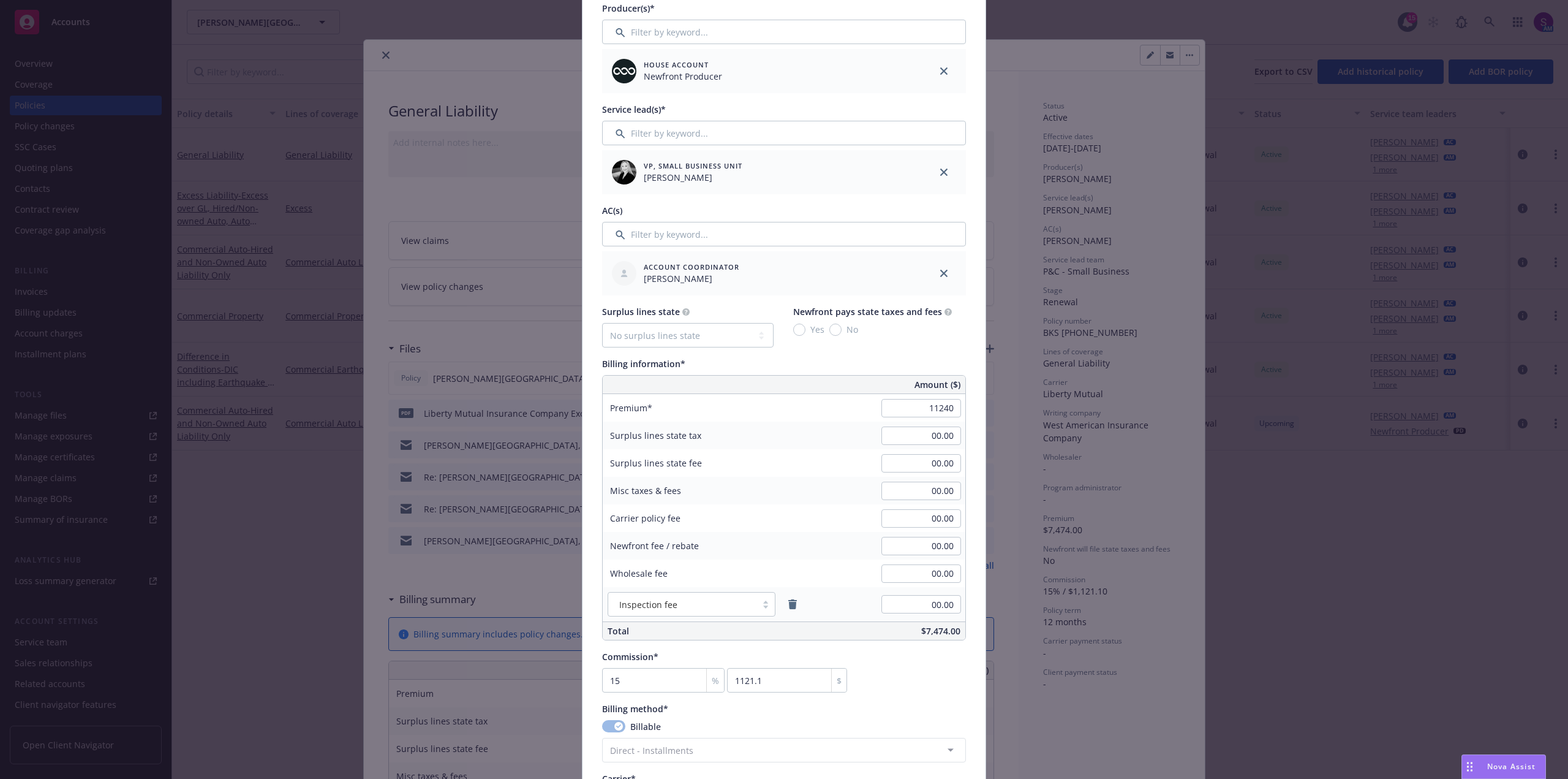
type input "11,240.00"
type input "1686"
click at [762, 471] on div "Surplus lines state fee" at bounding box center [694, 463] width 184 height 28
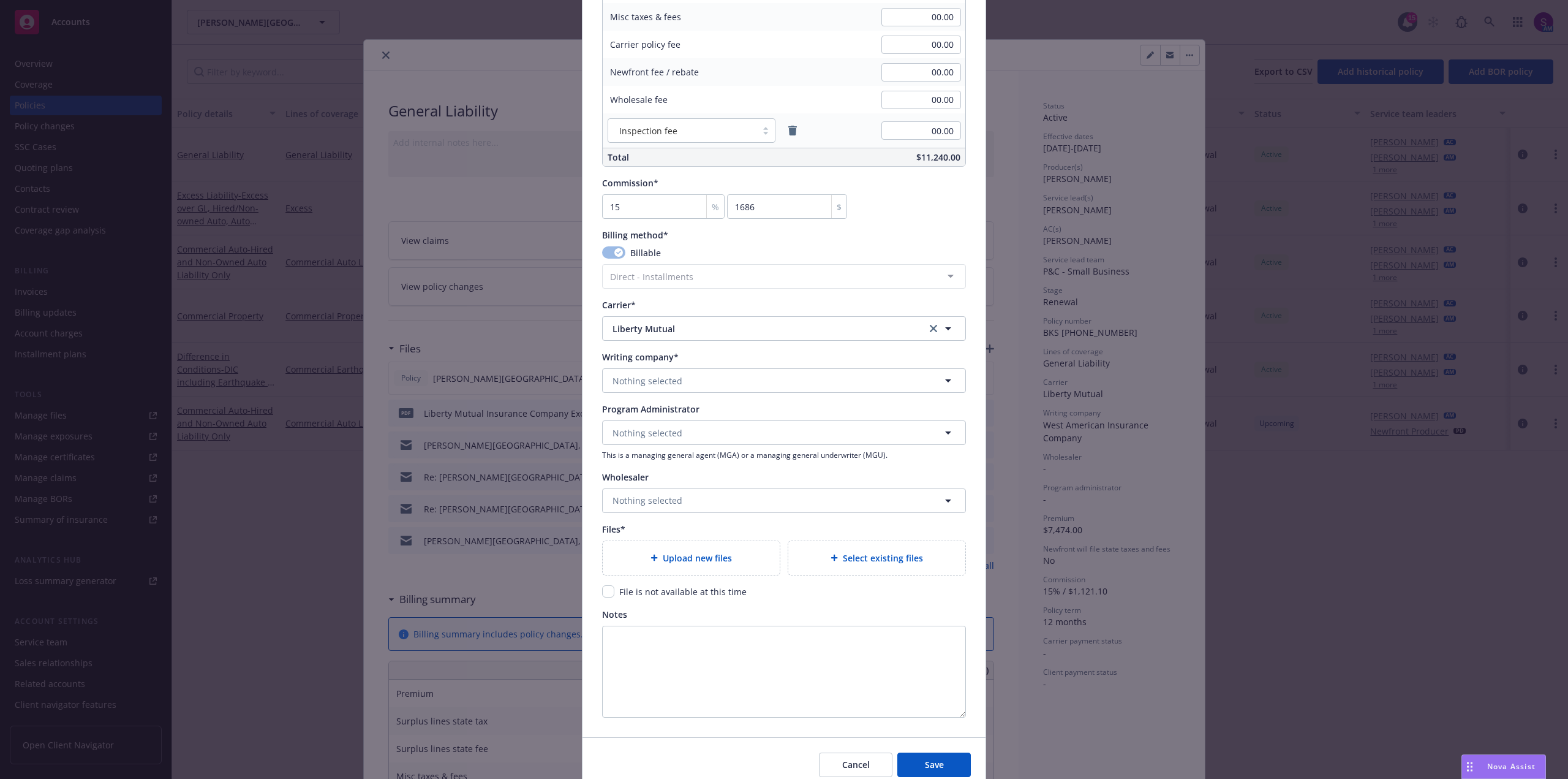
scroll to position [919, 0]
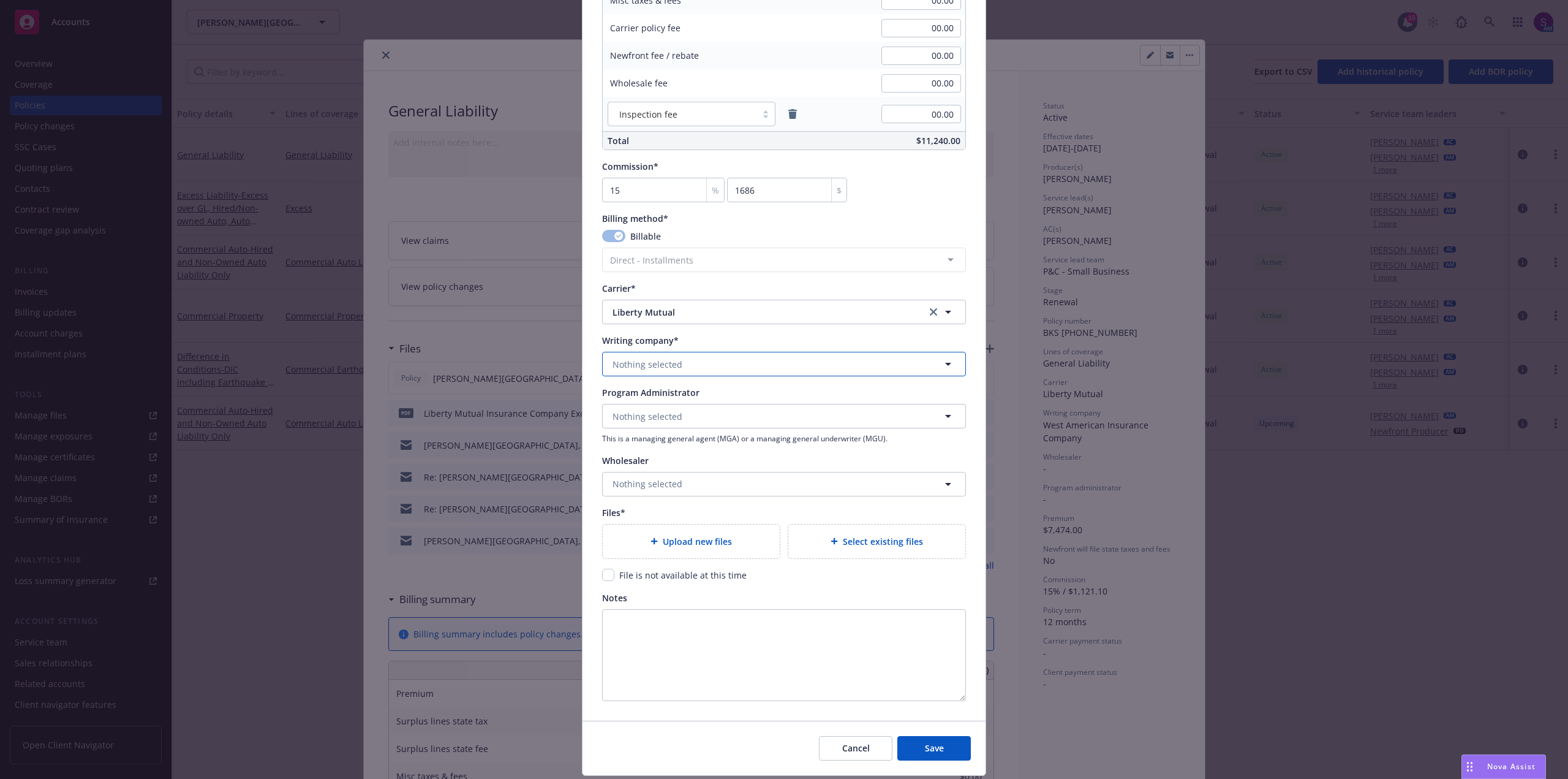
click at [695, 367] on button "Nothing selected" at bounding box center [784, 364] width 364 height 25
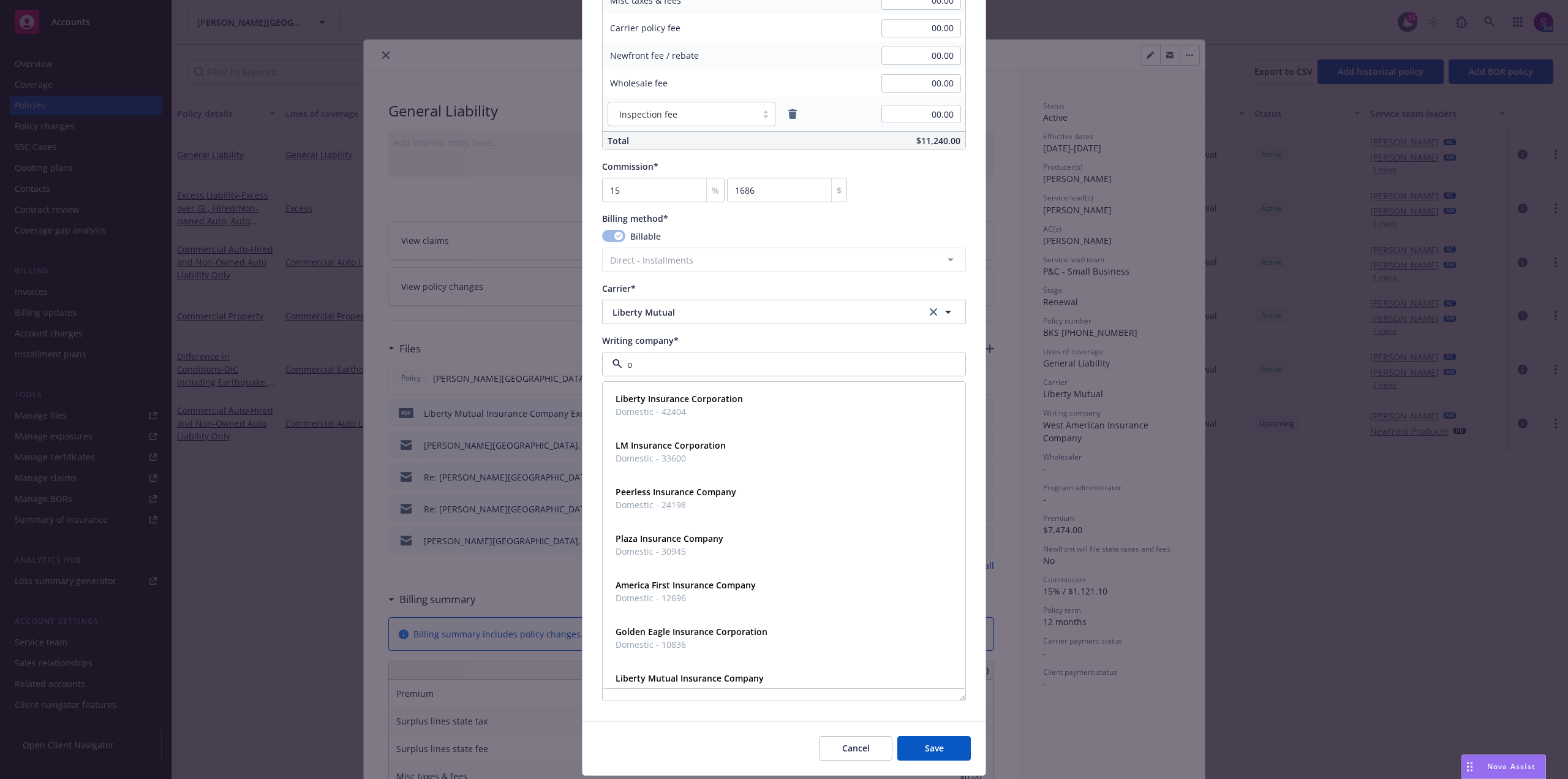
type input "oh"
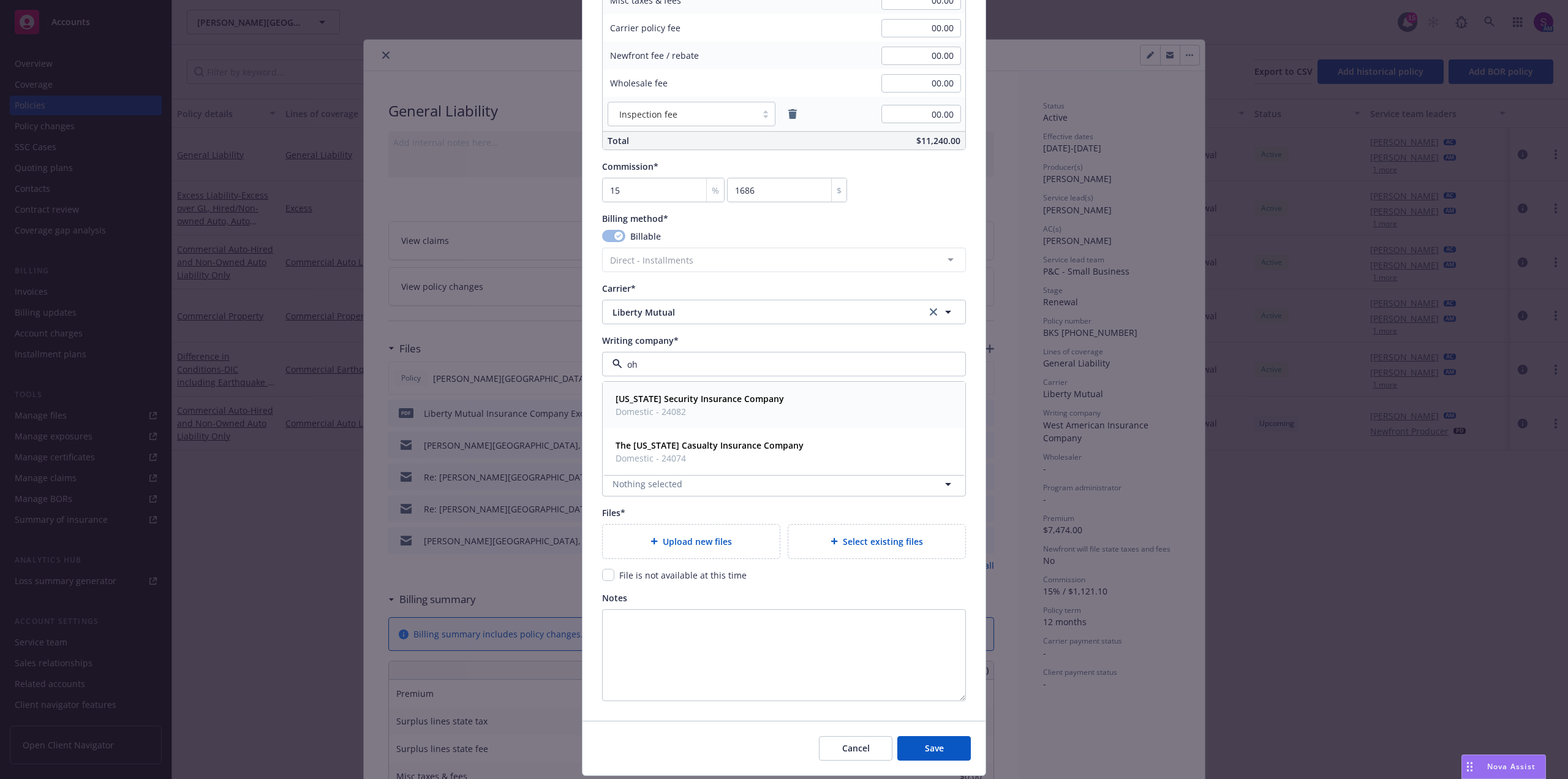
click at [673, 408] on span "Domestic - 24082" at bounding box center [699, 411] width 168 height 13
click at [681, 545] on span "Upload new files" at bounding box center [698, 541] width 70 height 13
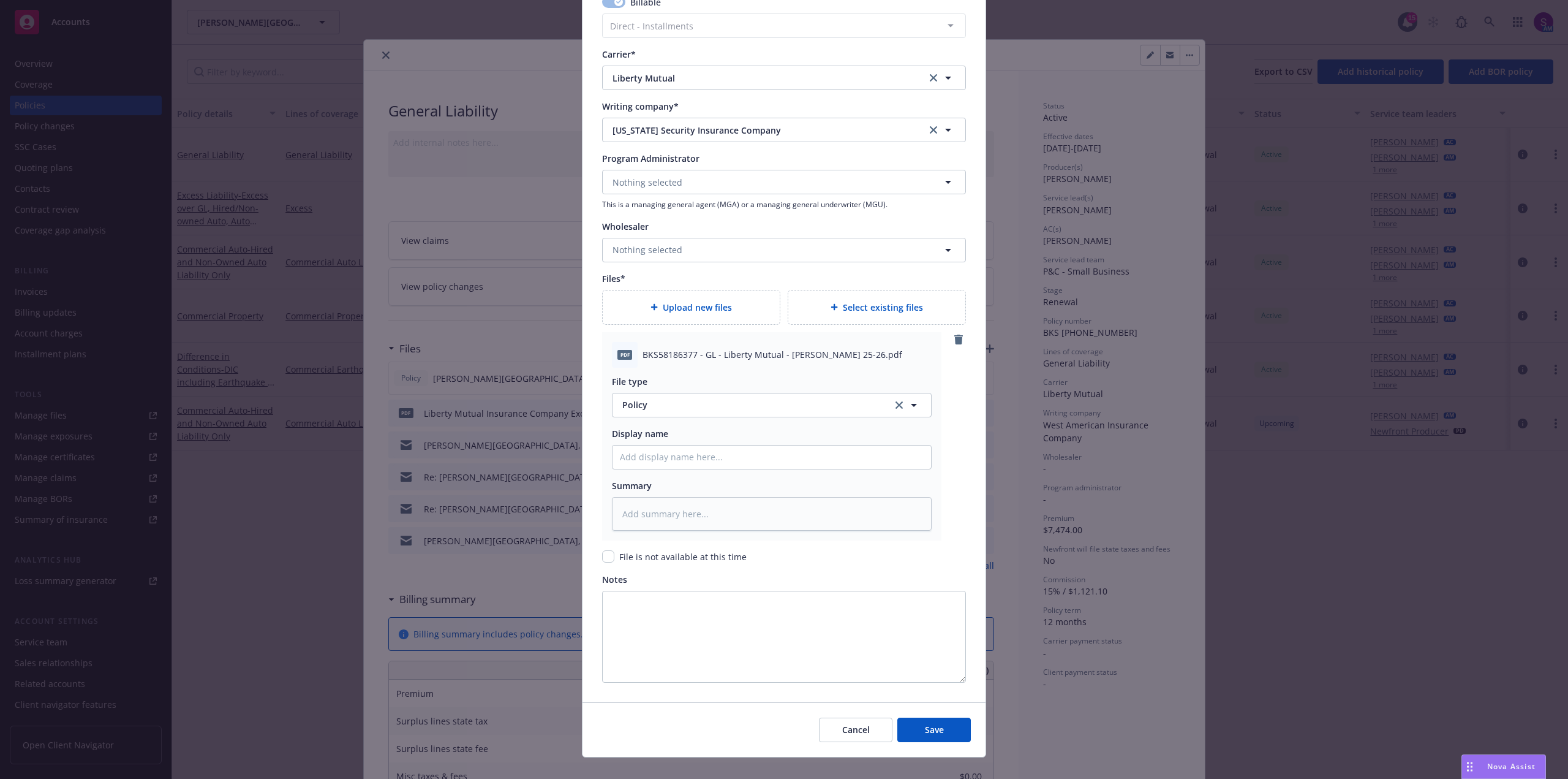
scroll to position [1165, 0]
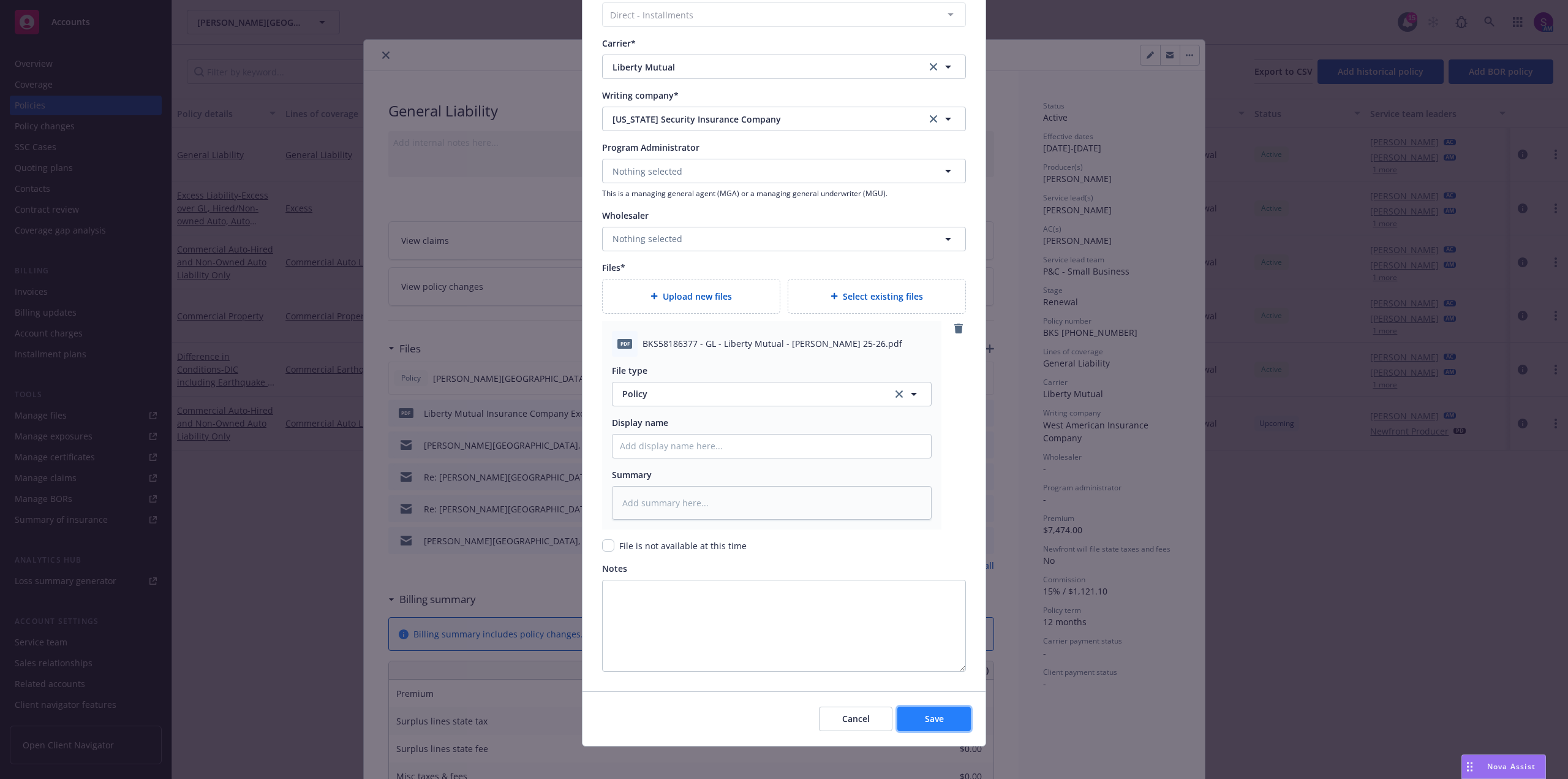
click at [918, 718] on button "Save" at bounding box center [934, 718] width 74 height 25
type textarea "x"
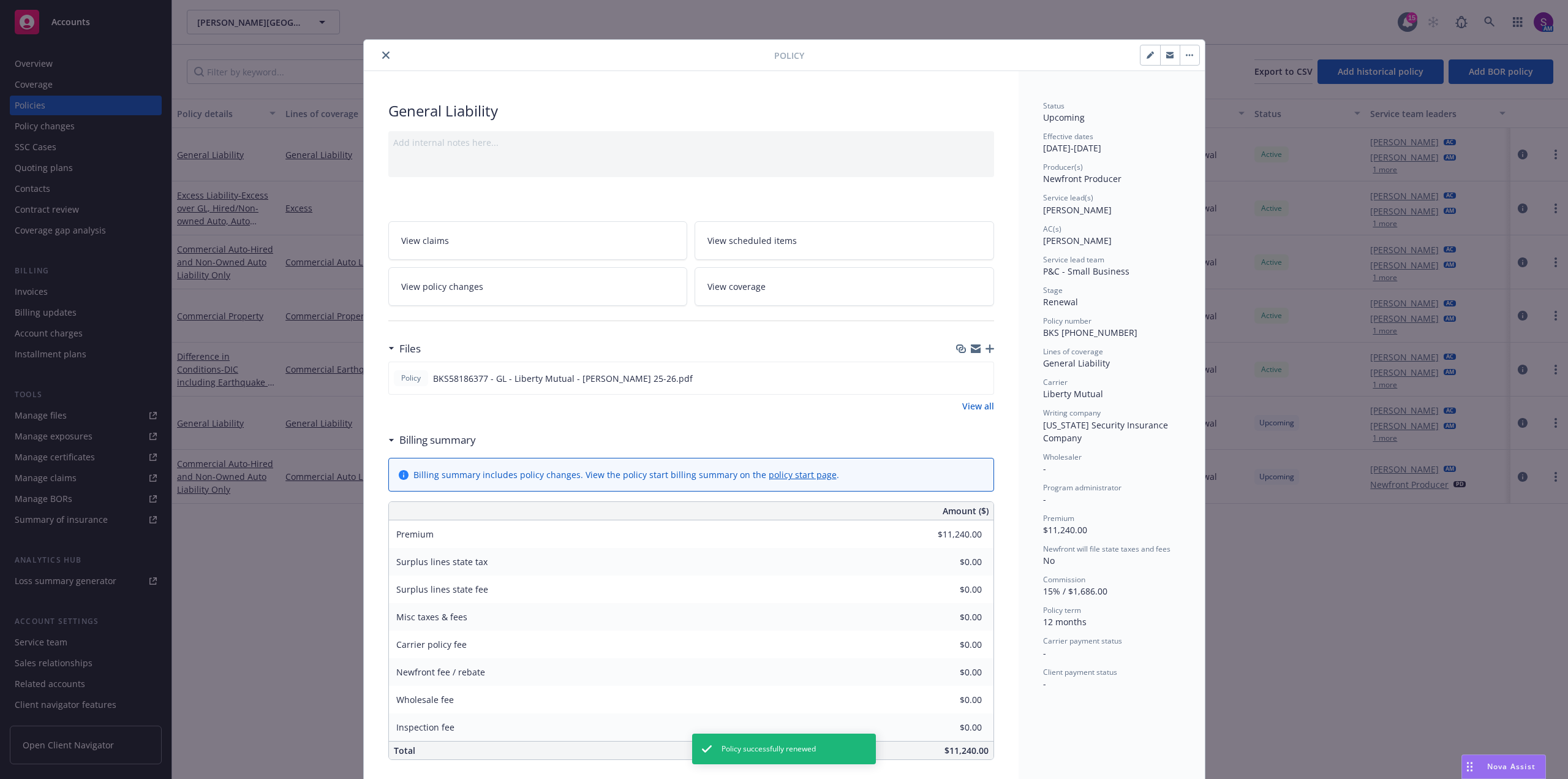
click at [381, 50] on button "close" at bounding box center [385, 55] width 15 height 15
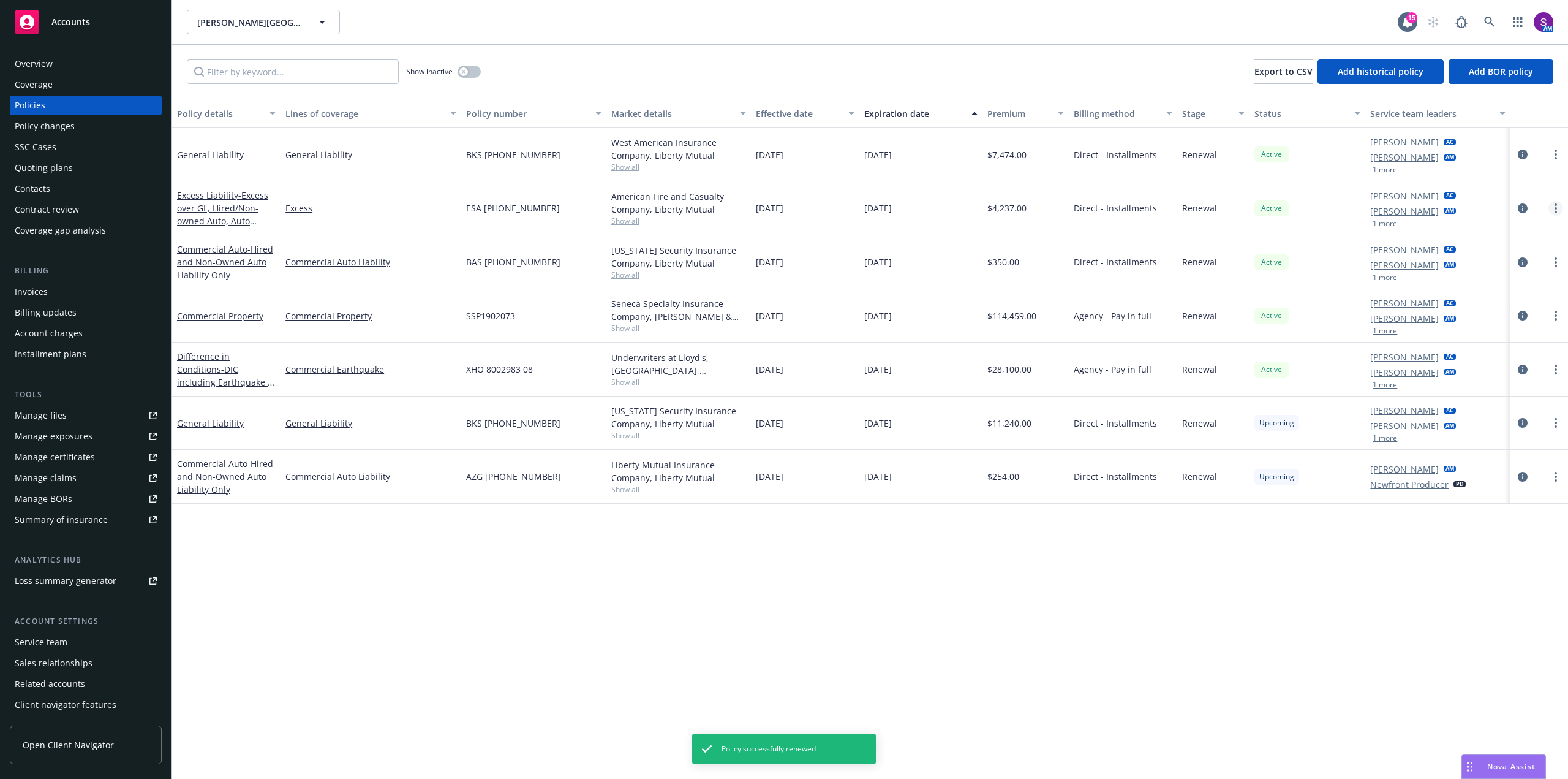
click at [1559, 206] on link "more" at bounding box center [1556, 208] width 15 height 15
click at [1551, 203] on link "more" at bounding box center [1556, 208] width 15 height 15
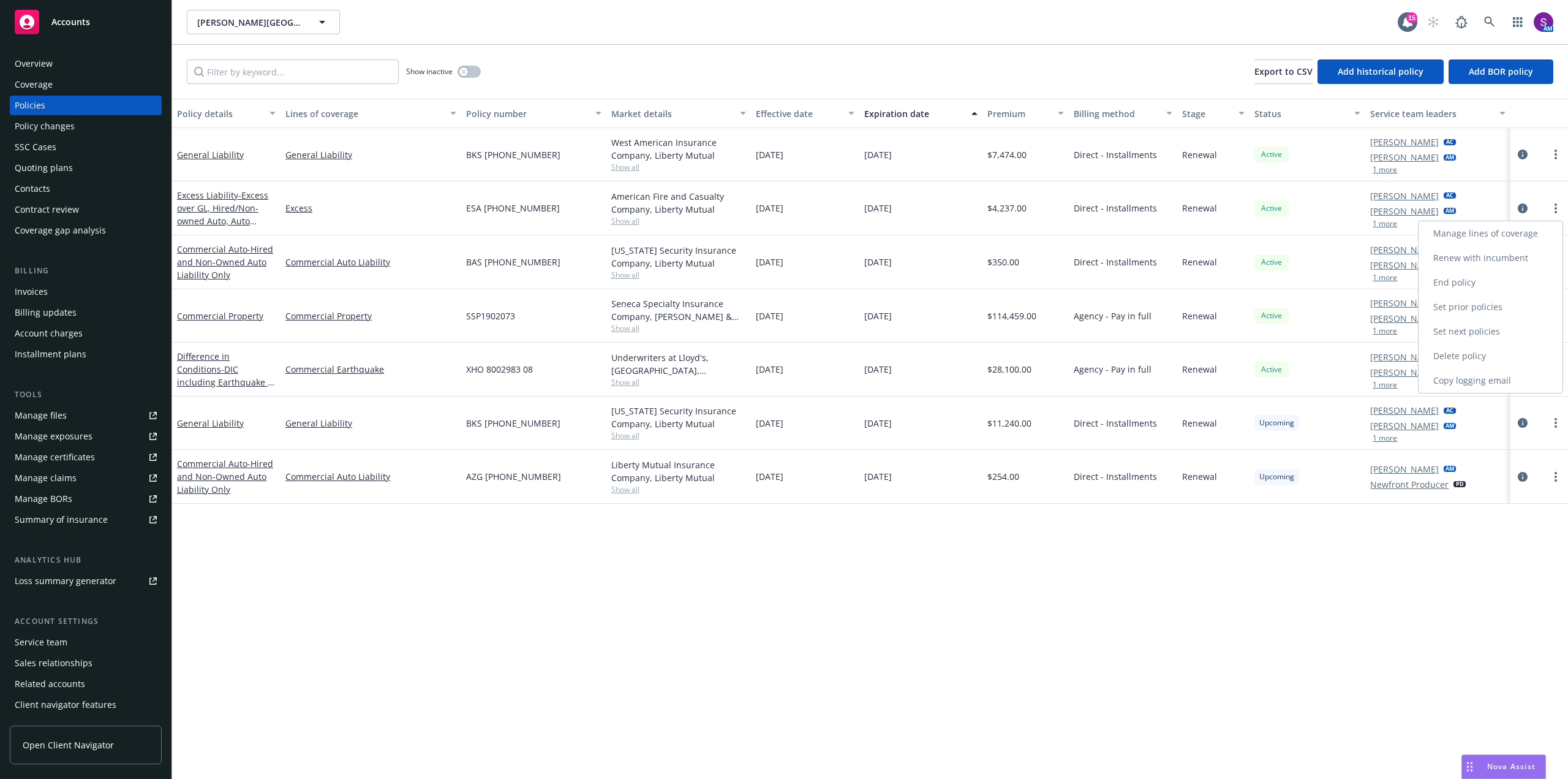
click at [1461, 261] on link "Renew with incumbent" at bounding box center [1490, 258] width 144 height 25
select select "12"
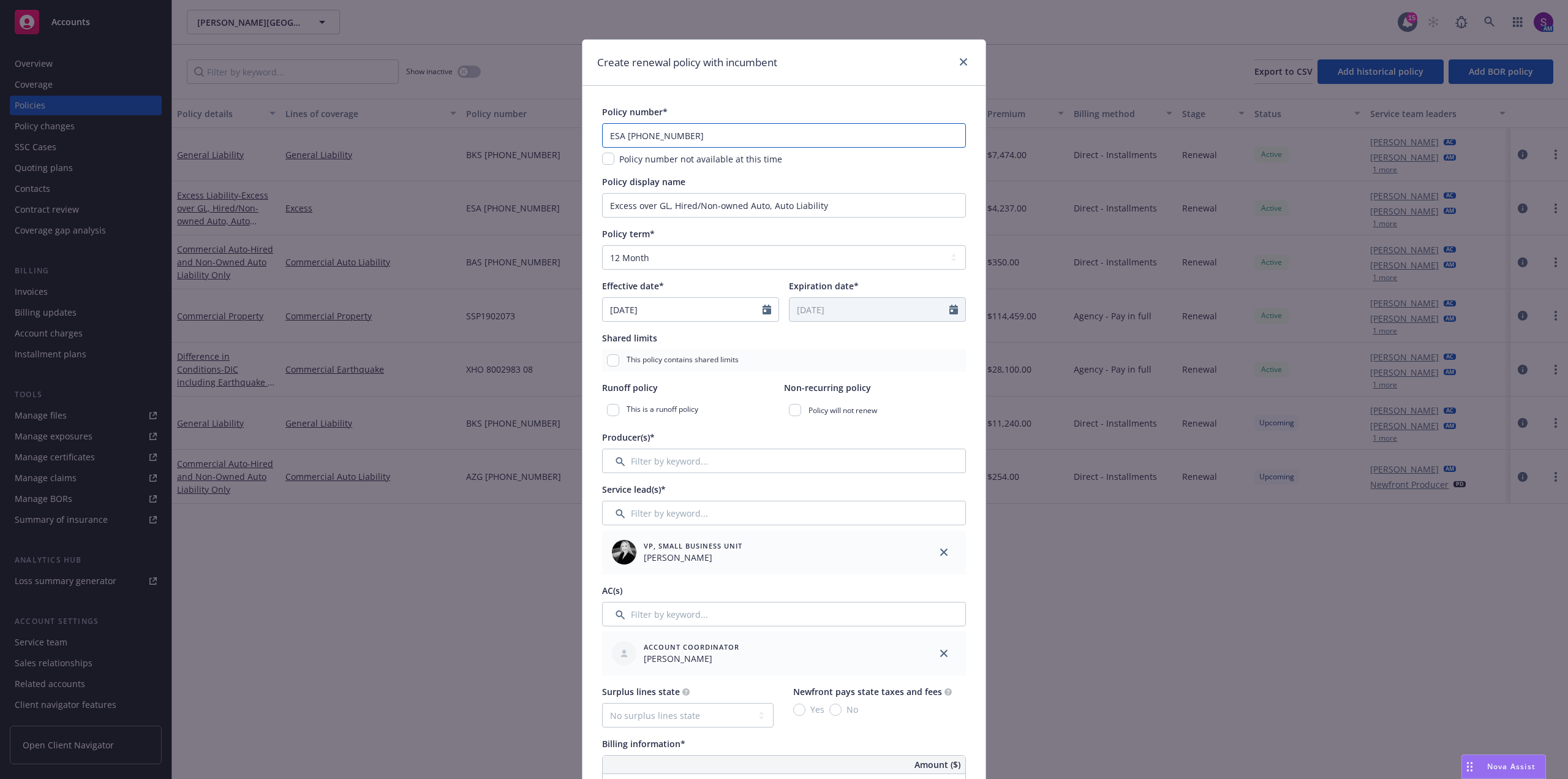
click at [632, 134] on input "ESA [PHONE_NUMBER]" at bounding box center [784, 135] width 364 height 25
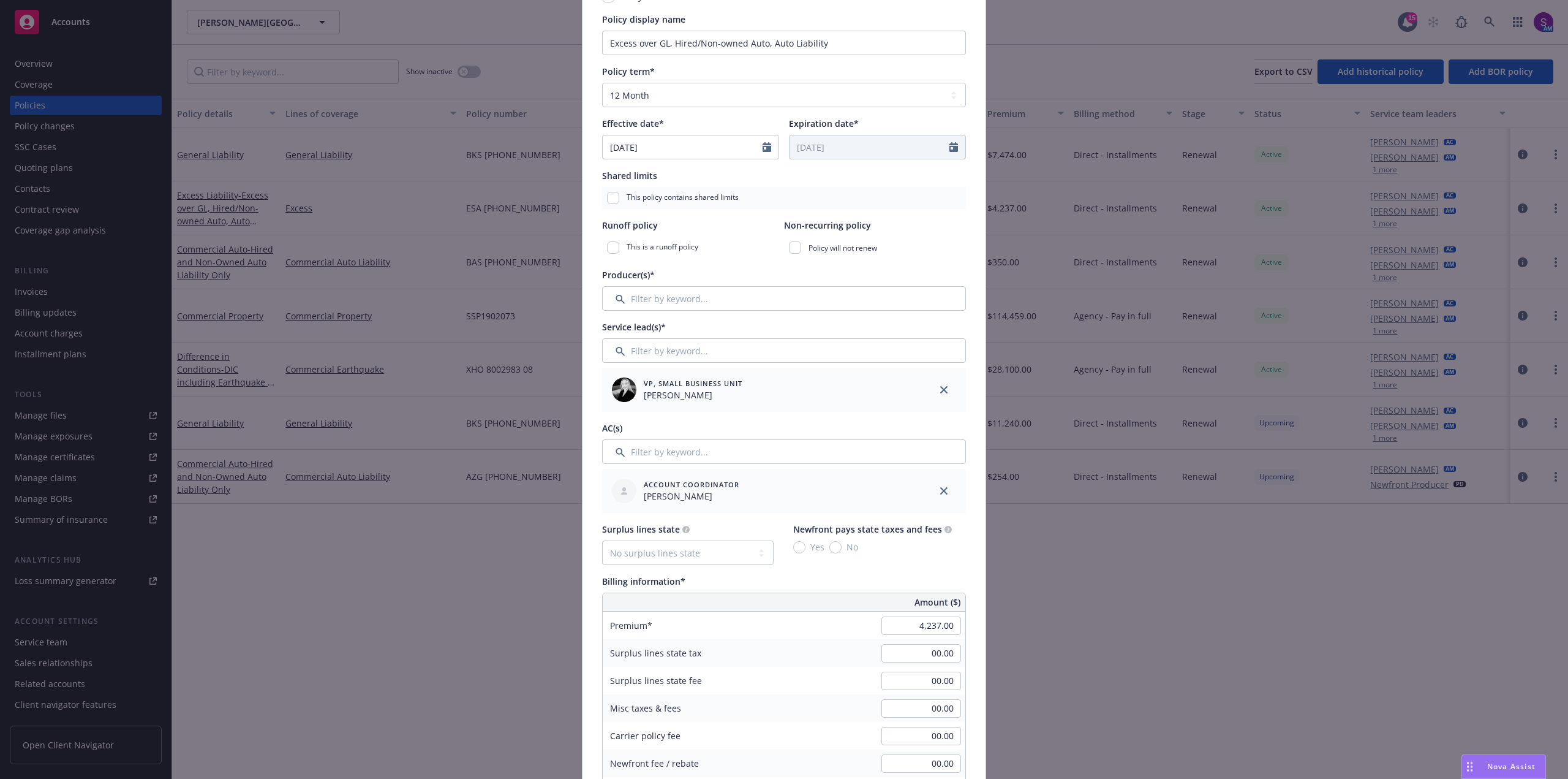
scroll to position [184, 0]
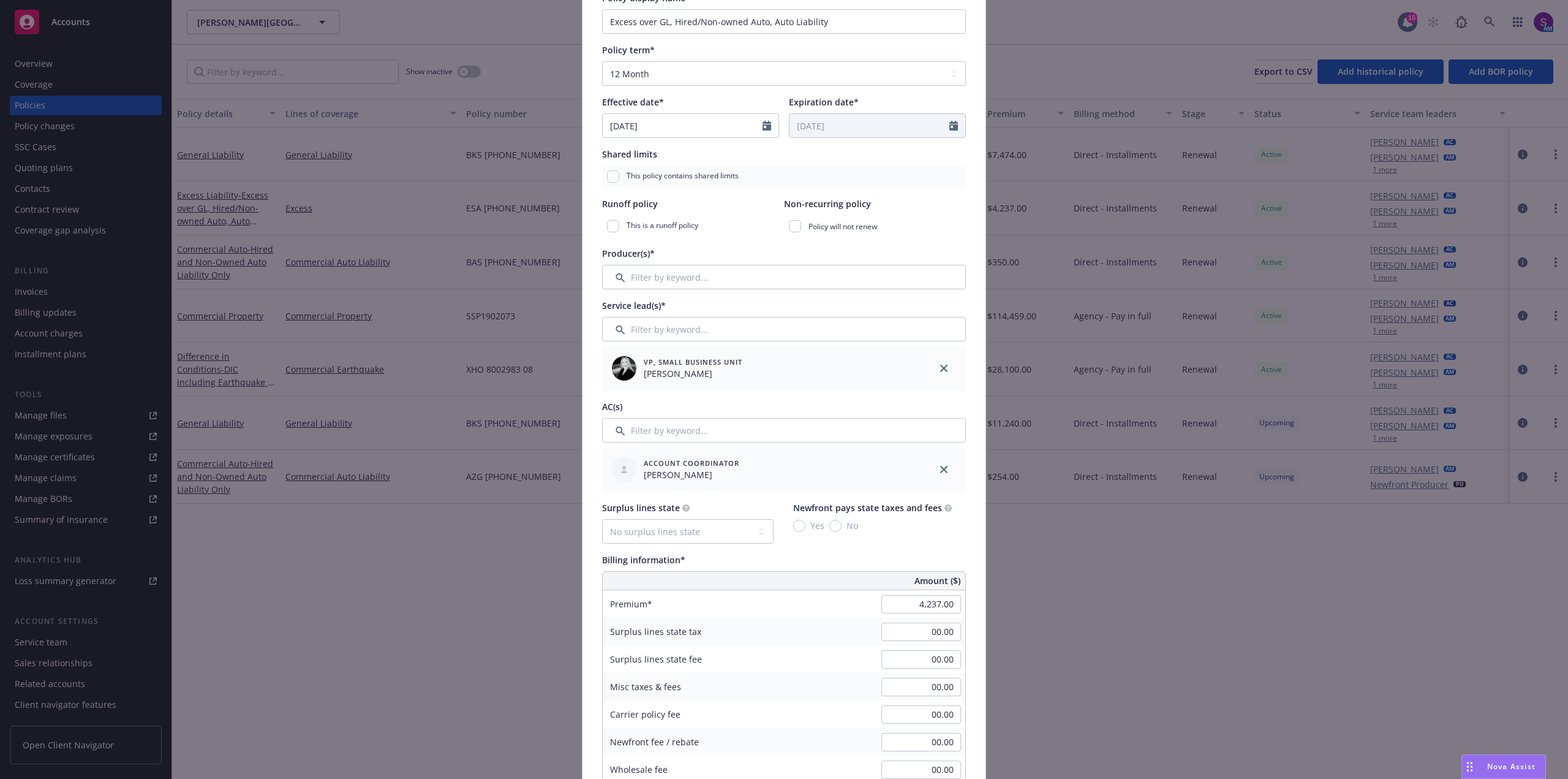
type input "ESA [PHONE_NUMBER]"
click at [694, 273] on input "Filter by keyword..." at bounding box center [784, 277] width 364 height 25
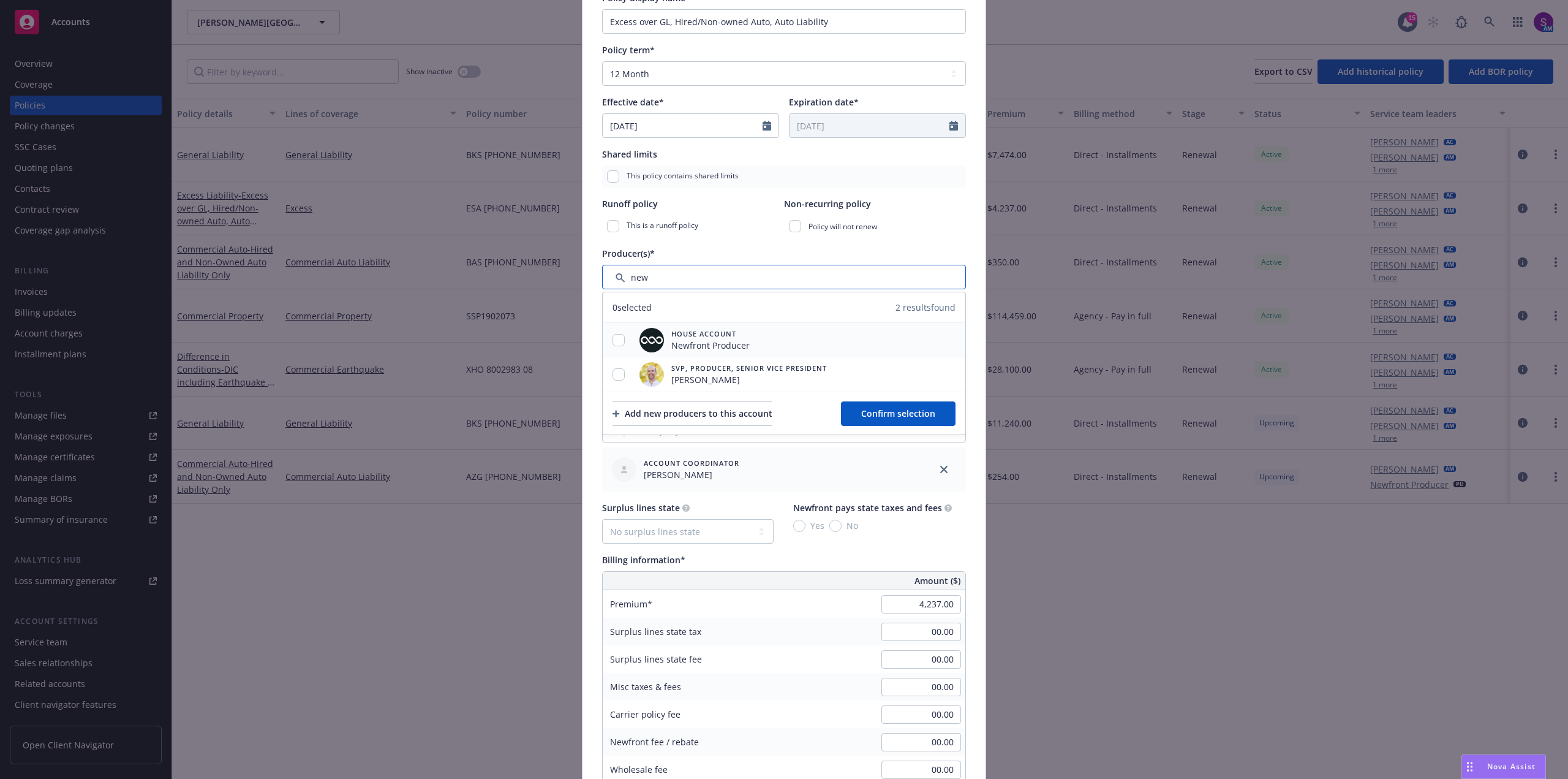
type input "new"
click at [612, 340] on input "checkbox" at bounding box center [618, 340] width 12 height 12
checkbox input "true"
click at [911, 418] on span "Confirm selection" at bounding box center [898, 413] width 74 height 12
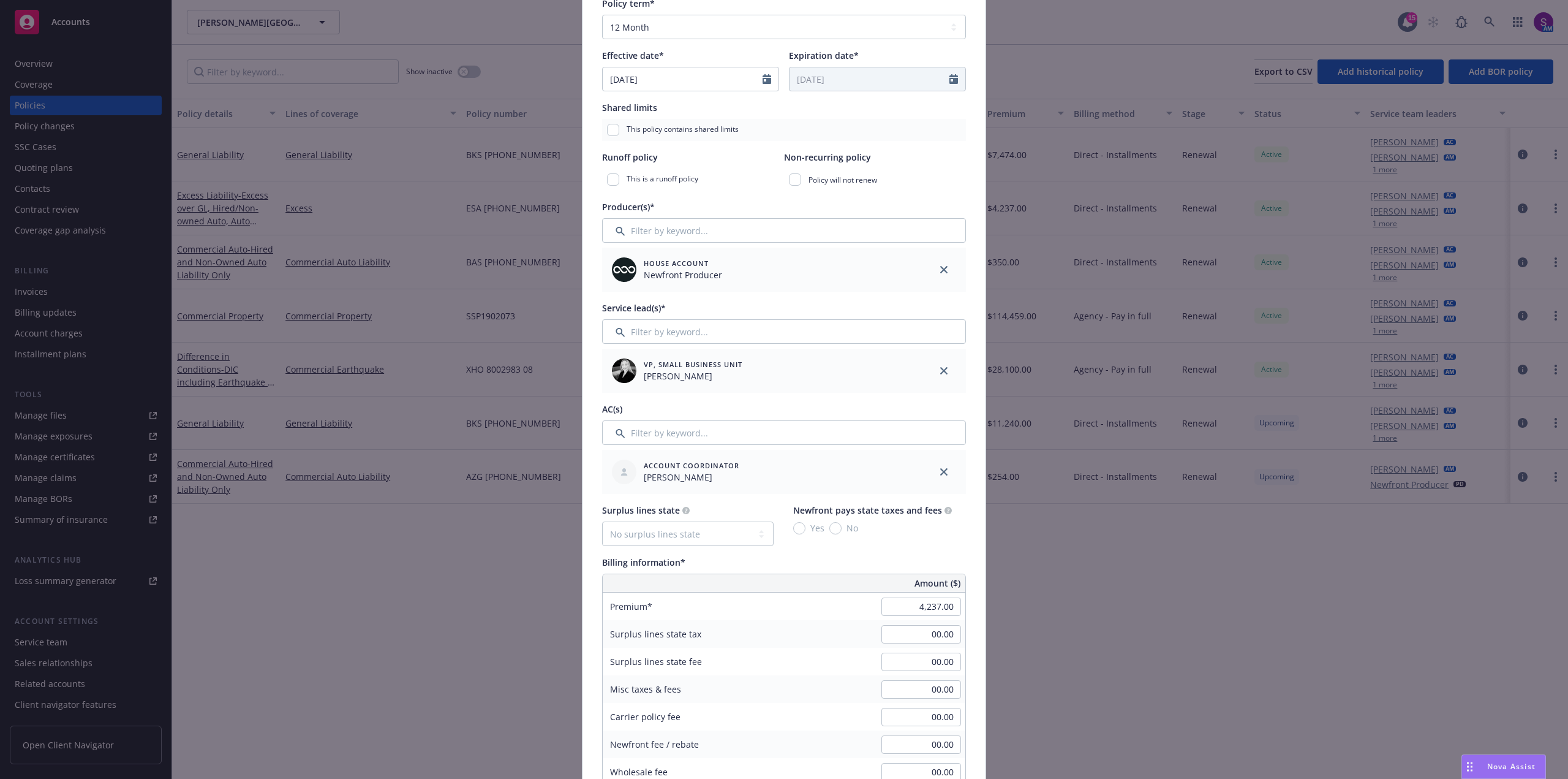
scroll to position [368, 0]
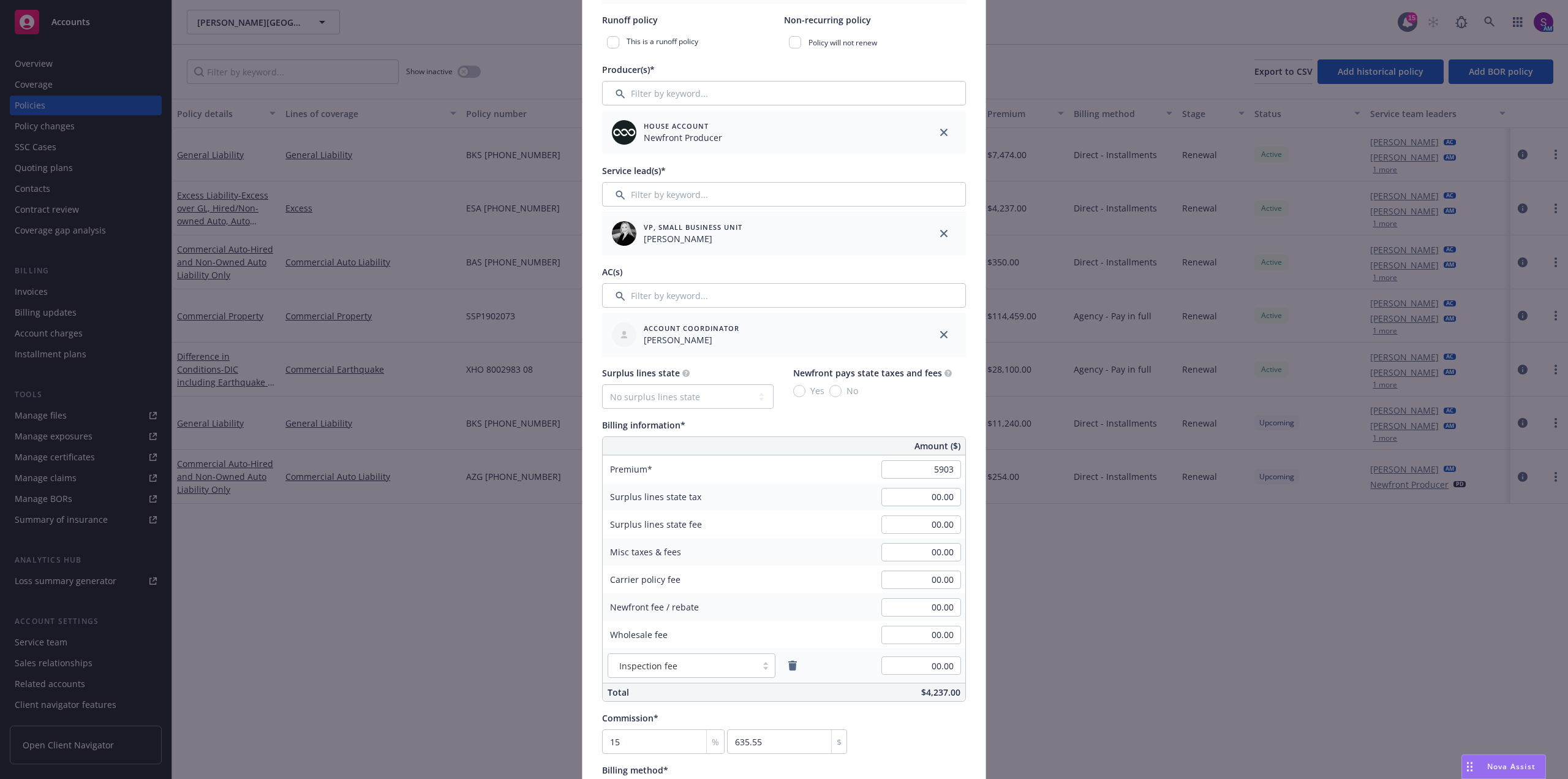
type input "5,903.00"
type input "885.45"
click at [789, 480] on div "Premium 5,903.00" at bounding box center [784, 469] width 362 height 28
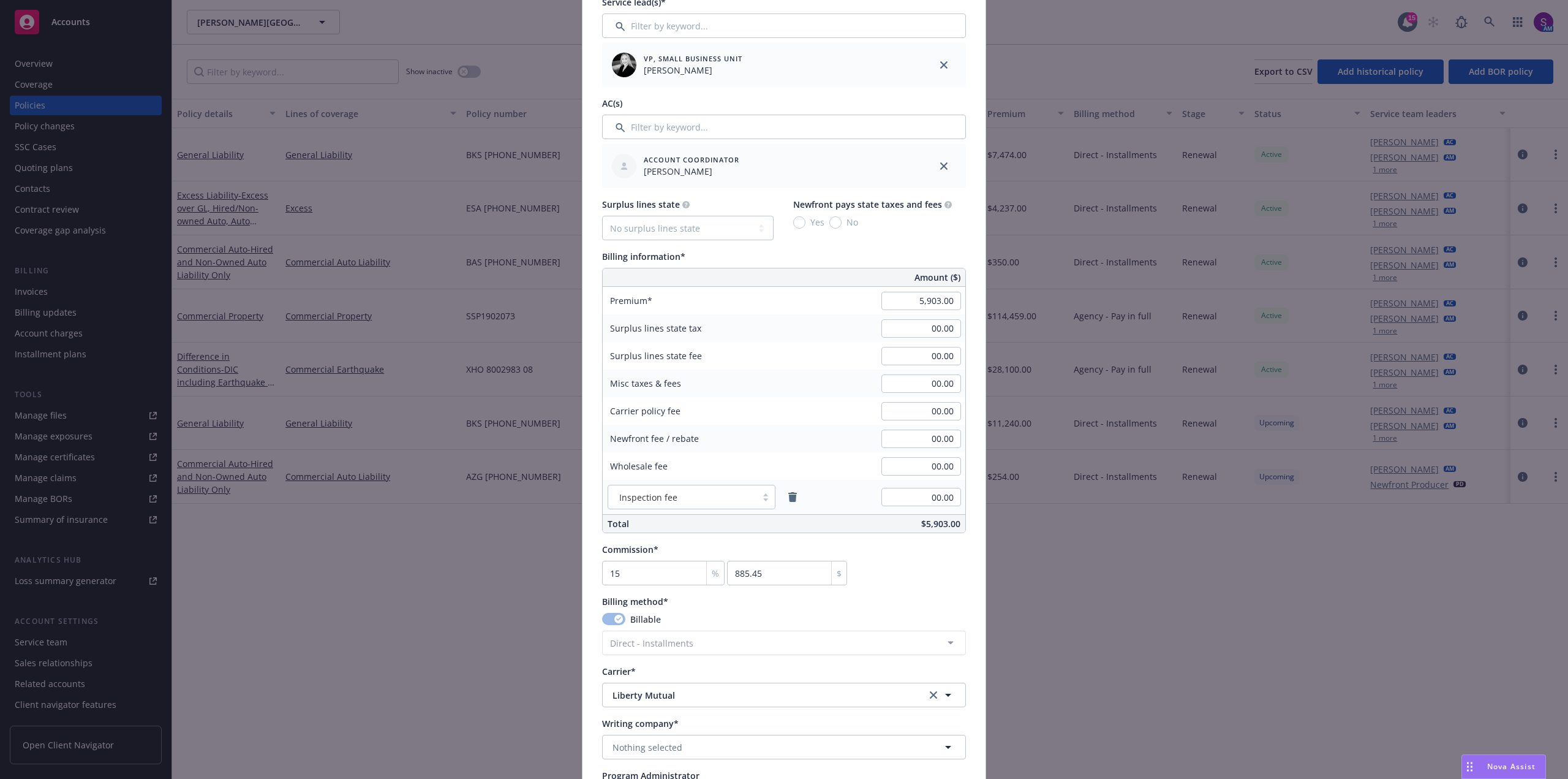
scroll to position [552, 0]
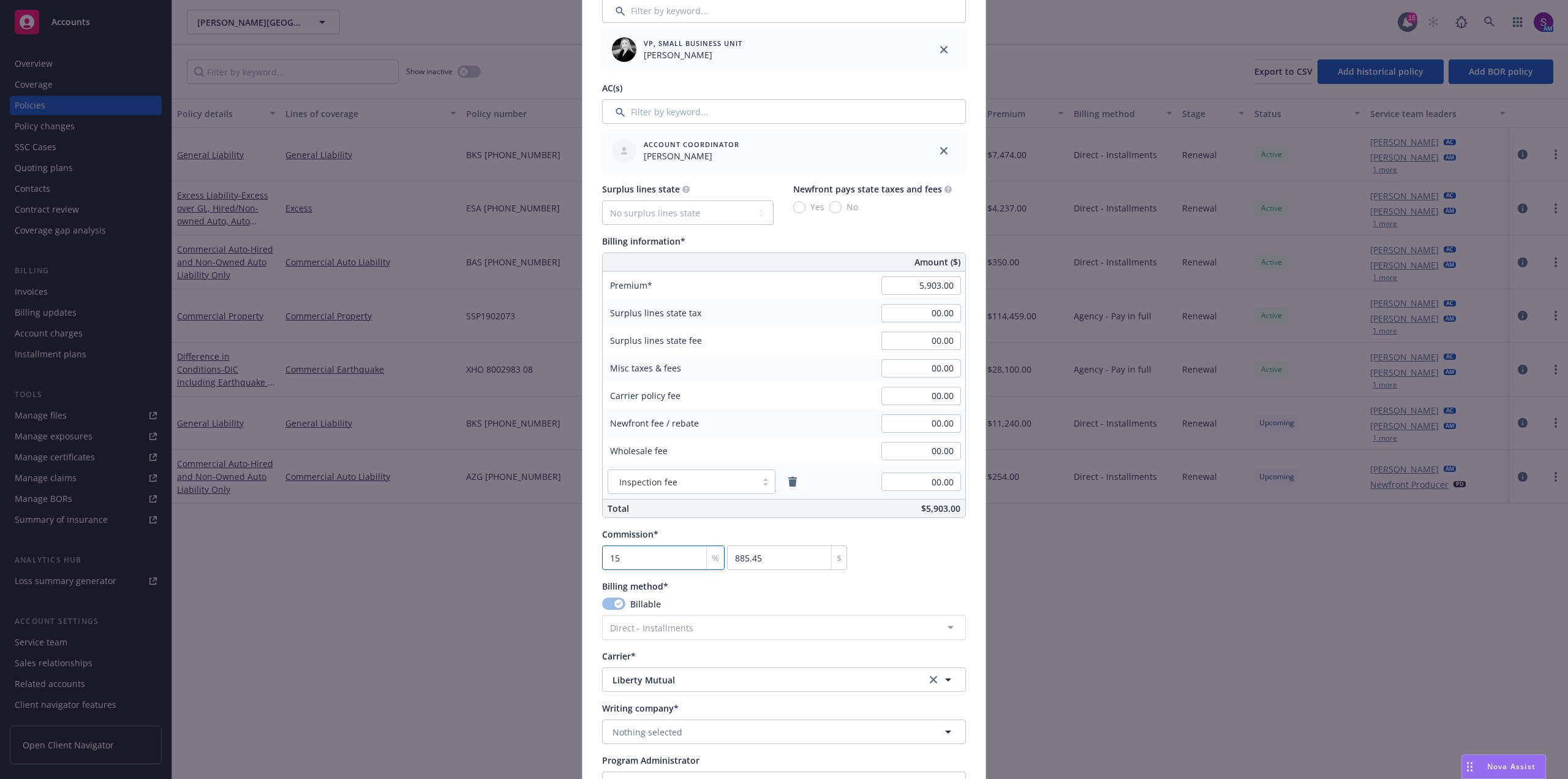
click at [625, 555] on input "15" at bounding box center [663, 558] width 122 height 25
type input "1"
type input "59.03"
type input "10"
type input "590.3"
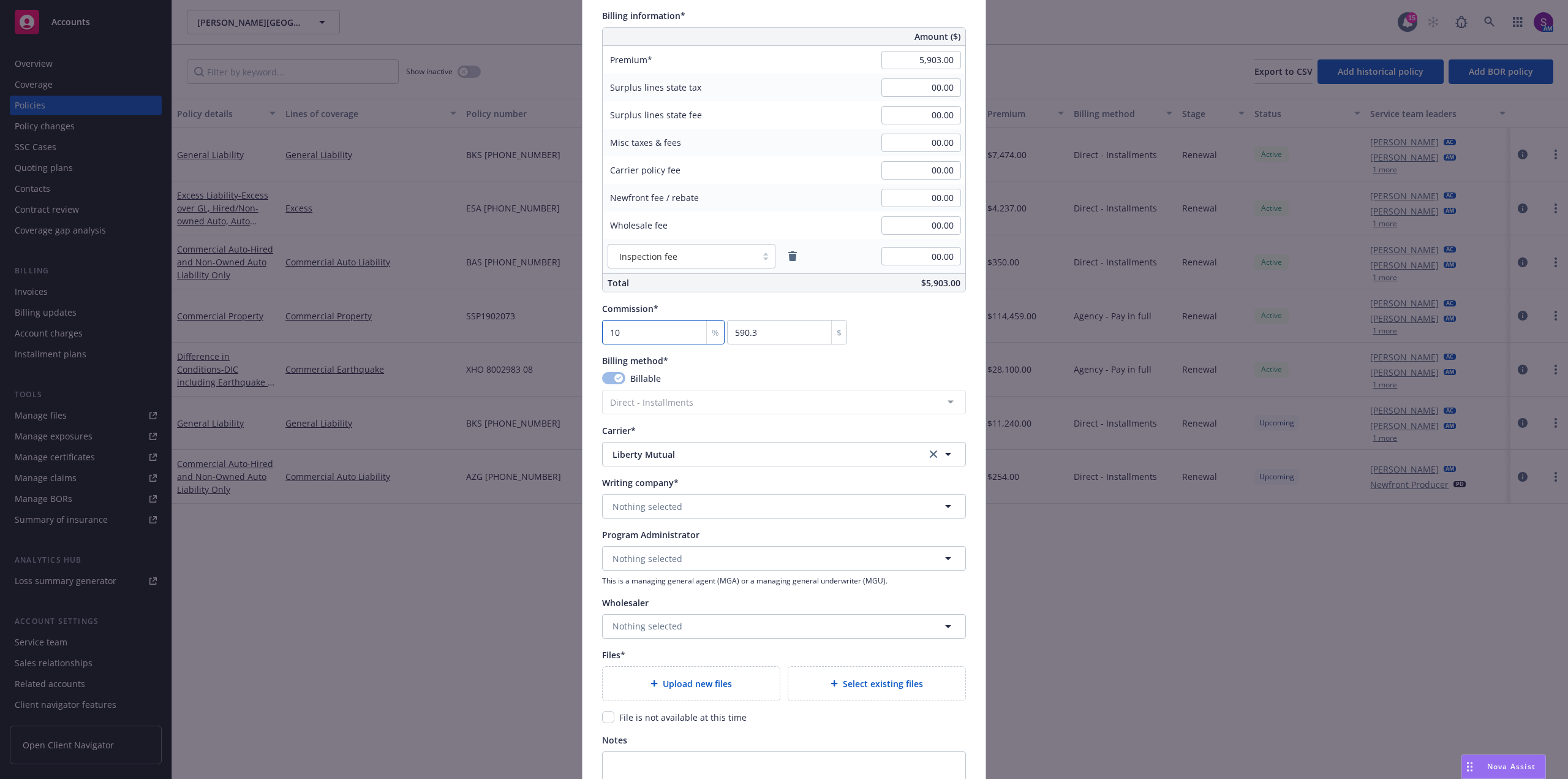
scroll to position [797, 0]
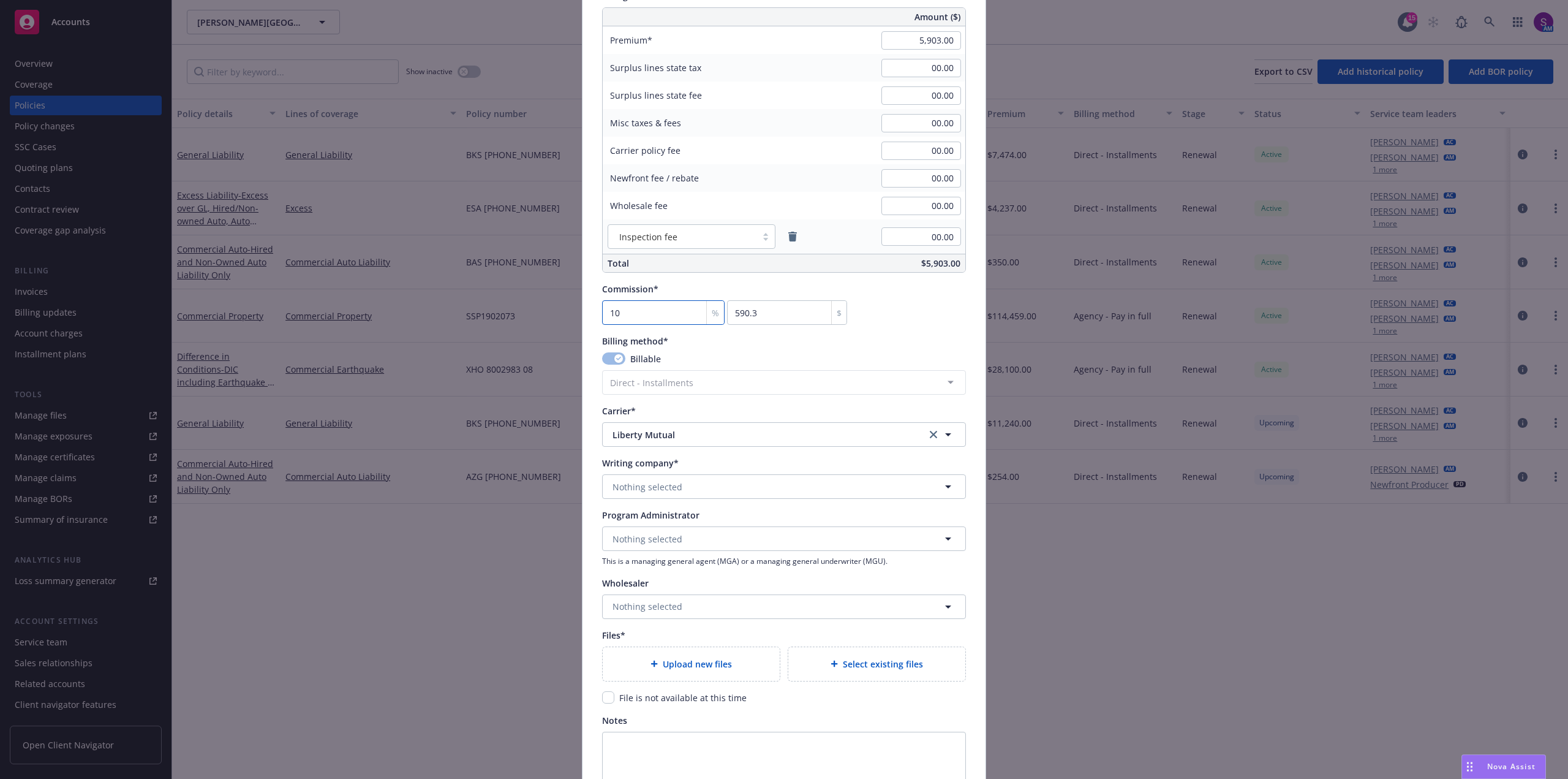
type input "10"
click at [700, 491] on button "Nothing selected" at bounding box center [784, 486] width 364 height 25
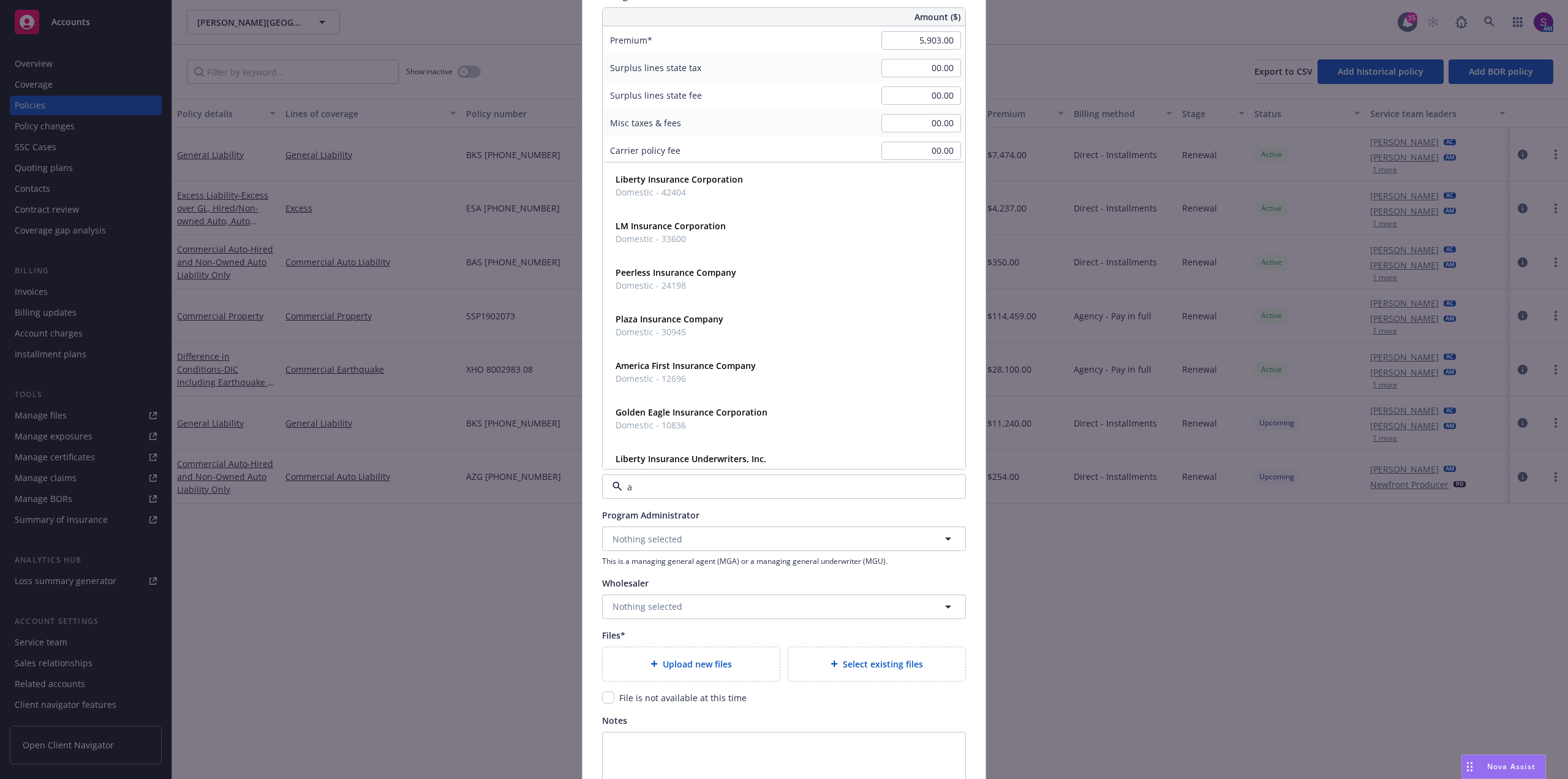
type input "am"
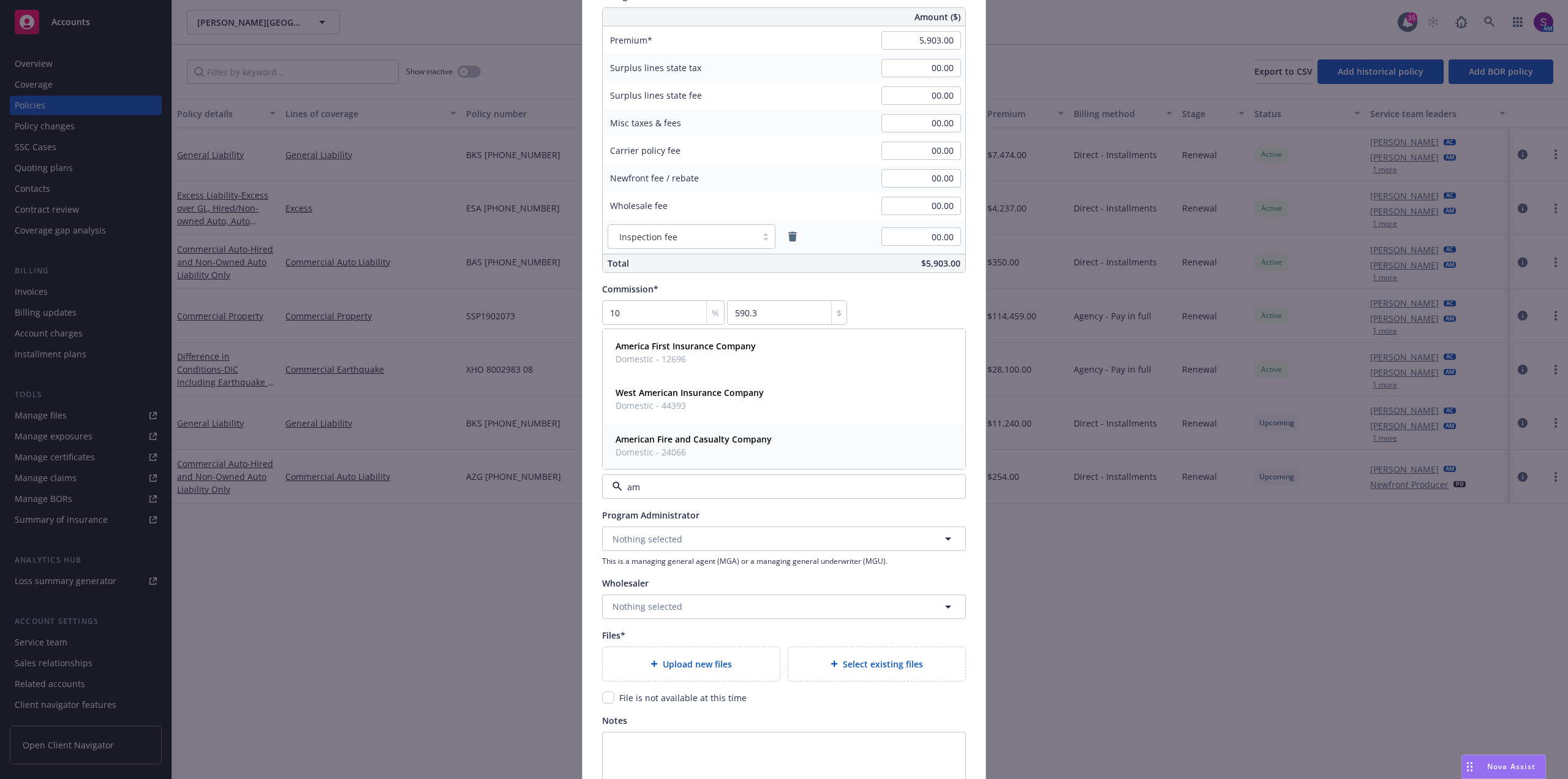
click at [658, 446] on span "Domestic - 24066" at bounding box center [693, 451] width 156 height 13
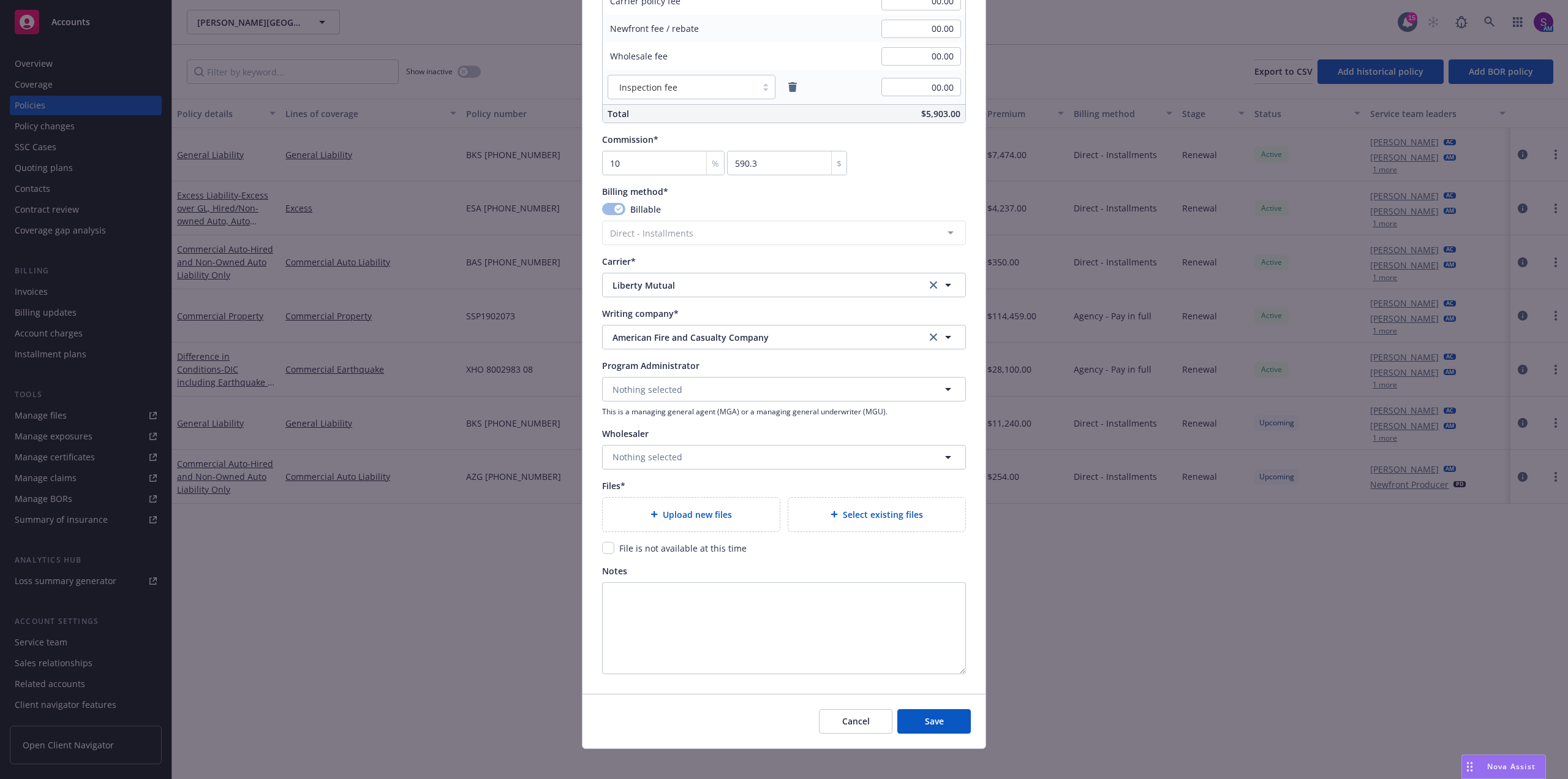
scroll to position [955, 0]
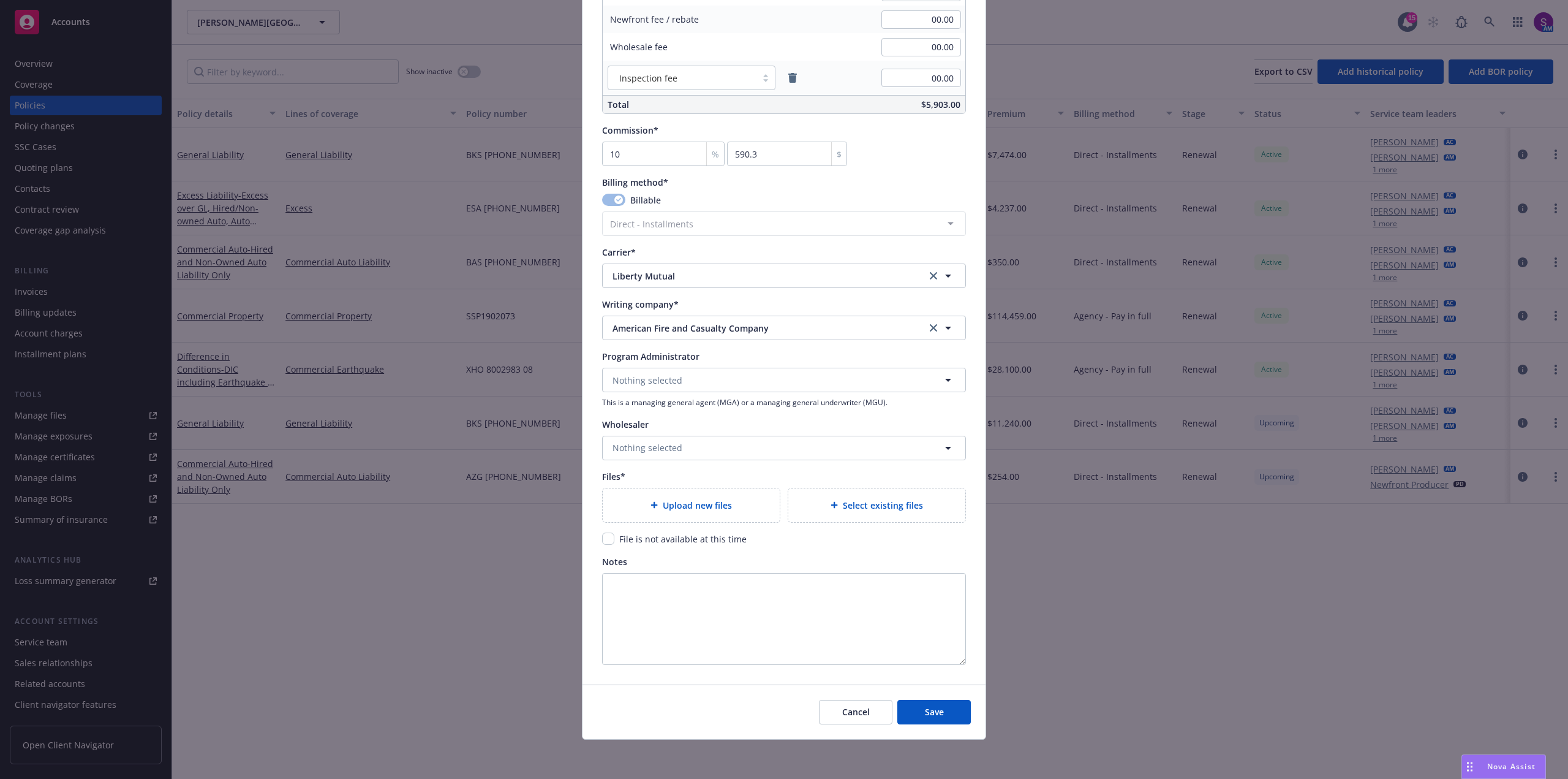
click at [697, 503] on span "Upload new files" at bounding box center [698, 505] width 70 height 13
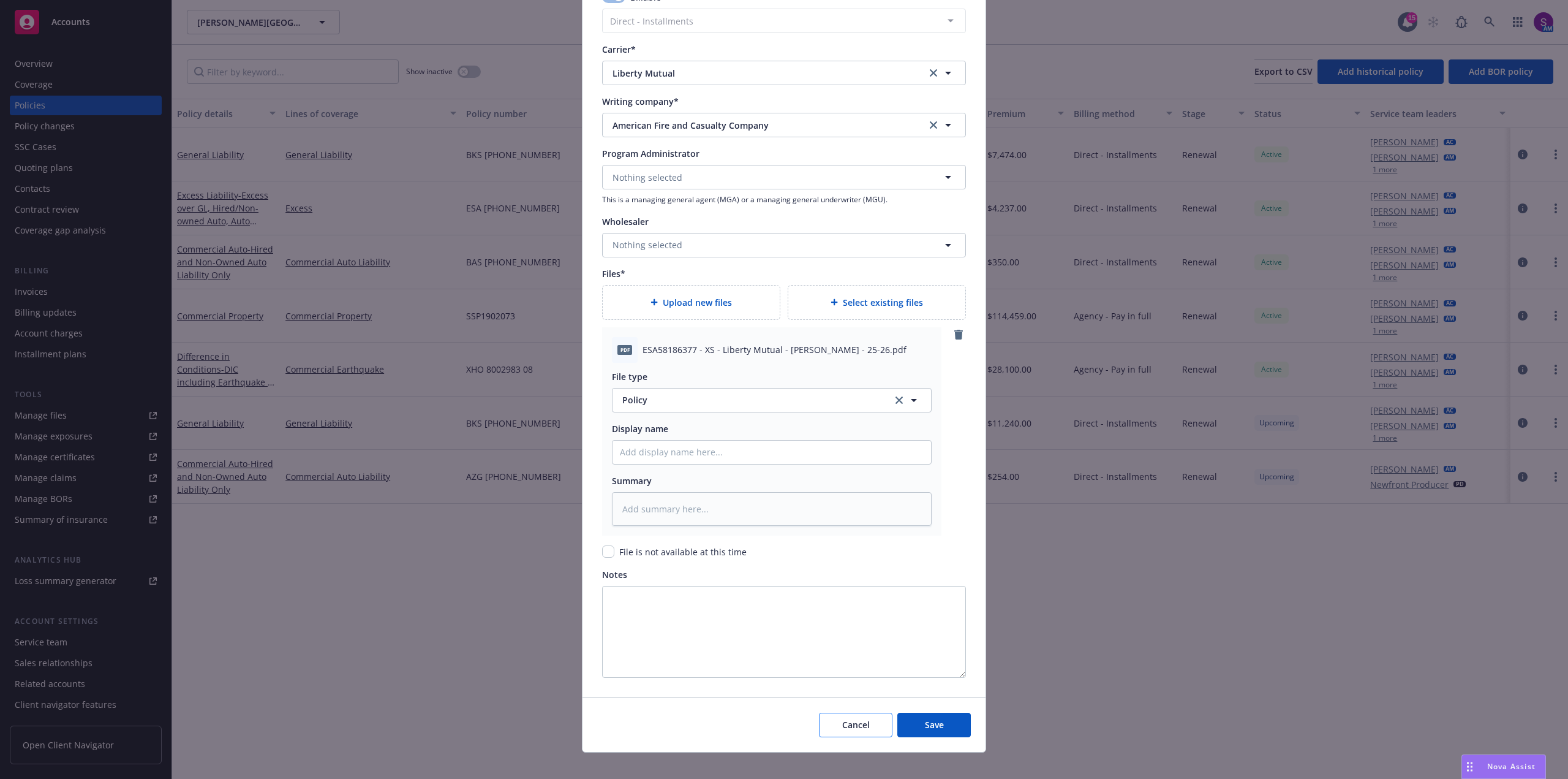
scroll to position [1171, 0]
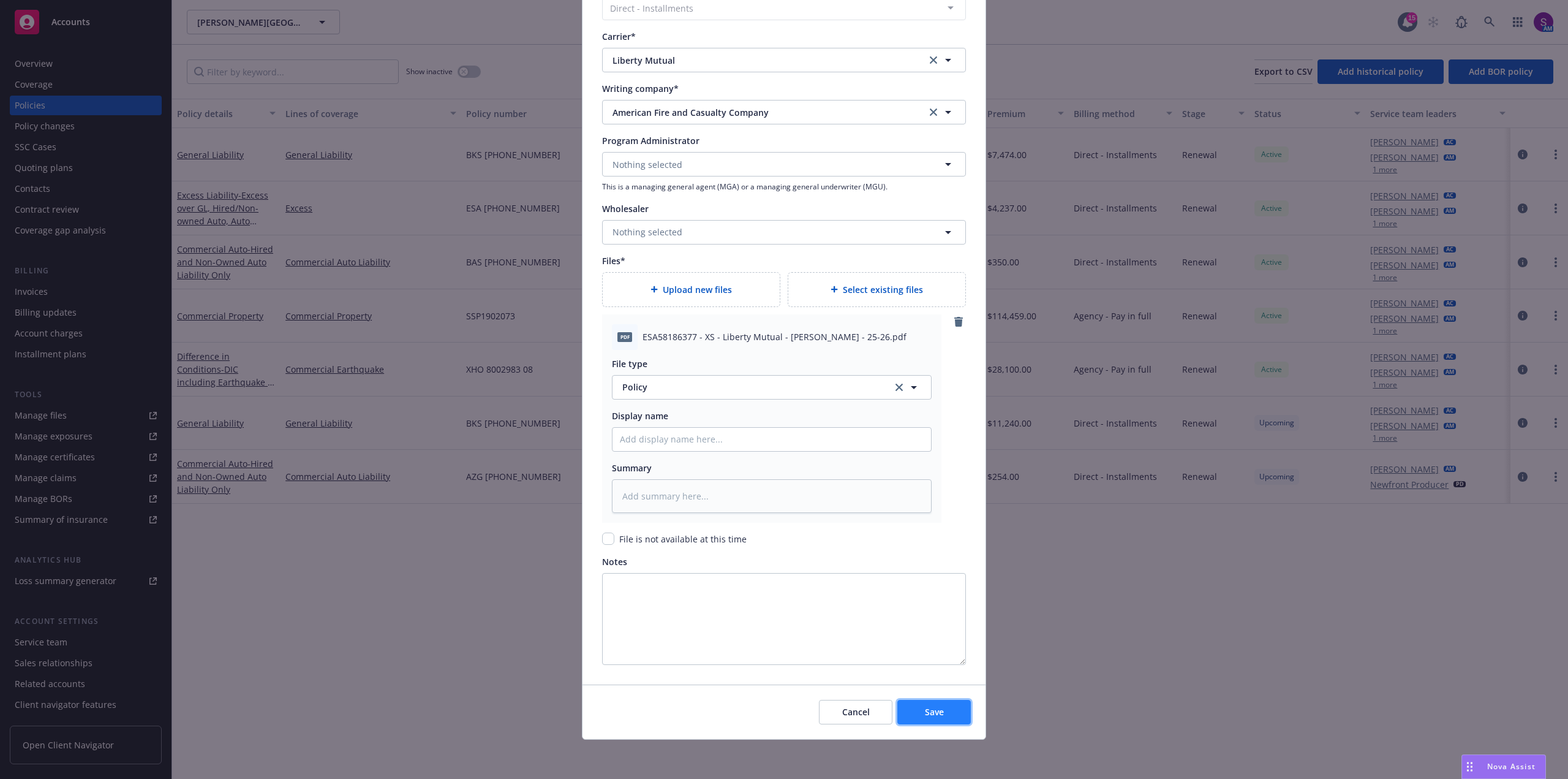
click at [942, 711] on button "Save" at bounding box center [934, 712] width 74 height 25
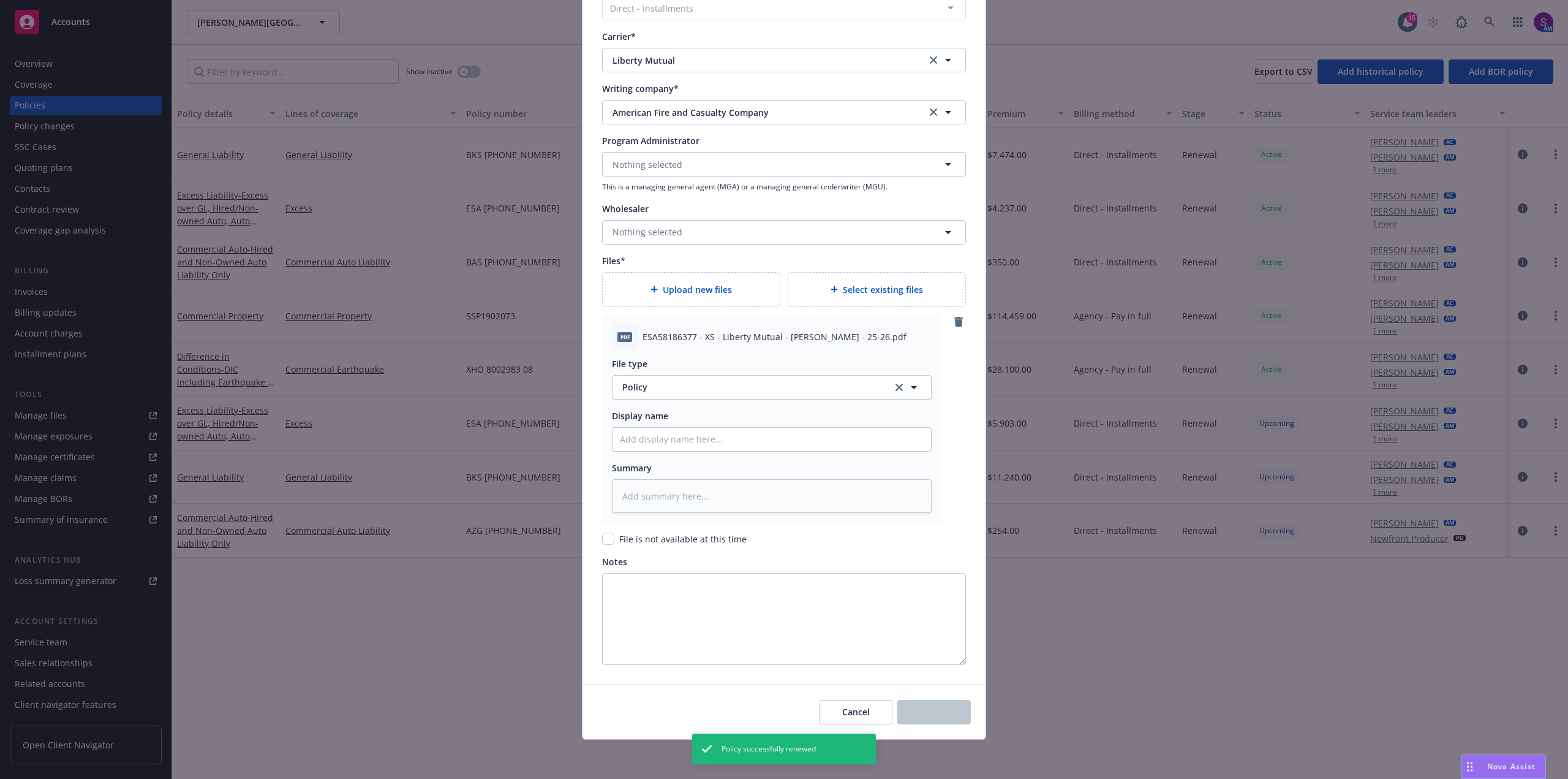
type textarea "x"
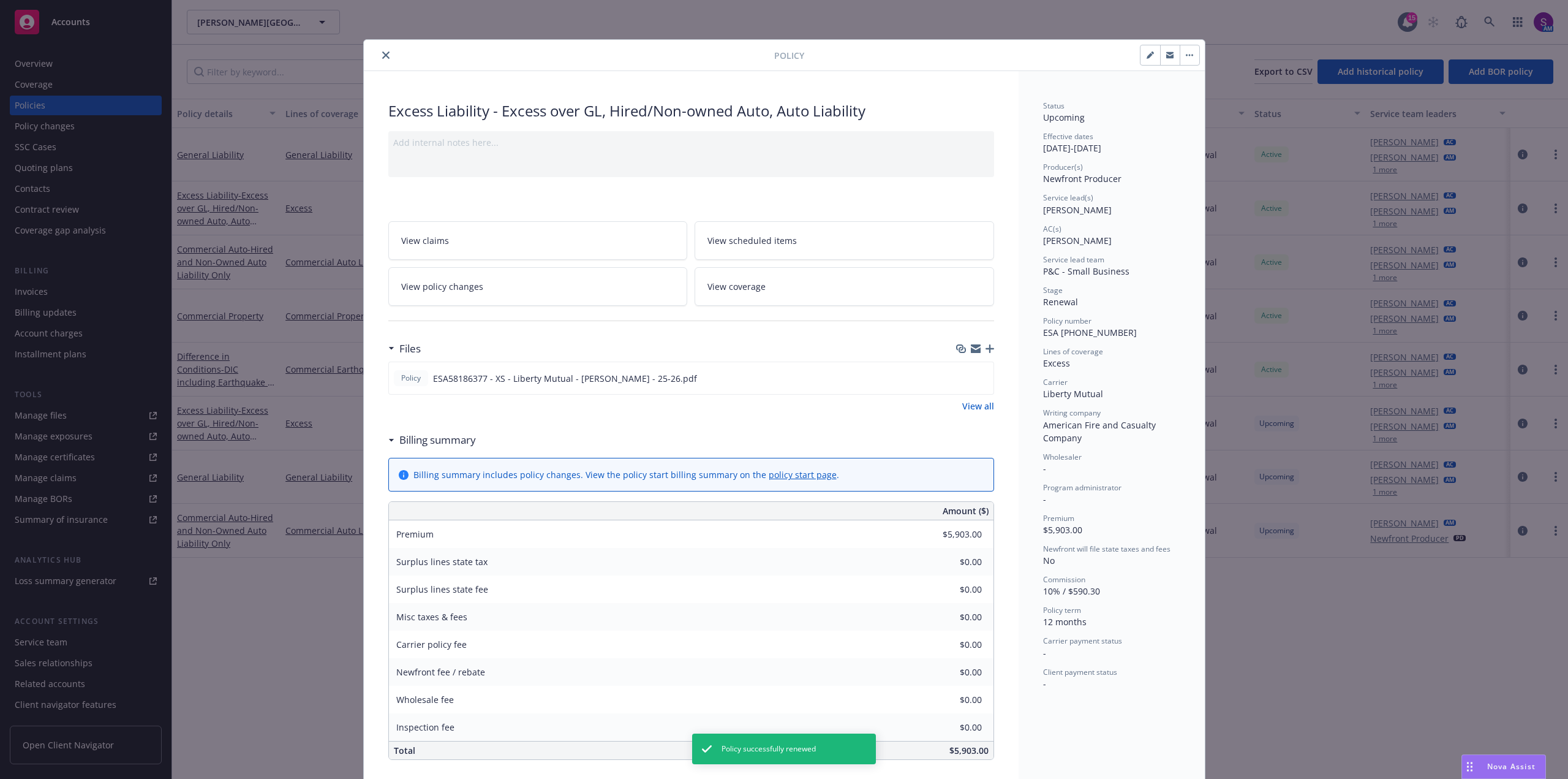
click at [383, 49] on button "close" at bounding box center [385, 55] width 15 height 15
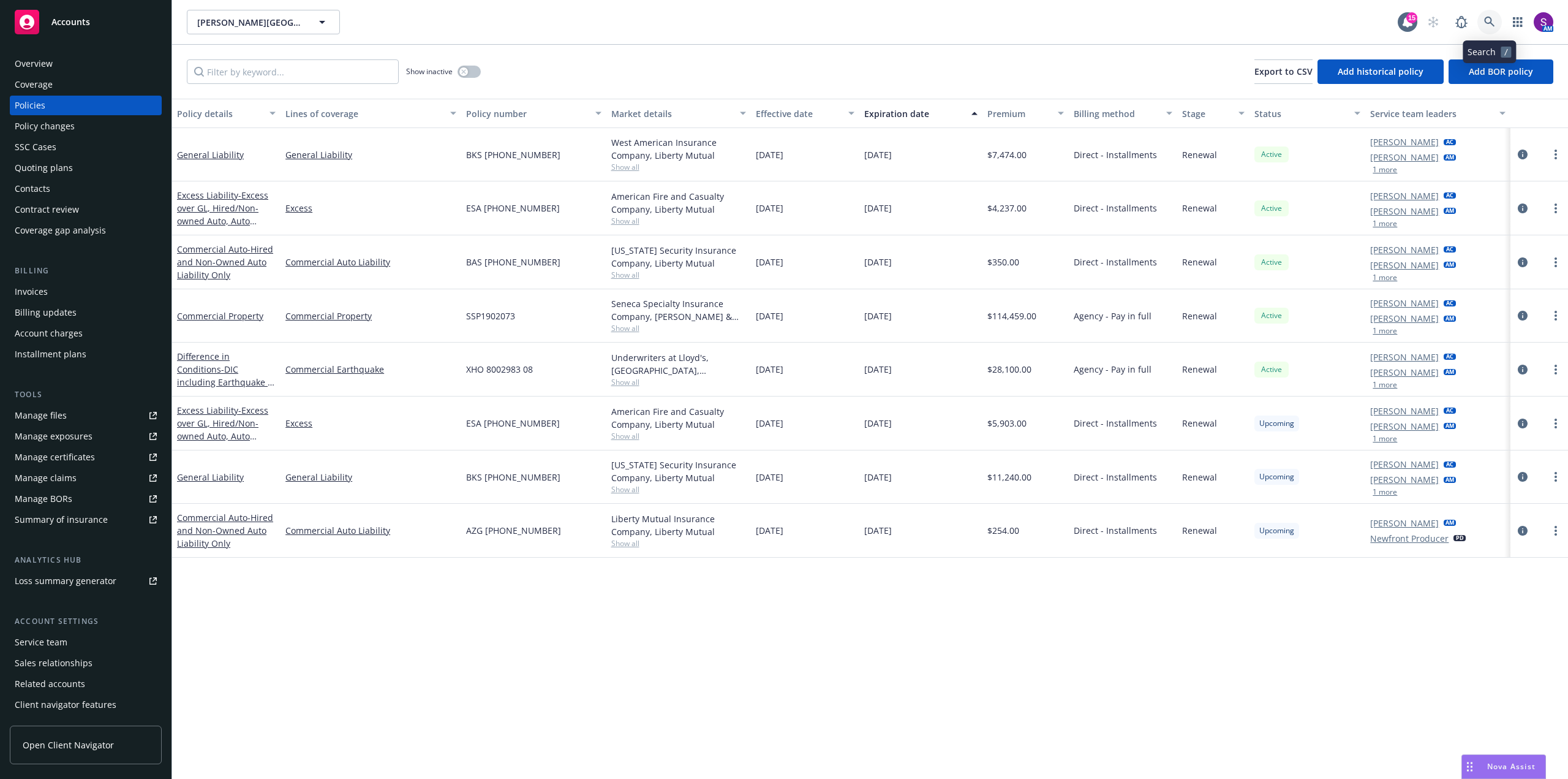
click at [1483, 17] on link at bounding box center [1489, 22] width 25 height 25
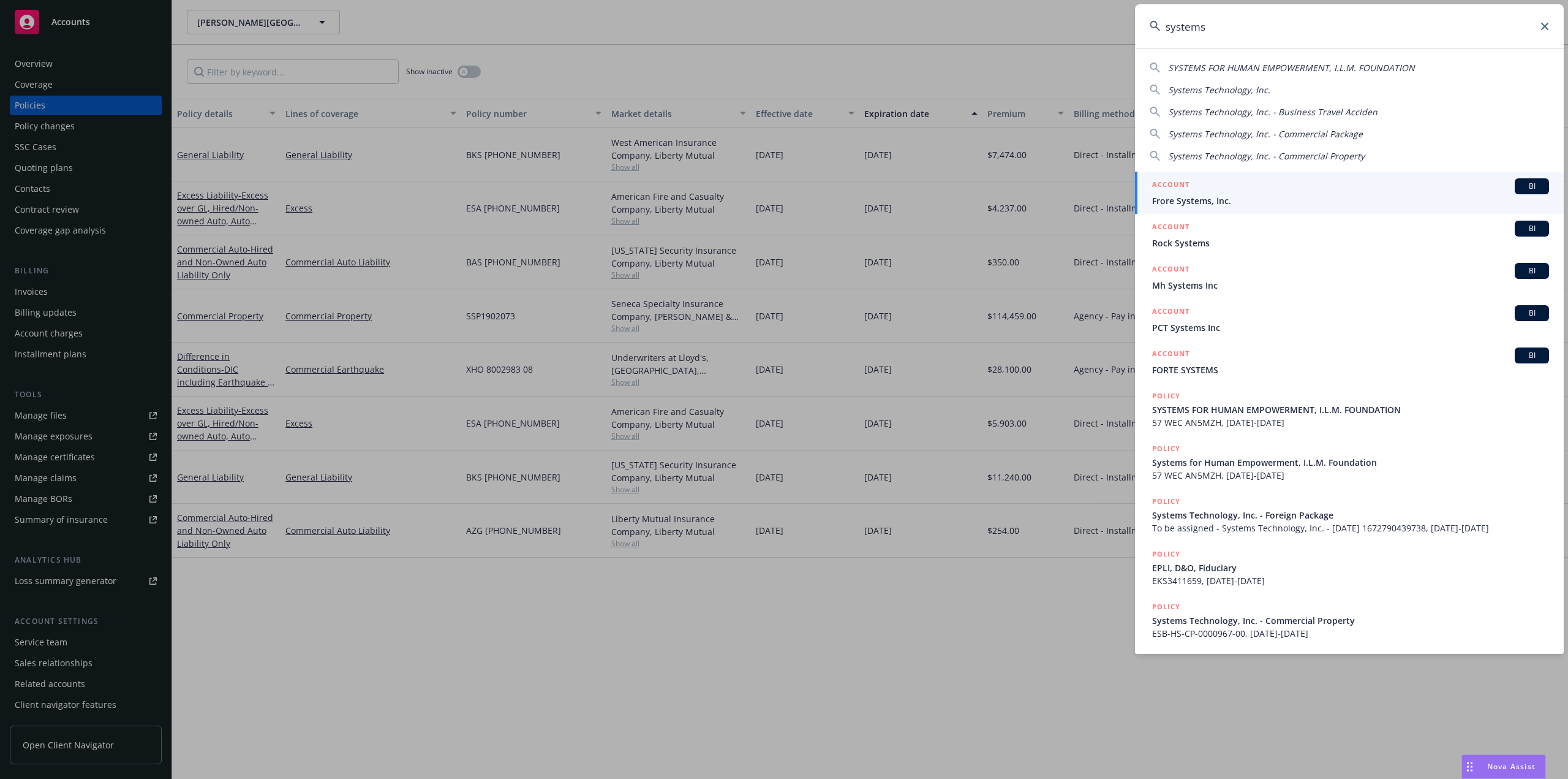
click at [1209, 94] on span "Systems Technology, Inc." at bounding box center [1219, 90] width 103 height 12
type input "Systems Technology, Inc."
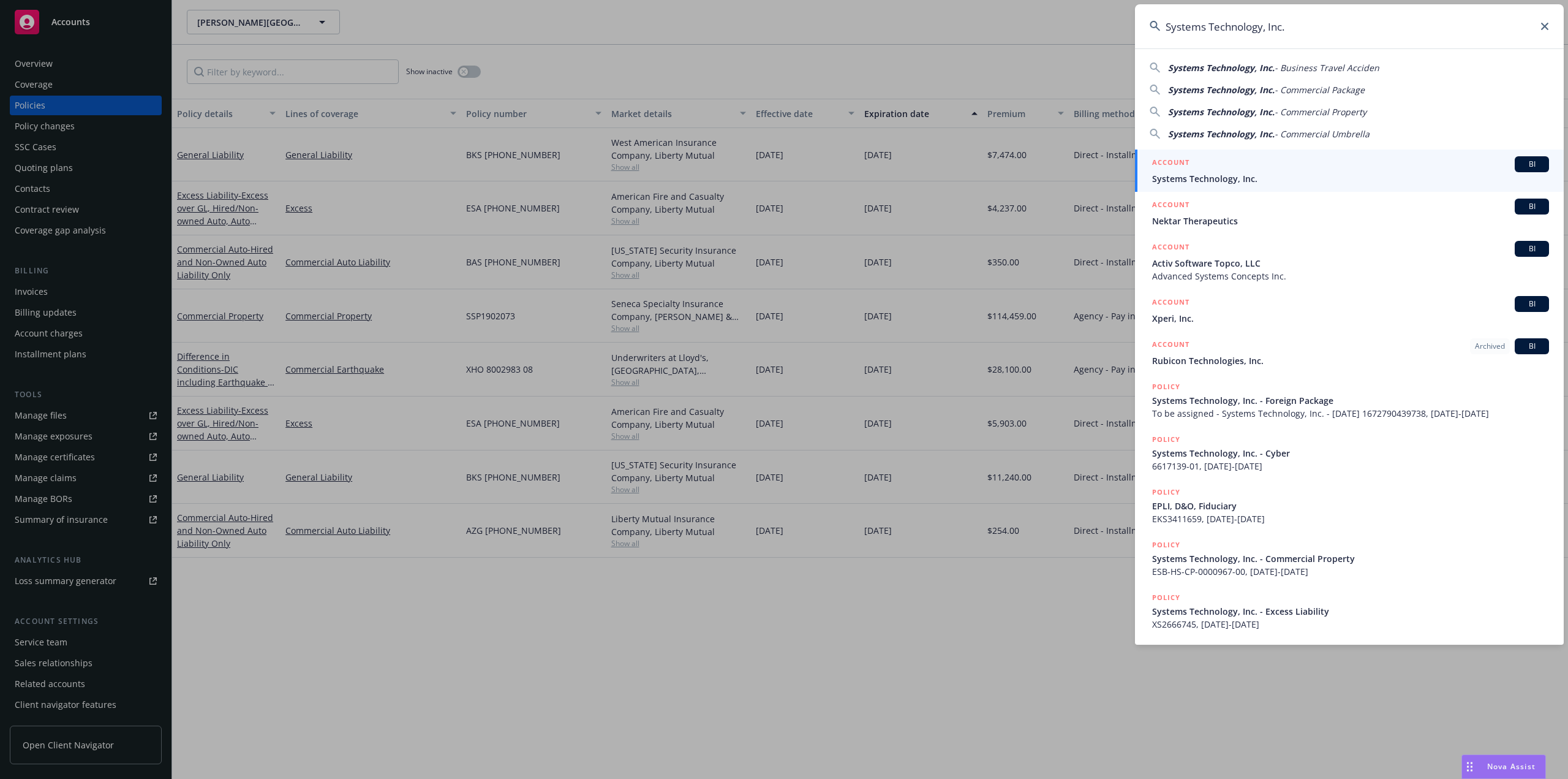
click at [1195, 171] on div "ACCOUNT BI" at bounding box center [1350, 164] width 397 height 16
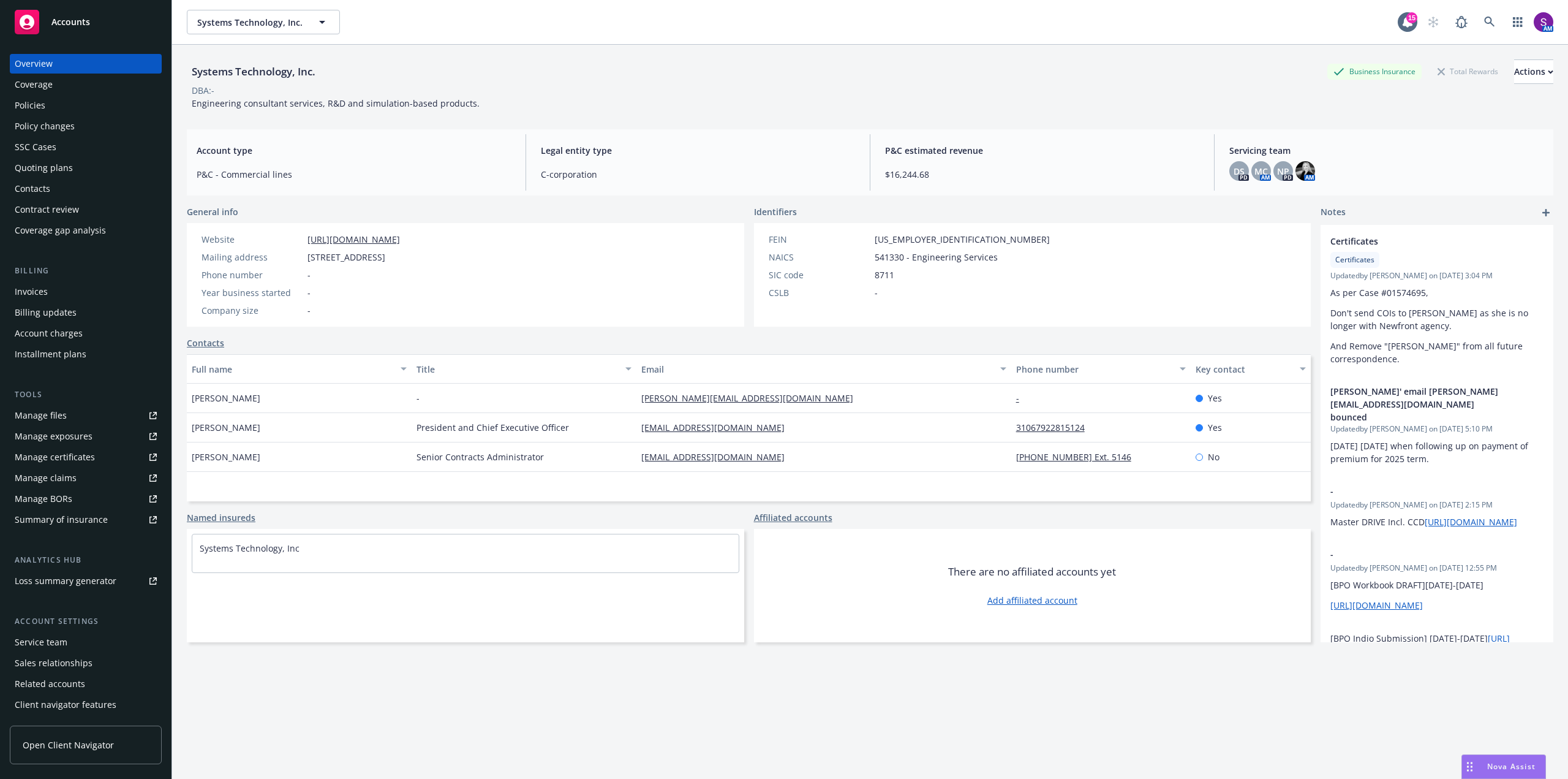
click at [51, 108] on div "Policies" at bounding box center [86, 106] width 142 height 20
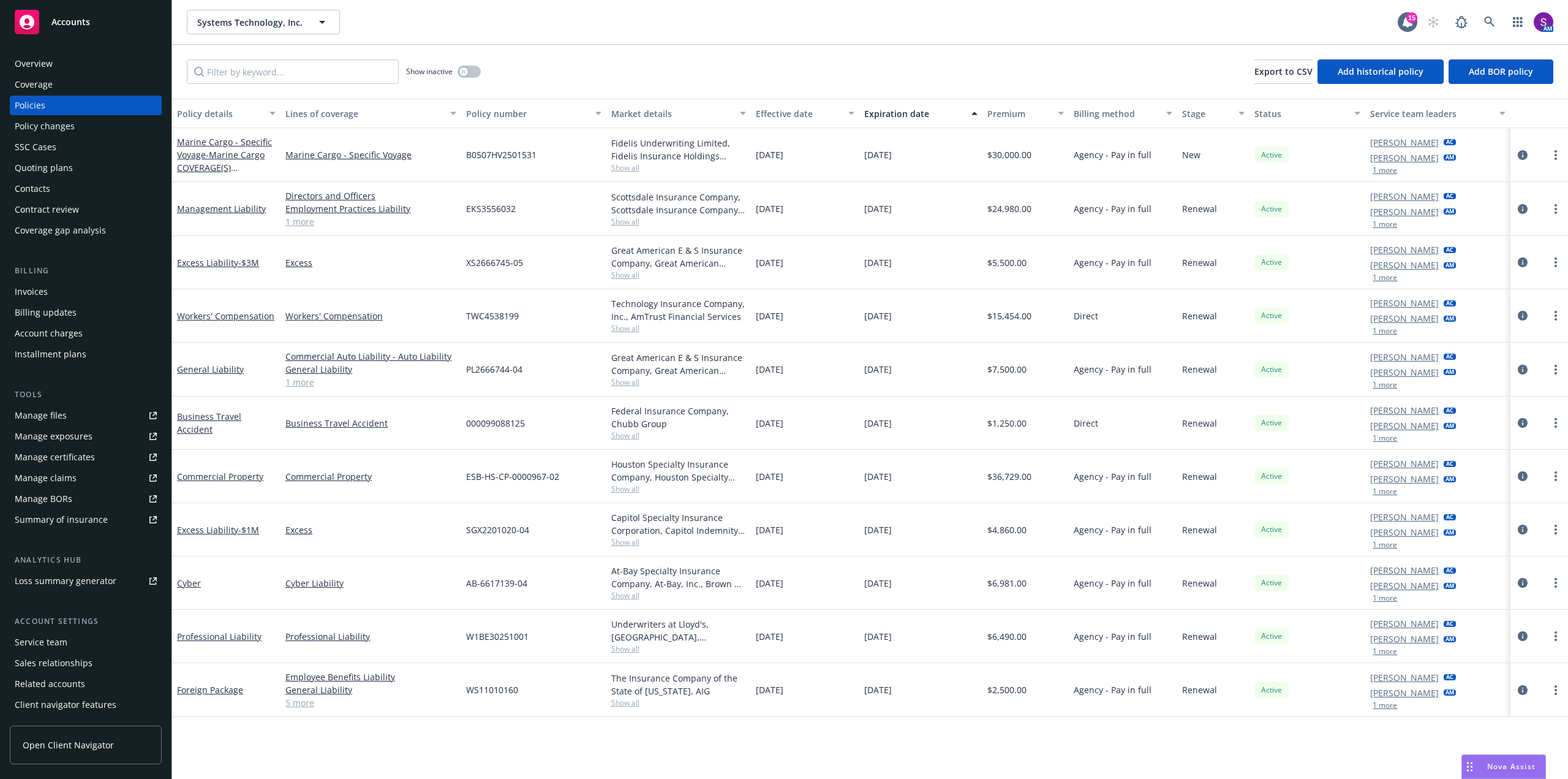
click at [72, 62] on div "Overview" at bounding box center [86, 64] width 142 height 20
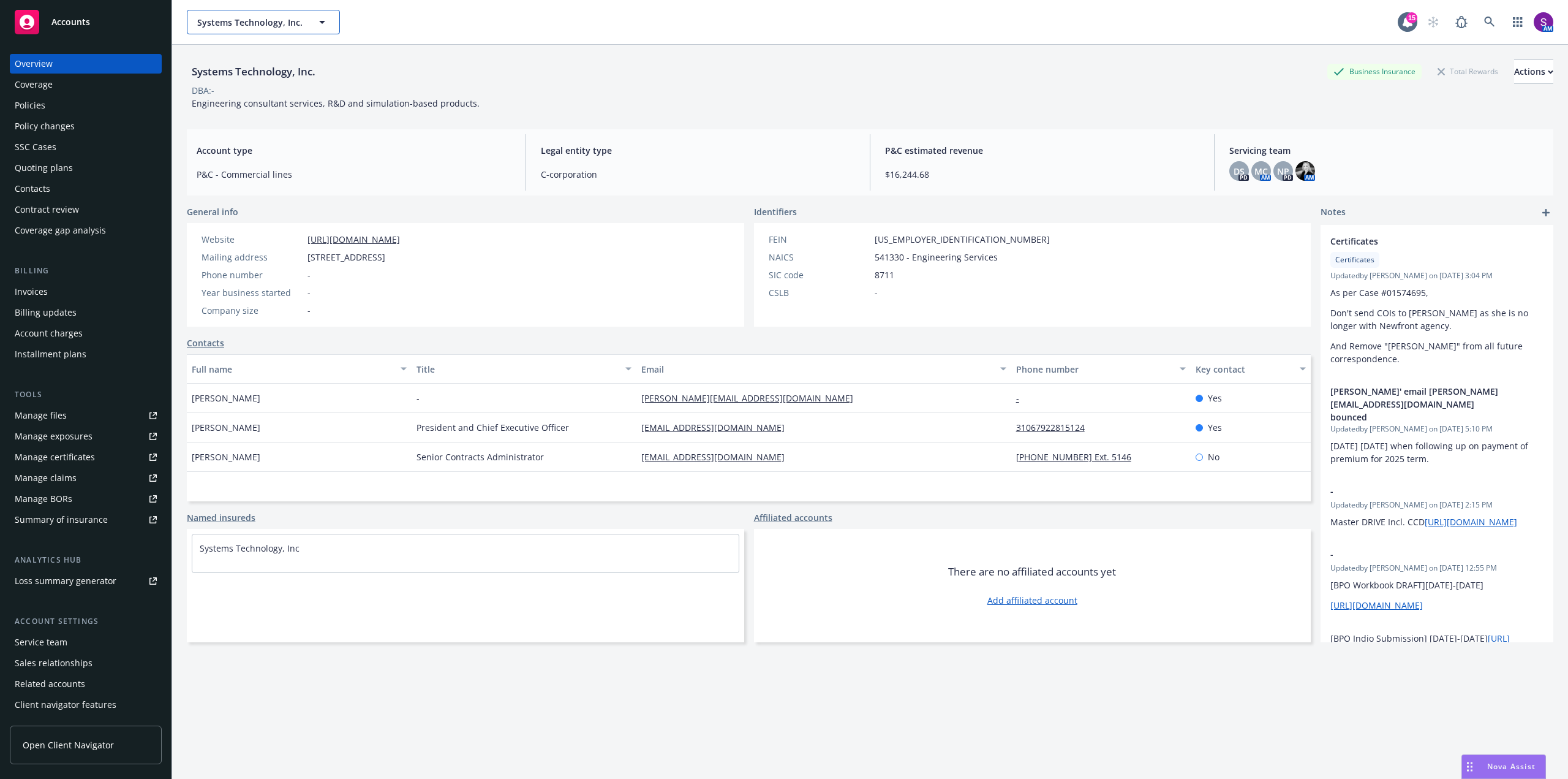
click at [325, 31] on button "Systems Technology, Inc." at bounding box center [264, 22] width 153 height 25
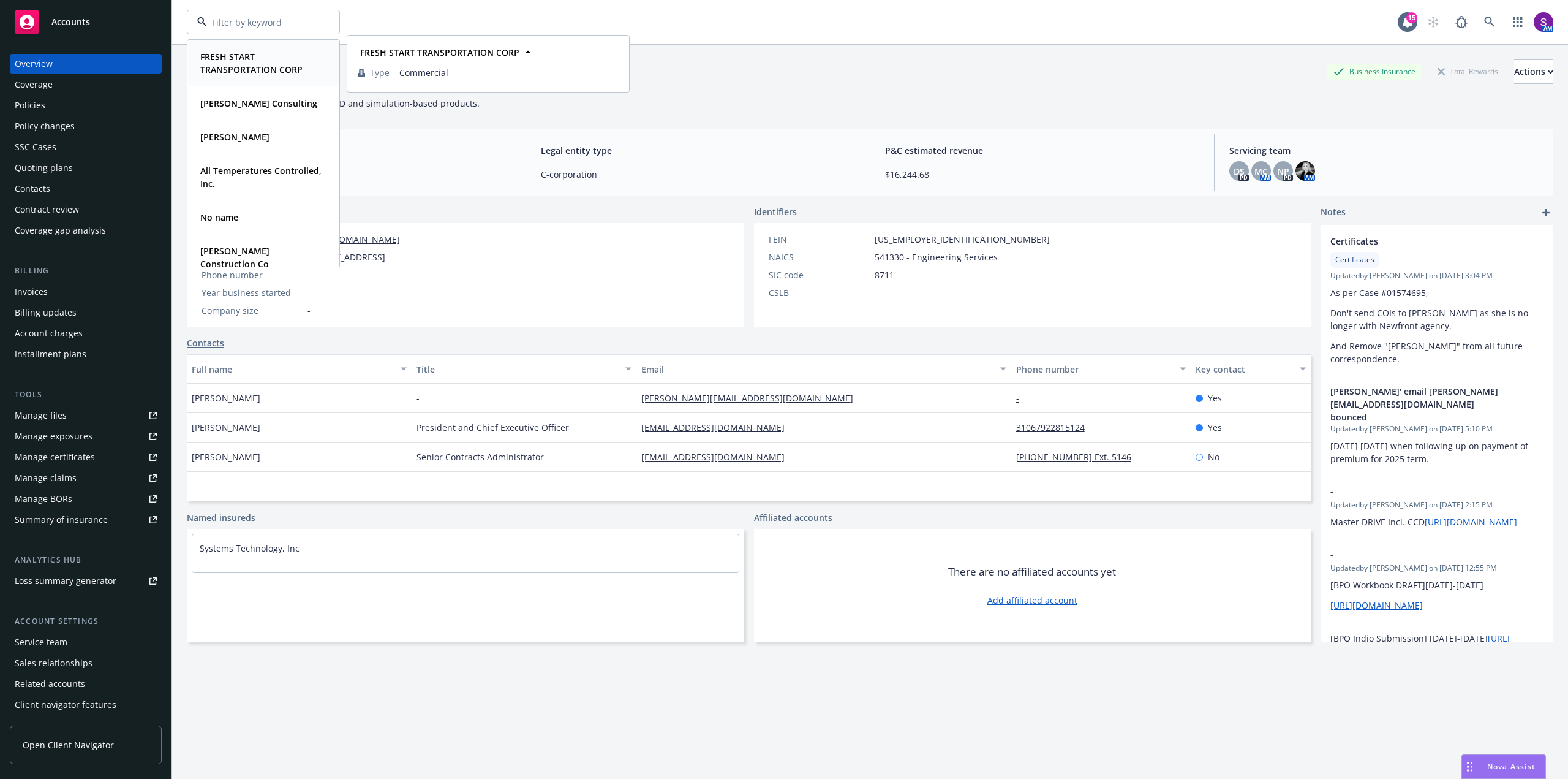
click at [442, 36] on div "FRESH START TRANSPORTATION CORP Type Commercial" at bounding box center [488, 64] width 282 height 57
click at [433, 9] on div "FRESH START TRANSPORTATION CORP Type Commercial [PERSON_NAME] Consulting Type C…" at bounding box center [870, 22] width 1396 height 44
